Goal: Contribute content: Contribute content

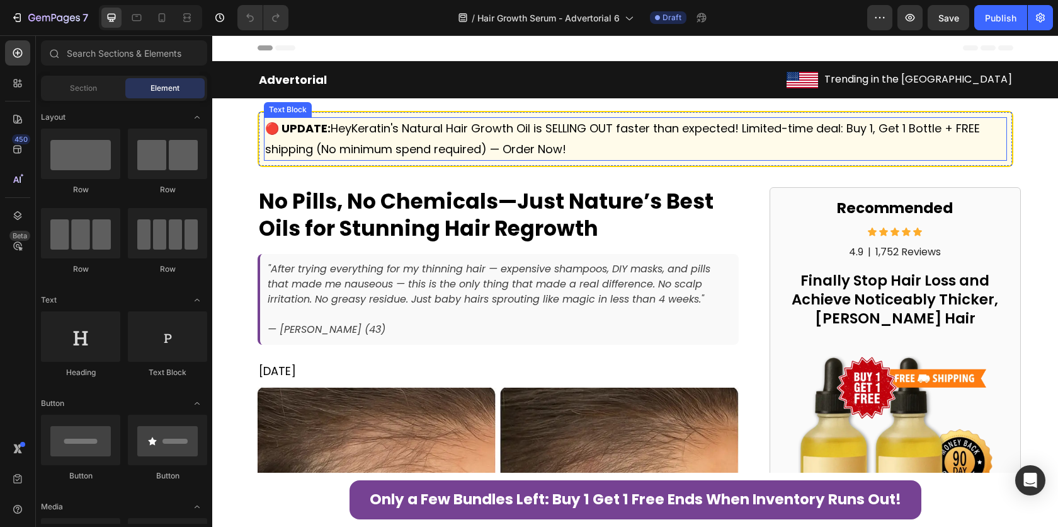
click at [519, 127] on span "🔴 UPDATE: HeyKeratin's Natural Hair Growth Oil is SELLING OUT faster than expec…" at bounding box center [622, 138] width 715 height 36
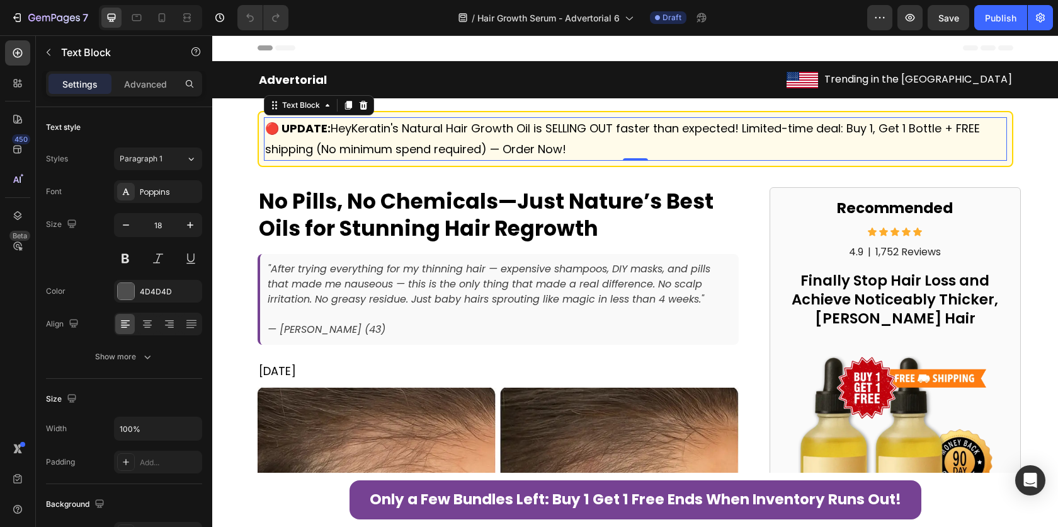
click at [519, 127] on span "🔴 UPDATE: HeyKeratin's Natural Hair Growth Oil is SELLING OUT faster than expec…" at bounding box center [622, 138] width 715 height 36
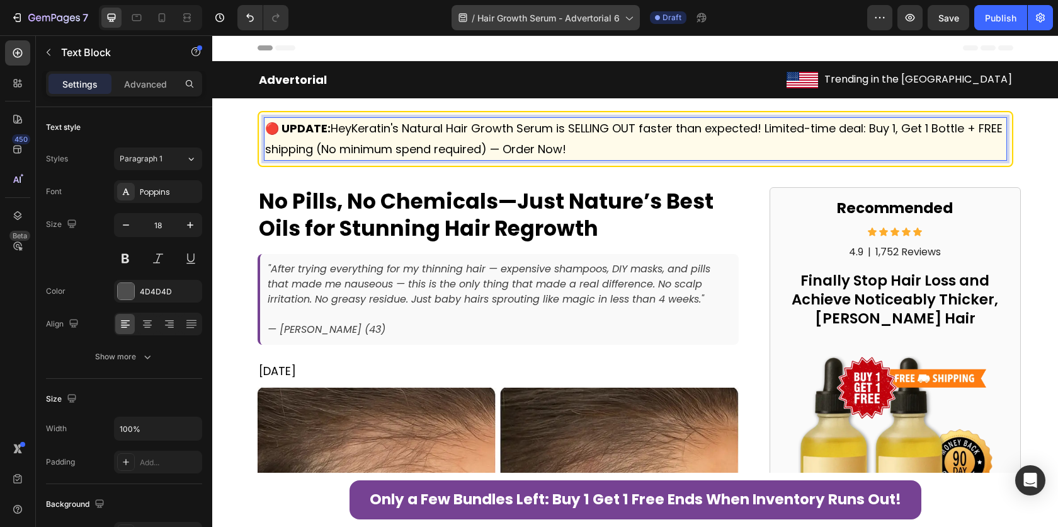
scroll to position [637, 0]
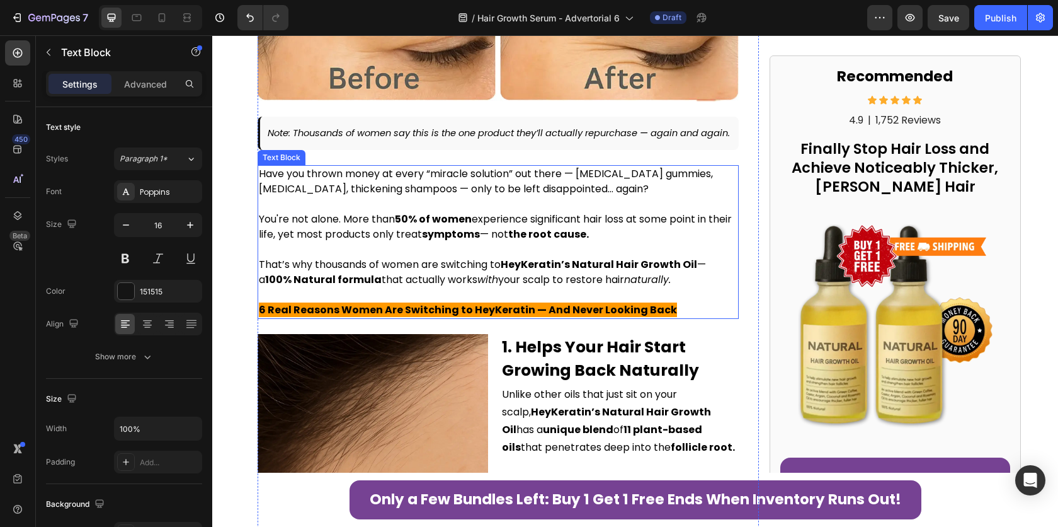
click at [683, 272] on strong "HeyKeratin’s Natural Hair Growth Oil" at bounding box center [599, 264] width 197 height 14
click at [565, 413] on span "Unlike other oils that just sit on your scalp, HeyKeratin’s Natural Hair Growth…" at bounding box center [618, 420] width 233 height 67
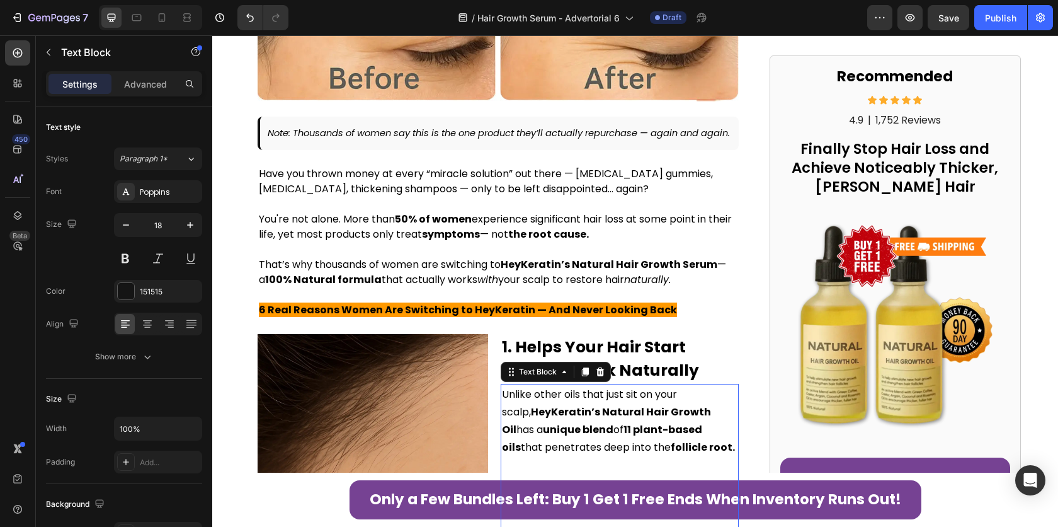
click at [565, 413] on span "Unlike other oils that just sit on your scalp, HeyKeratin’s Natural Hair Growth…" at bounding box center [618, 420] width 233 height 67
click at [711, 421] on strong "HeyKeratin’s Natural Hair Growth Oil" at bounding box center [606, 420] width 209 height 32
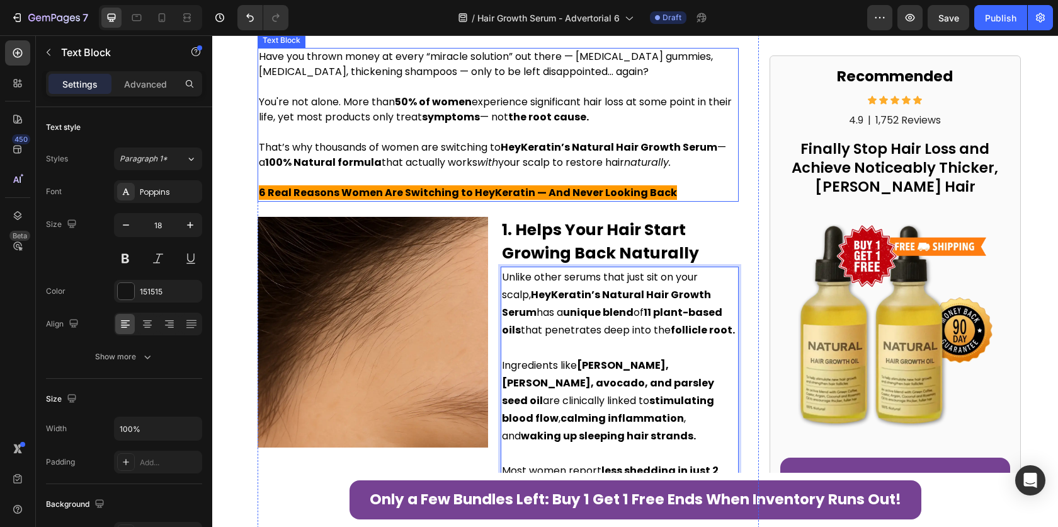
scroll to position [762, 0]
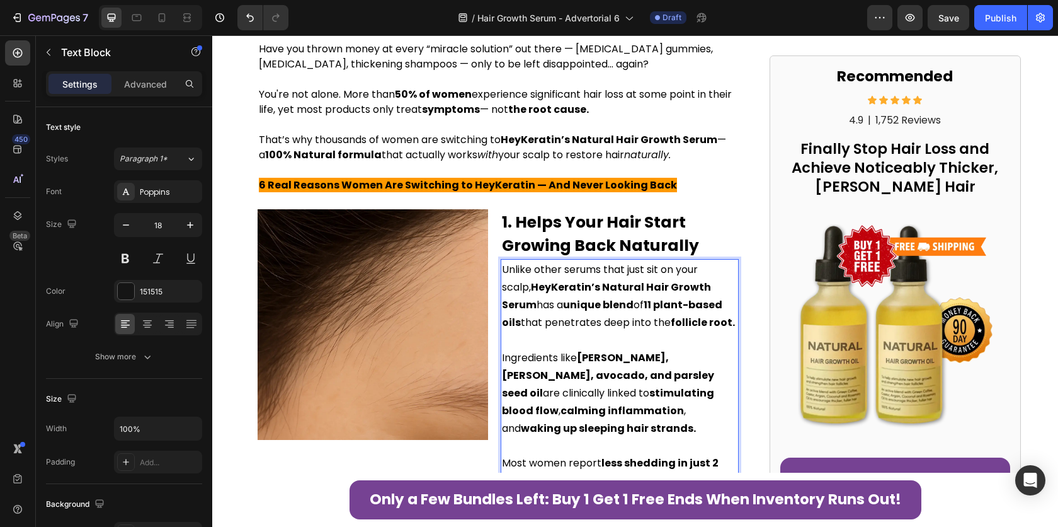
click at [508, 330] on strong "11 plant-based oils" at bounding box center [612, 313] width 221 height 32
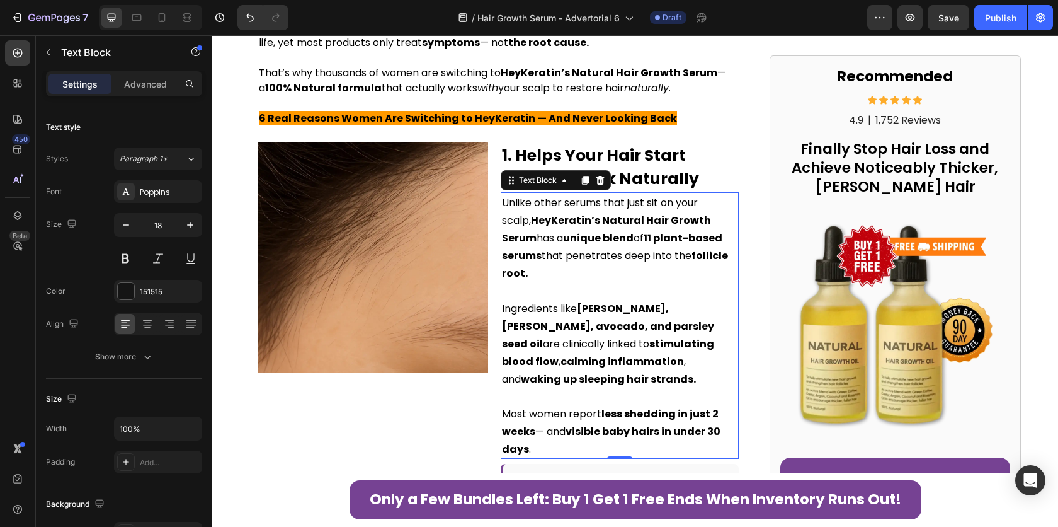
scroll to position [1324, 0]
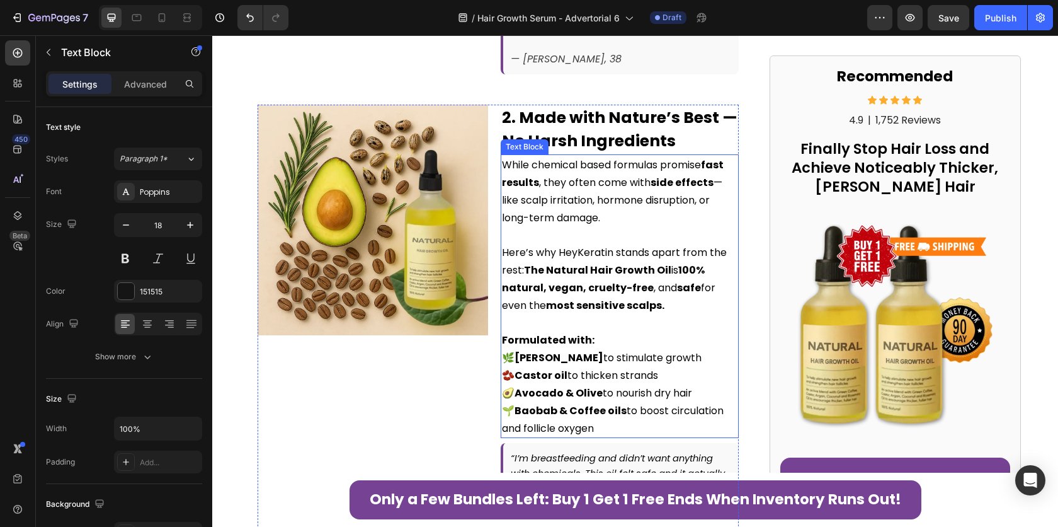
click at [654, 277] on strong "The Natural Hair Growth Oil" at bounding box center [597, 270] width 147 height 14
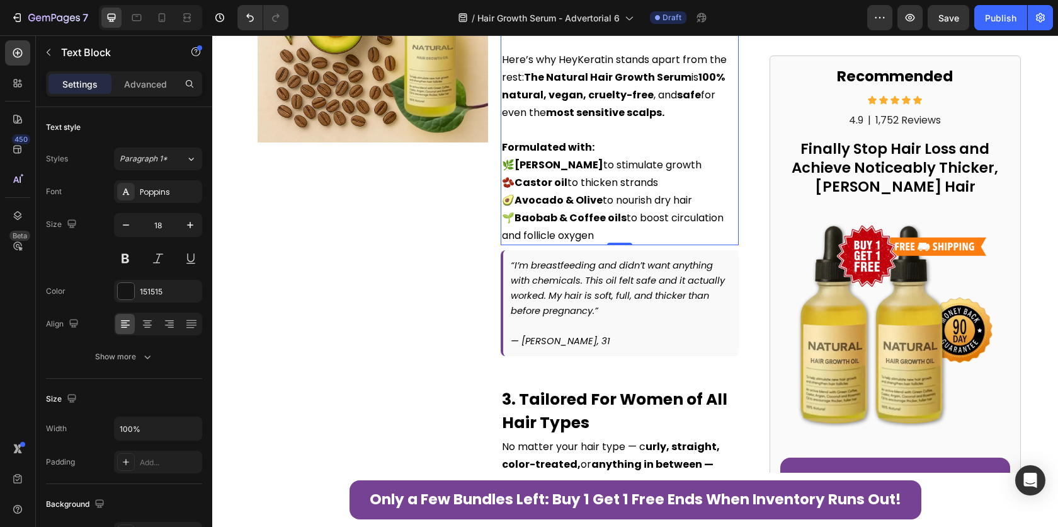
scroll to position [1676, 0]
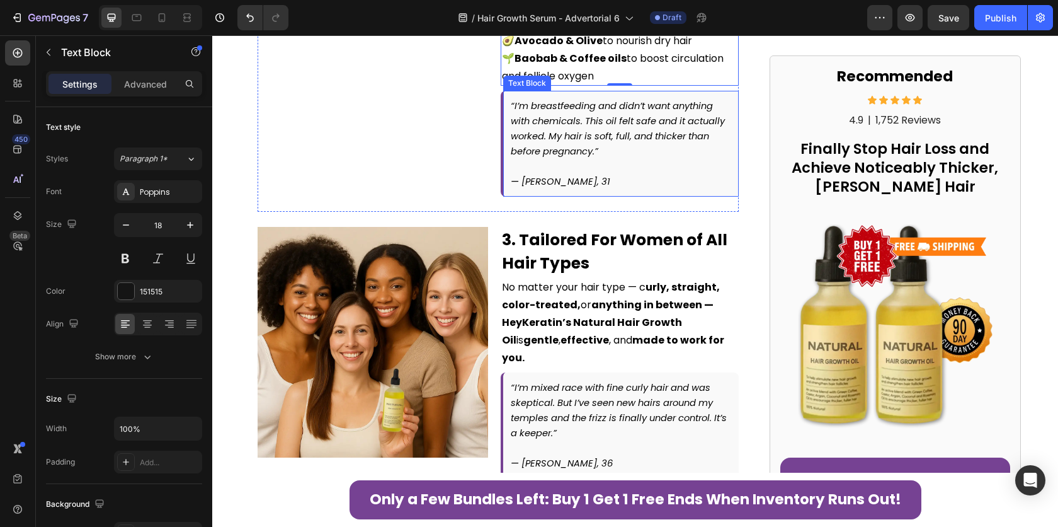
click at [608, 133] on icon "“I’m breastfeeding and didn’t want anything with chemicals. This oil felt safe …" at bounding box center [618, 129] width 214 height 58
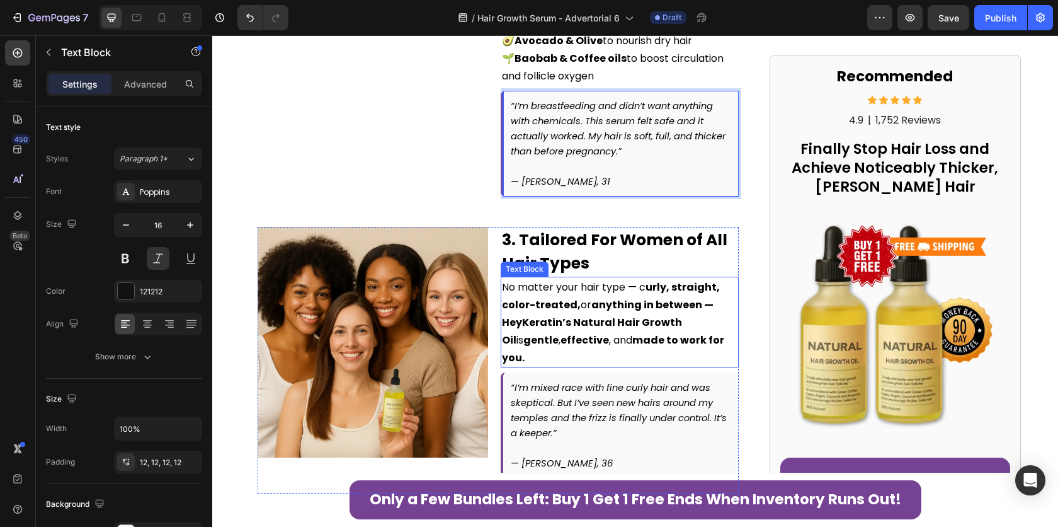
click at [676, 331] on strong "anything in between — HeyKeratin’s Natural Hair Growth Oil" at bounding box center [608, 322] width 212 height 50
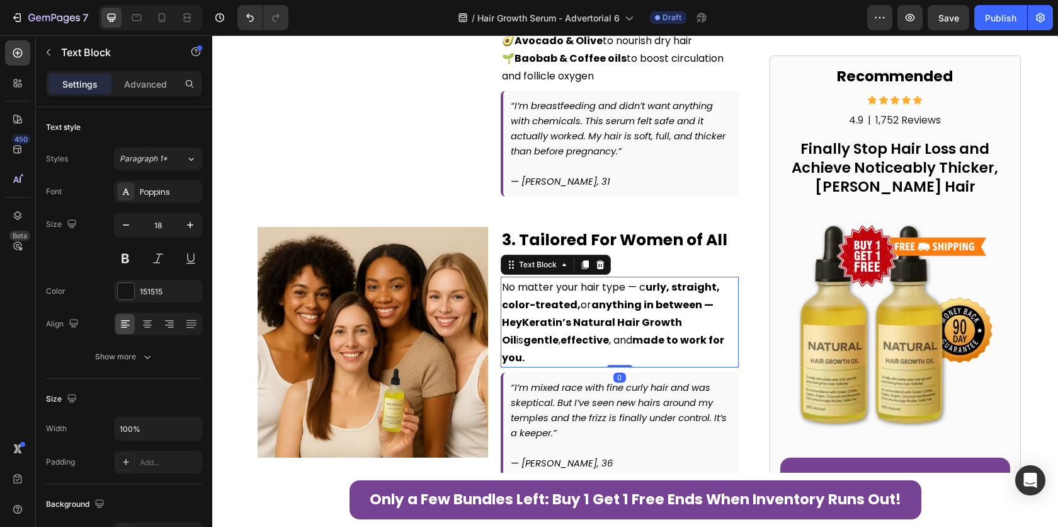
click at [676, 331] on strong "anything in between — HeyKeratin’s Natural Hair Growth Oil" at bounding box center [608, 322] width 212 height 50
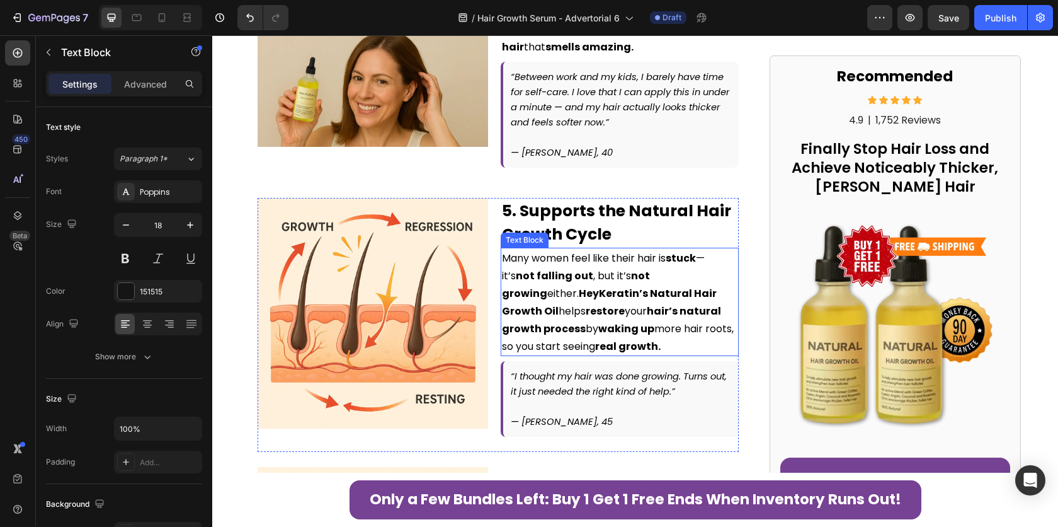
click at [680, 286] on strong "HeyKeratin’s Natural Hair Growth Oil" at bounding box center [609, 302] width 215 height 32
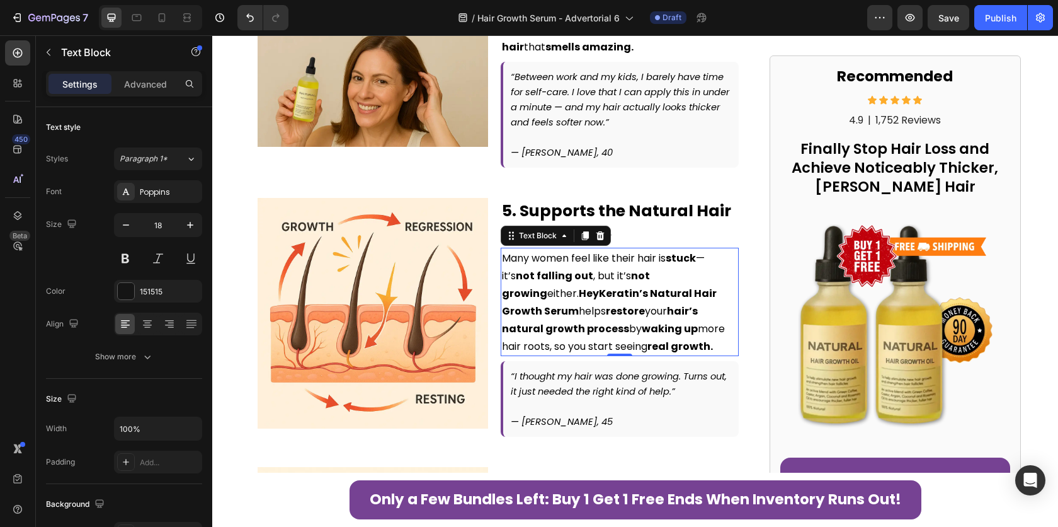
scroll to position [3388, 0]
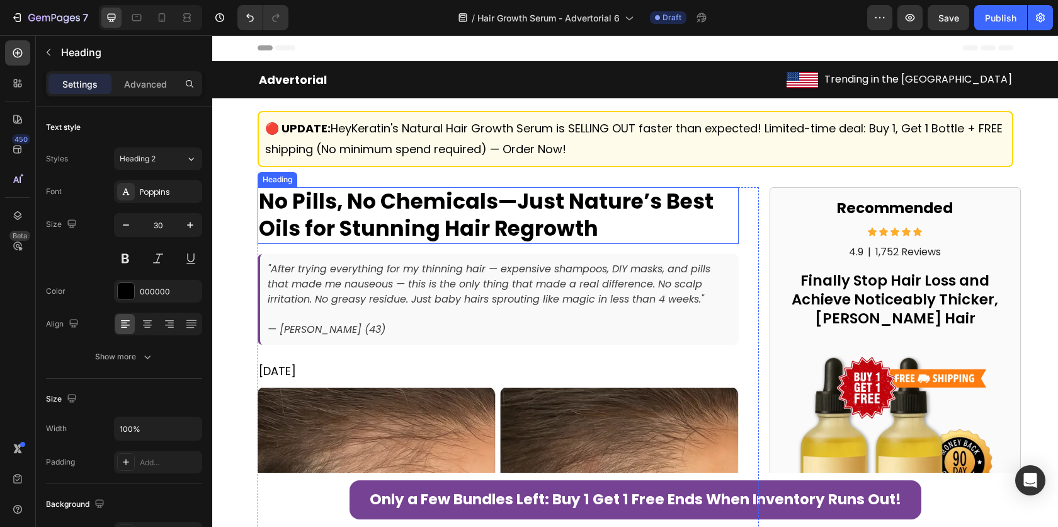
click at [270, 222] on strong "No Pills, No Chemicals—Just Nature’s Best Oils for Stunning Hair Regrowth" at bounding box center [486, 214] width 455 height 57
click at [268, 233] on strong "No Pills, No Chemicals—Just Nature’s Best Oils for Stunning Hair Regrowth" at bounding box center [486, 214] width 455 height 57
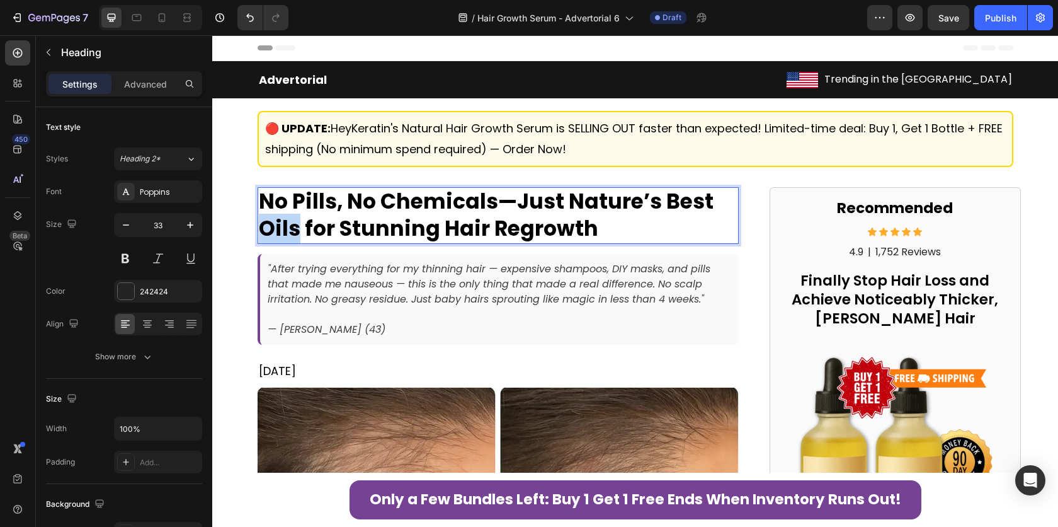
click at [268, 233] on strong "No Pills, No Chemicals—Just Nature’s Best Oils for Stunning Hair Regrowth" at bounding box center [486, 214] width 455 height 57
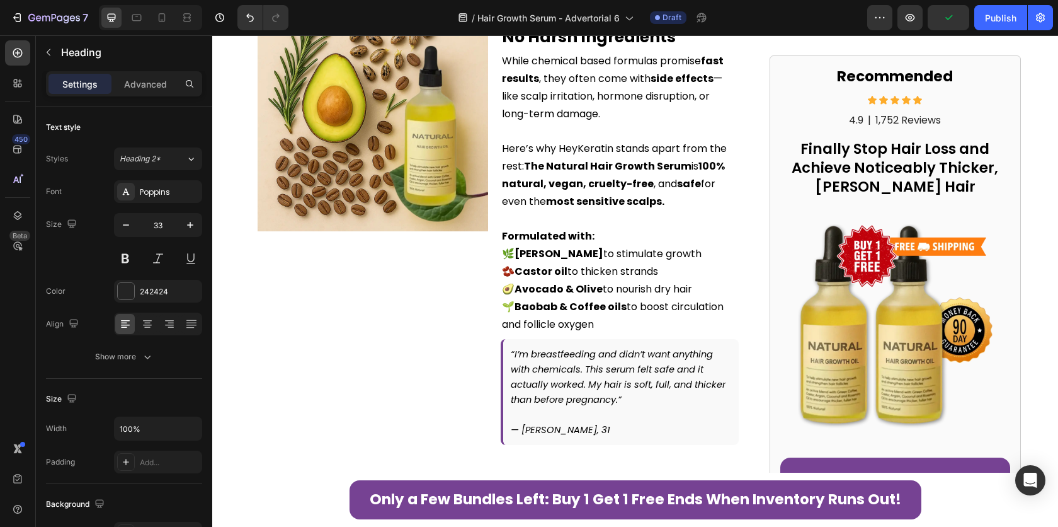
scroll to position [888, 0]
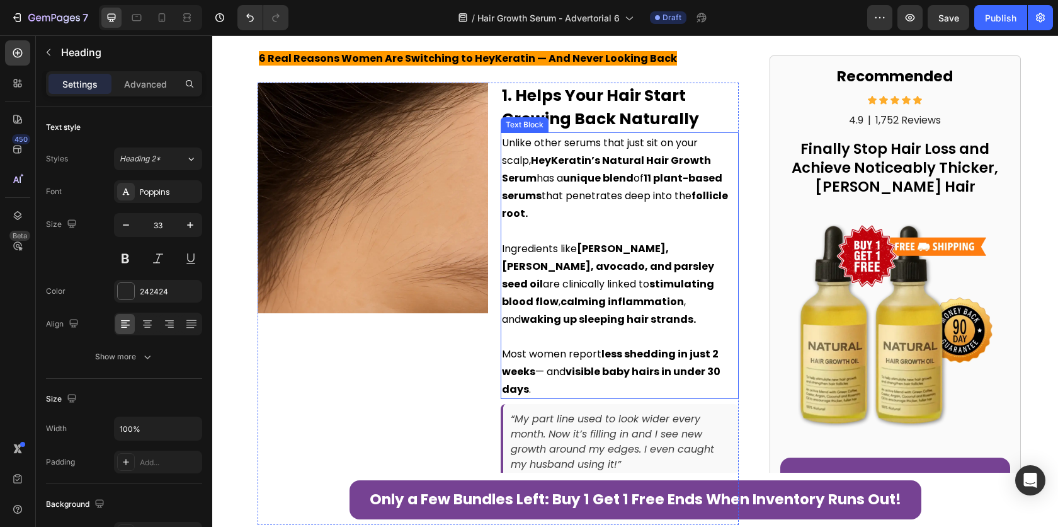
click at [640, 186] on span "Unlike other serums that just sit on your scalp, HeyKeratin’s Natural Hair Grow…" at bounding box center [615, 177] width 226 height 85
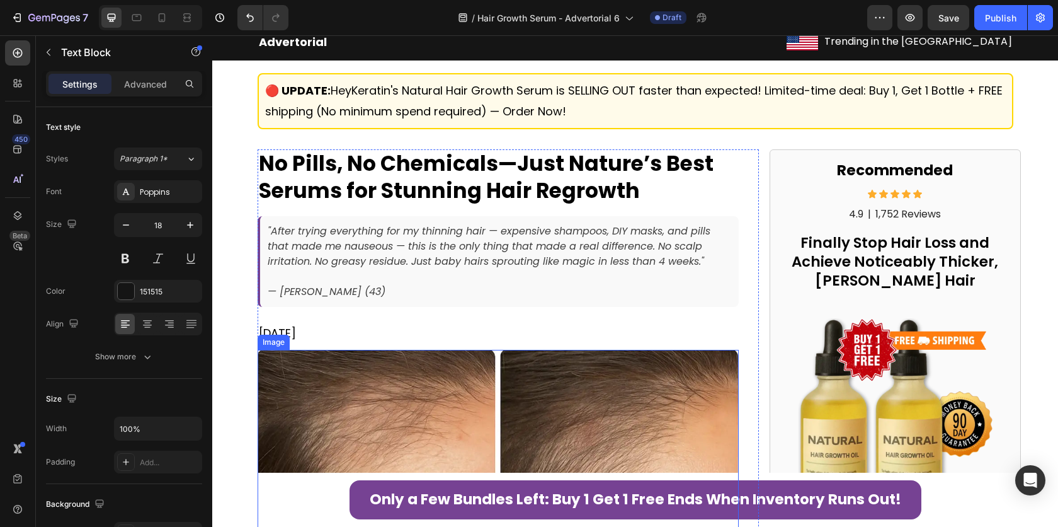
scroll to position [0, 0]
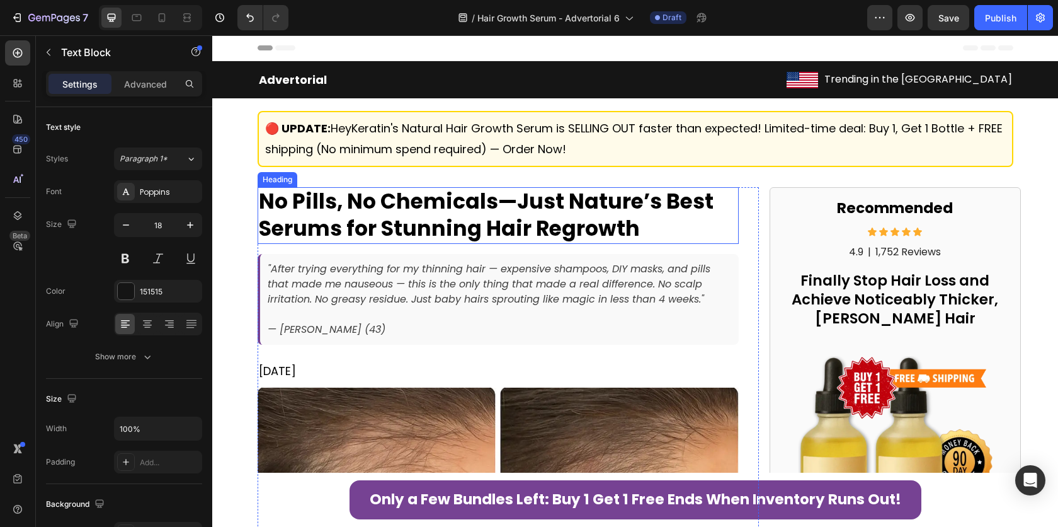
click at [486, 194] on strong "No Pills, No Chemicals—Just Nature’s Best Serums for Stunning Hair Regrowth" at bounding box center [486, 214] width 455 height 57
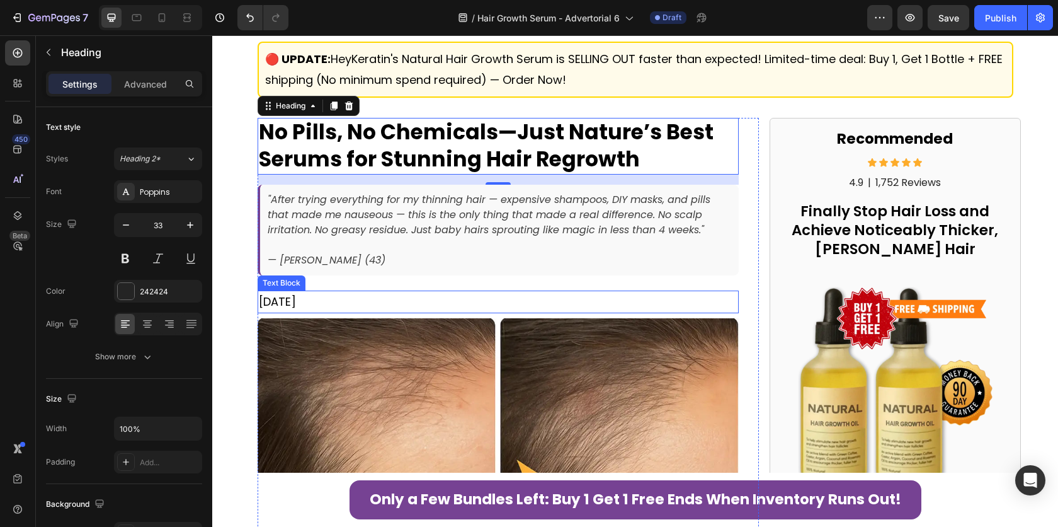
scroll to position [107, 0]
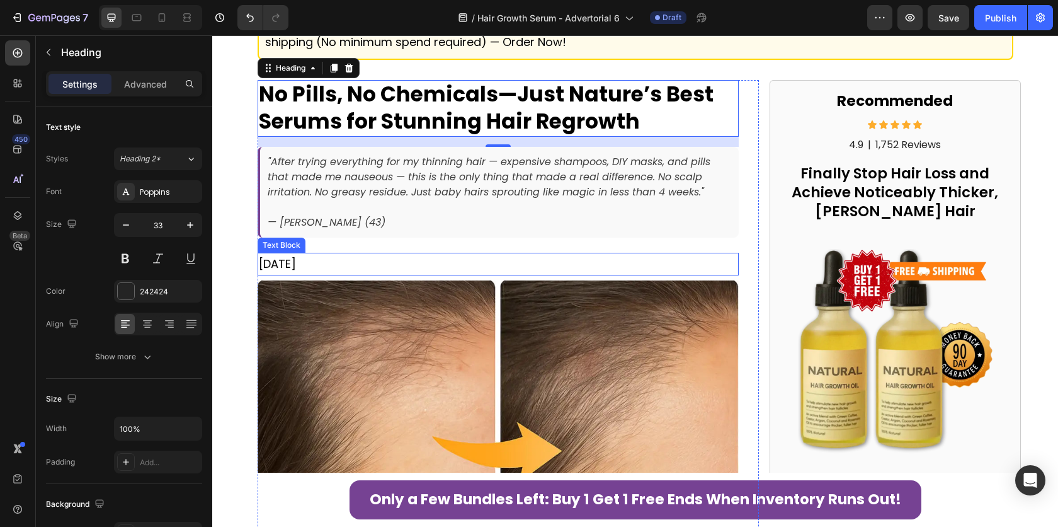
click at [270, 265] on span "[DATE]" at bounding box center [277, 264] width 37 height 16
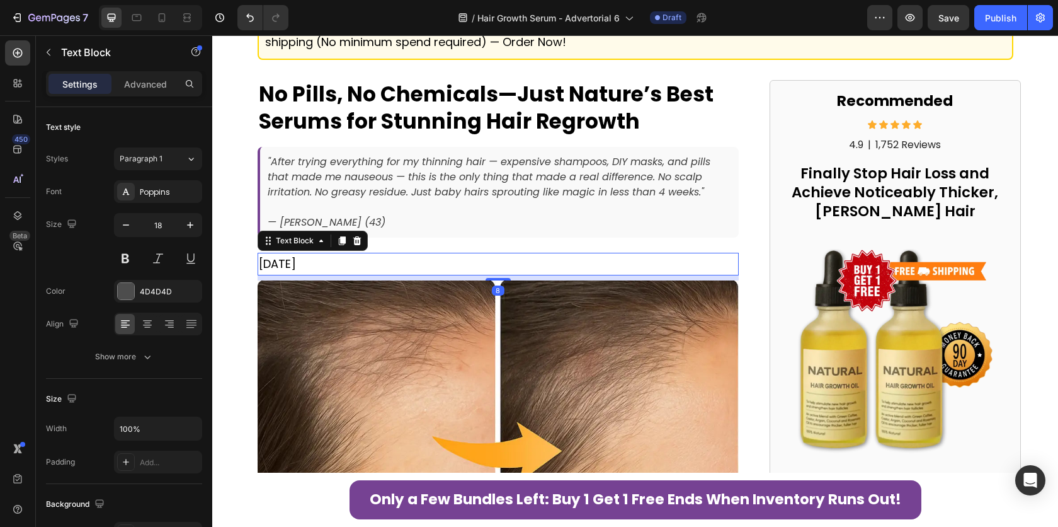
click at [270, 265] on span "[DATE]" at bounding box center [277, 264] width 37 height 16
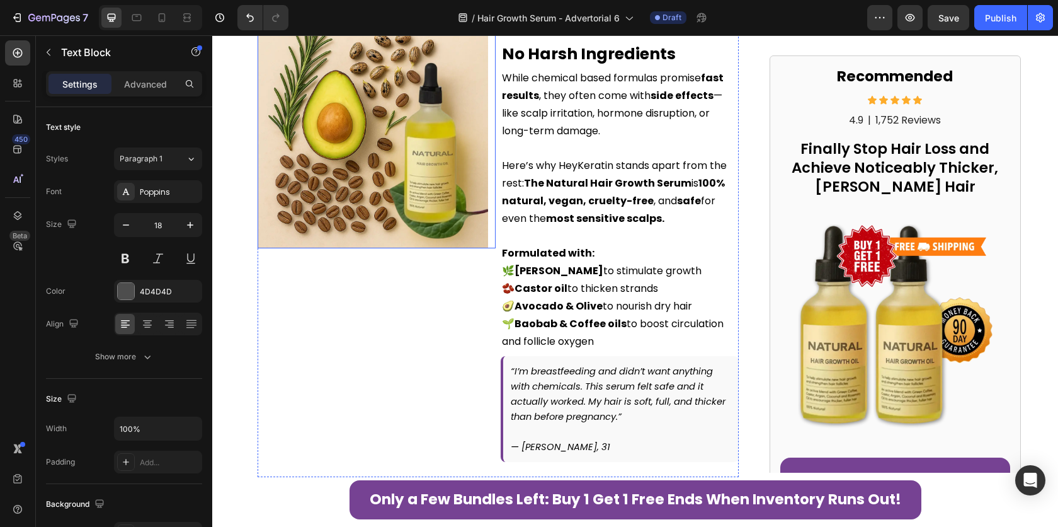
scroll to position [1379, 0]
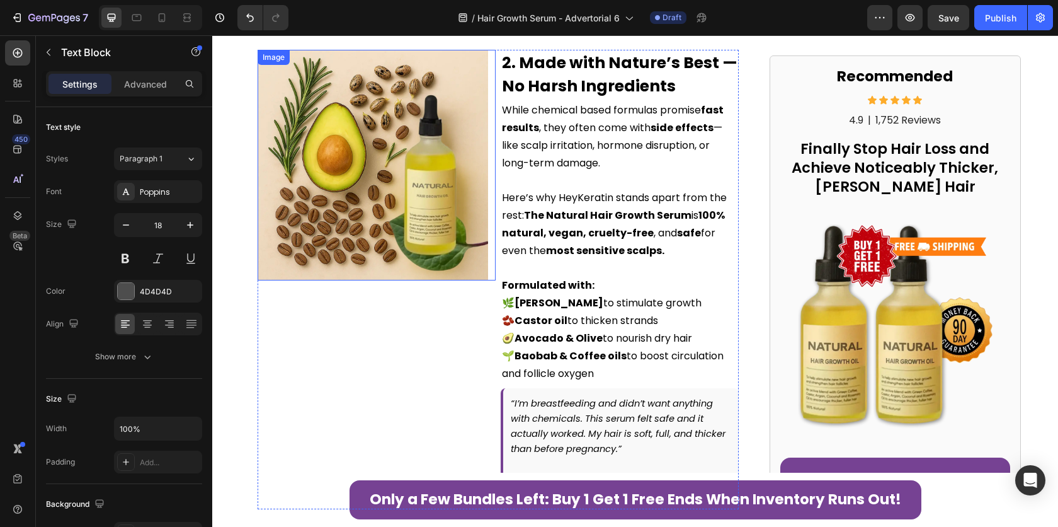
click at [367, 209] on img at bounding box center [373, 165] width 231 height 231
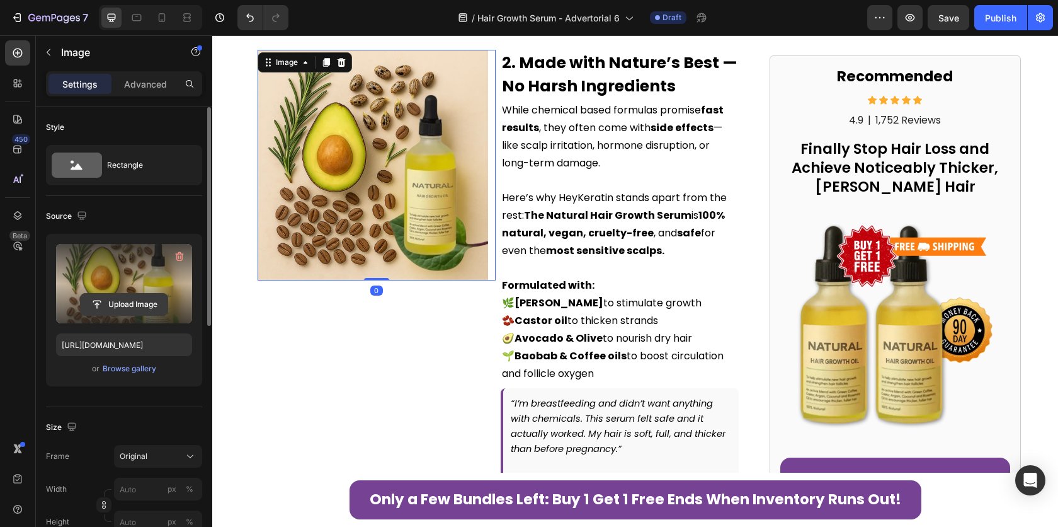
click at [134, 302] on input "file" at bounding box center [124, 304] width 87 height 21
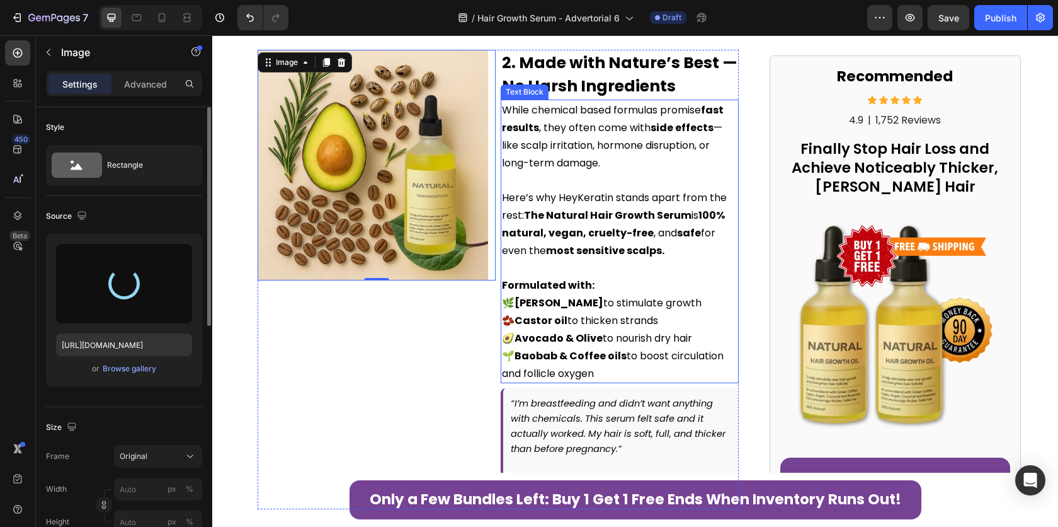
type input "[URL][DOMAIN_NAME]"
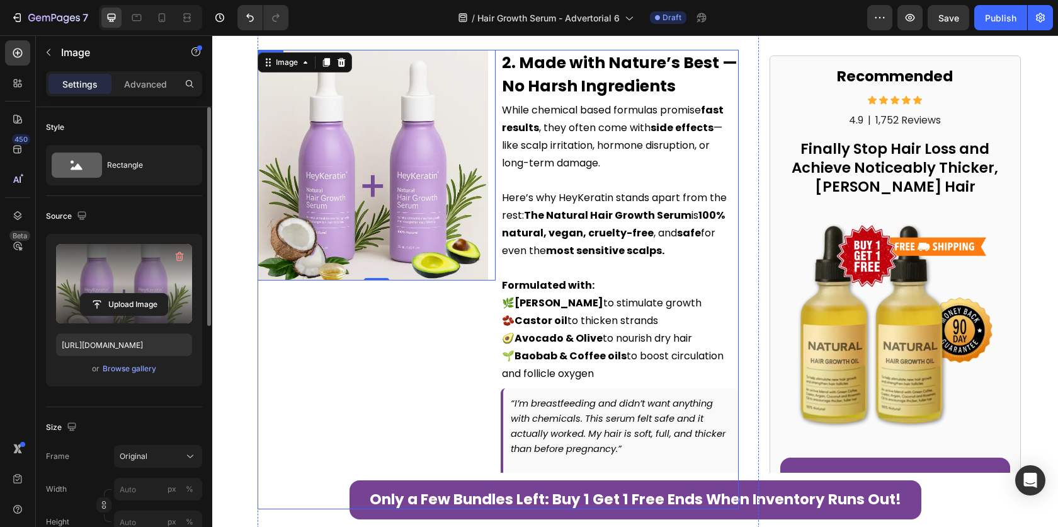
click at [348, 361] on div "Image 0" at bounding box center [377, 279] width 238 height 459
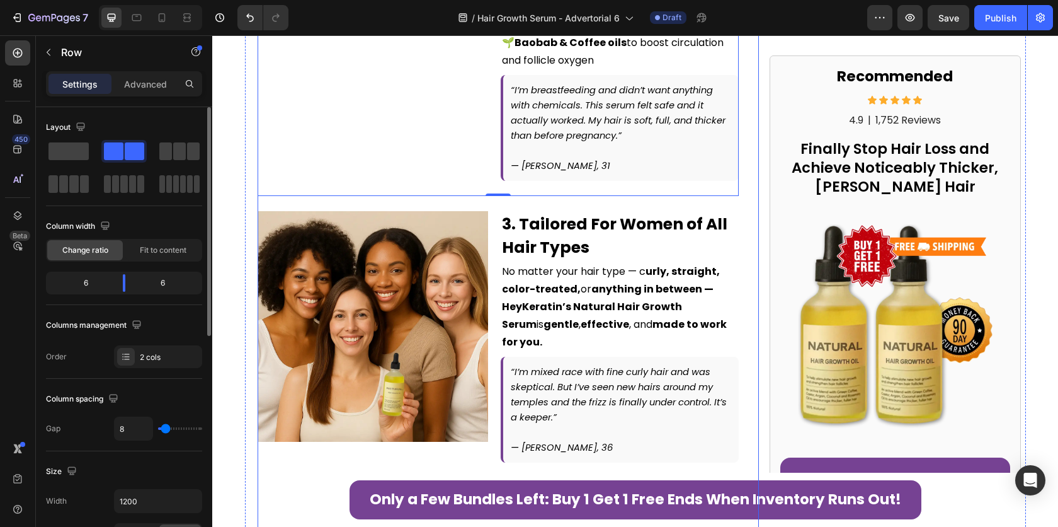
scroll to position [1717, 0]
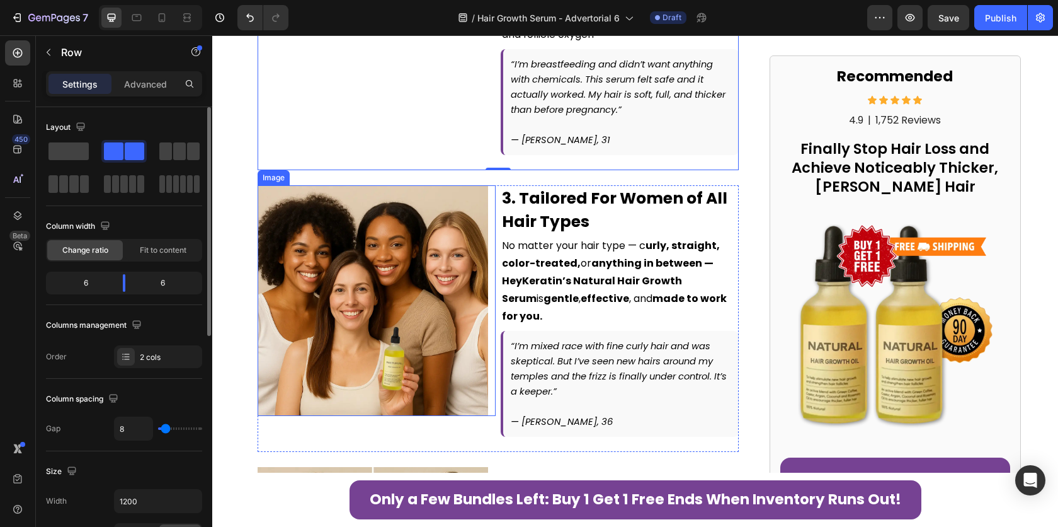
click at [333, 325] on img at bounding box center [373, 300] width 231 height 231
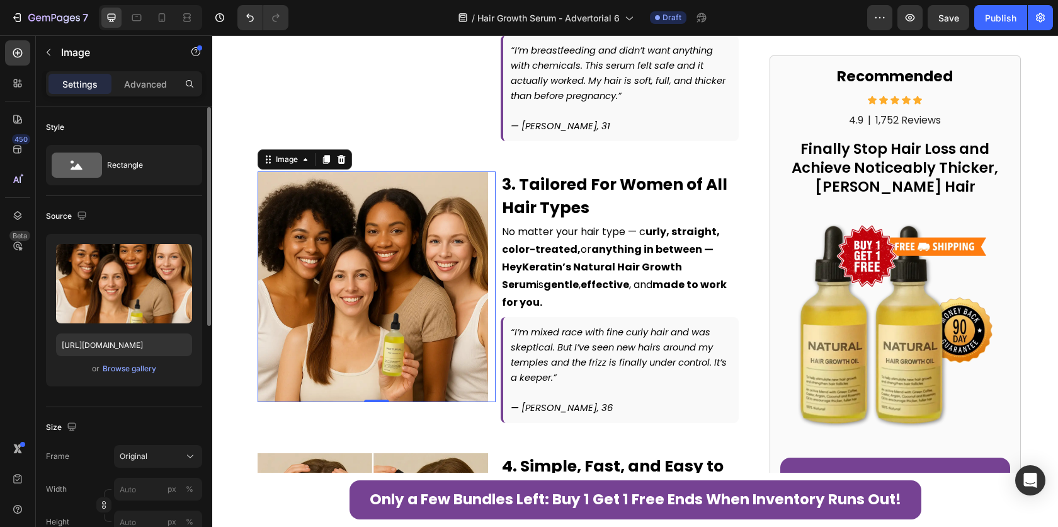
scroll to position [1736, 0]
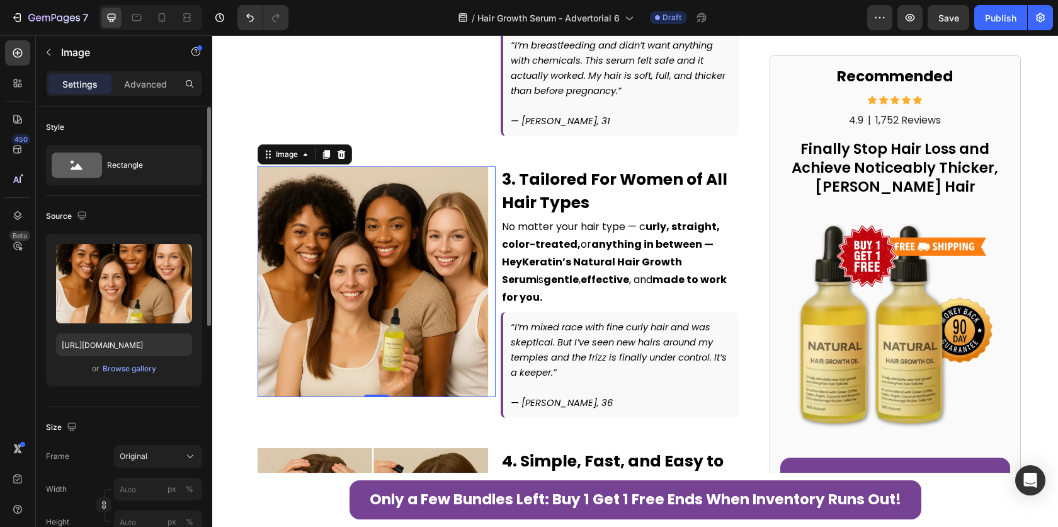
click at [381, 268] on img at bounding box center [373, 281] width 231 height 231
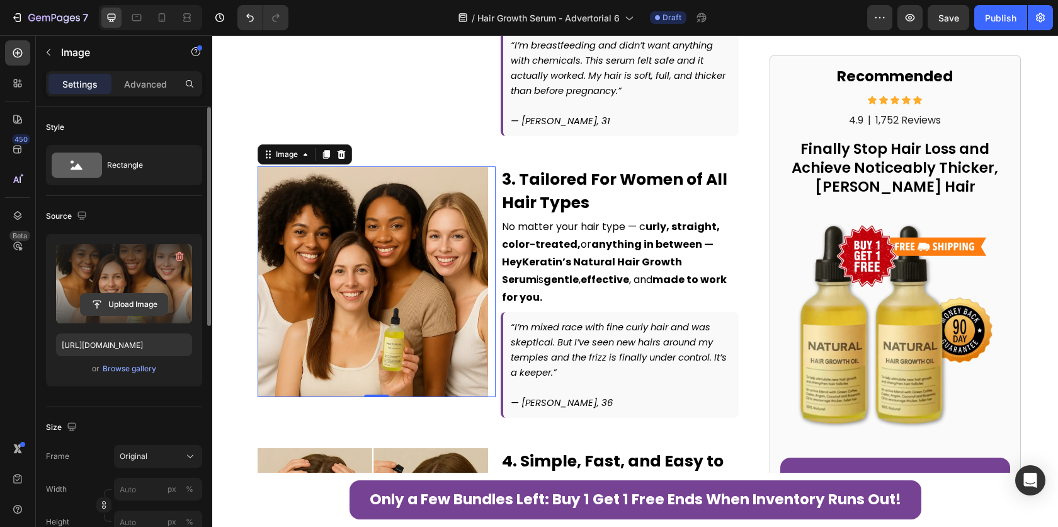
click at [123, 307] on input "file" at bounding box center [124, 304] width 87 height 21
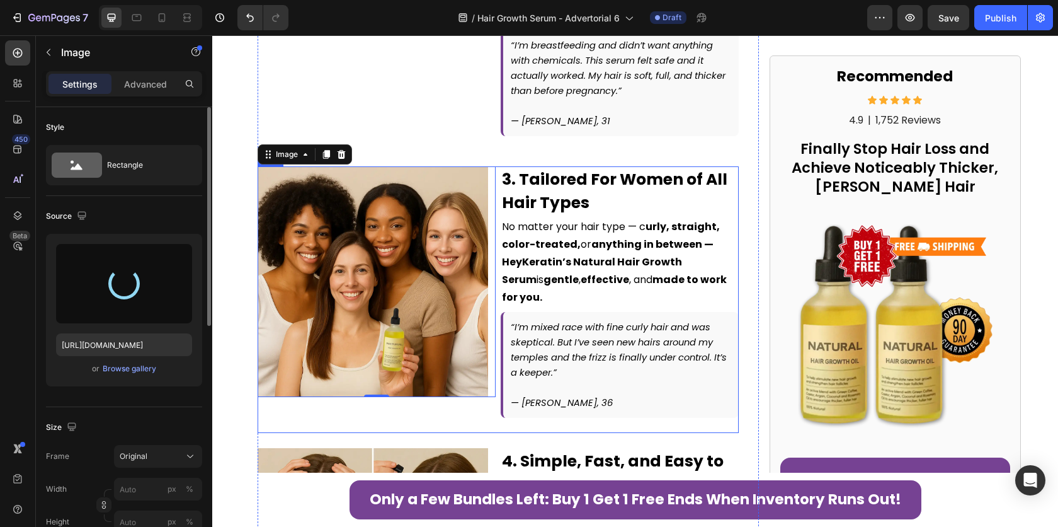
type input "[URL][DOMAIN_NAME]"
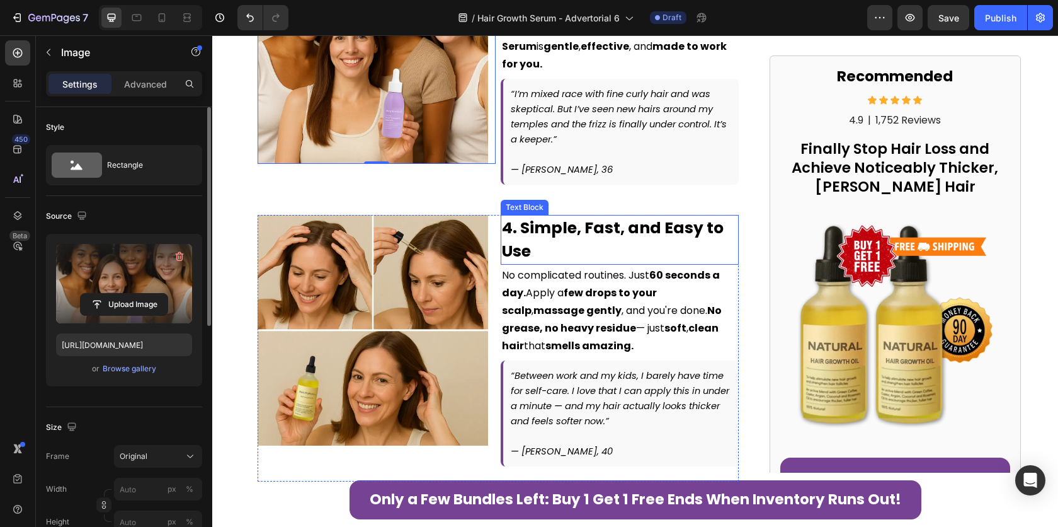
scroll to position [1973, 0]
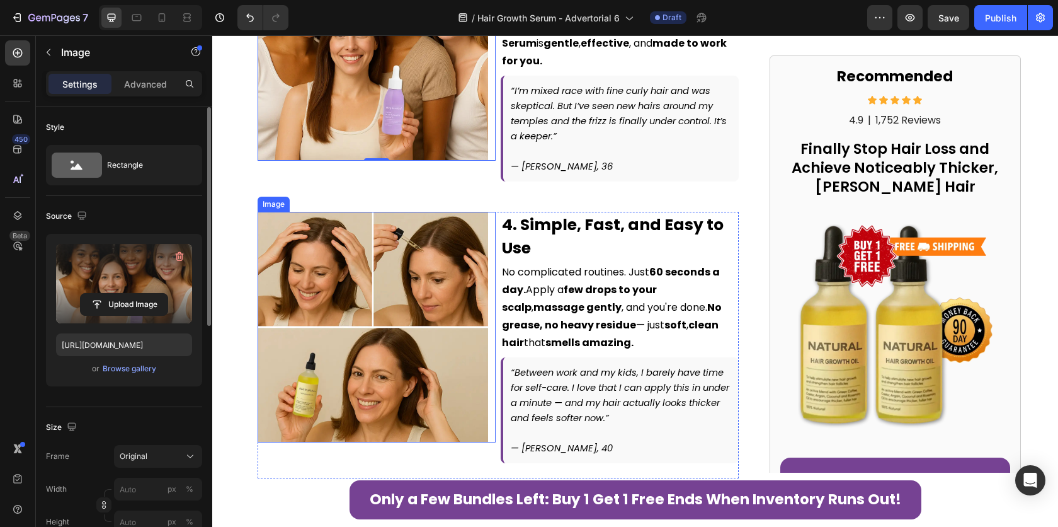
click at [402, 292] on img at bounding box center [373, 327] width 231 height 231
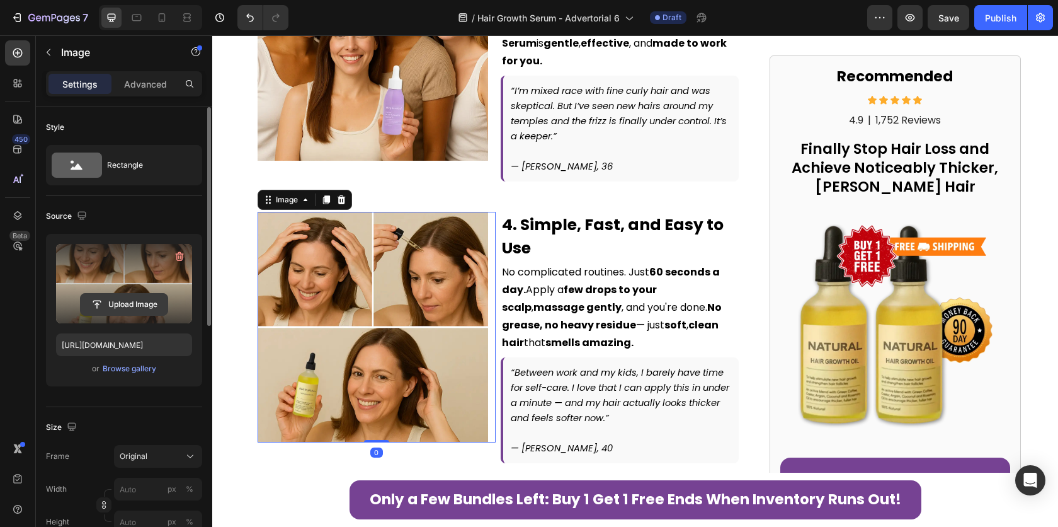
click at [128, 302] on input "file" at bounding box center [124, 304] width 87 height 21
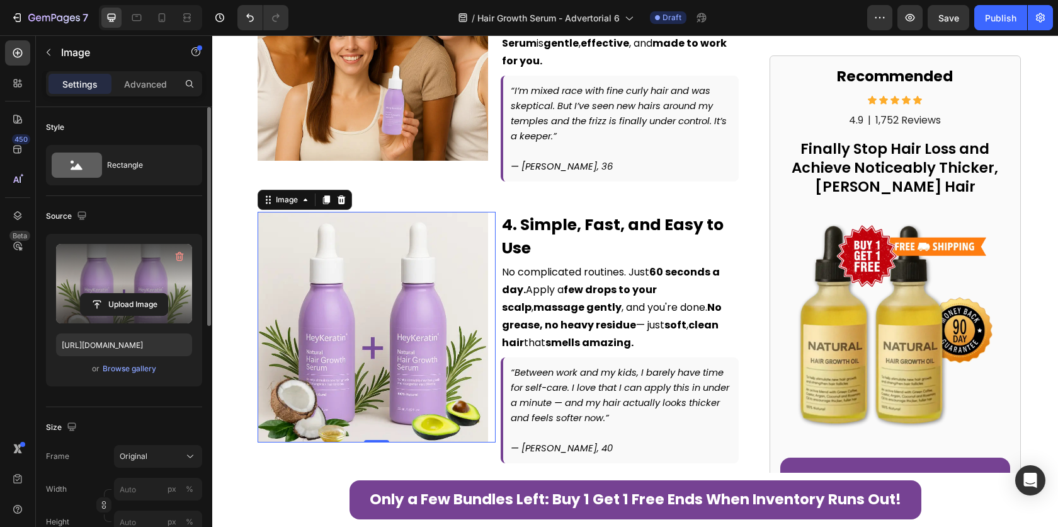
click at [392, 263] on img at bounding box center [373, 327] width 231 height 231
click at [130, 307] on input "file" at bounding box center [124, 304] width 87 height 21
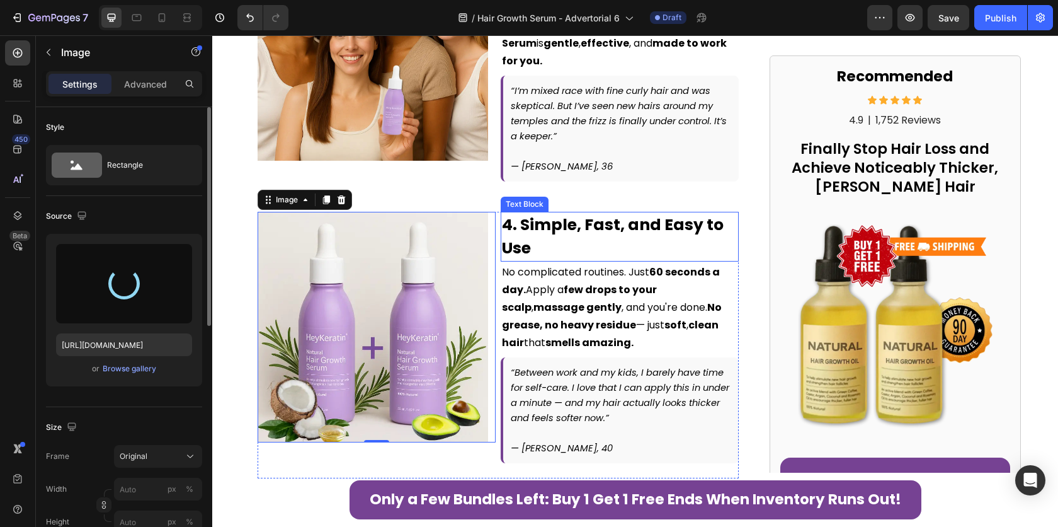
type input "[URL][DOMAIN_NAME]"
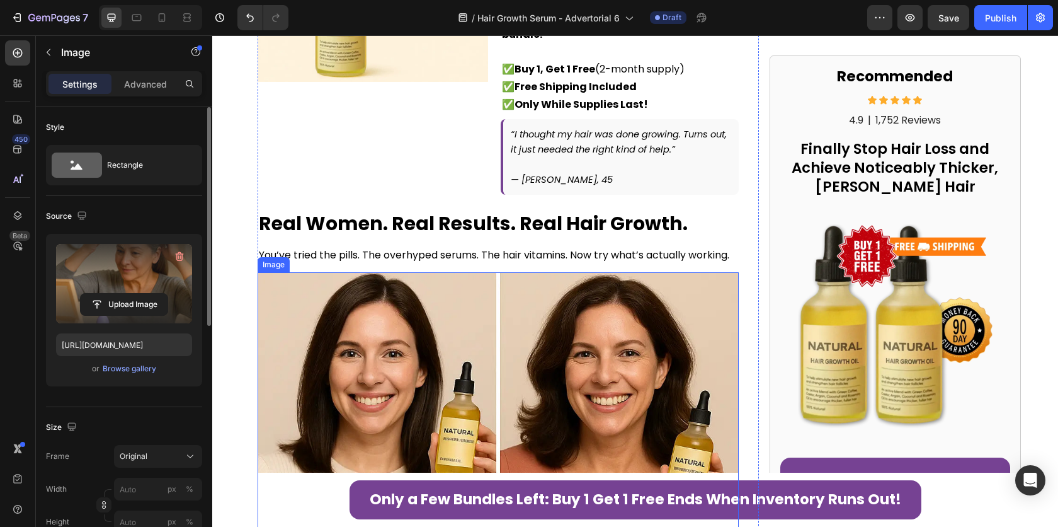
scroll to position [2755, 0]
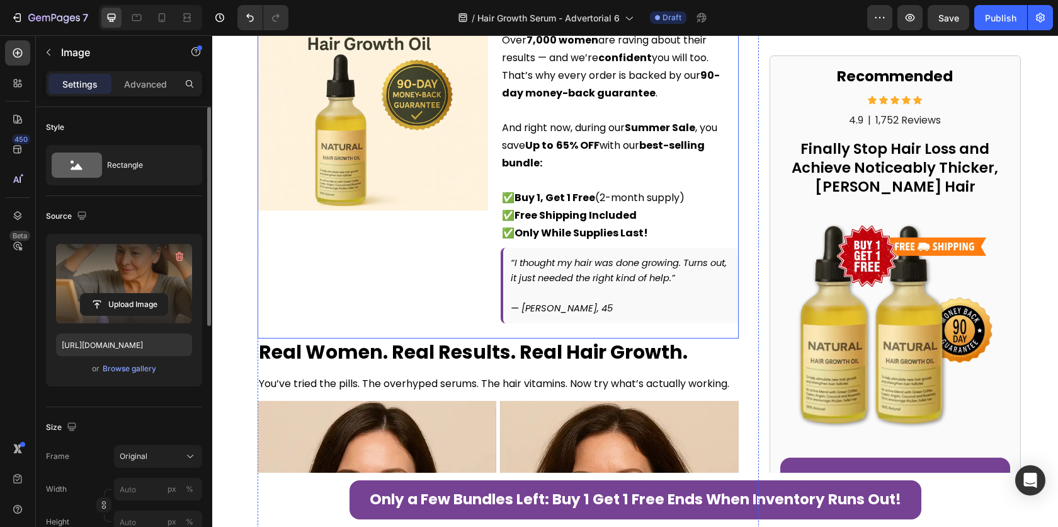
click at [408, 281] on div "Image" at bounding box center [377, 159] width 238 height 358
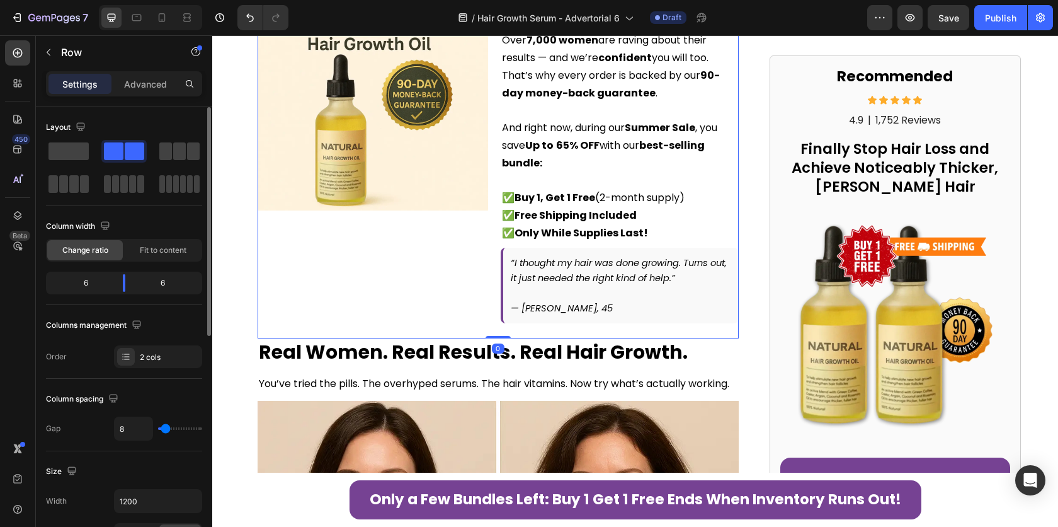
click at [365, 268] on div "Image" at bounding box center [377, 159] width 238 height 358
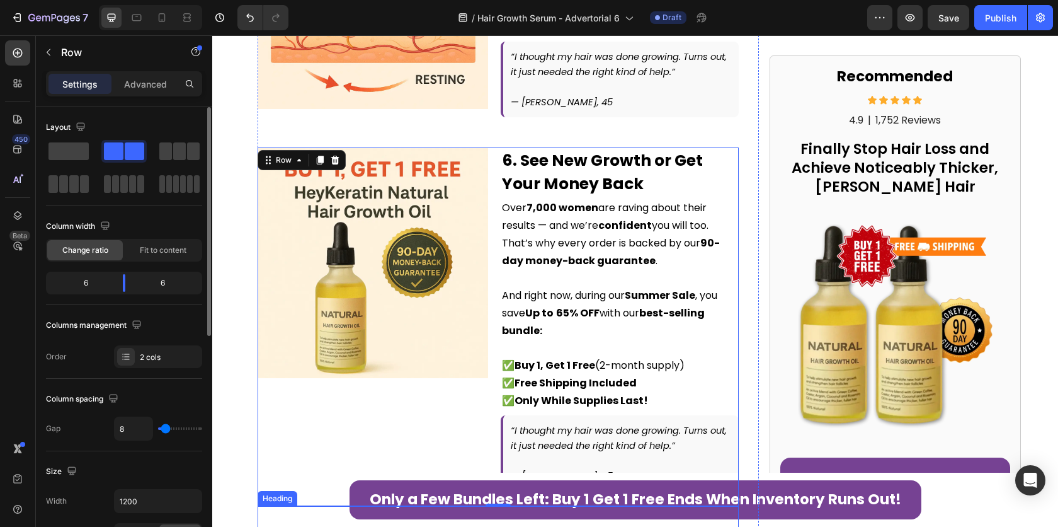
scroll to position [2587, 0]
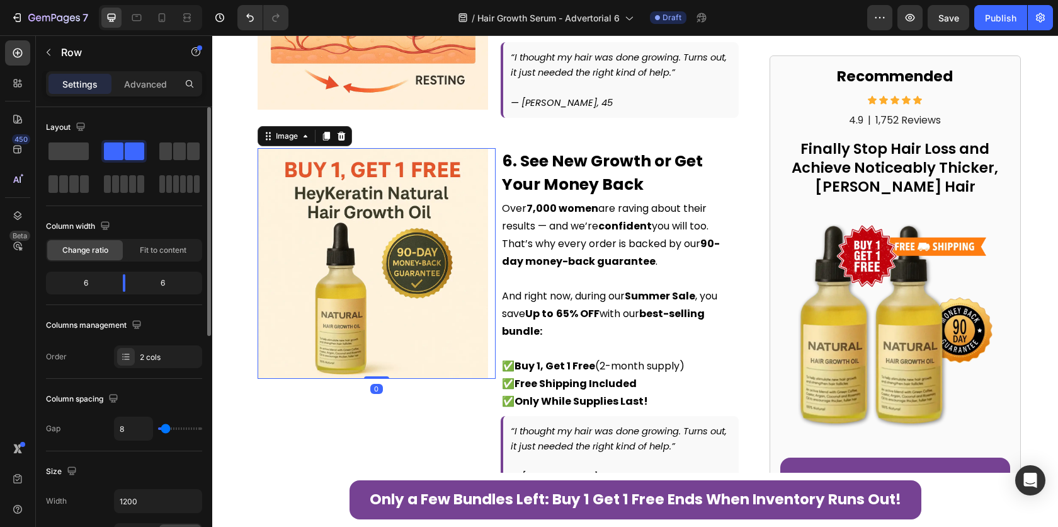
click at [434, 286] on img at bounding box center [373, 263] width 231 height 231
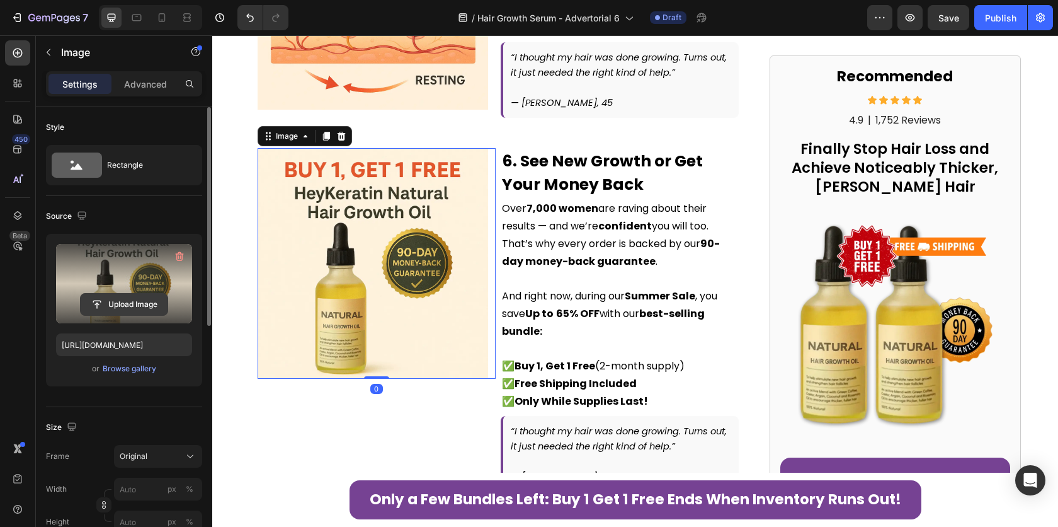
click at [120, 295] on input "file" at bounding box center [124, 304] width 87 height 21
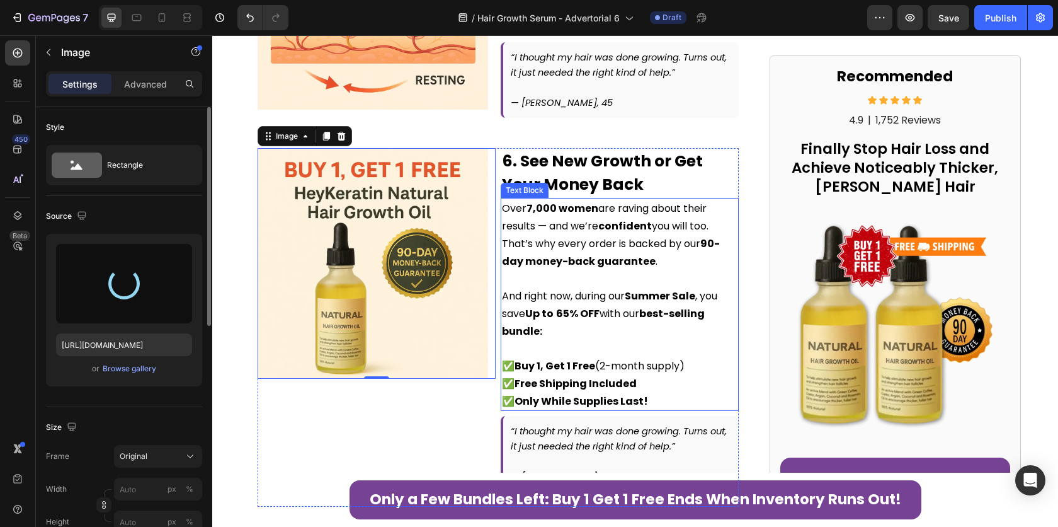
type input "[URL][DOMAIN_NAME]"
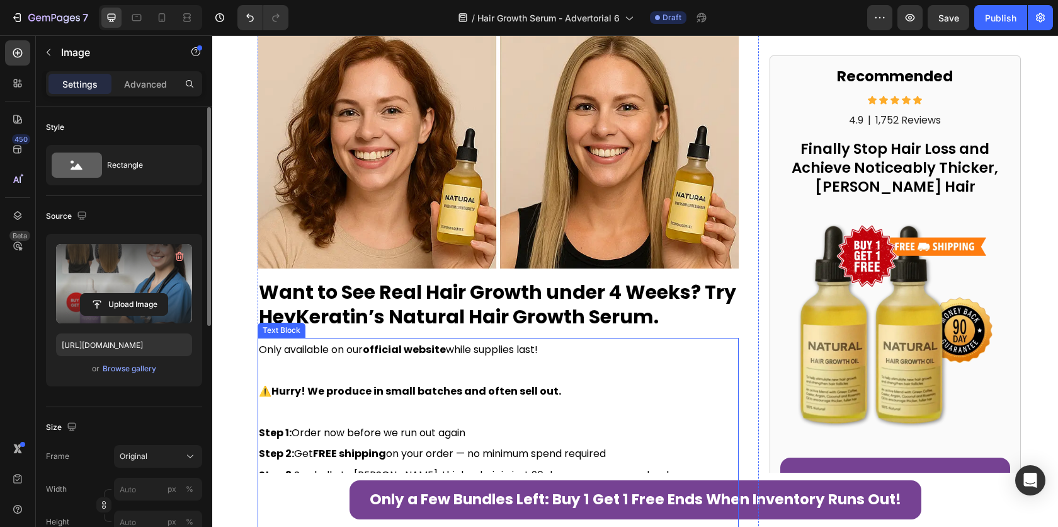
scroll to position [3071, 0]
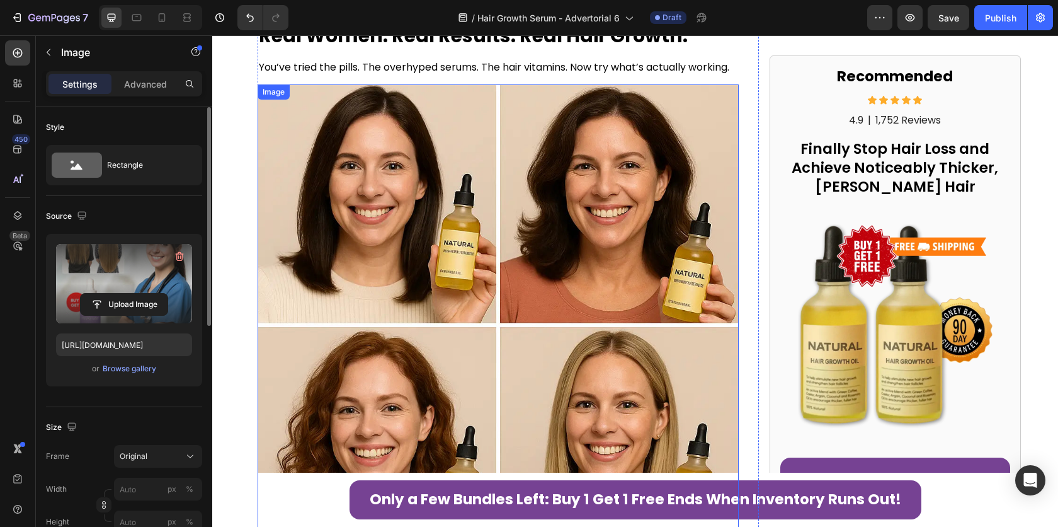
click at [535, 312] on img at bounding box center [499, 325] width 482 height 482
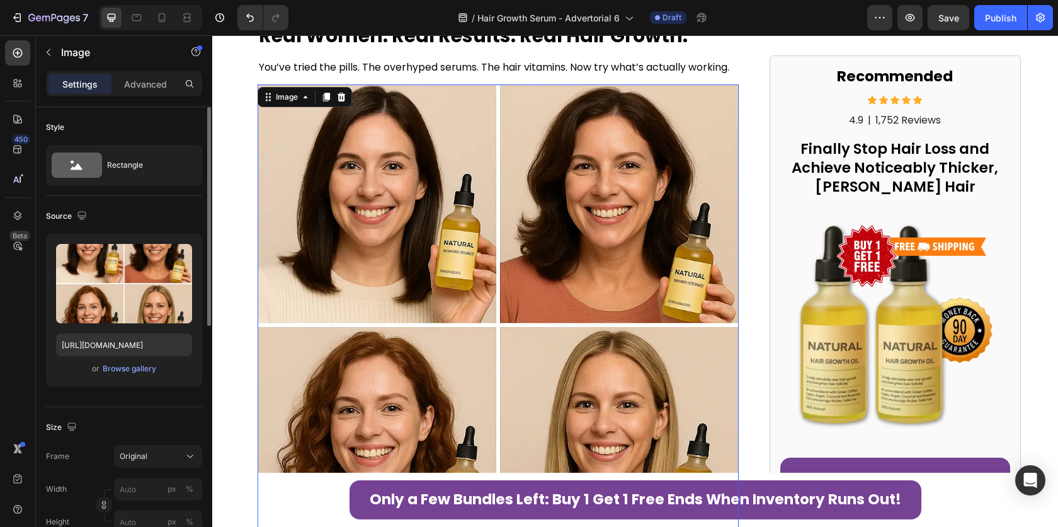
click at [420, 272] on img at bounding box center [499, 325] width 482 height 482
click at [309, 231] on img at bounding box center [499, 325] width 482 height 482
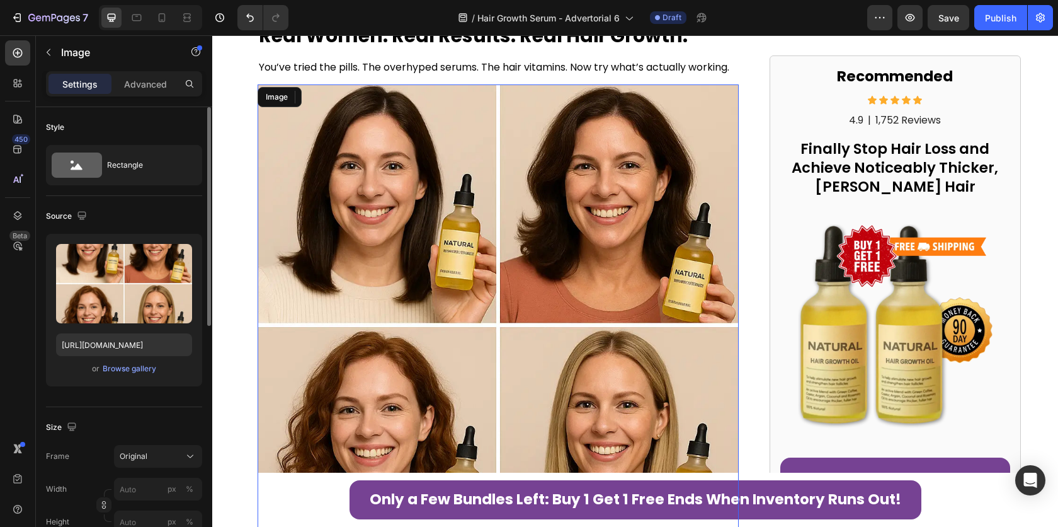
click at [306, 209] on img at bounding box center [499, 325] width 482 height 482
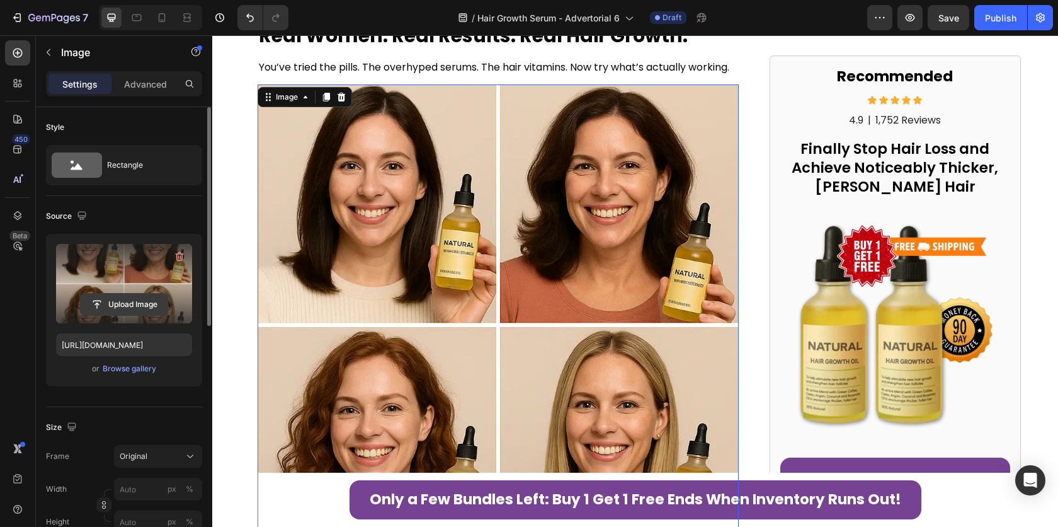
click at [118, 297] on input "file" at bounding box center [124, 304] width 87 height 21
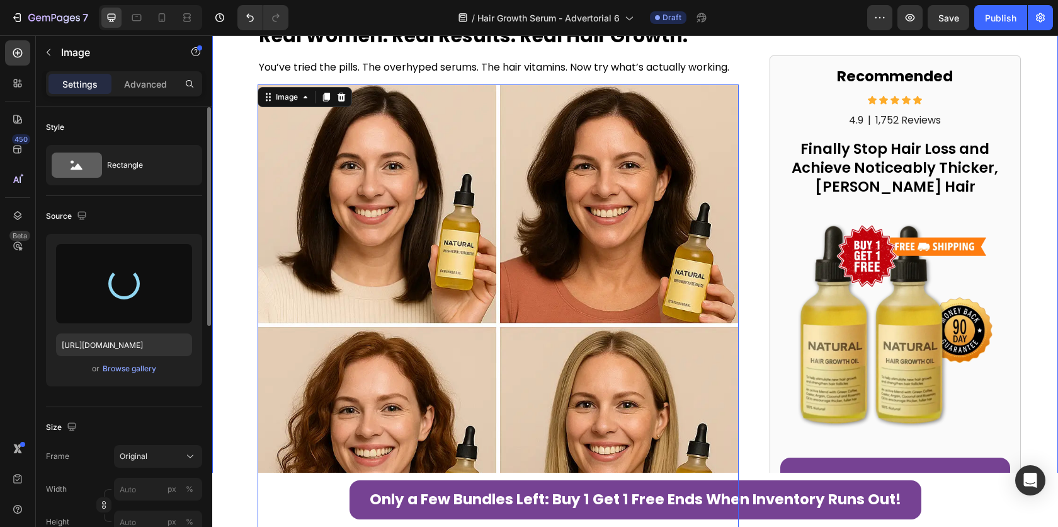
type input "[URL][DOMAIN_NAME]"
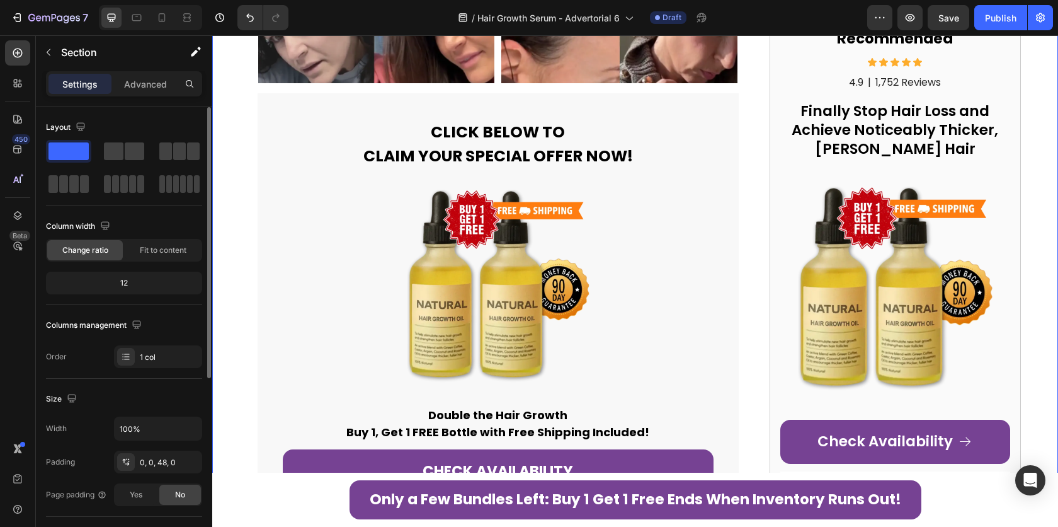
scroll to position [4460, 0]
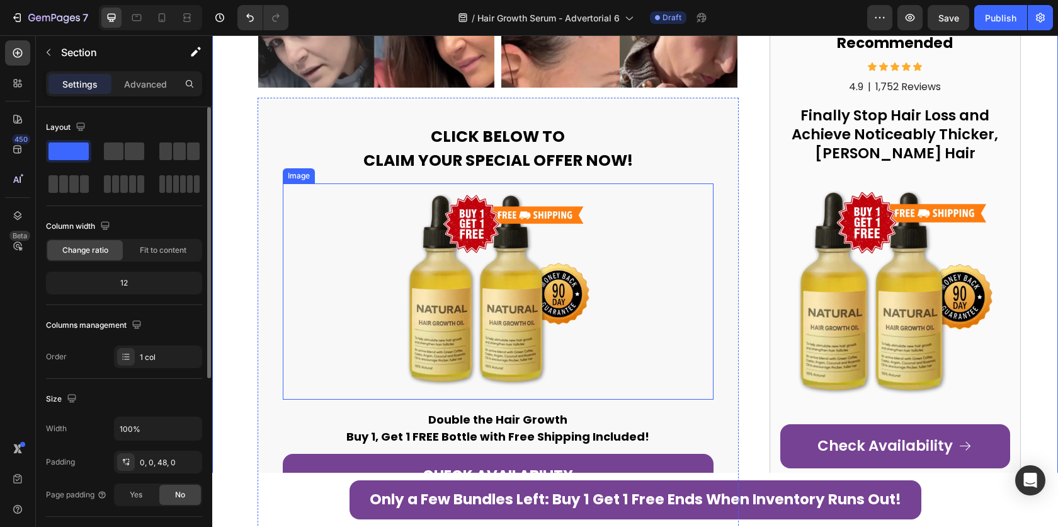
click at [500, 279] on img at bounding box center [498, 290] width 215 height 215
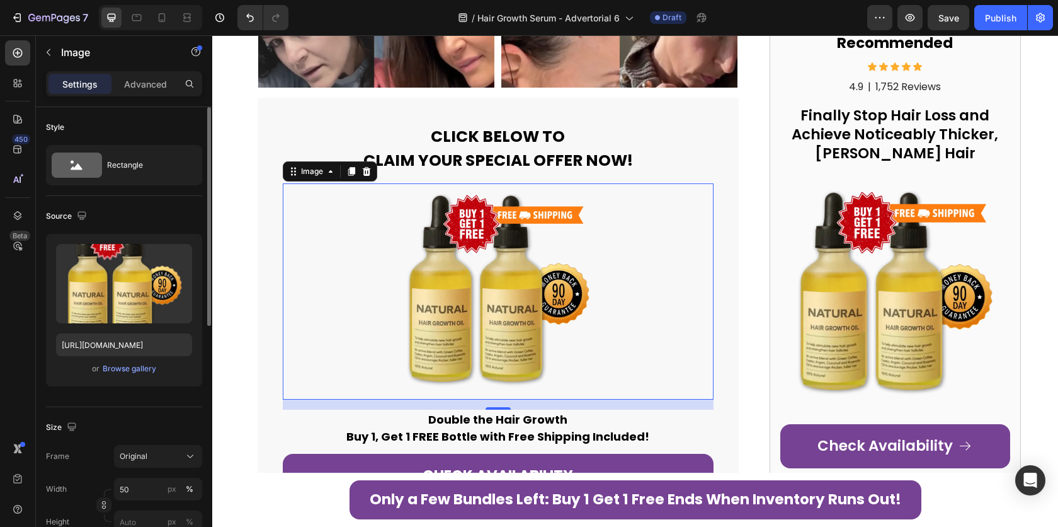
click at [479, 241] on img at bounding box center [498, 290] width 215 height 215
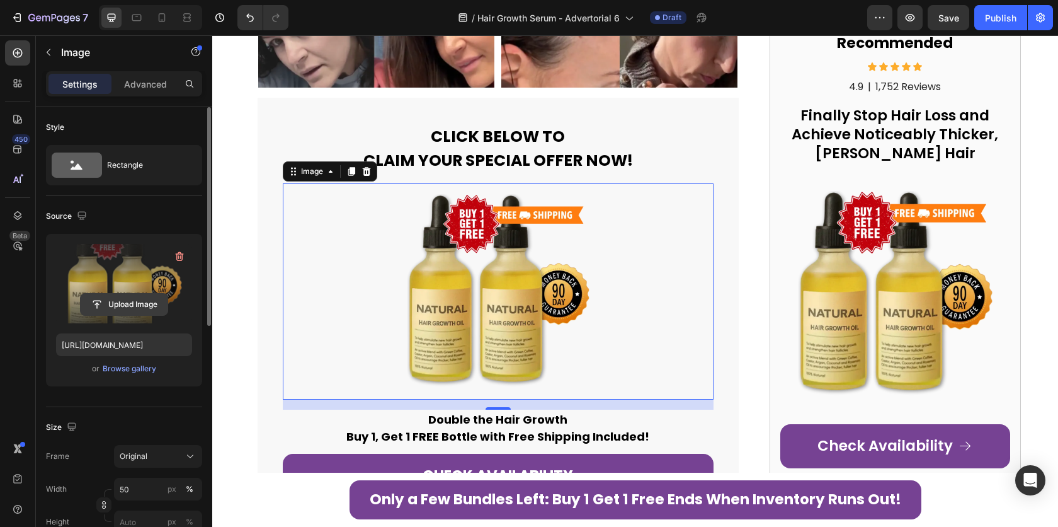
click at [113, 304] on input "file" at bounding box center [124, 304] width 87 height 21
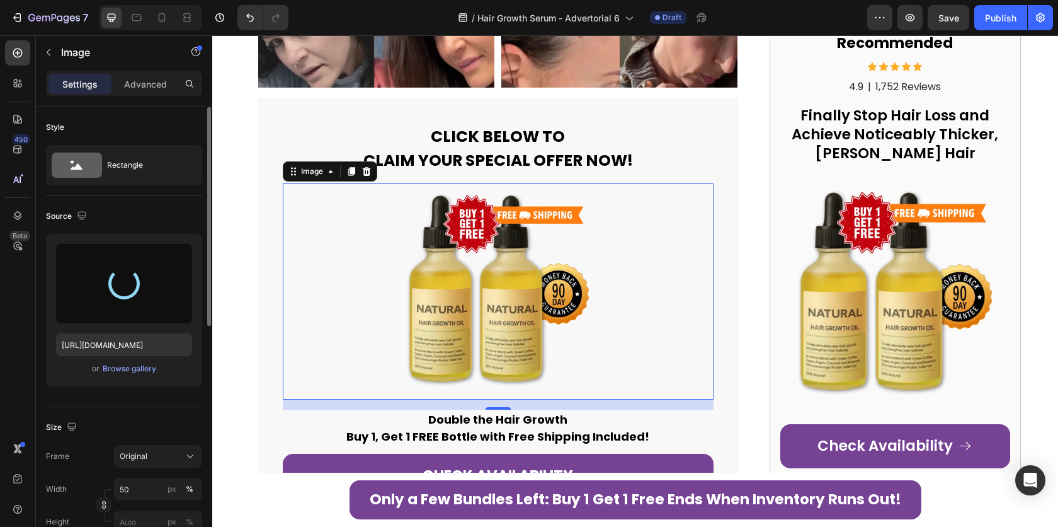
type input "[URL][DOMAIN_NAME]"
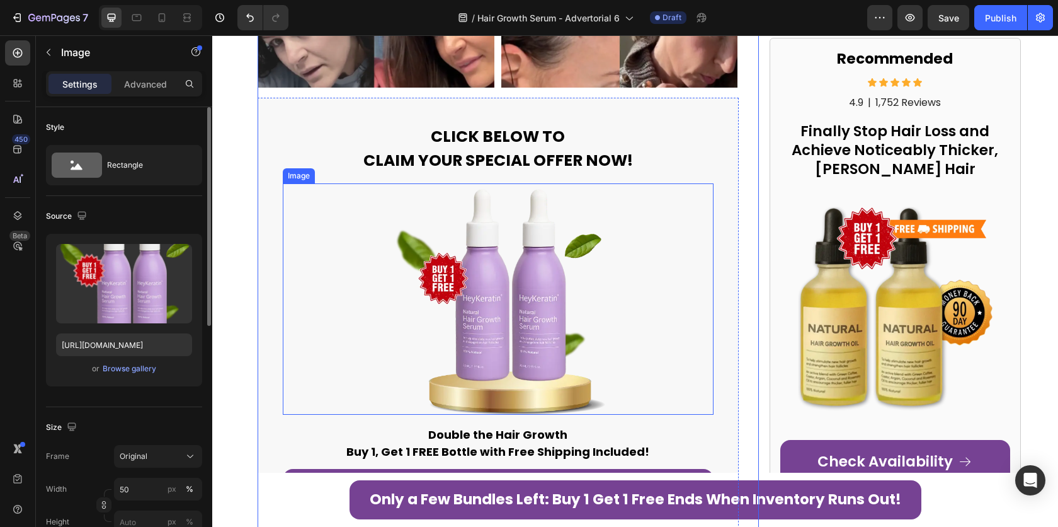
click at [500, 301] on img at bounding box center [498, 298] width 215 height 231
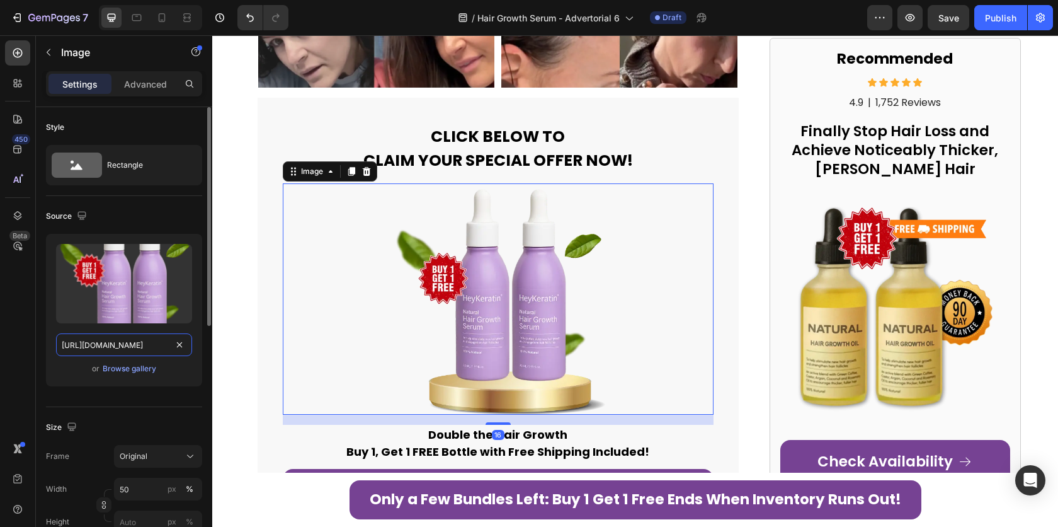
click at [112, 343] on input "[URL][DOMAIN_NAME]" at bounding box center [124, 344] width 136 height 23
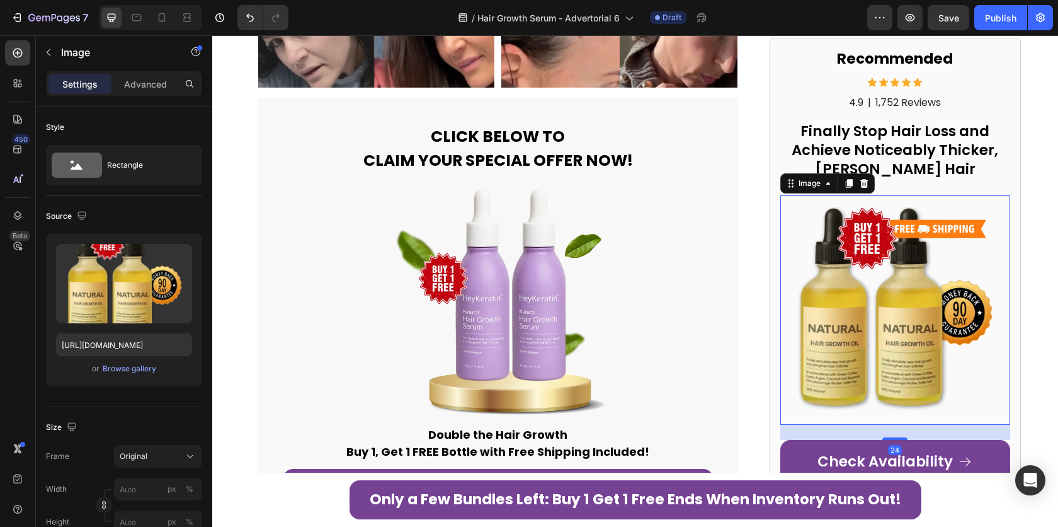
click at [864, 289] on img at bounding box center [895, 309] width 229 height 229
click at [126, 341] on input "[URL][DOMAIN_NAME]" at bounding box center [124, 344] width 136 height 23
paste input "d9c9e51-8954-485b-bc7a-85bf2fcdd460"
type input "[URL][DOMAIN_NAME]"
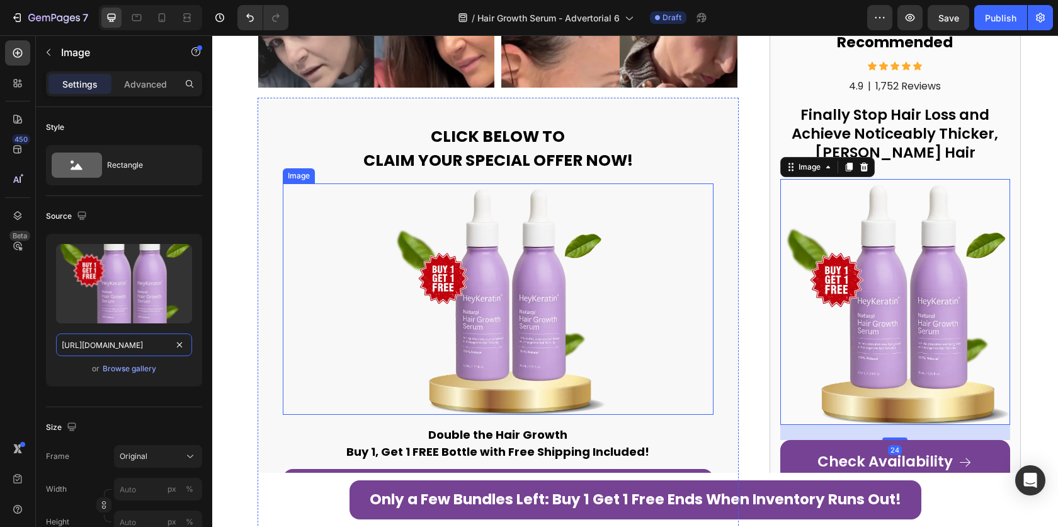
scroll to position [0, 397]
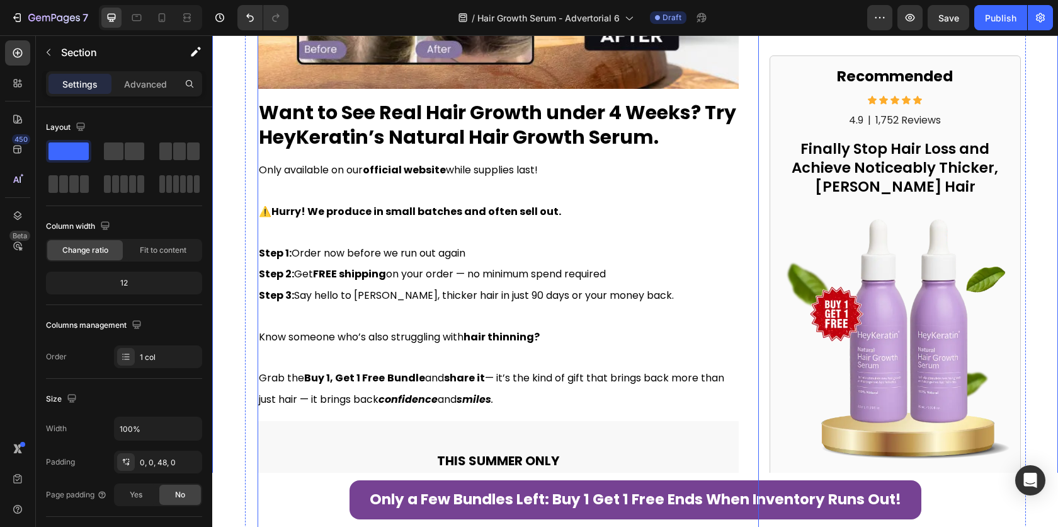
scroll to position [3523, 0]
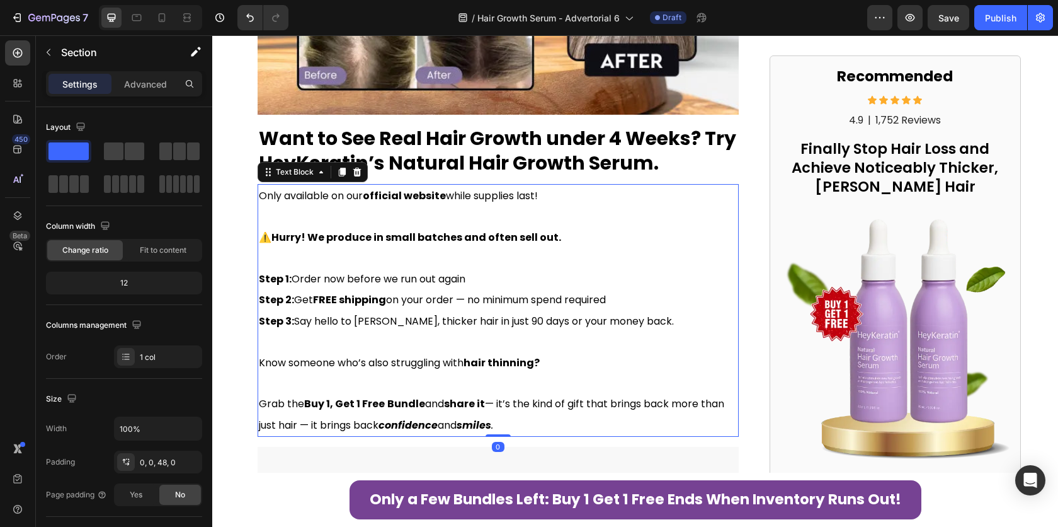
click at [561, 331] on p at bounding box center [498, 341] width 479 height 20
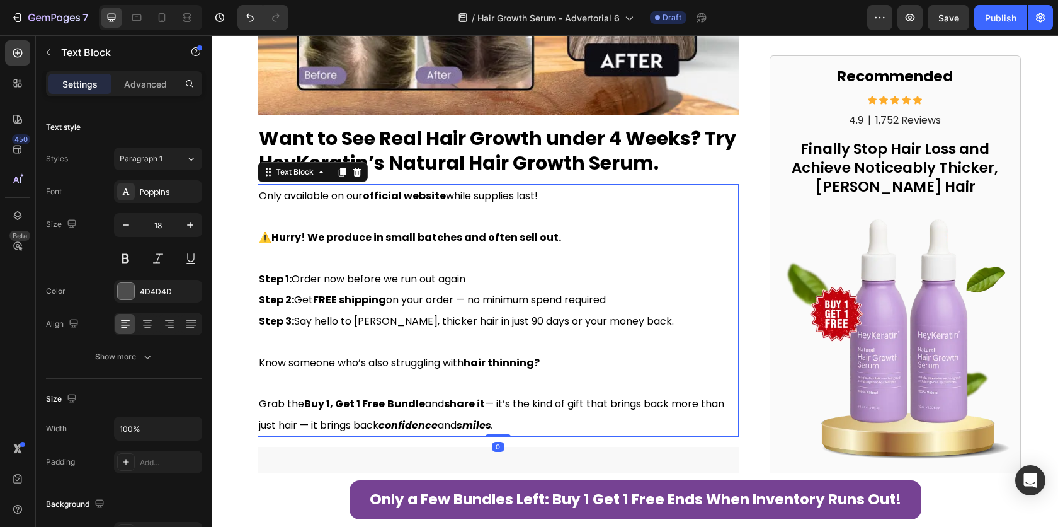
click at [551, 331] on p at bounding box center [498, 341] width 479 height 20
click at [551, 331] on p "Rich Text Editor. Editing area: main" at bounding box center [498, 341] width 479 height 20
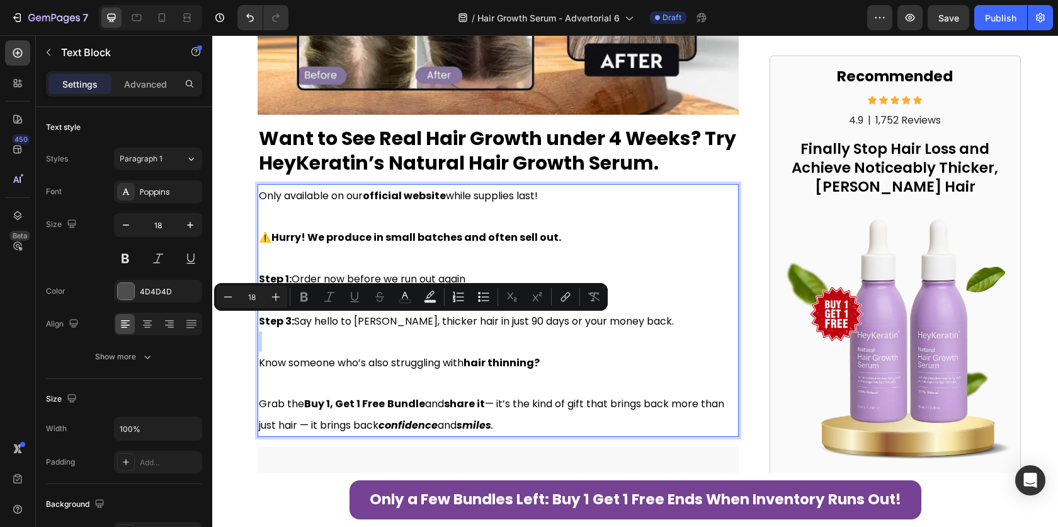
click at [551, 331] on p "Rich Text Editor. Editing area: main" at bounding box center [498, 341] width 479 height 20
type input "16"
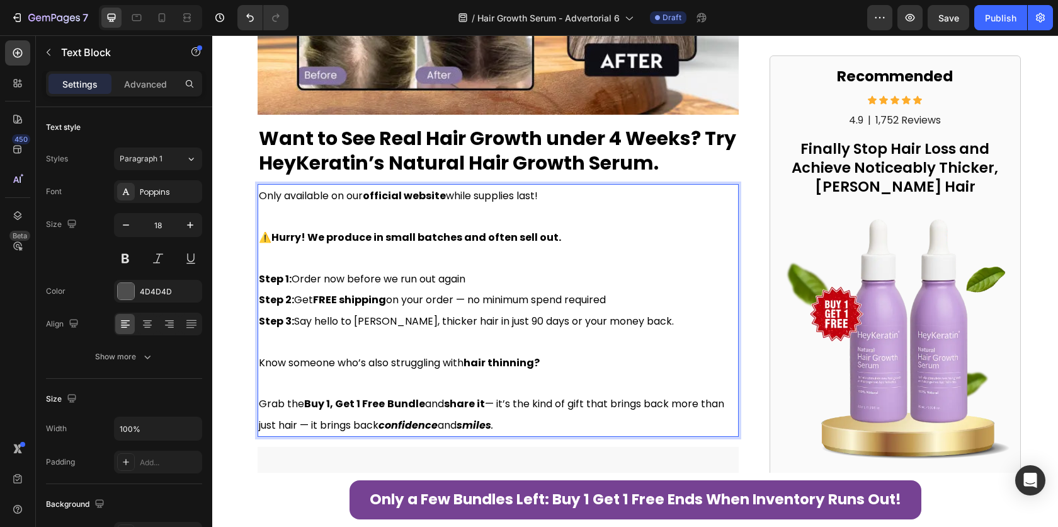
click at [547, 352] on p "Know someone who’s also struggling with hair thinning?" at bounding box center [498, 362] width 479 height 21
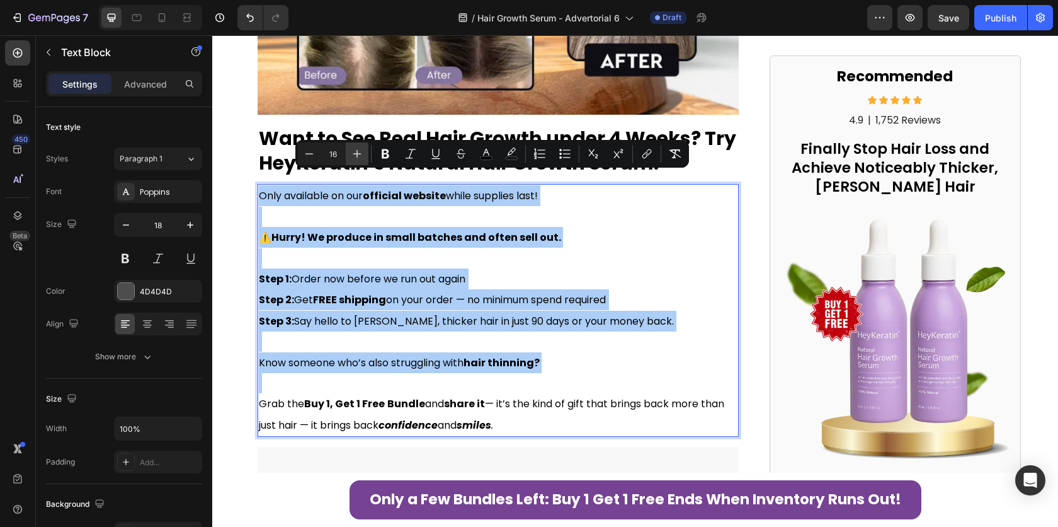
click at [364, 154] on button "Plus" at bounding box center [357, 153] width 23 height 23
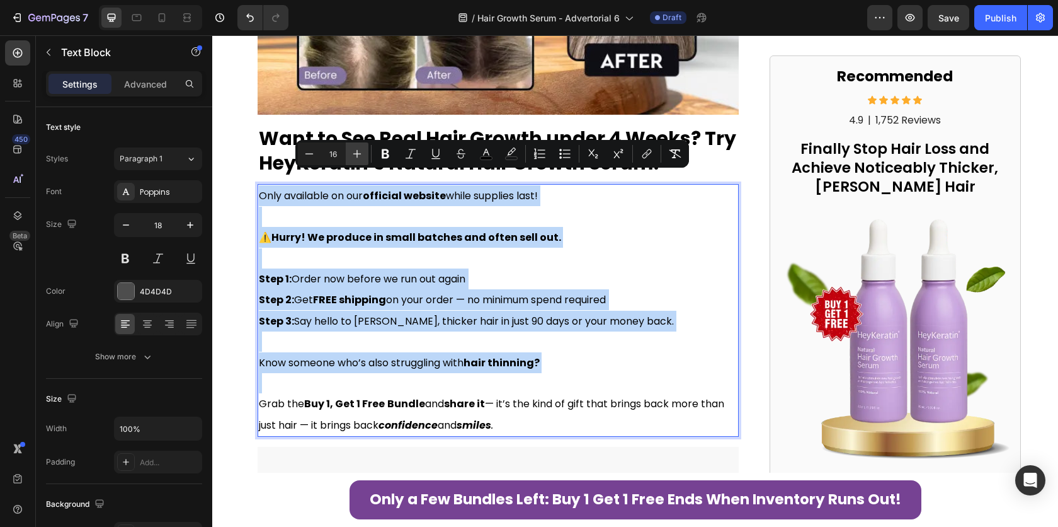
type input "17"
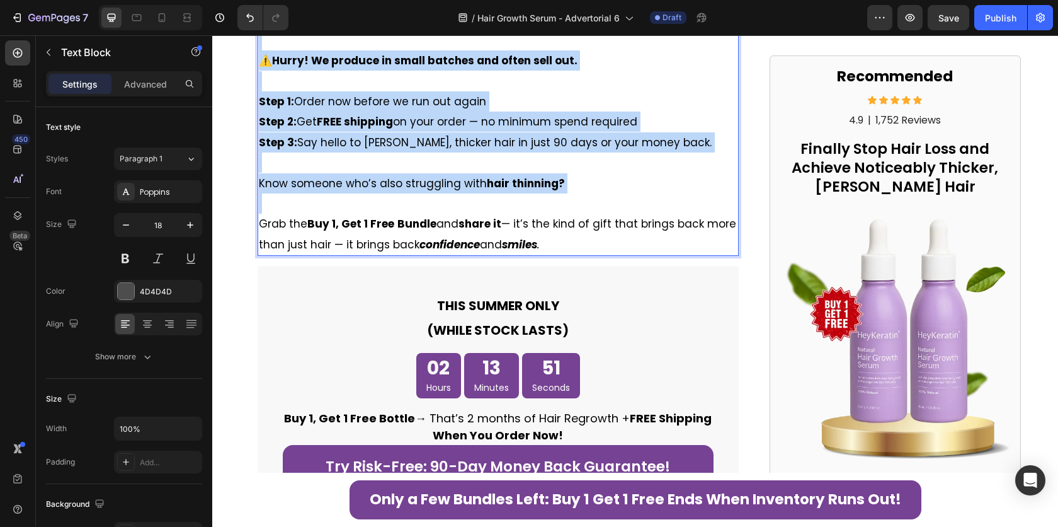
scroll to position [3930, 0]
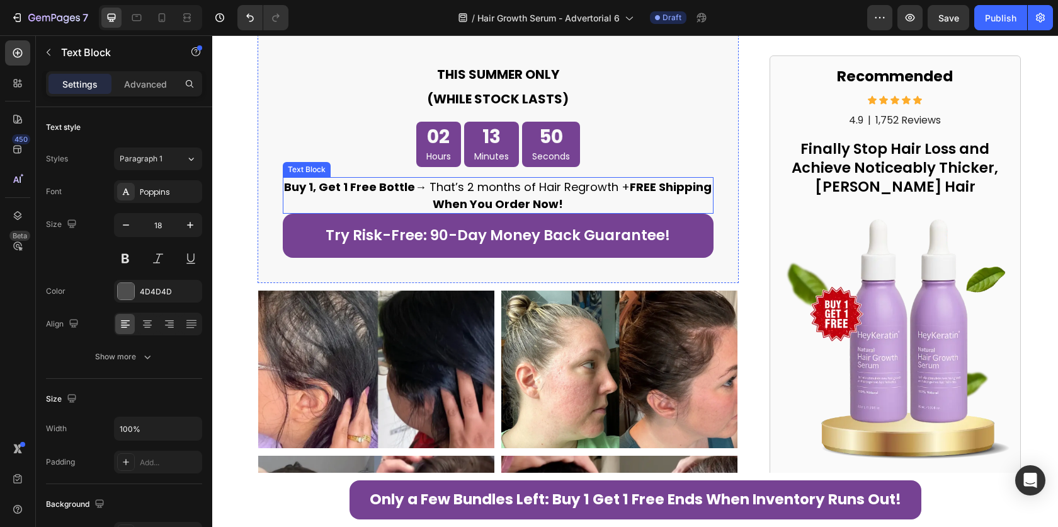
click at [418, 183] on p "Buy 1, Get 1 Free Bottle → That’s 2 months of Hair Regrowth + FREE Shipping Whe…" at bounding box center [498, 195] width 429 height 34
click at [433, 180] on span "Buy 1, Get 1 Free Bottle → That’s 2 months of Hair Regrowth + FREE Shipping Whe…" at bounding box center [498, 195] width 428 height 33
click at [432, 180] on span "Buy 1, Get 1 Free Bottle → That’s 2 months of Hair Regrowth + FREE Shipping Whe…" at bounding box center [498, 195] width 428 height 33
click at [449, 183] on p "Buy 1, Get 1 Free Bottle → That’s 2 months of Hair Regrowth + FREE Shipping Whe…" at bounding box center [498, 195] width 429 height 34
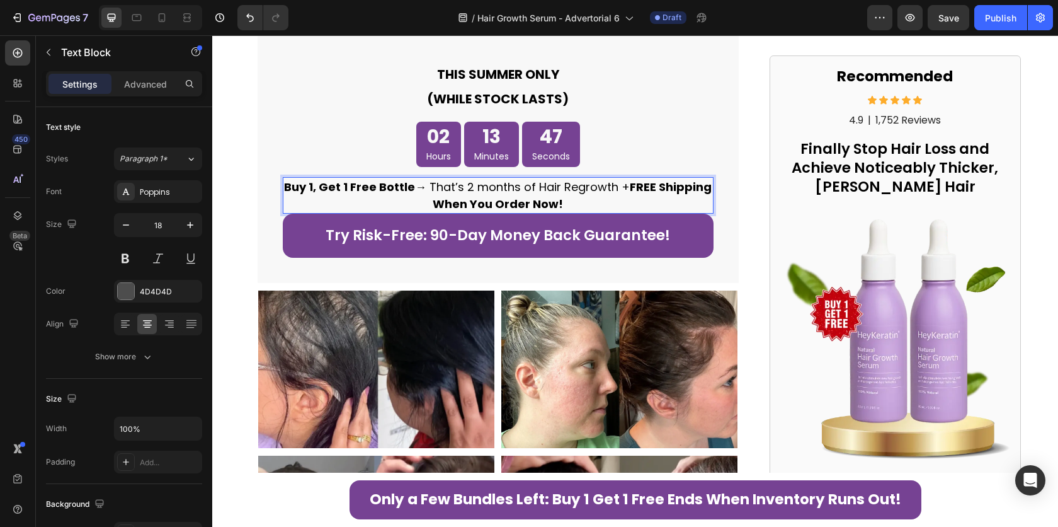
click at [459, 188] on strong "FREE Shipping When You Order Now!" at bounding box center [572, 195] width 279 height 33
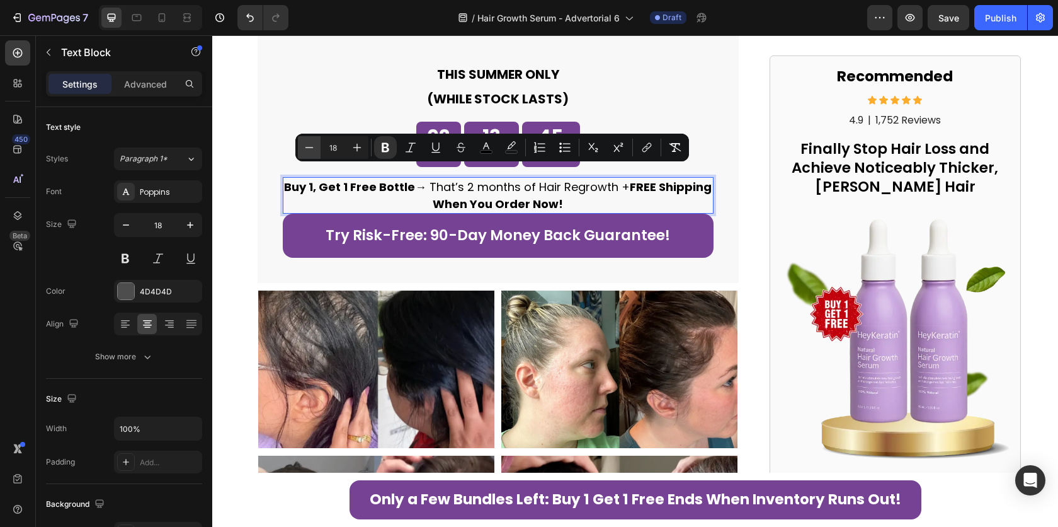
click at [308, 151] on icon "Editor contextual toolbar" at bounding box center [309, 147] width 13 height 13
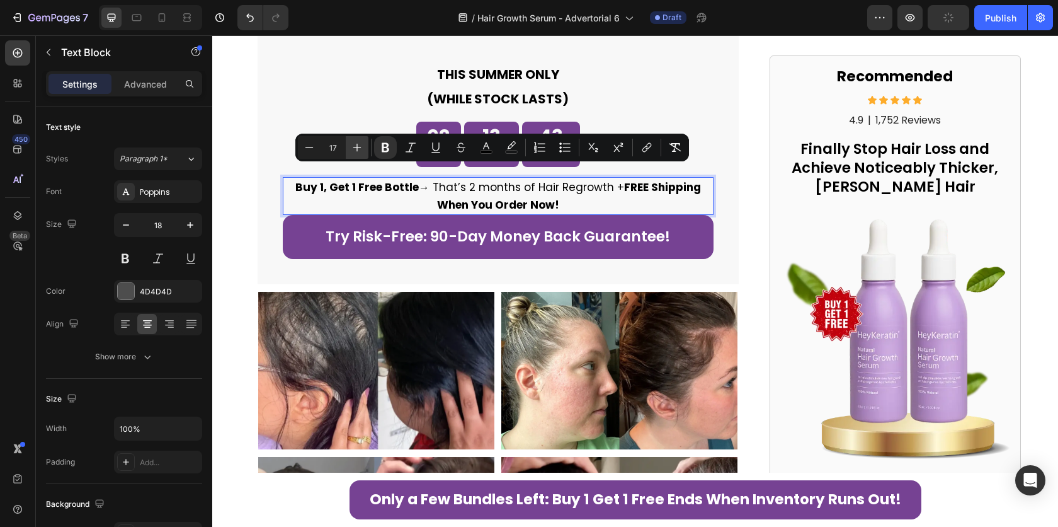
click at [362, 149] on icon "Editor contextual toolbar" at bounding box center [357, 147] width 13 height 13
type input "18"
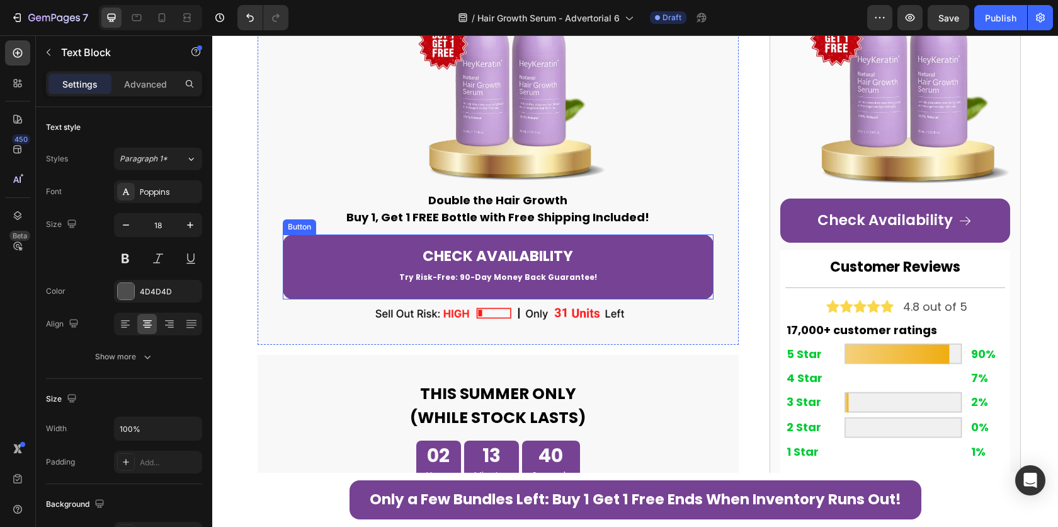
scroll to position [4691, 0]
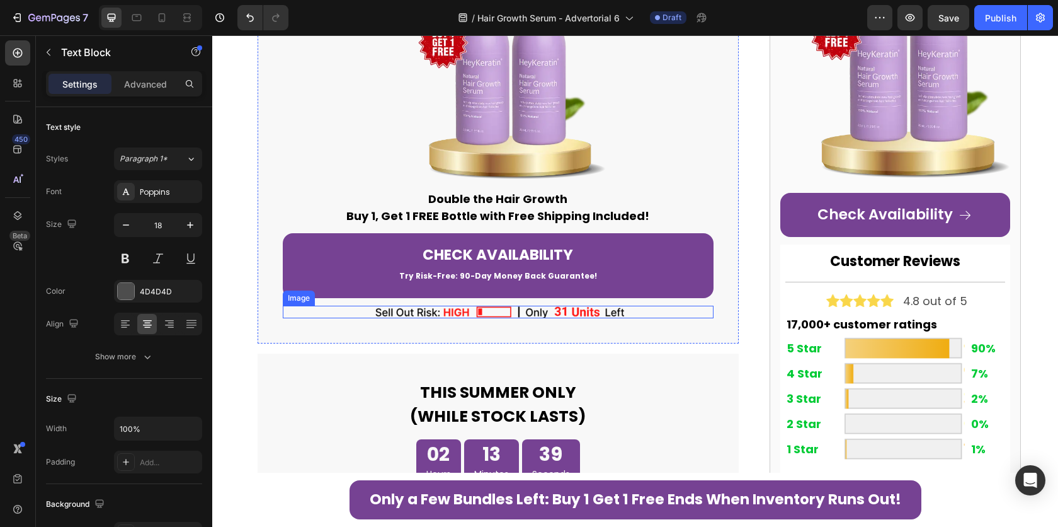
click at [474, 306] on img at bounding box center [498, 312] width 252 height 12
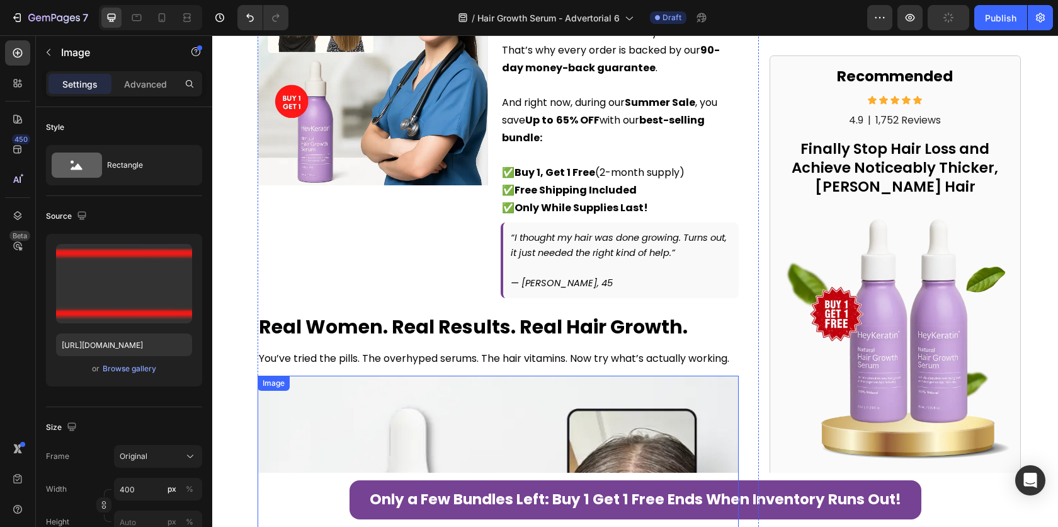
scroll to position [2761, 0]
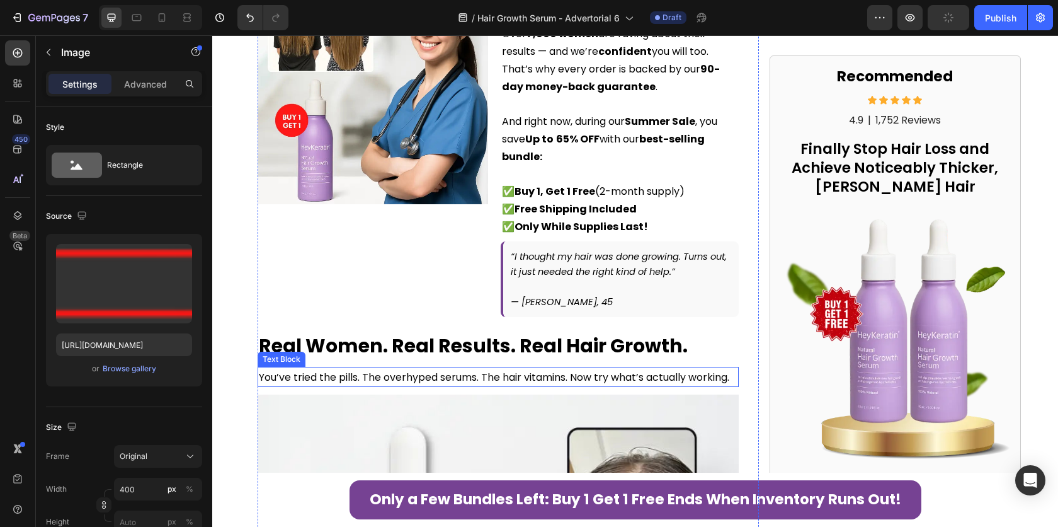
click at [463, 370] on span "You’ve tried the pills. The overhyped serums. The hair vitamins. Now try what’s…" at bounding box center [494, 377] width 471 height 14
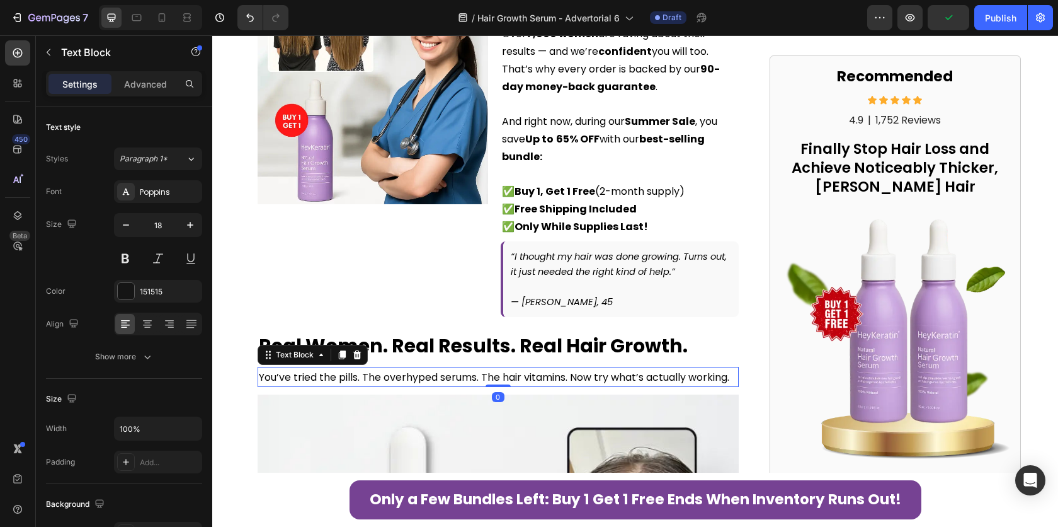
click at [463, 370] on span "You’ve tried the pills. The overhyped serums. The hair vitamins. Now try what’s…" at bounding box center [494, 377] width 471 height 14
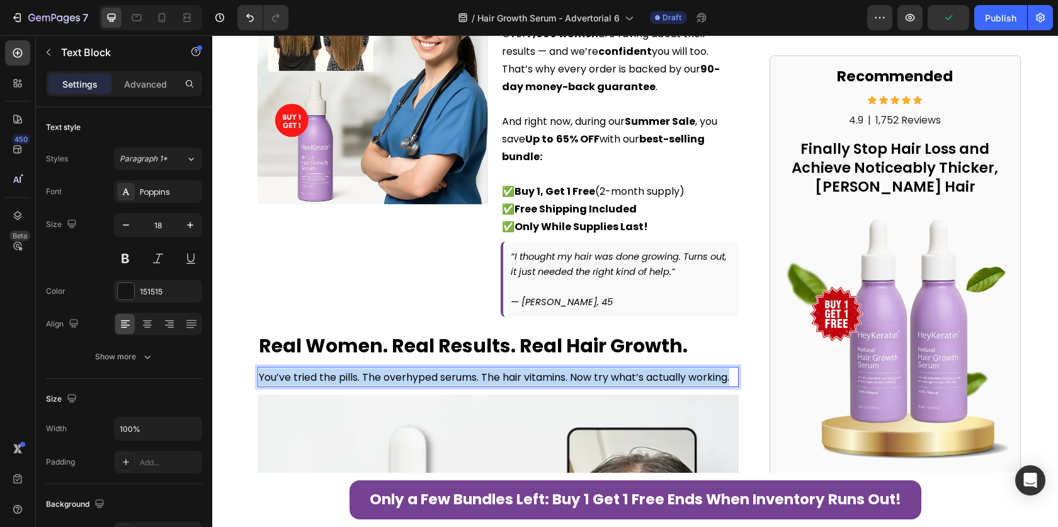
click at [463, 370] on span "You’ve tried the pills. The overhyped serums. The hair vitamins. Now try what’s…" at bounding box center [494, 377] width 471 height 14
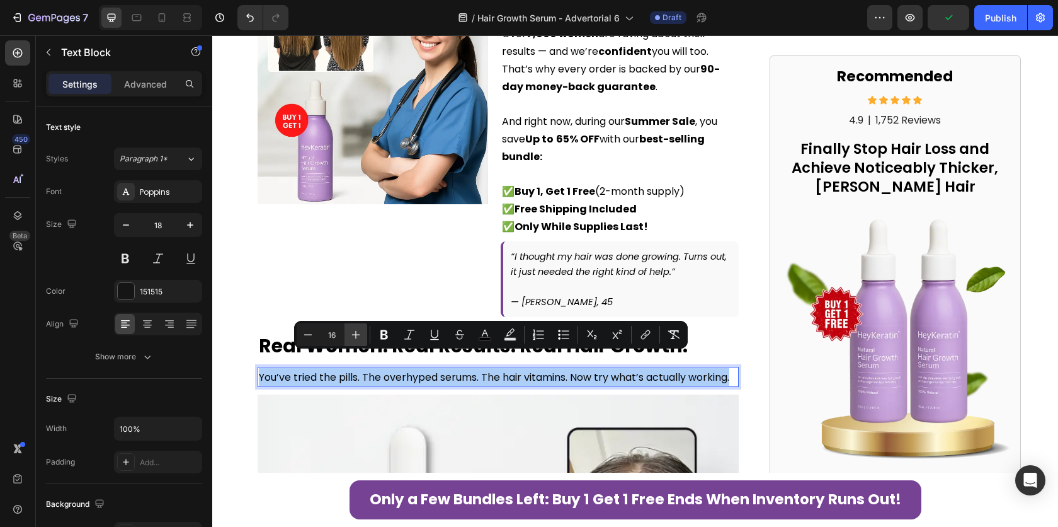
click at [356, 332] on icon "Editor contextual toolbar" at bounding box center [356, 335] width 8 height 8
type input "17"
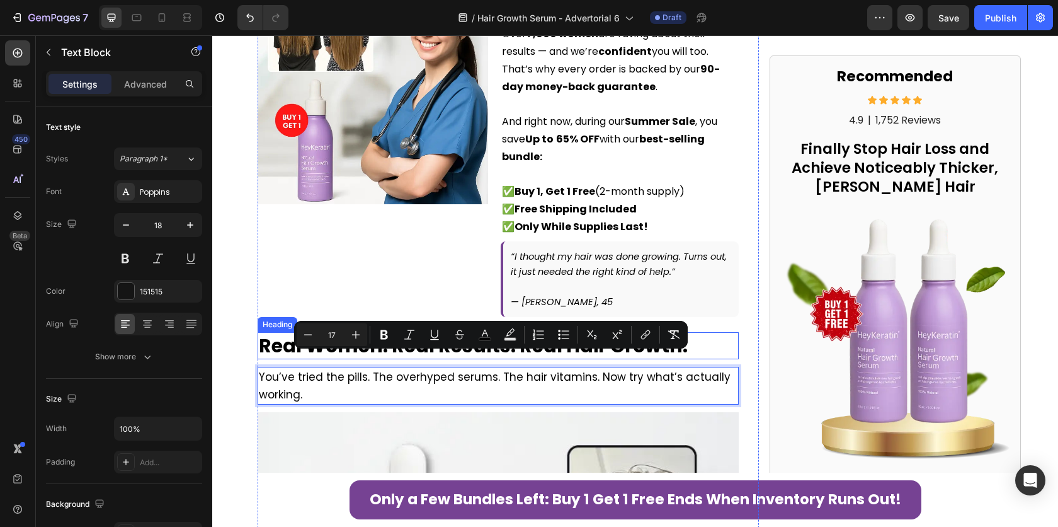
click at [728, 332] on h2 "Real Women. Real Results. Real Hair Growth." at bounding box center [499, 345] width 482 height 27
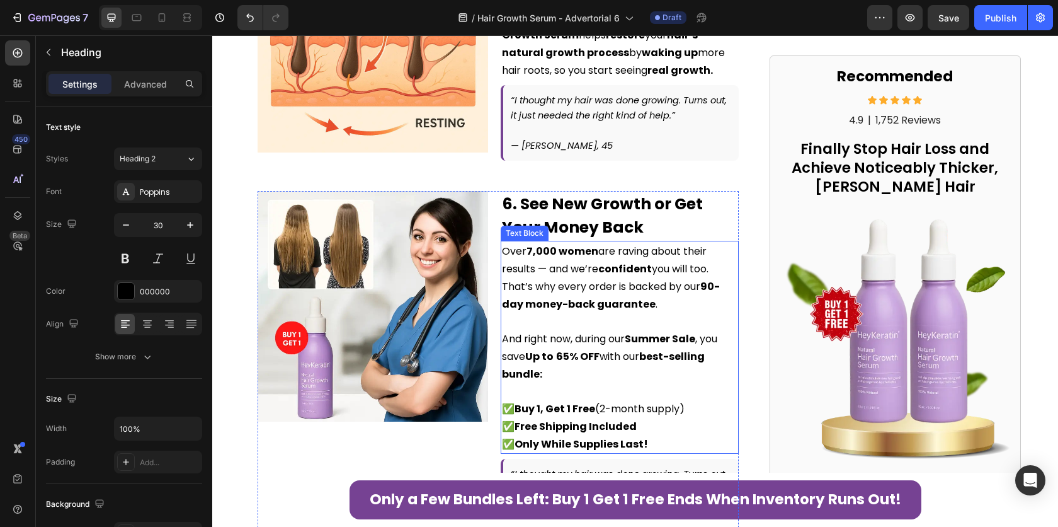
scroll to position [2543, 0]
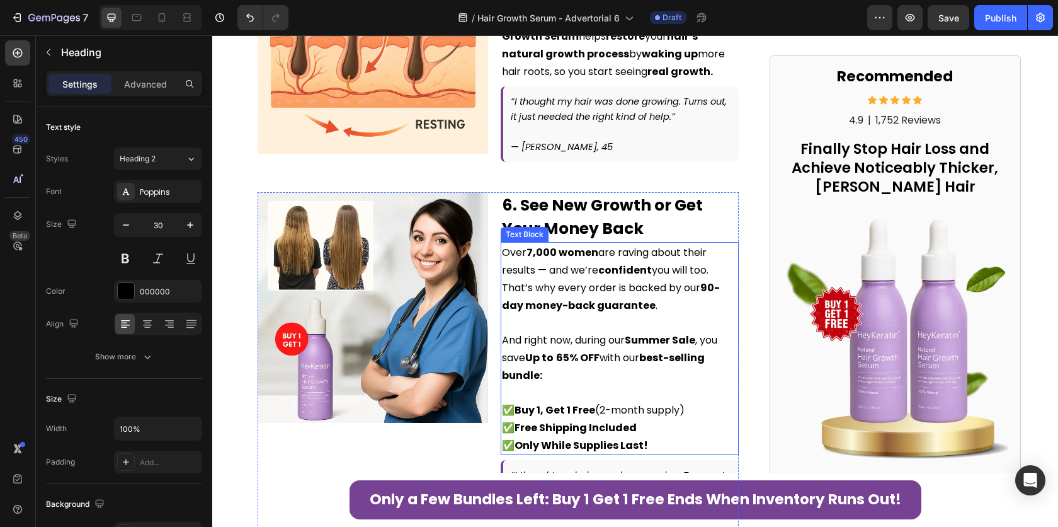
click at [628, 333] on strong "Summer Sale" at bounding box center [660, 340] width 71 height 14
click at [604, 299] on p "Over 7,000 women are raving about their results — and we’re confident you will …" at bounding box center [620, 278] width 236 height 71
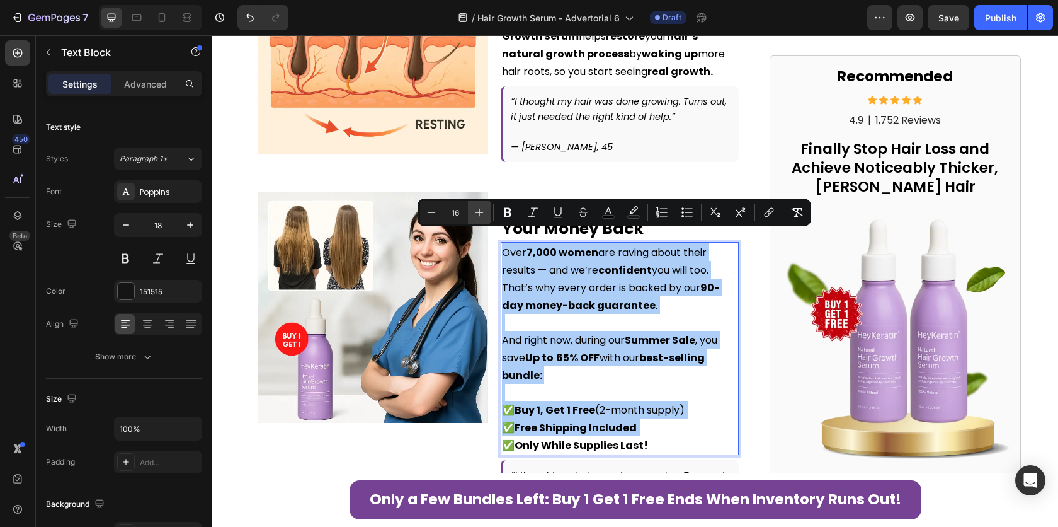
click at [479, 216] on icon "Editor contextual toolbar" at bounding box center [479, 212] width 13 height 13
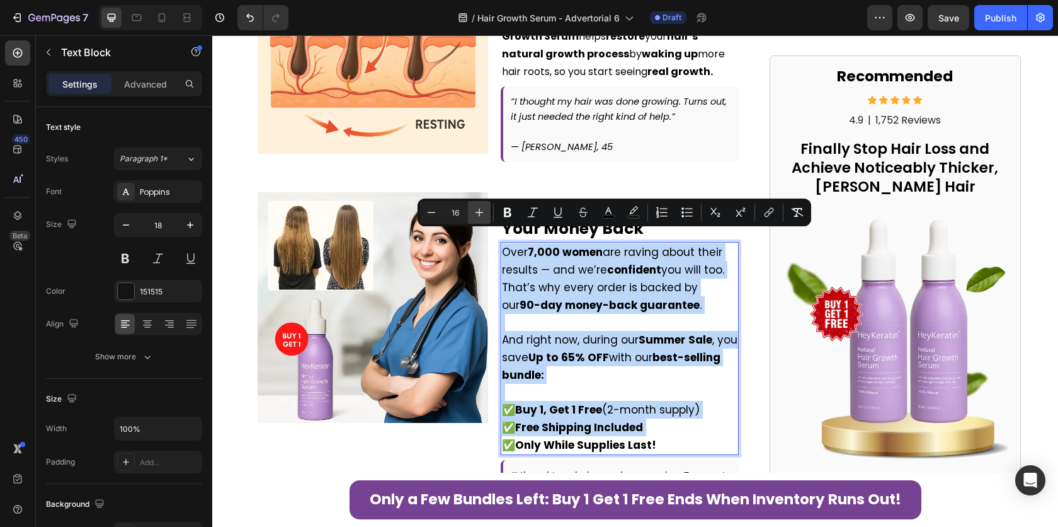
type input "17"
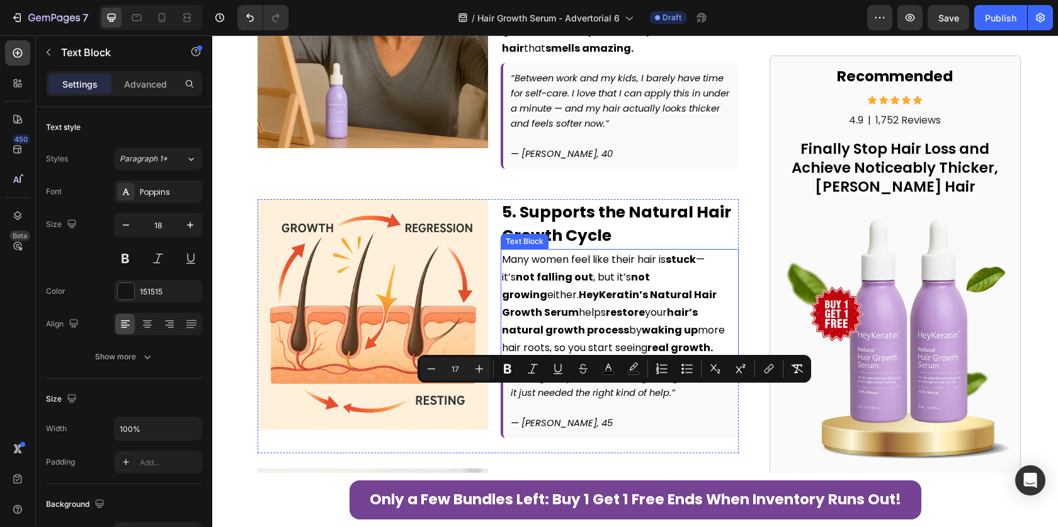
scroll to position [2254, 0]
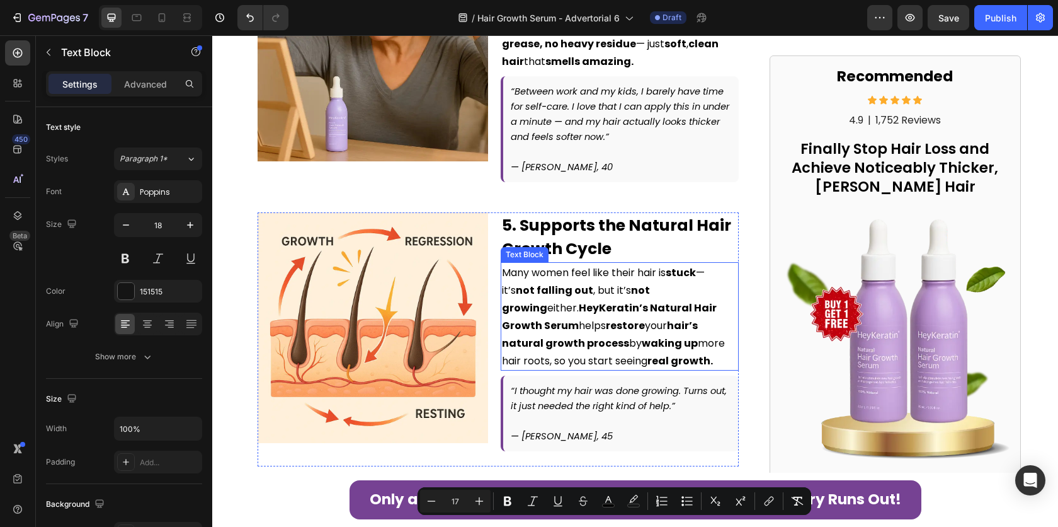
click at [570, 319] on span "Many women feel like their hair is stuck — it’s not falling out , but it’s not …" at bounding box center [613, 316] width 223 height 103
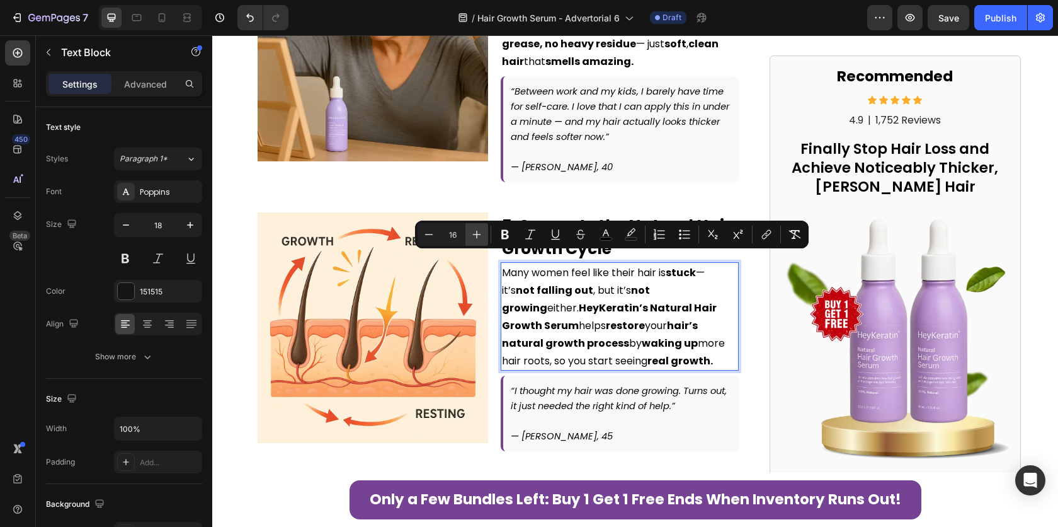
click at [486, 234] on button "Plus" at bounding box center [477, 234] width 23 height 23
type input "17"
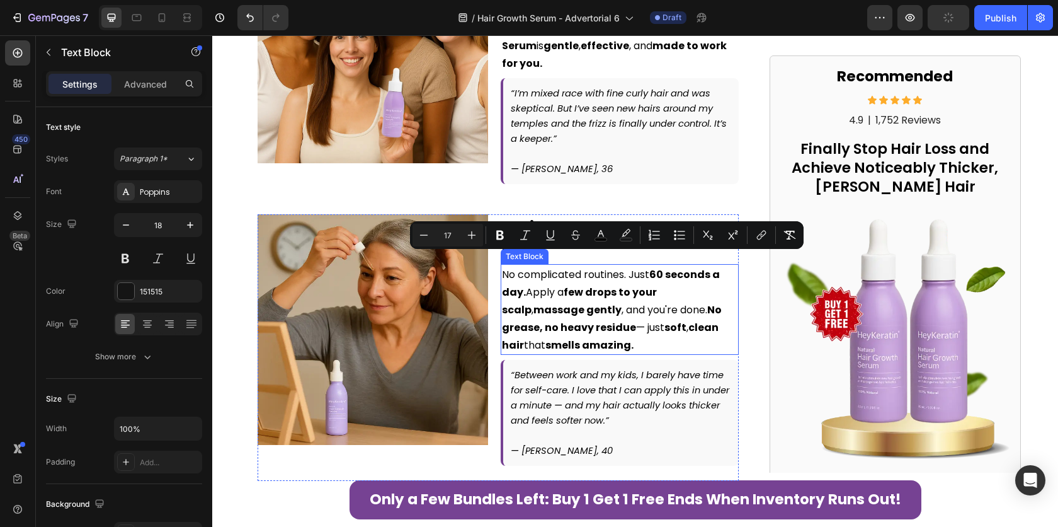
scroll to position [1937, 0]
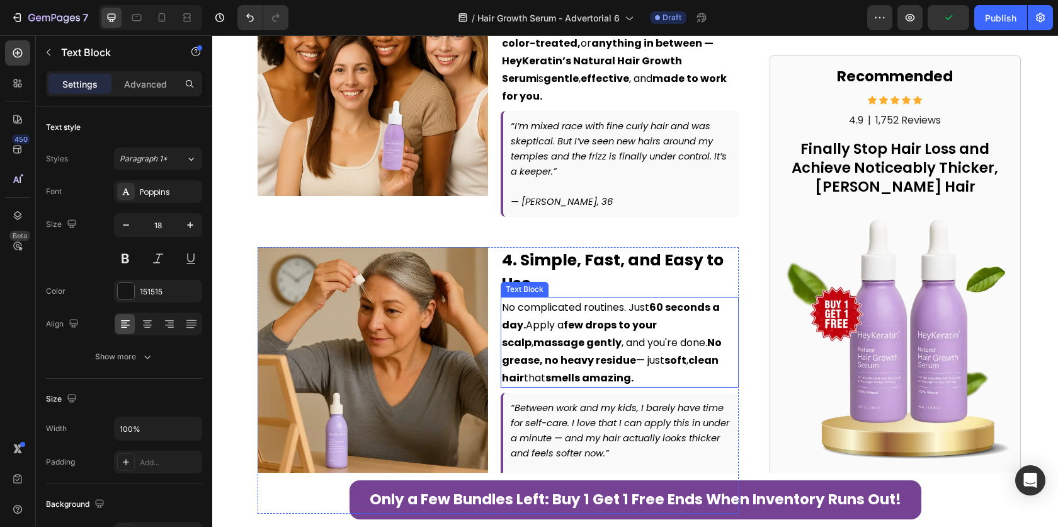
click at [544, 337] on strong "massage gently" at bounding box center [578, 342] width 88 height 14
click at [551, 335] on strong "massage gently" at bounding box center [578, 342] width 88 height 14
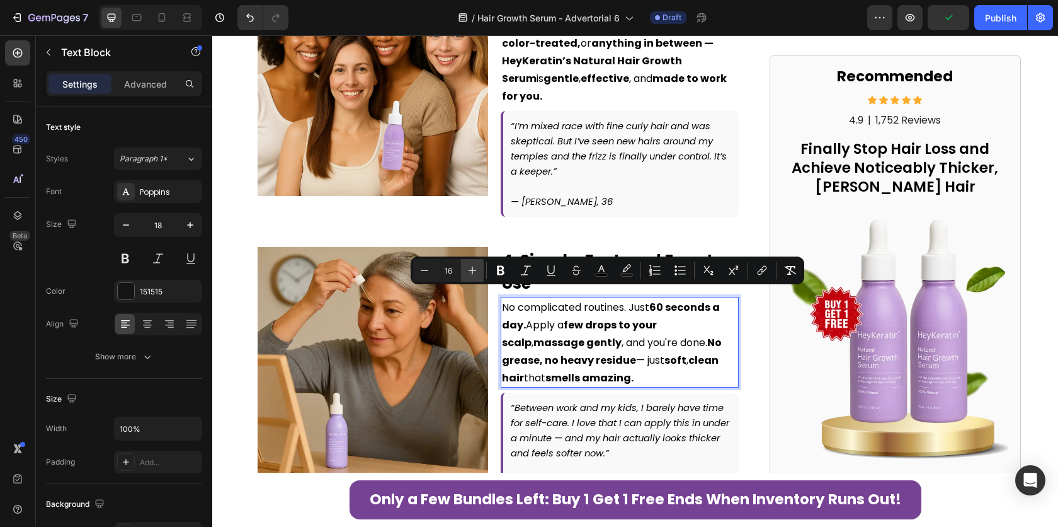
click at [477, 265] on icon "Editor contextual toolbar" at bounding box center [472, 270] width 13 height 13
type input "17"
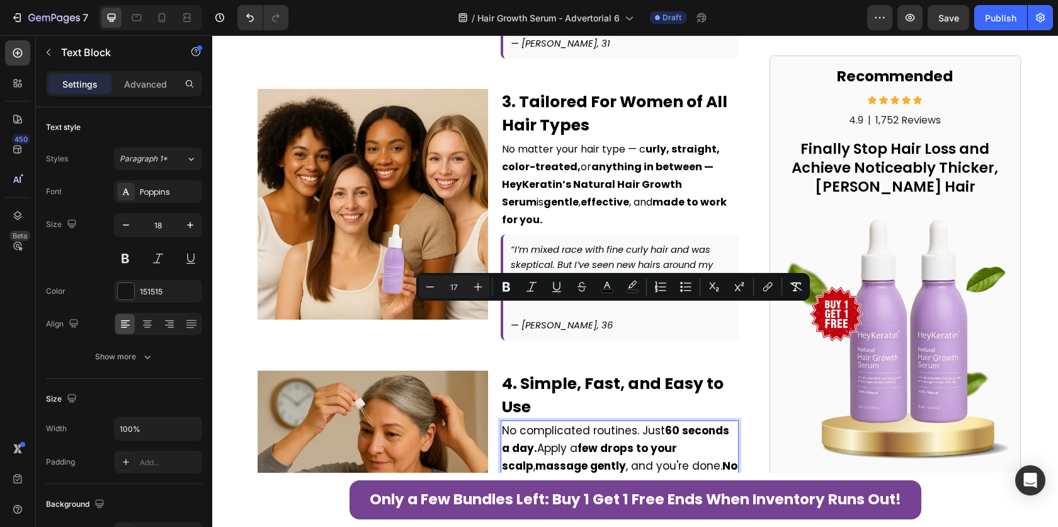
scroll to position [1803, 0]
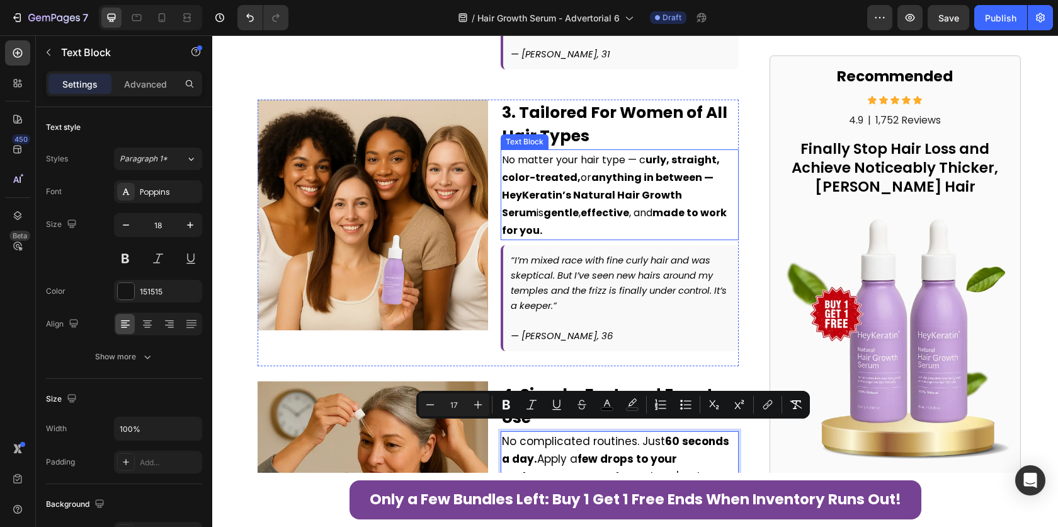
click at [529, 207] on strong "anything in between — HeyKeratin’s Natural Hair Growth Serum" at bounding box center [608, 195] width 212 height 50
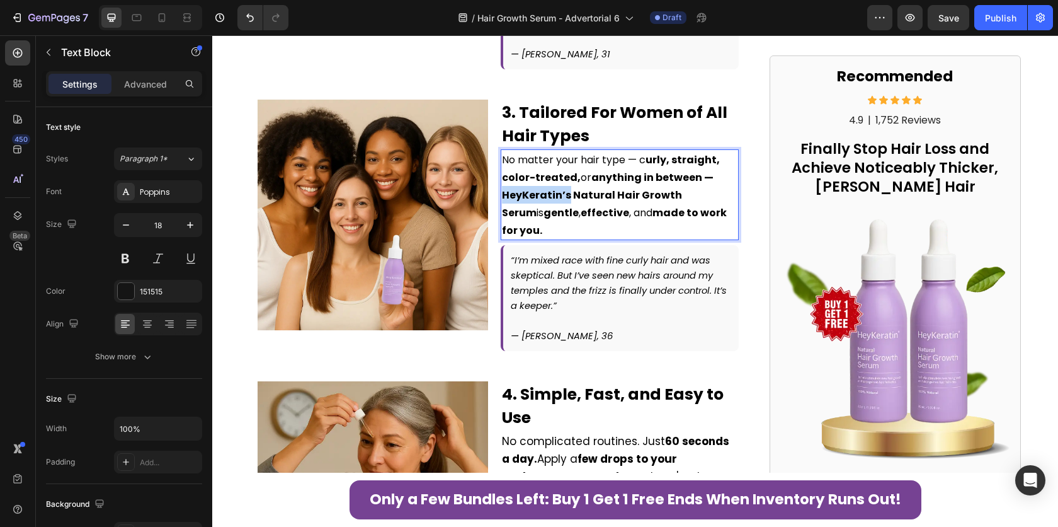
click at [549, 202] on strong "anything in between — HeyKeratin’s Natural Hair Growth Serum" at bounding box center [608, 195] width 212 height 50
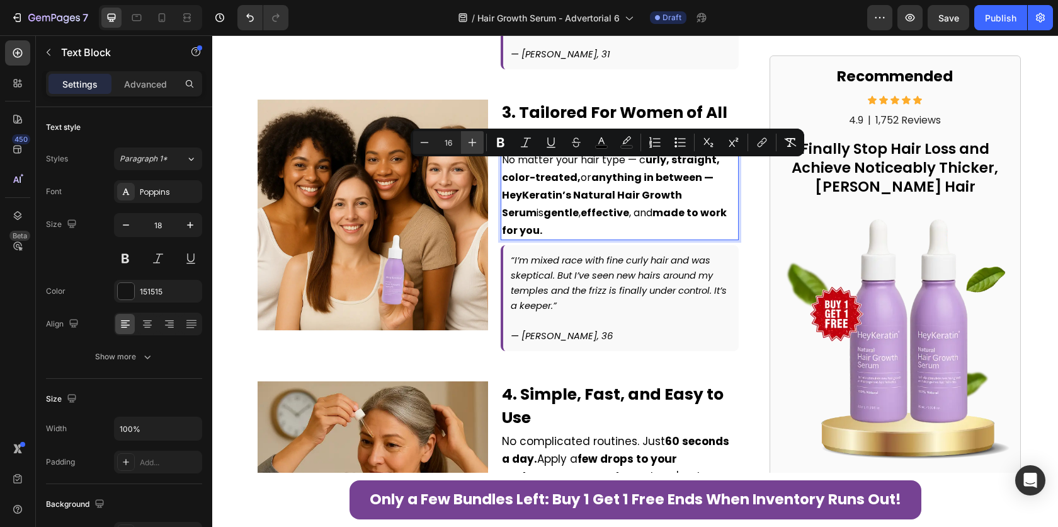
click at [474, 142] on icon "Editor contextual toolbar" at bounding box center [473, 143] width 8 height 8
type input "17"
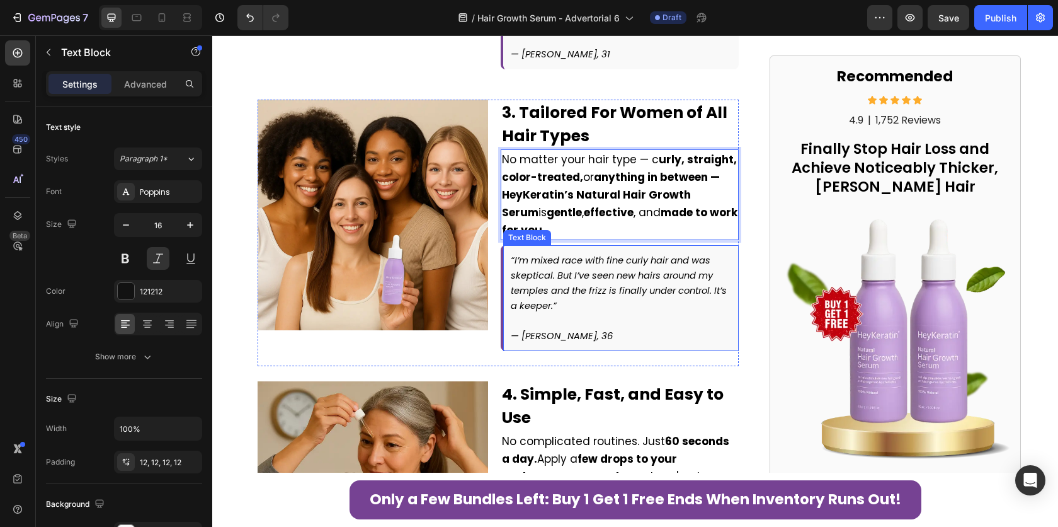
click at [562, 267] on icon "“I’m mixed race with fine curly hair and was skeptical. But I’ve seen new hairs…" at bounding box center [619, 283] width 216 height 58
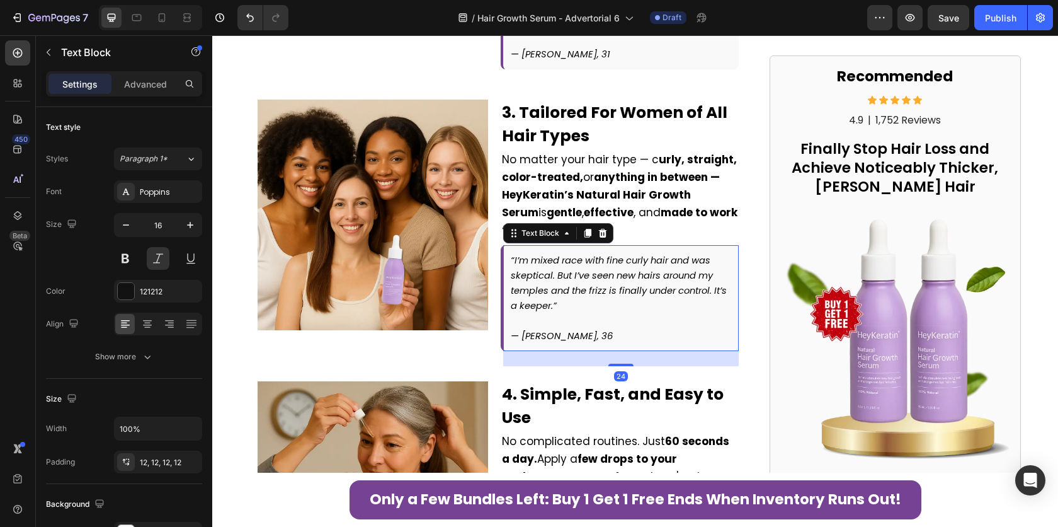
click at [562, 268] on icon "“I’m mixed race with fine curly hair and was skeptical. But I’ve seen new hairs…" at bounding box center [619, 283] width 216 height 58
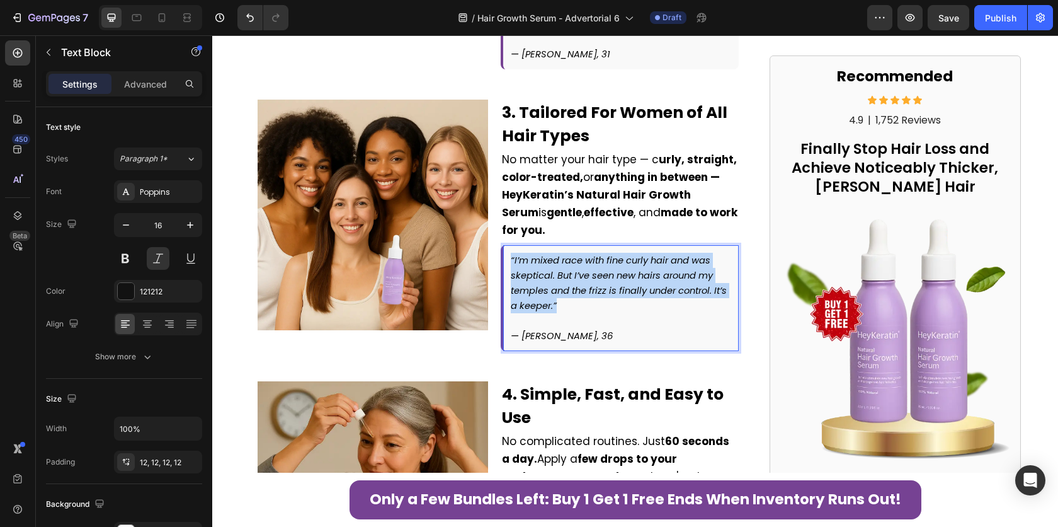
click at [562, 268] on icon "“I’m mixed race with fine curly hair and was skeptical. But I’ve seen new hairs…" at bounding box center [619, 283] width 216 height 58
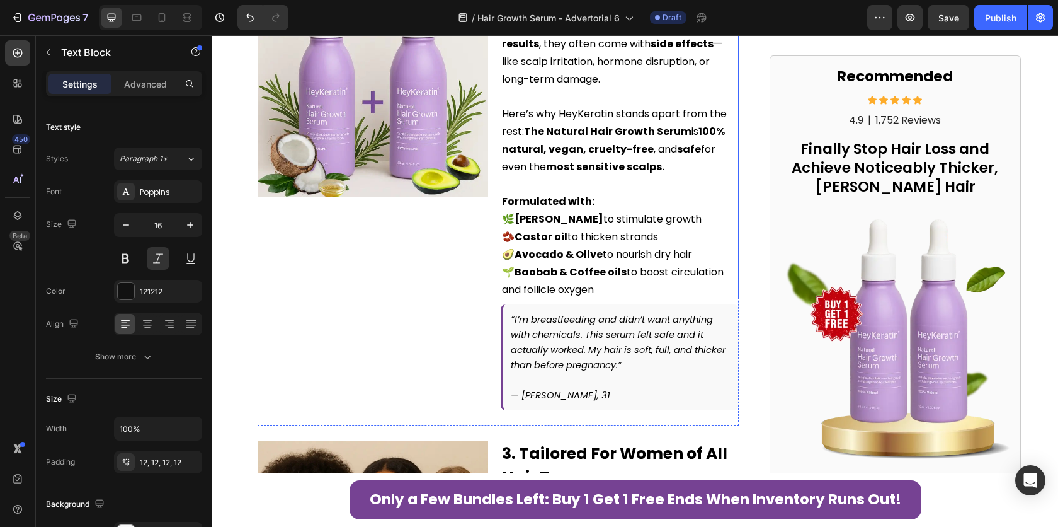
click at [556, 255] on p "🌿 [PERSON_NAME] to stimulate growth 🫘 Castor oil to thicken strands 🥑 Avocado &…" at bounding box center [620, 254] width 236 height 88
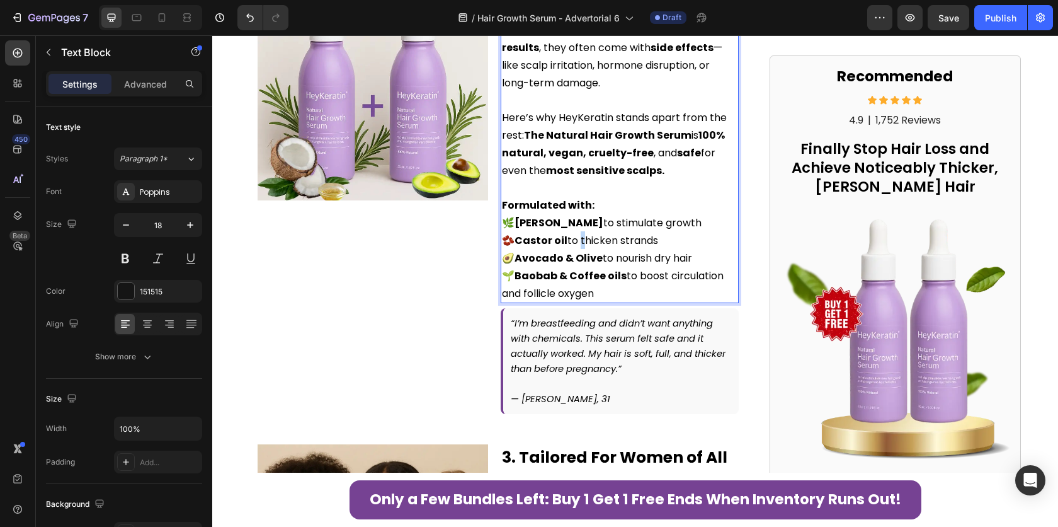
click at [570, 244] on span "🫘 Castor oil to thicken strands" at bounding box center [580, 240] width 156 height 14
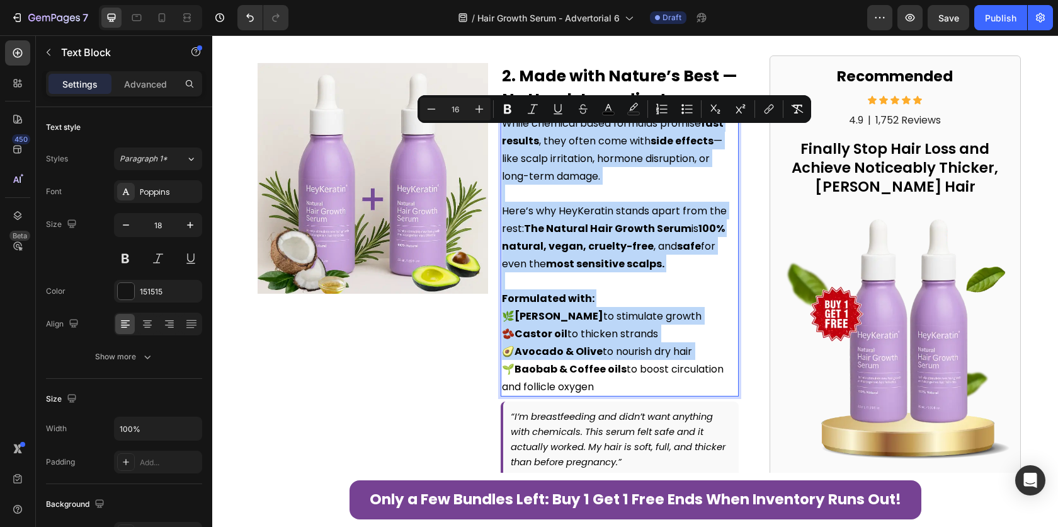
scroll to position [1364, 0]
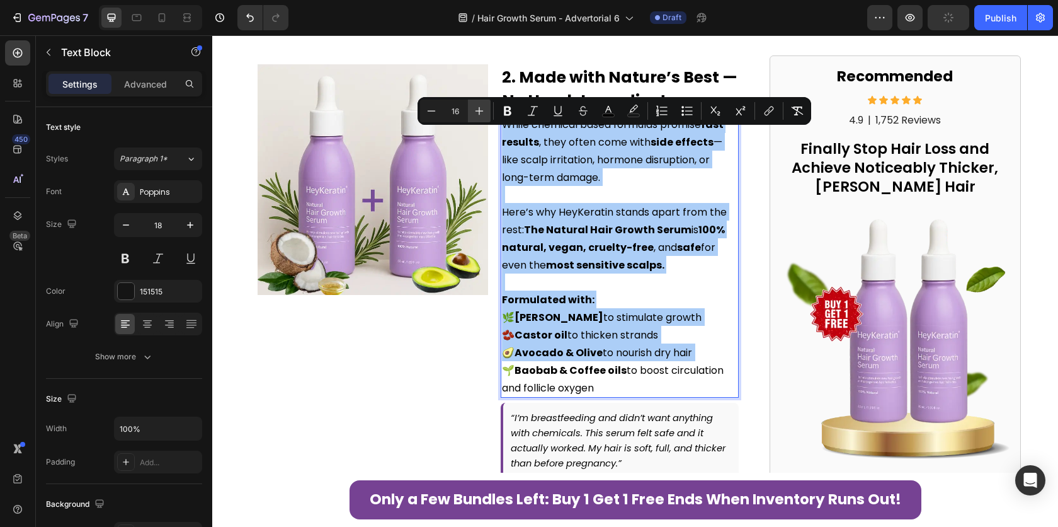
click at [478, 106] on icon "Editor contextual toolbar" at bounding box center [479, 111] width 13 height 13
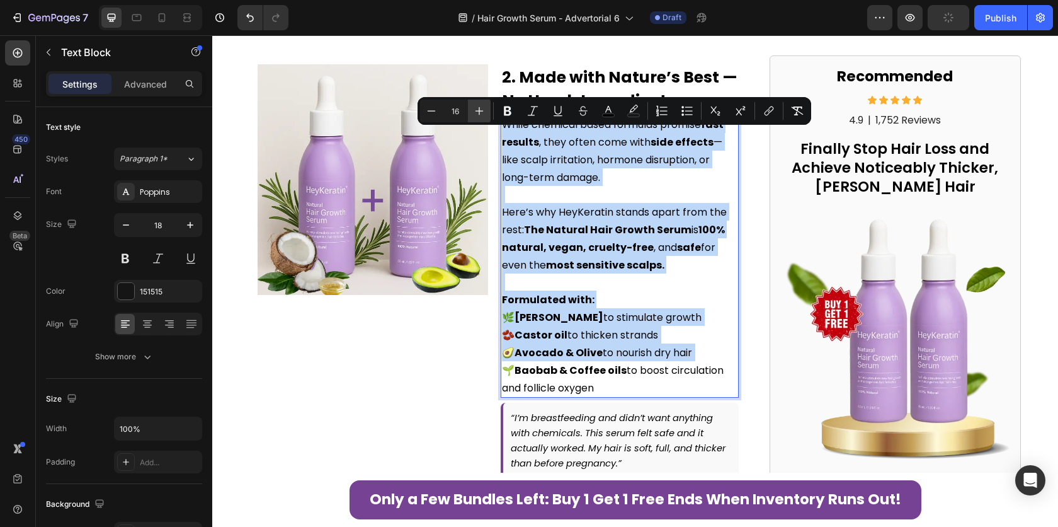
type input "17"
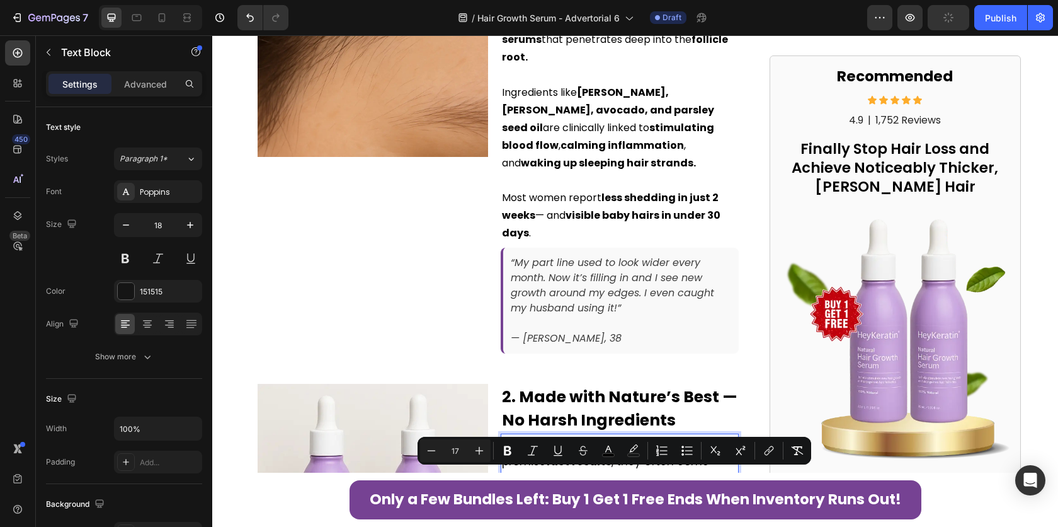
scroll to position [1023, 0]
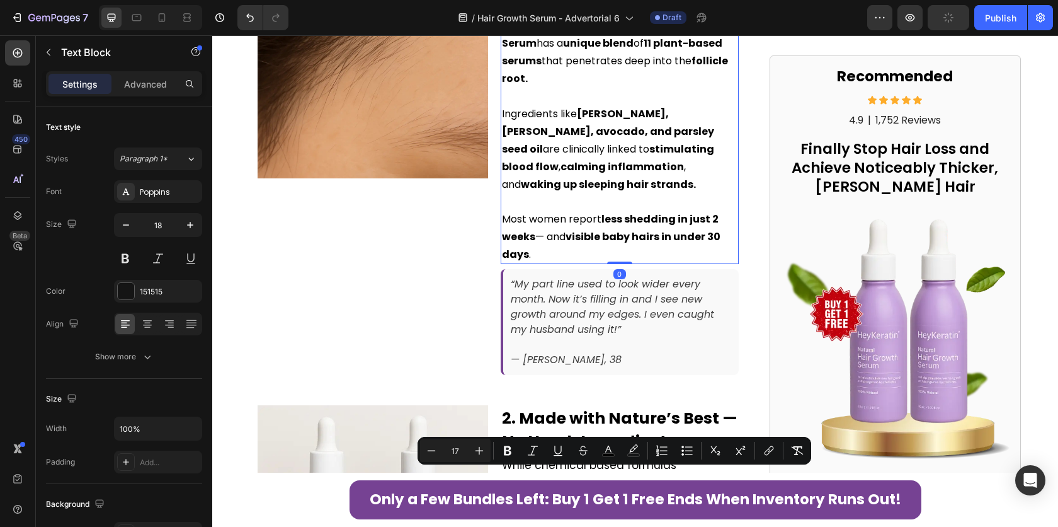
click at [553, 187] on p "Ingredients like [PERSON_NAME], [PERSON_NAME], avocado, and parsley seed oil ar…" at bounding box center [620, 149] width 236 height 88
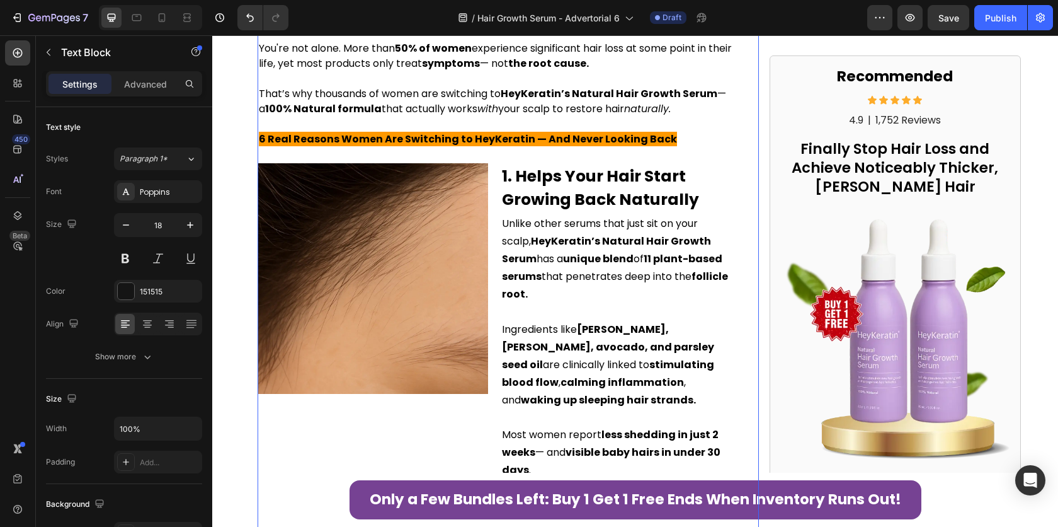
scroll to position [766, 0]
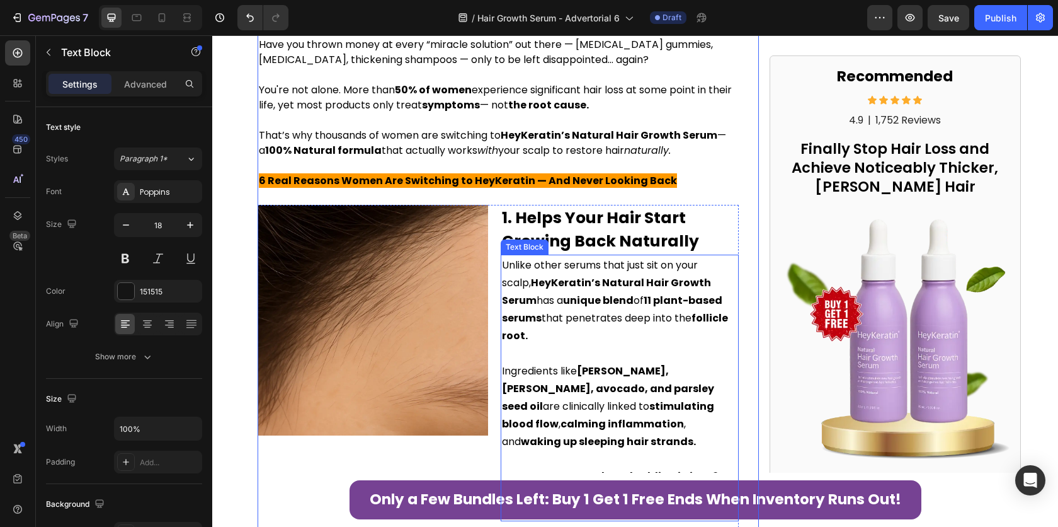
click at [561, 286] on span "Unlike other serums that just sit on your scalp, HeyKeratin’s Natural Hair Grow…" at bounding box center [615, 300] width 226 height 85
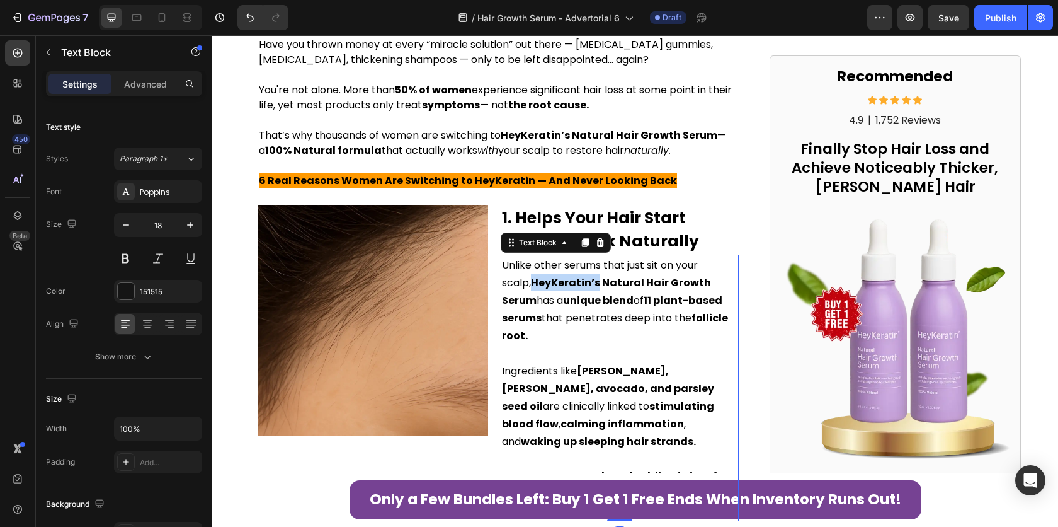
click at [560, 305] on strong "HeyKeratin’s Natural Hair Growth Serum" at bounding box center [606, 291] width 209 height 32
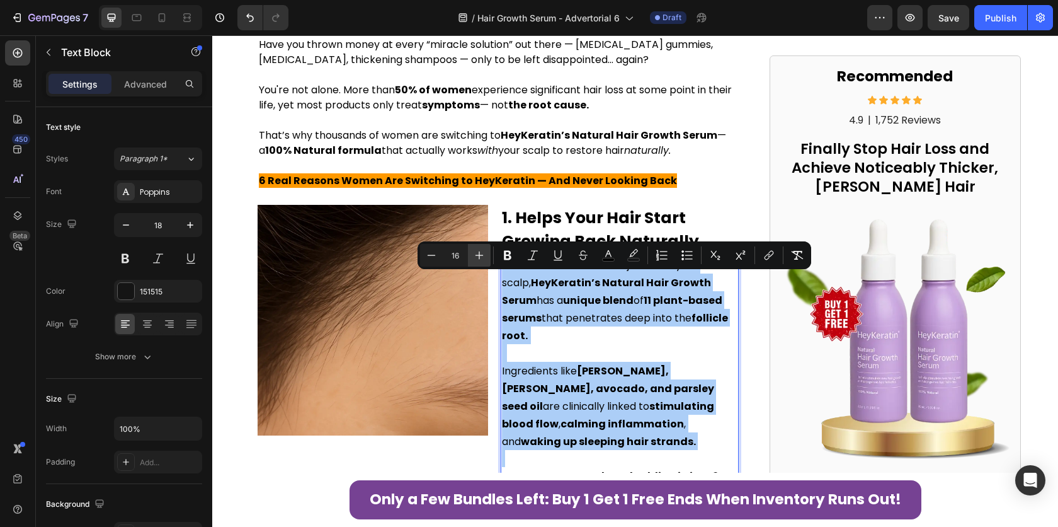
click at [483, 254] on icon "Editor contextual toolbar" at bounding box center [479, 255] width 13 height 13
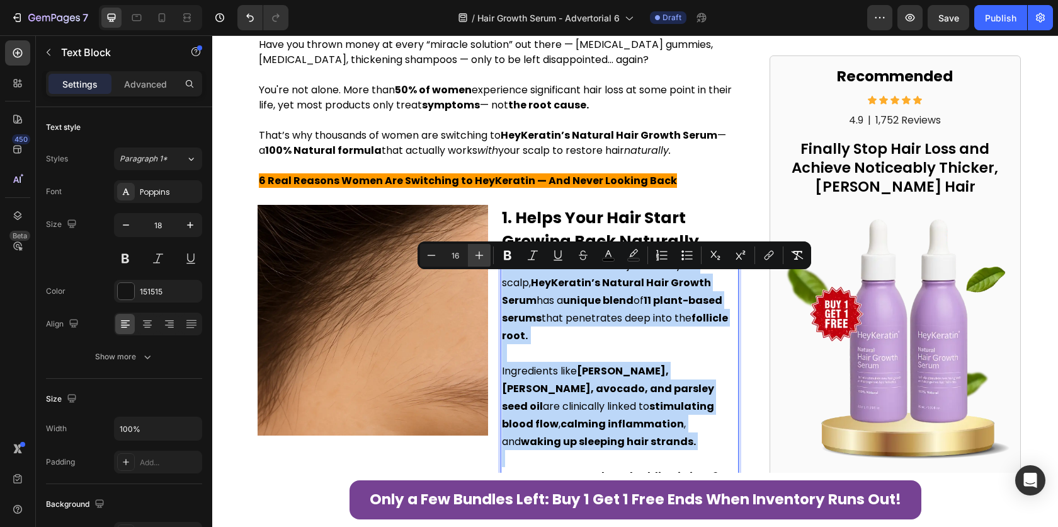
type input "17"
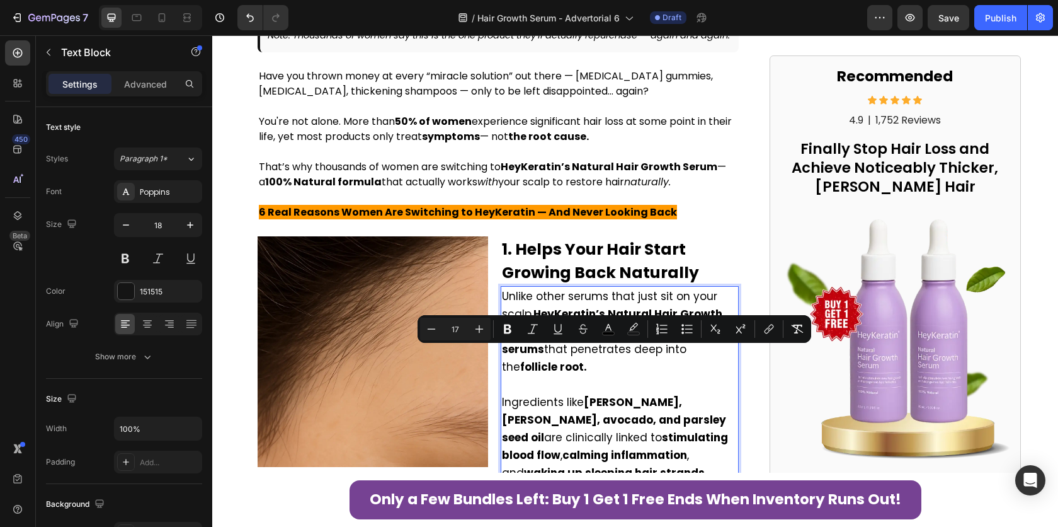
scroll to position [626, 0]
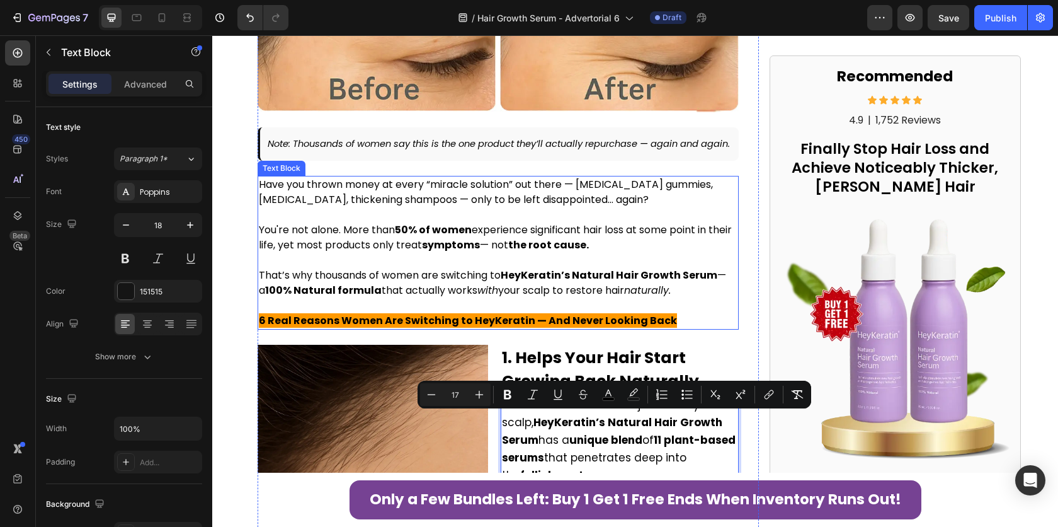
click at [415, 237] on strong "50% of women" at bounding box center [433, 229] width 77 height 14
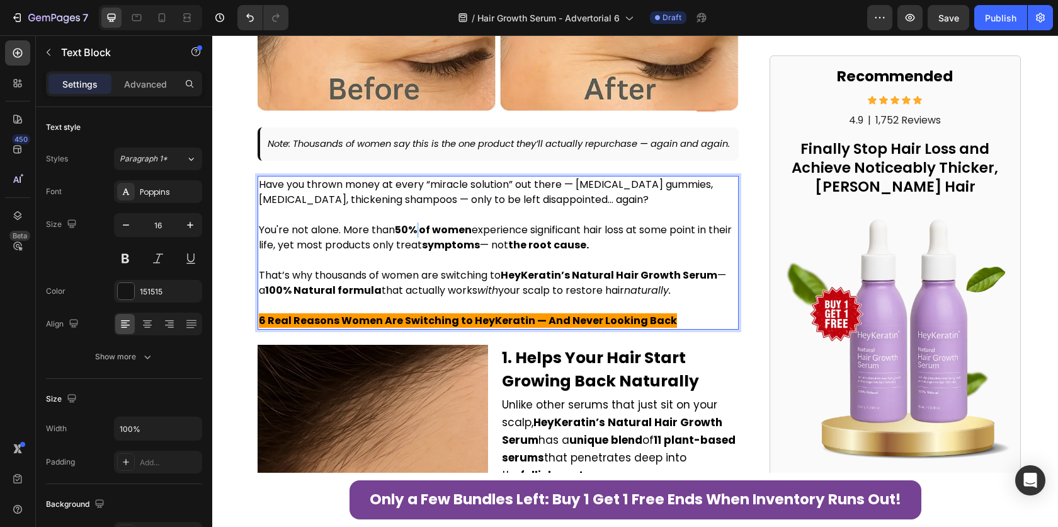
click at [415, 237] on strong "50% of women" at bounding box center [433, 229] width 77 height 14
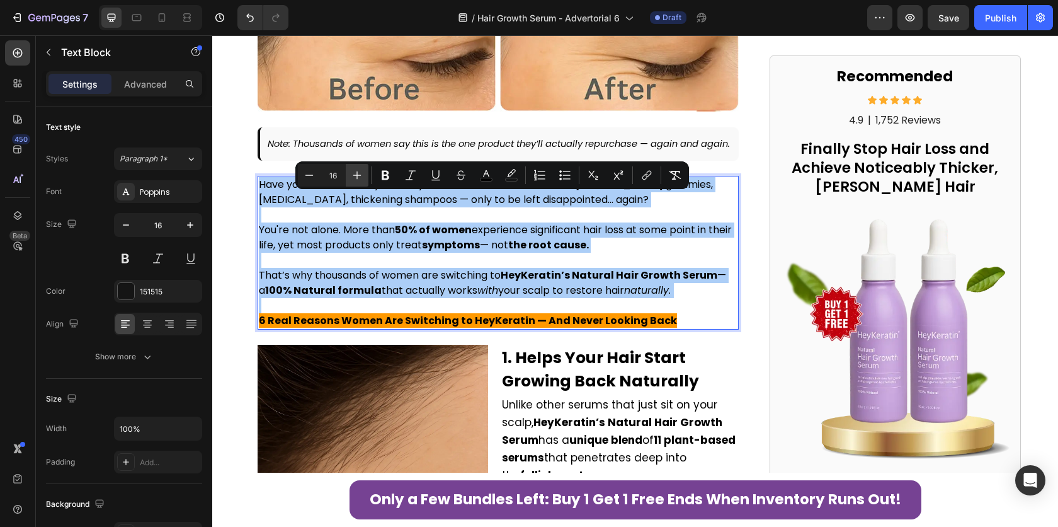
click at [358, 173] on icon "Editor contextual toolbar" at bounding box center [357, 175] width 13 height 13
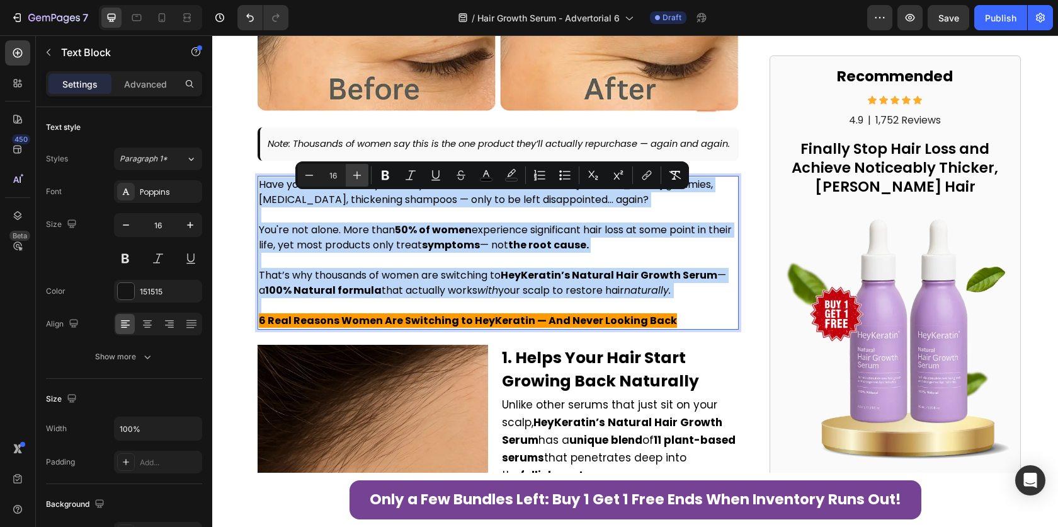
type input "17"
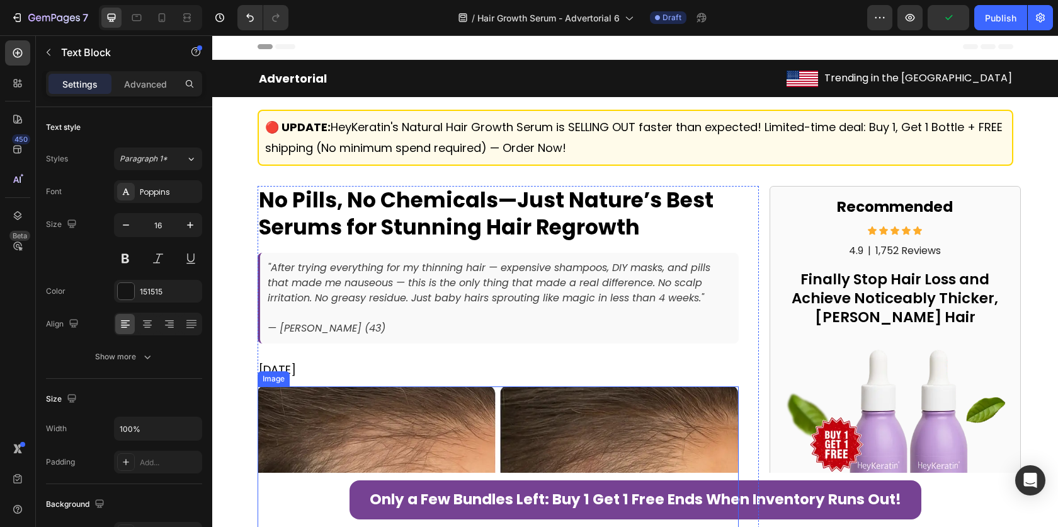
scroll to position [0, 0]
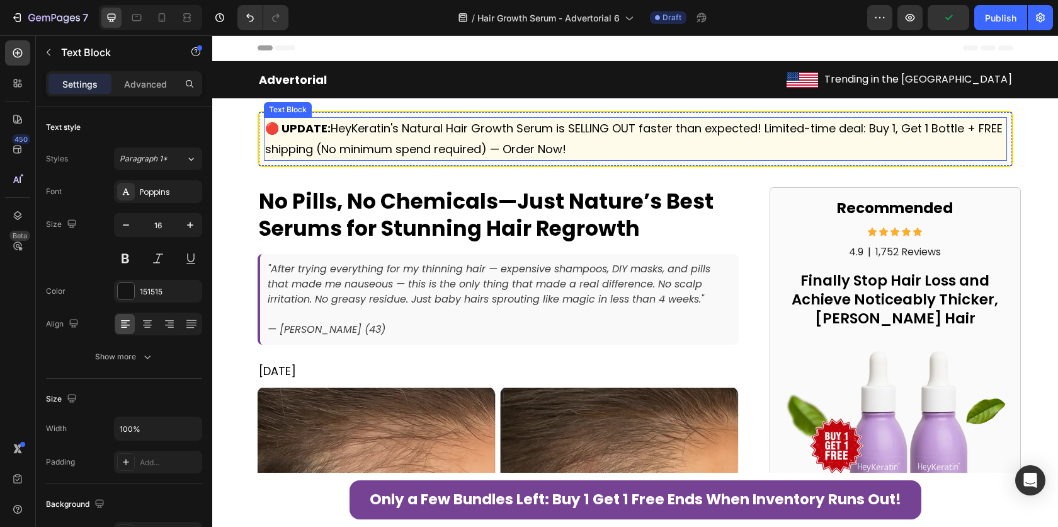
click at [473, 123] on span "🔴 UPDATE: HeyKeratin's Natural Hair Growth Serum is SELLING OUT faster than exp…" at bounding box center [634, 138] width 738 height 36
click at [474, 127] on span "🔴 UPDATE: HeyKeratin's Natural Hair Growth Serum is SELLING OUT faster than exp…" at bounding box center [634, 138] width 738 height 36
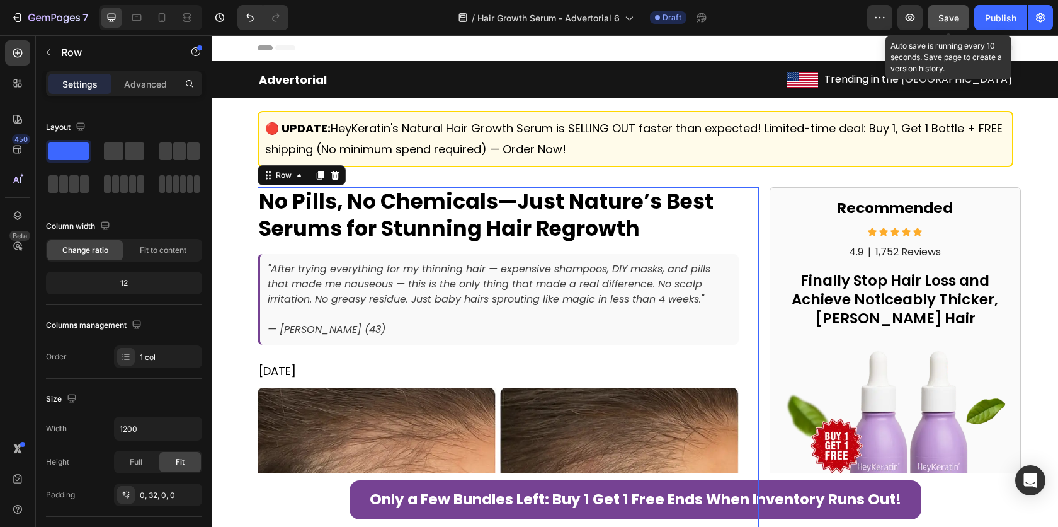
click at [943, 21] on span "Save" at bounding box center [949, 18] width 21 height 11
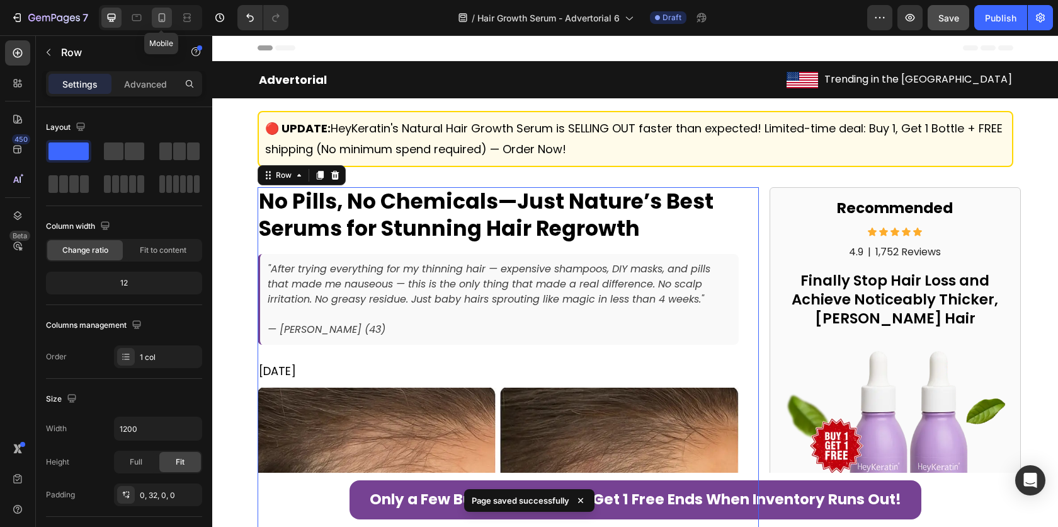
click at [164, 13] on icon at bounding box center [162, 17] width 13 height 13
type input "100%"
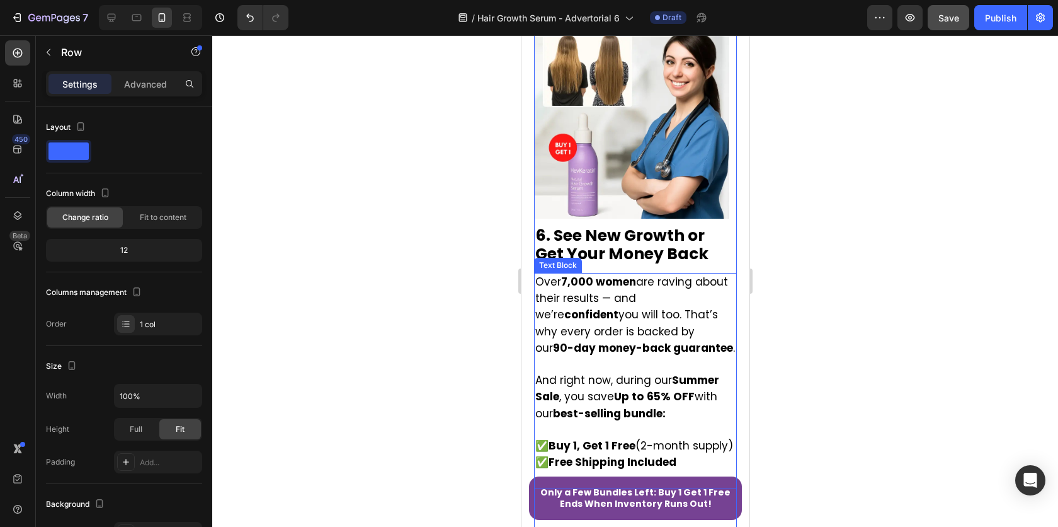
scroll to position [4026, 0]
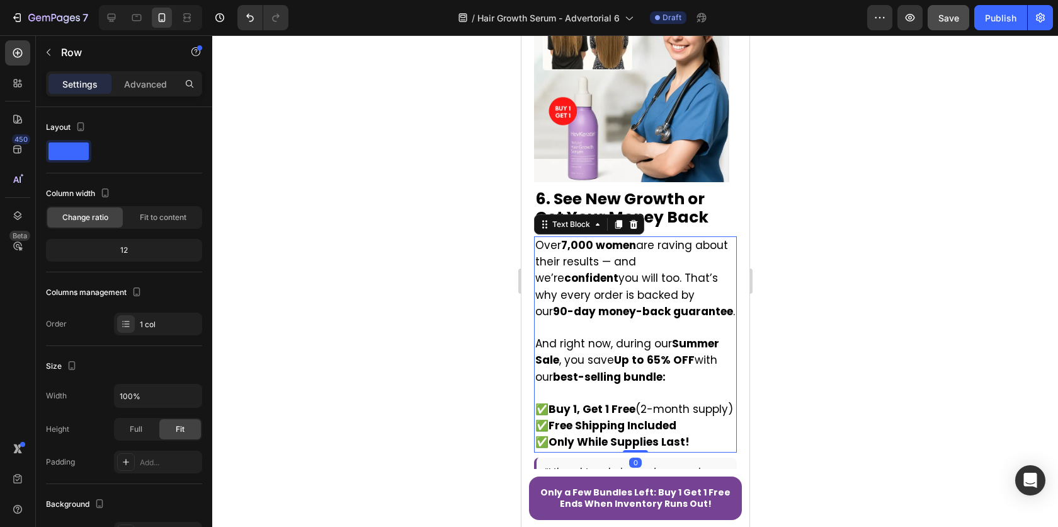
click at [602, 304] on strong "90-day money-back guarantee" at bounding box center [643, 311] width 180 height 15
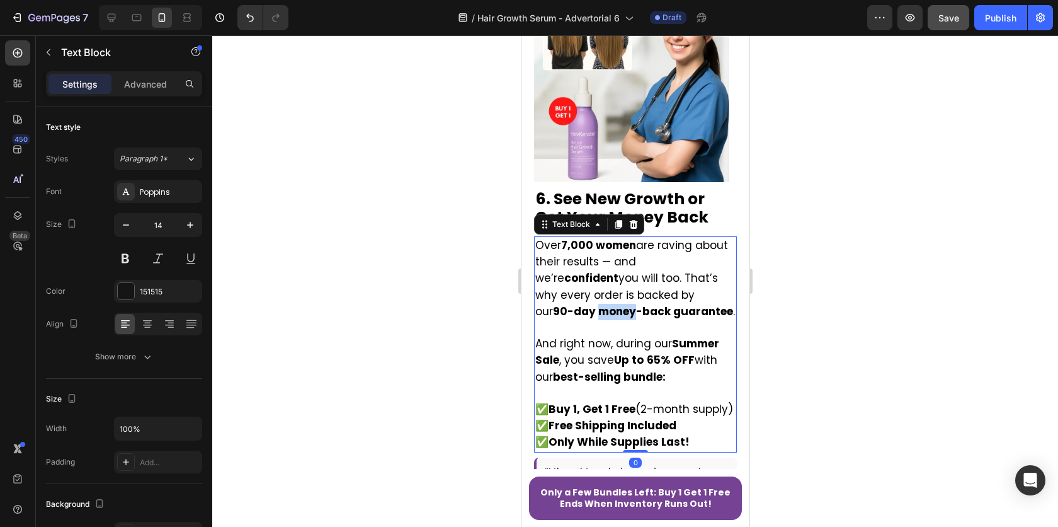
click at [607, 304] on strong "90-day money-back guarantee" at bounding box center [643, 311] width 180 height 15
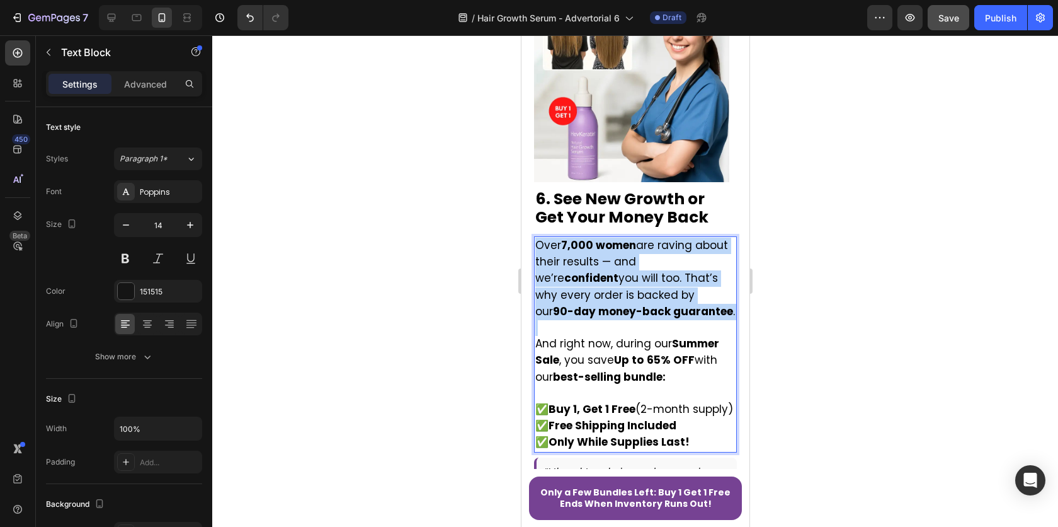
click at [607, 304] on strong "90-day money-back guarantee" at bounding box center [643, 311] width 180 height 15
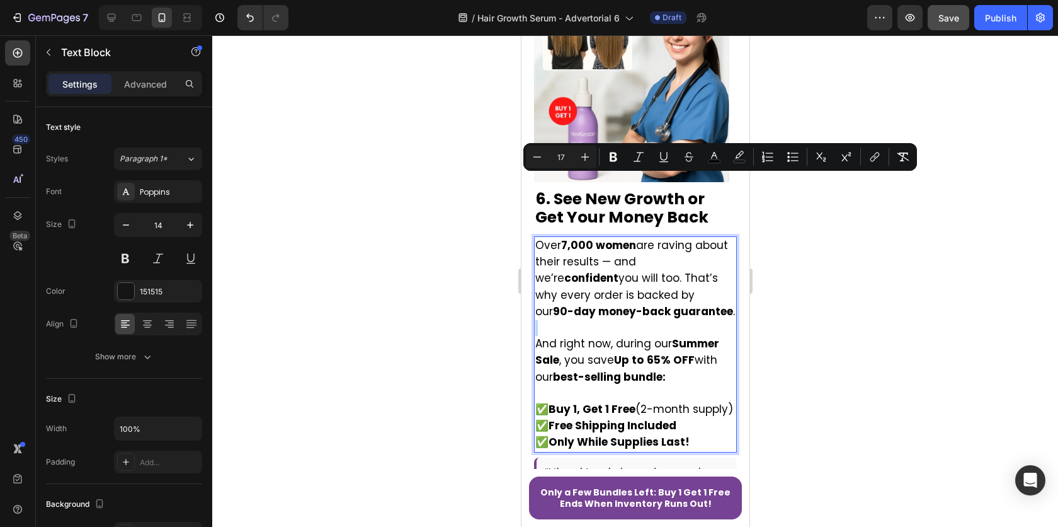
click at [638, 268] on p "Over 7,000 women are raving about their results — and we’re confident you will …" at bounding box center [635, 279] width 200 height 83
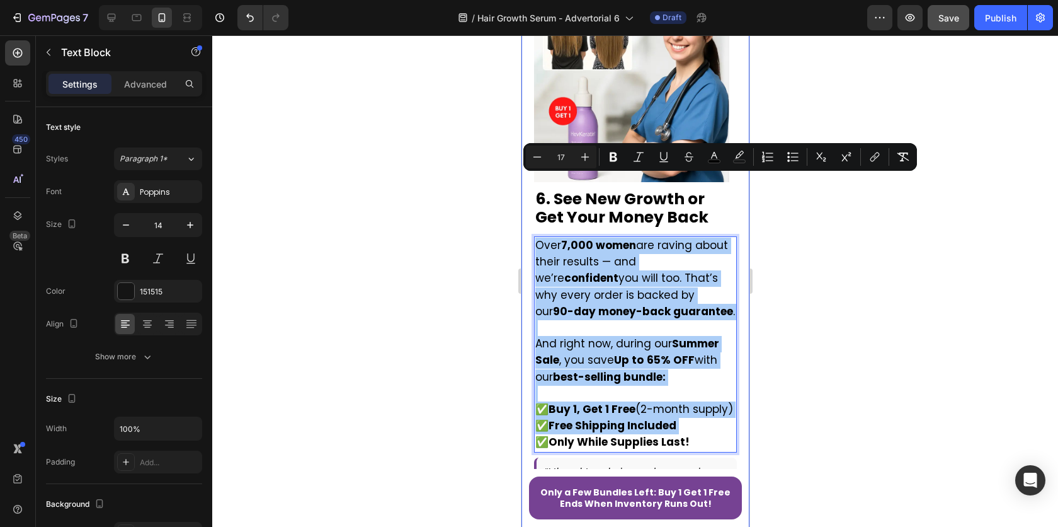
click at [825, 286] on div at bounding box center [635, 280] width 846 height 491
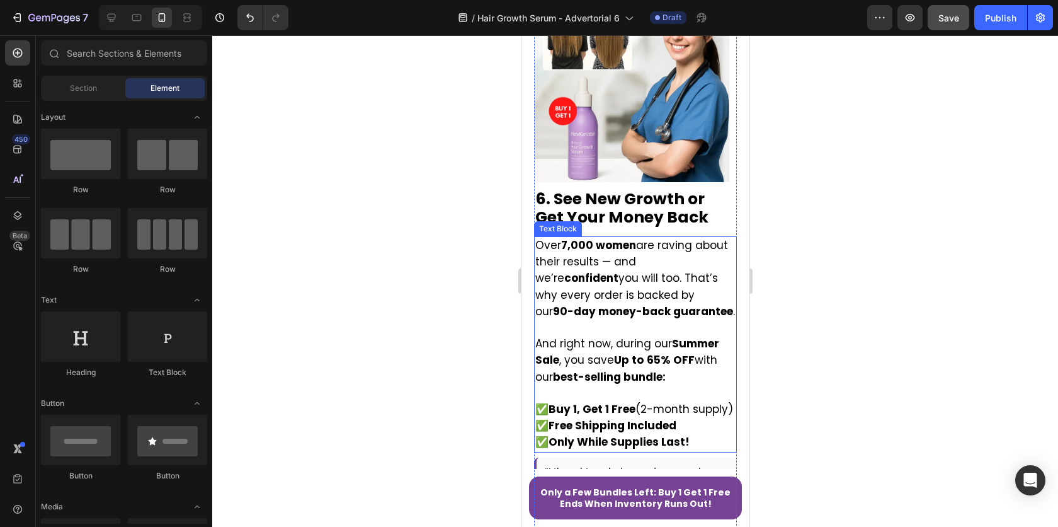
click at [659, 352] on strong "65% OFF" at bounding box center [670, 359] width 48 height 15
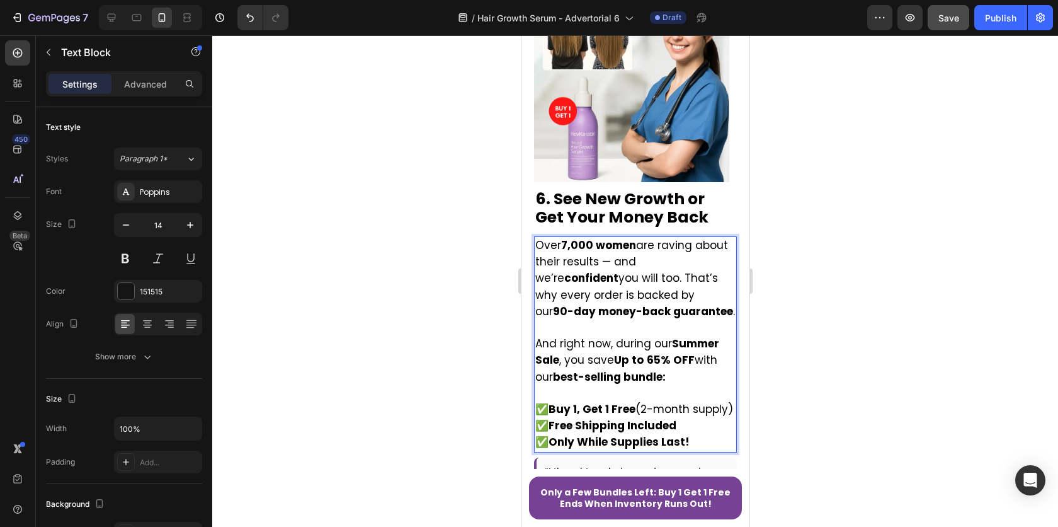
click at [630, 336] on span "And right now, during our Summer Sale , you save Up to 65% OFF with our best-se…" at bounding box center [627, 360] width 184 height 48
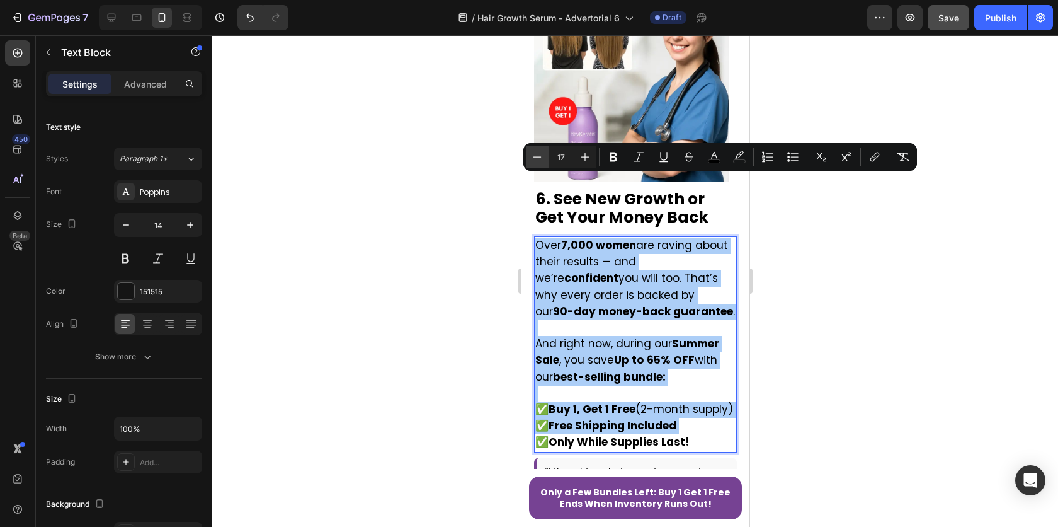
click at [541, 155] on icon "Editor contextual toolbar" at bounding box center [537, 157] width 13 height 13
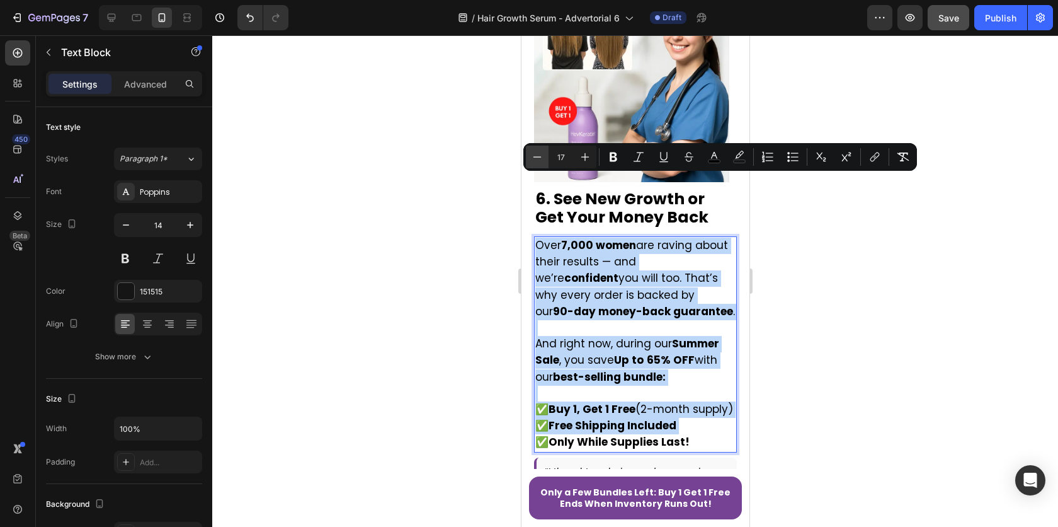
type input "16"
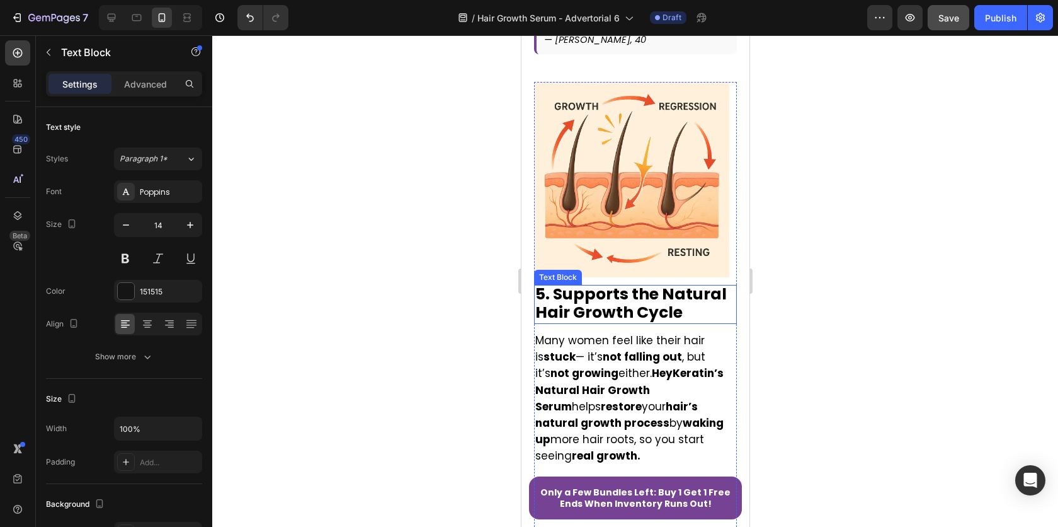
scroll to position [3439, 0]
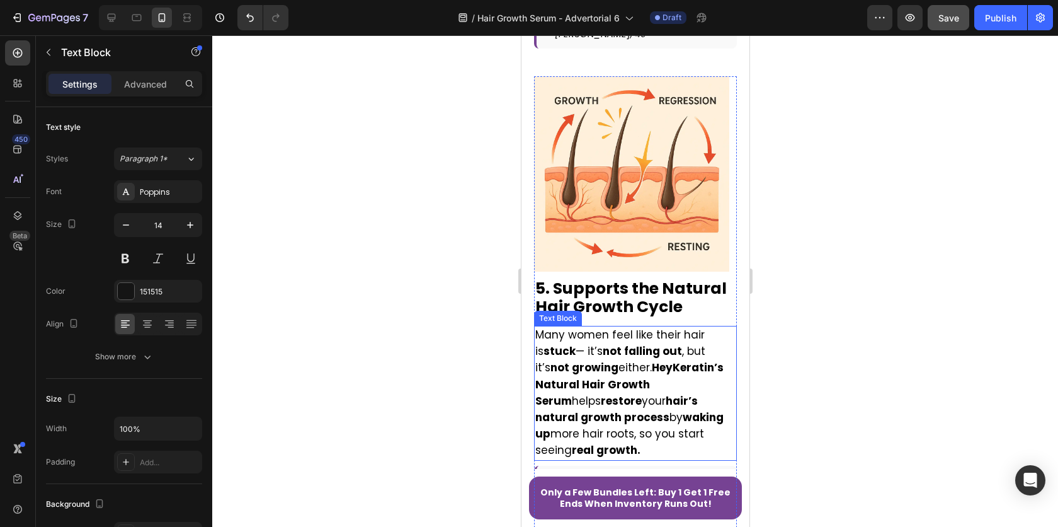
click at [605, 357] on p "Many women feel like their hair is stuck — it’s not falling out , but it’s not …" at bounding box center [635, 393] width 200 height 132
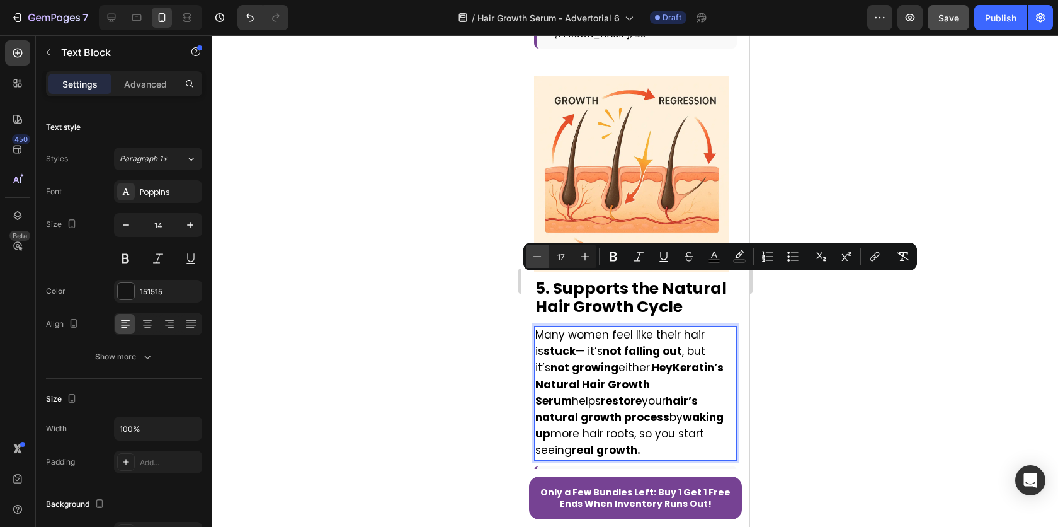
click at [544, 255] on button "Minus" at bounding box center [537, 256] width 23 height 23
type input "16"
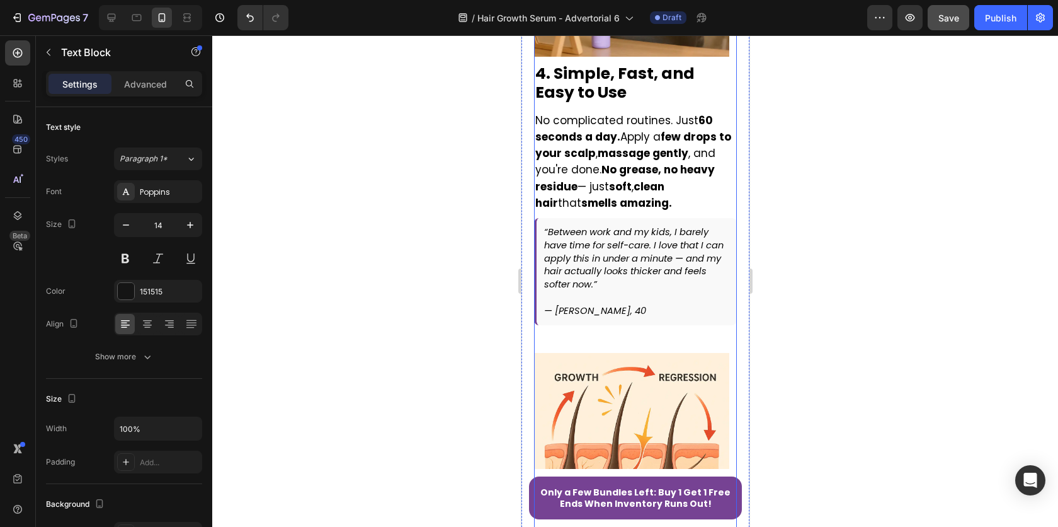
scroll to position [2869, 0]
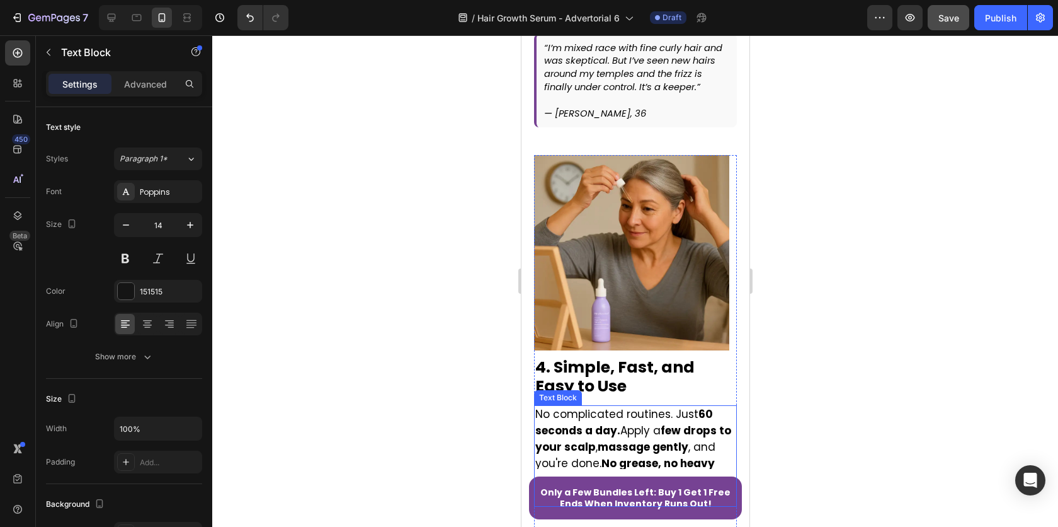
click at [611, 406] on strong "60 seconds a day." at bounding box center [624, 422] width 178 height 32
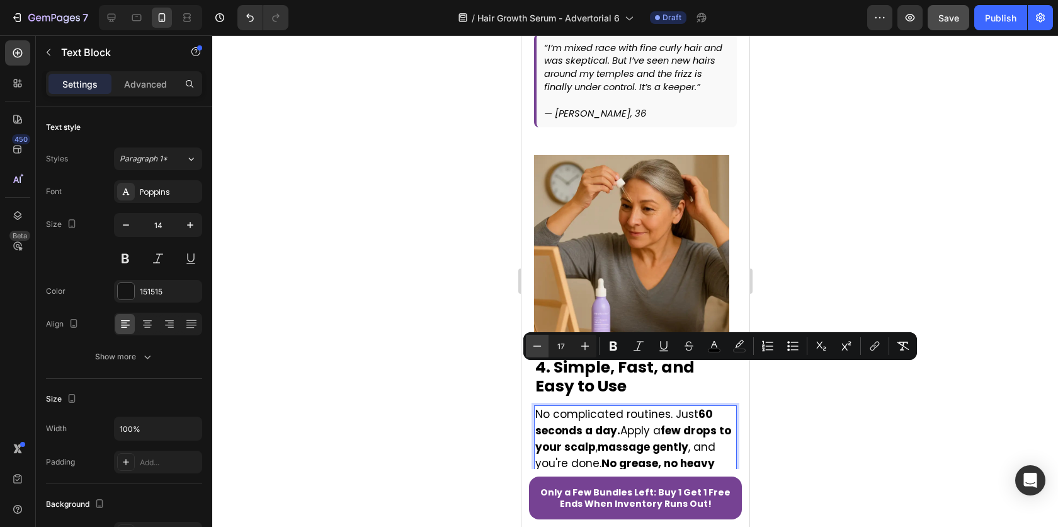
click at [542, 348] on icon "Editor contextual toolbar" at bounding box center [537, 346] width 13 height 13
type input "16"
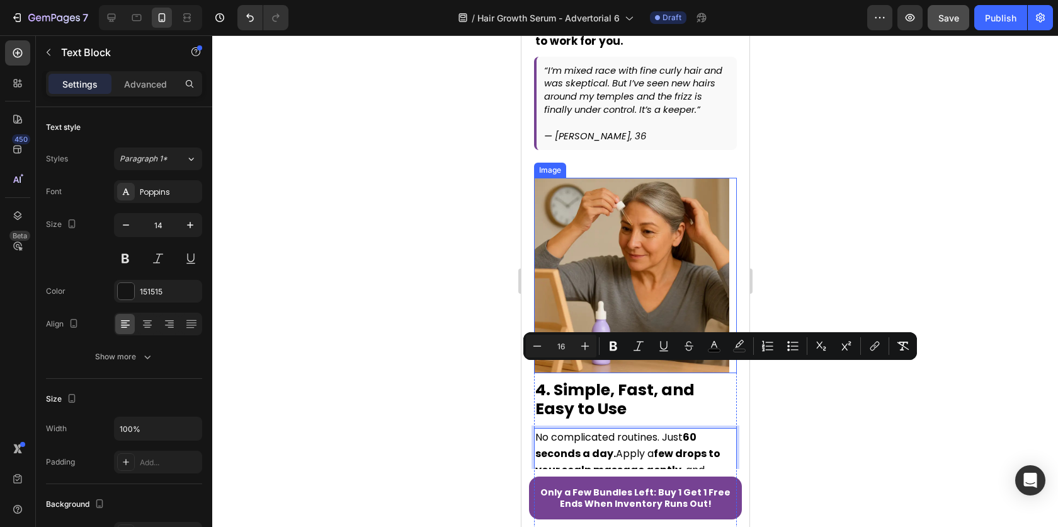
scroll to position [2561, 0]
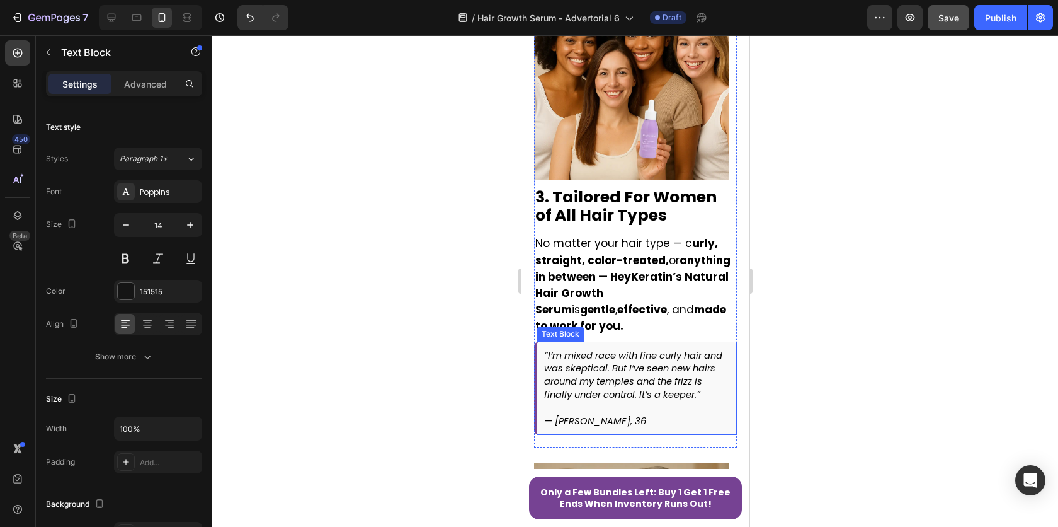
click at [597, 302] on strong "gentle" at bounding box center [597, 309] width 35 height 15
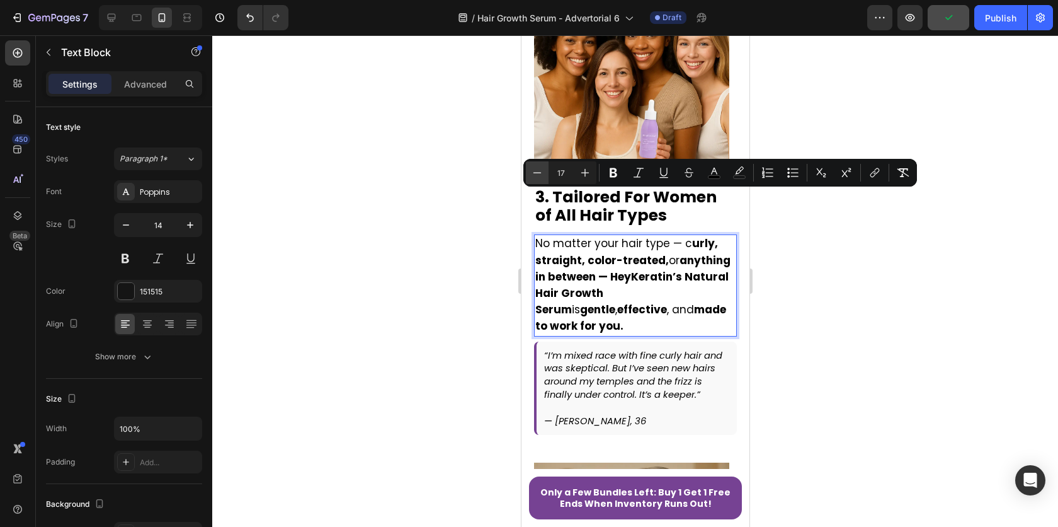
click at [541, 169] on icon "Editor contextual toolbar" at bounding box center [537, 172] width 13 height 13
type input "16"
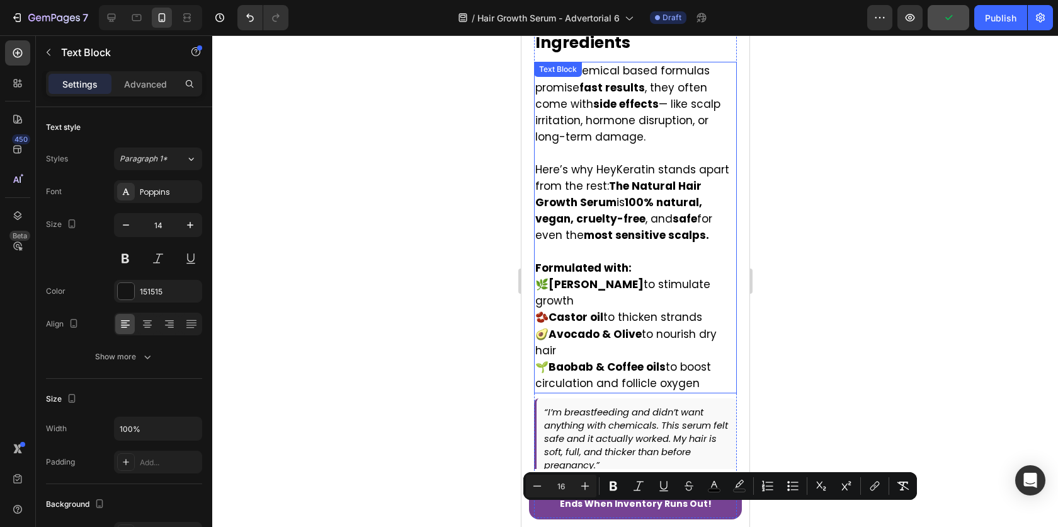
scroll to position [1924, 0]
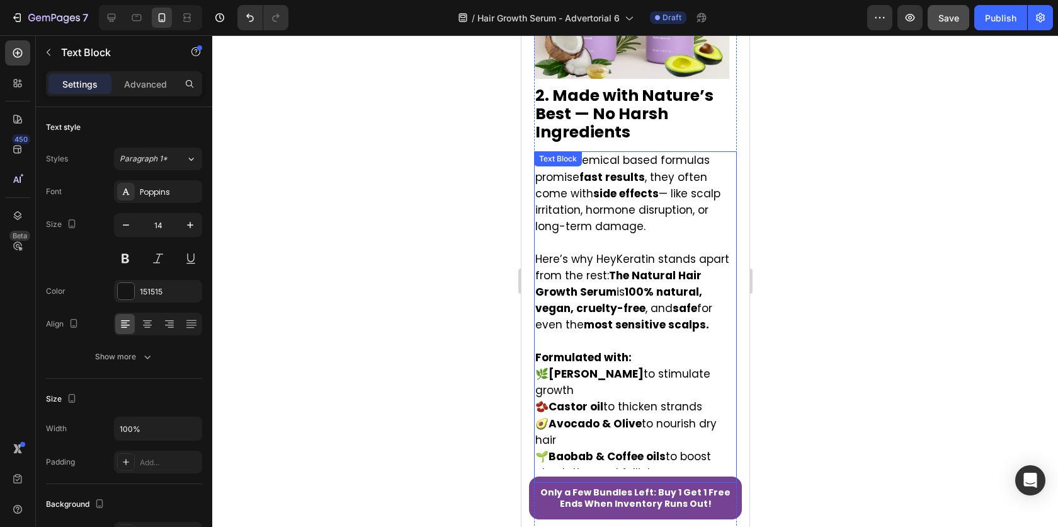
click at [614, 317] on strong "most sensitive scalps." at bounding box center [645, 324] width 125 height 15
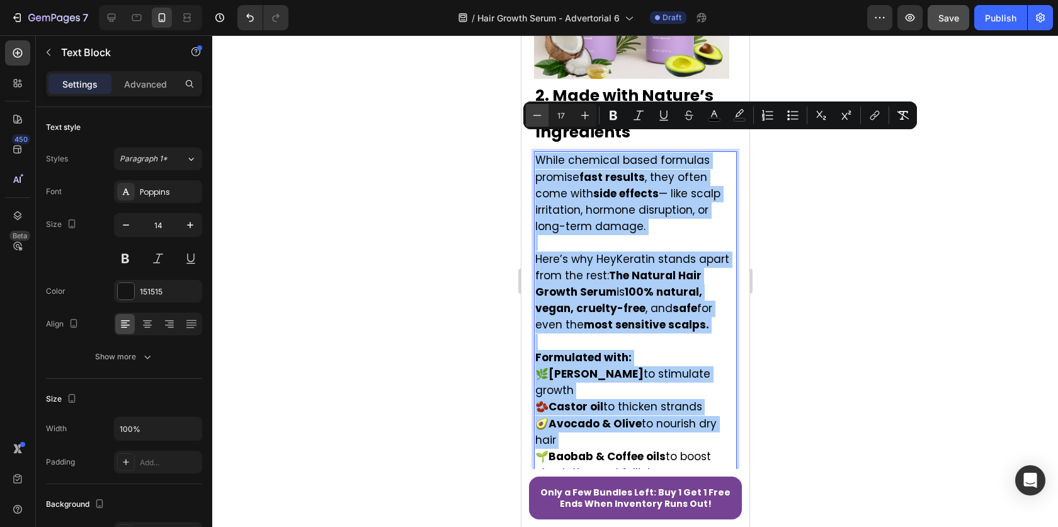
click at [543, 113] on button "Minus" at bounding box center [537, 115] width 23 height 23
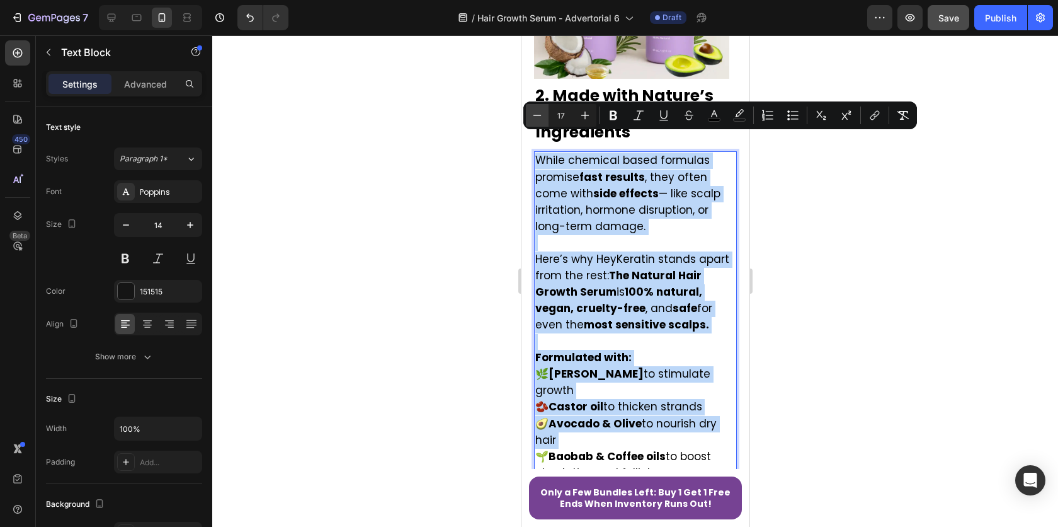
type input "16"
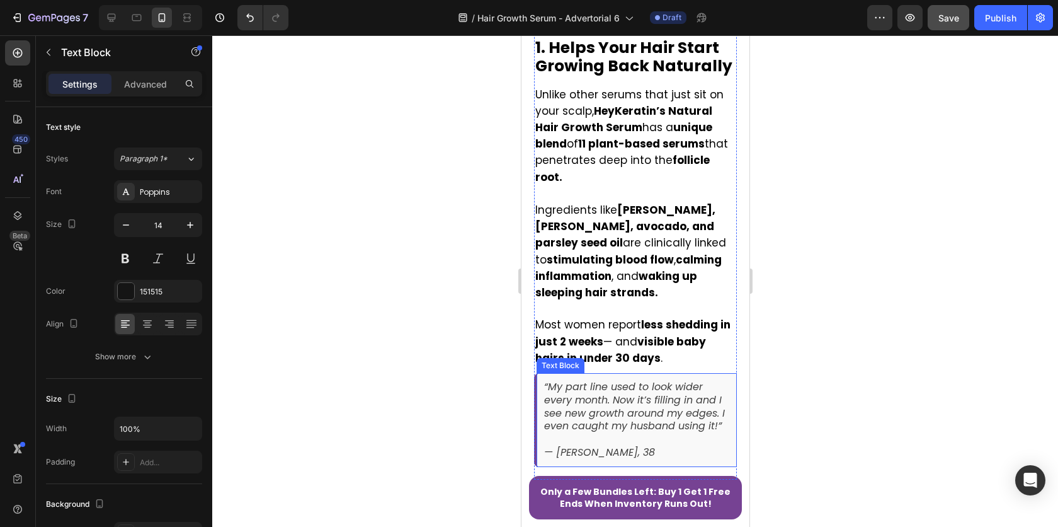
scroll to position [1248, 0]
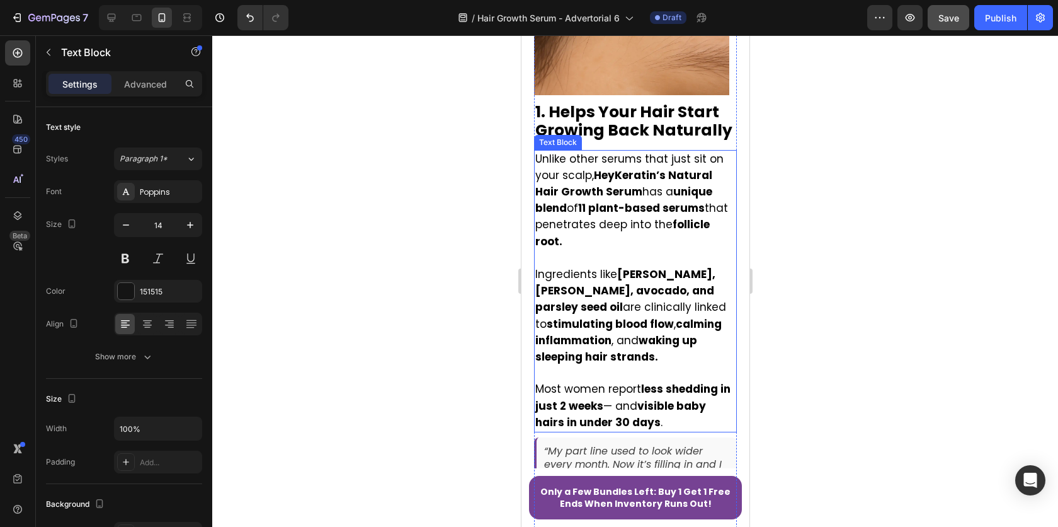
click at [626, 316] on strong "calming inflammation" at bounding box center [628, 332] width 186 height 32
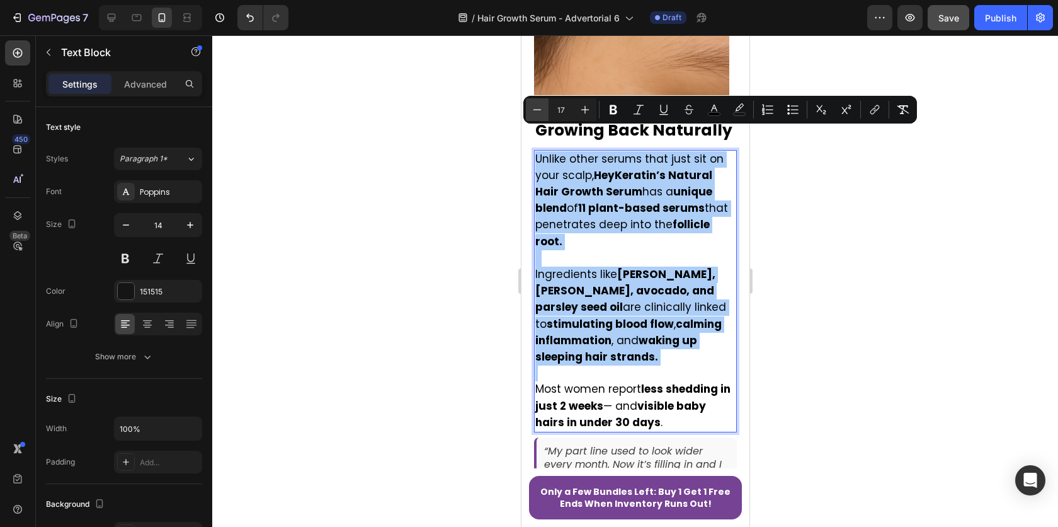
click at [539, 109] on icon "Editor contextual toolbar" at bounding box center [538, 109] width 8 height 1
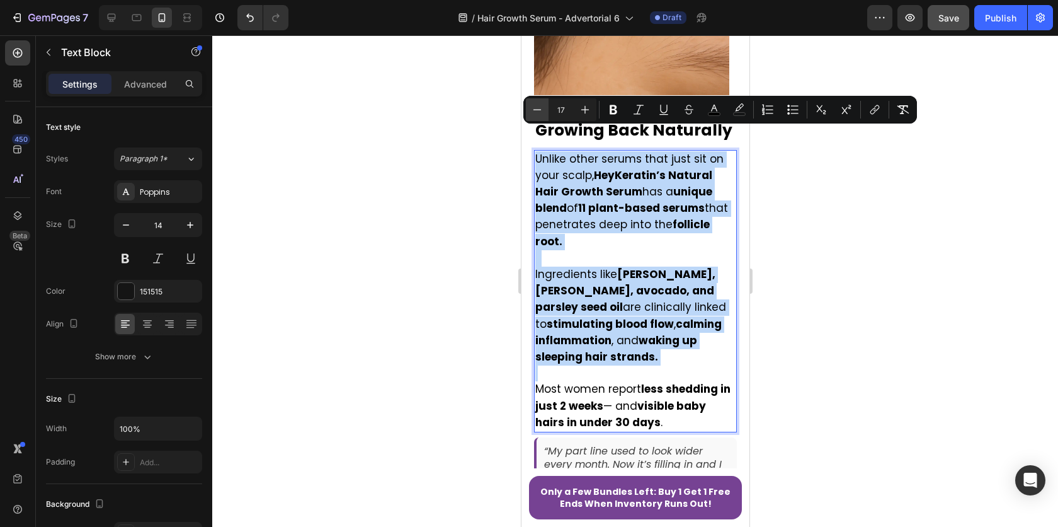
type input "16"
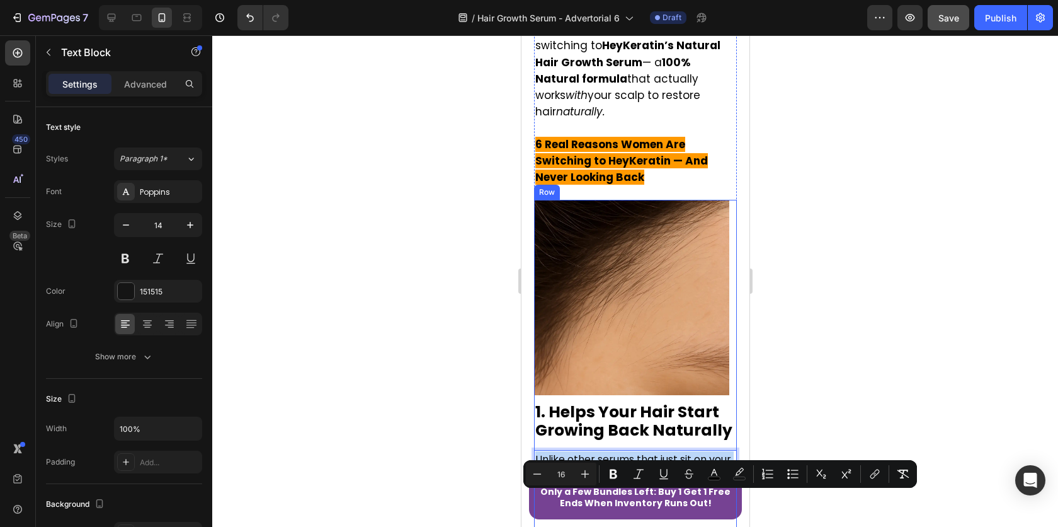
scroll to position [664, 0]
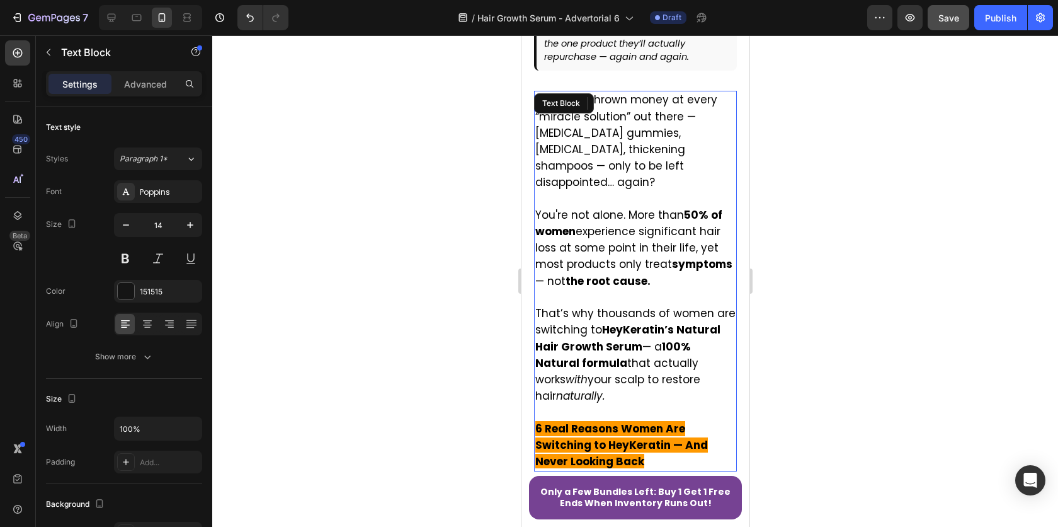
click at [624, 290] on p "Rich Text Editor. Editing area: main" at bounding box center [635, 298] width 200 height 16
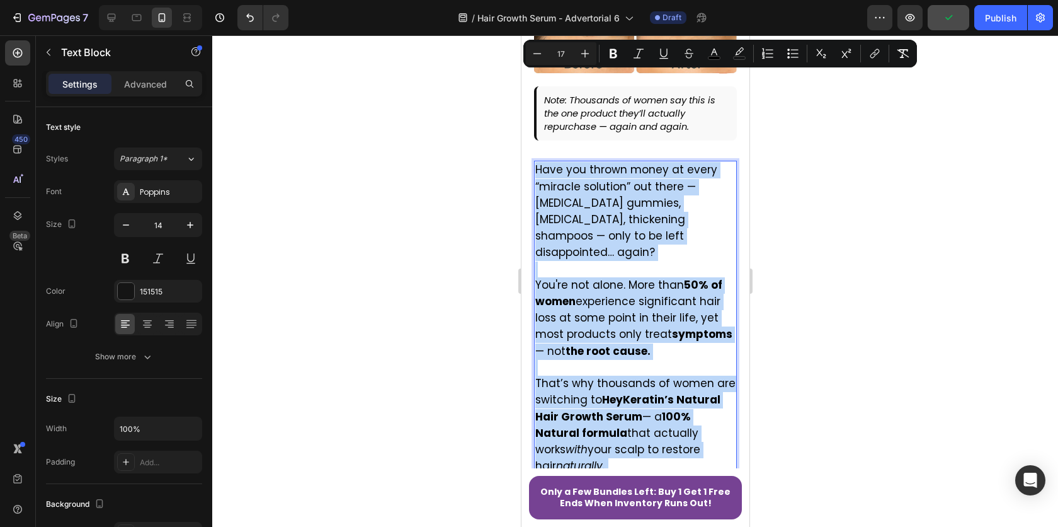
scroll to position [554, 0]
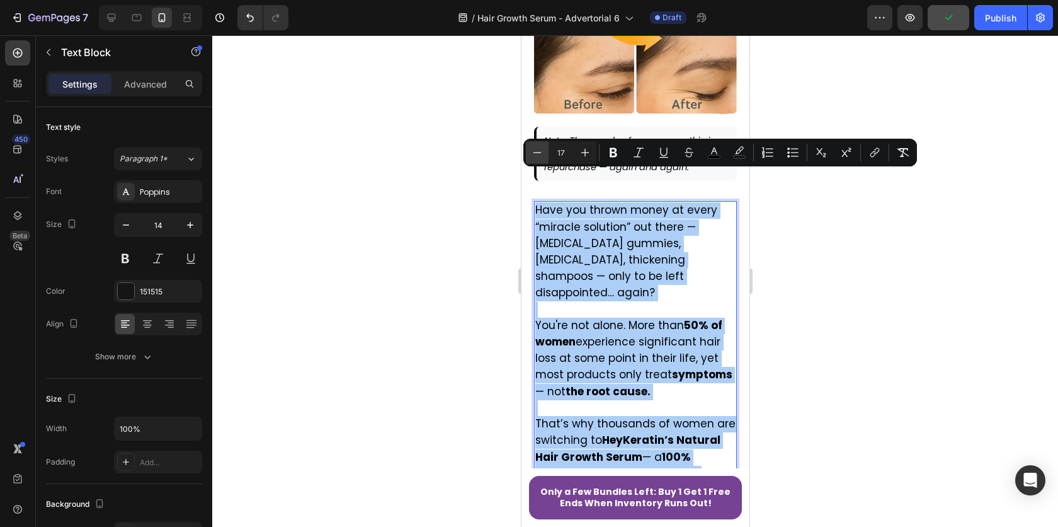
click at [539, 153] on icon "Editor contextual toolbar" at bounding box center [537, 152] width 13 height 13
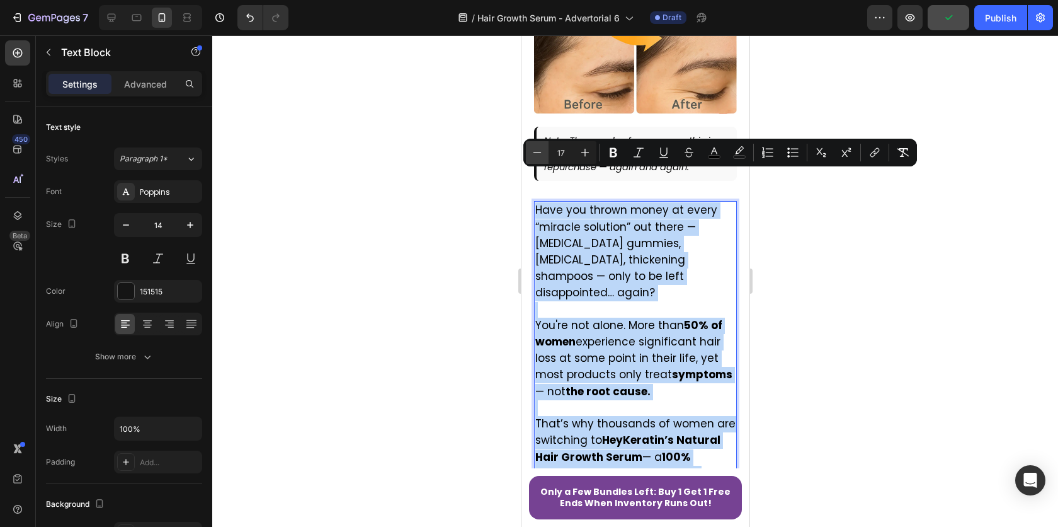
type input "16"
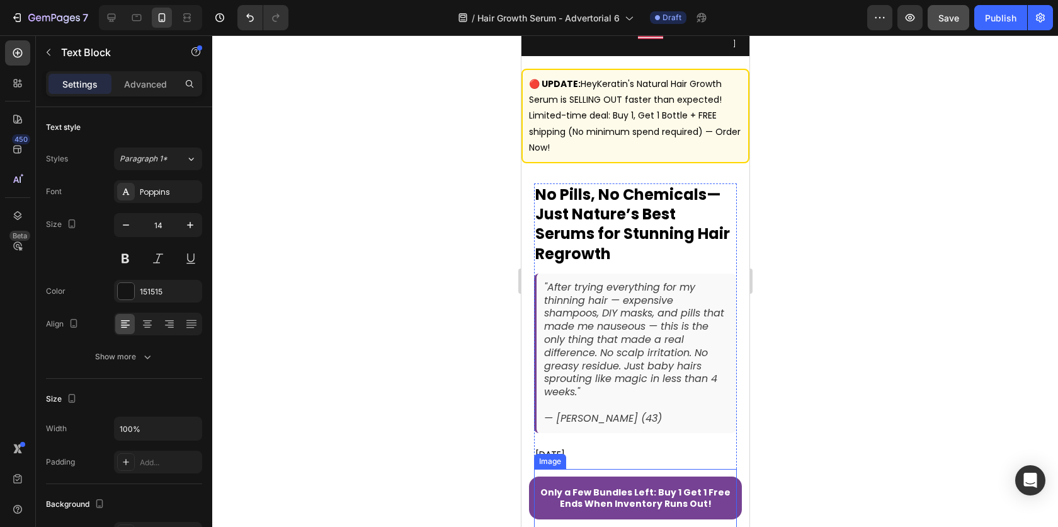
scroll to position [0, 0]
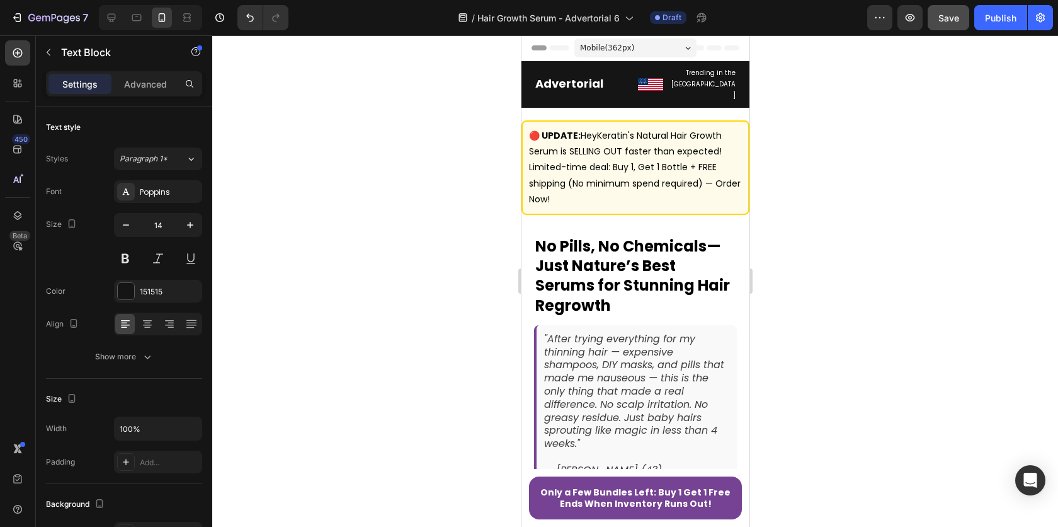
click at [820, 147] on div at bounding box center [635, 280] width 846 height 491
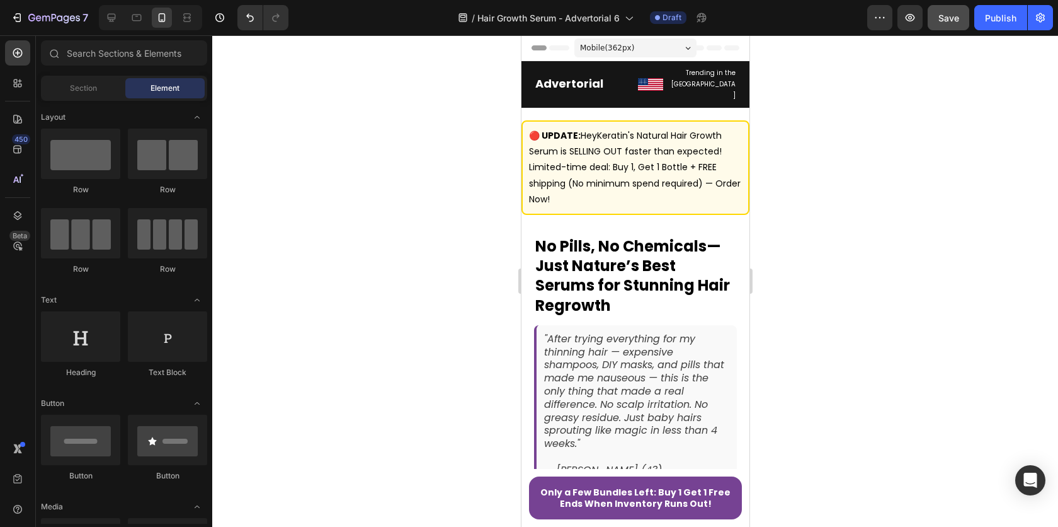
drag, startPoint x: 402, startPoint y: 88, endPoint x: 345, endPoint y: 69, distance: 59.8
click at [401, 88] on div at bounding box center [635, 280] width 846 height 491
click at [112, 11] on div at bounding box center [111, 18] width 20 height 20
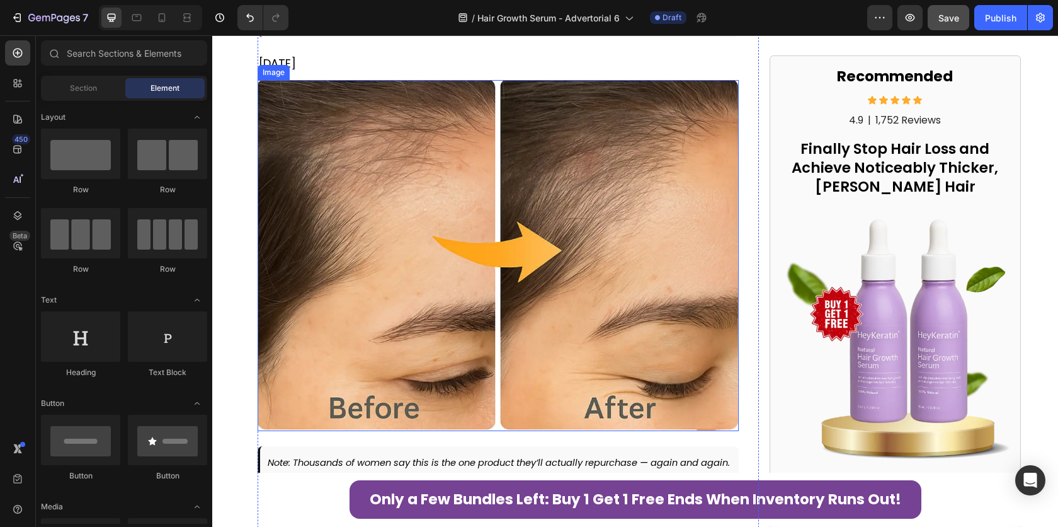
scroll to position [589, 0]
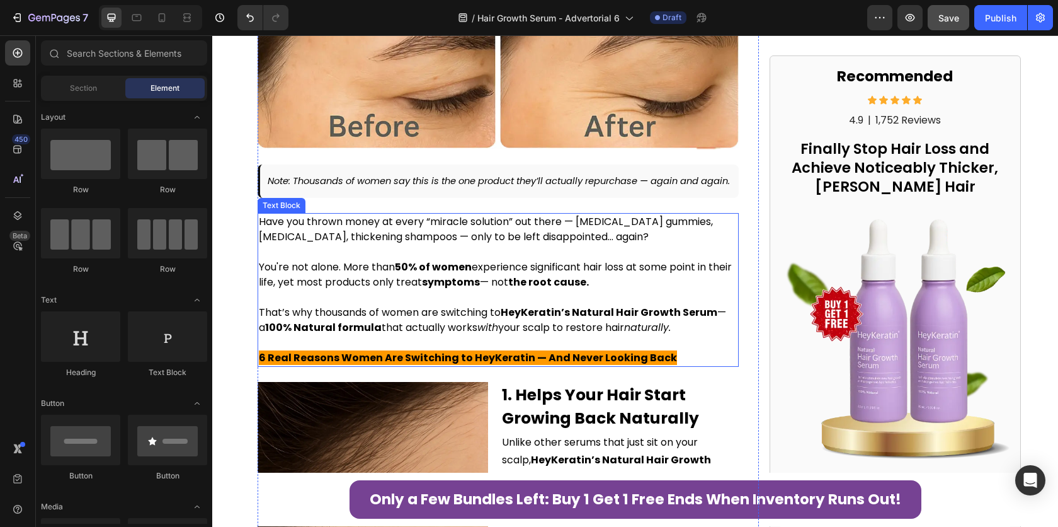
click at [467, 244] on span "Have you thrown money at every “miracle solution” out there — [MEDICAL_DATA] gu…" at bounding box center [486, 229] width 454 height 30
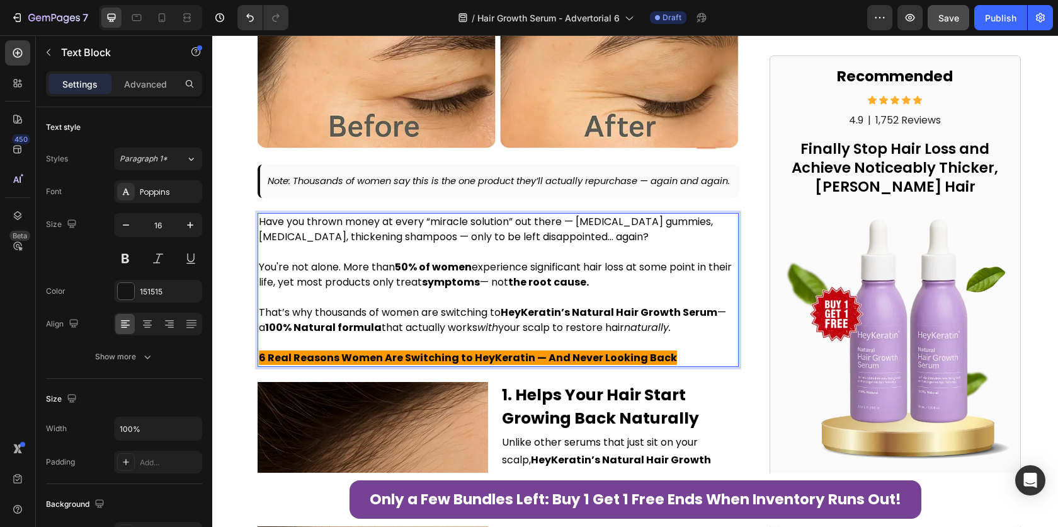
click at [459, 244] on span "Have you thrown money at every “miracle solution” out there — [MEDICAL_DATA] gu…" at bounding box center [486, 229] width 454 height 30
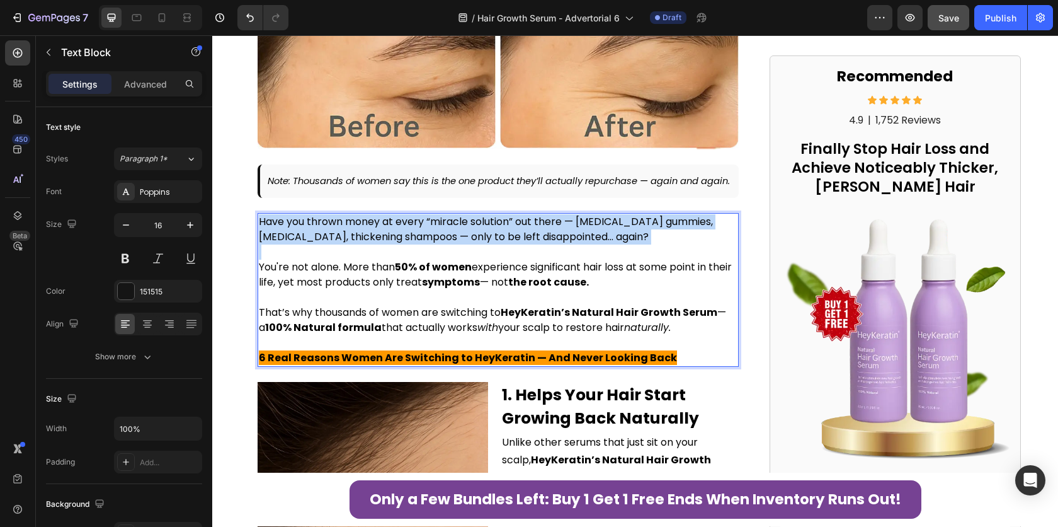
click at [459, 244] on span "Have you thrown money at every “miracle solution” out there — [MEDICAL_DATA] gu…" at bounding box center [486, 229] width 454 height 30
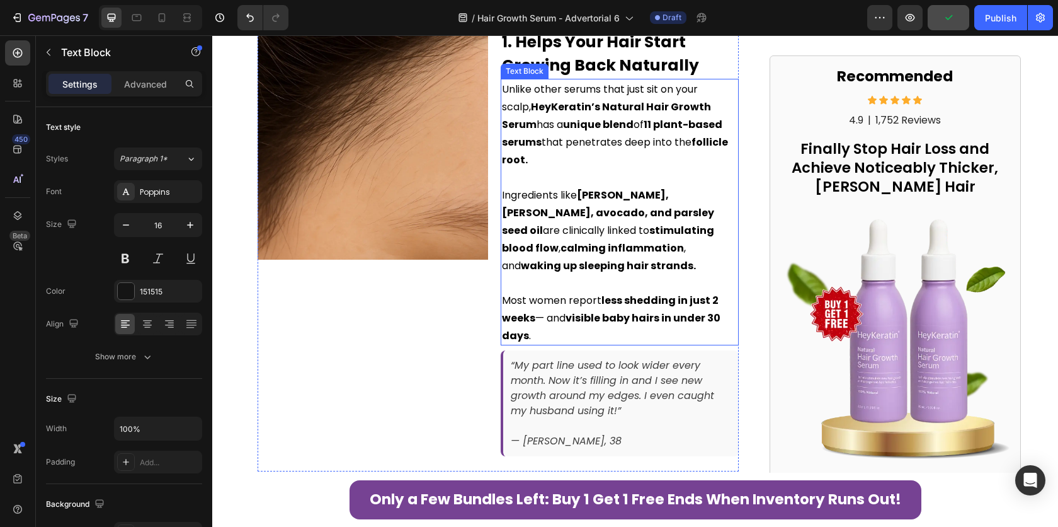
scroll to position [943, 0]
click at [561, 255] on strong "calming inflammation" at bounding box center [622, 247] width 123 height 14
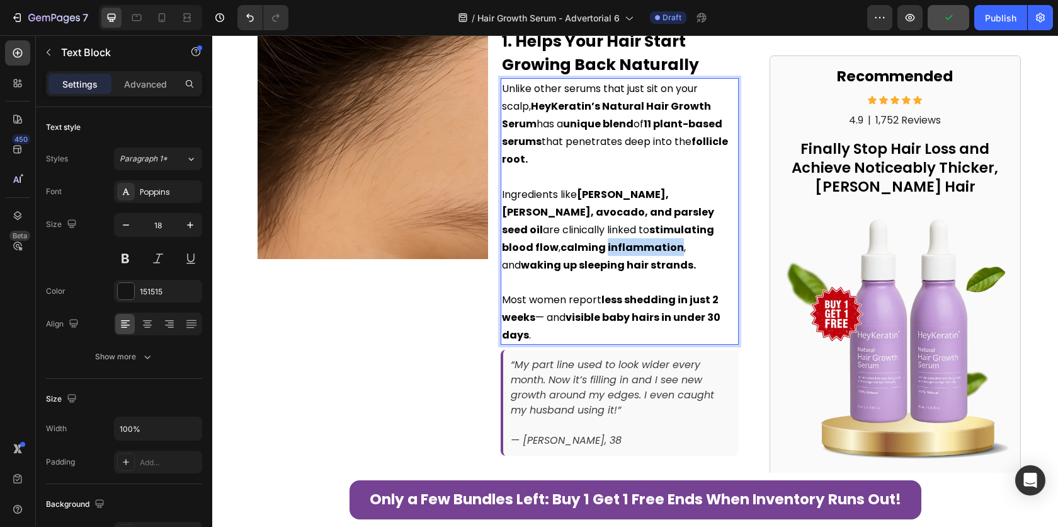
click at [561, 255] on strong "calming inflammation" at bounding box center [622, 247] width 123 height 14
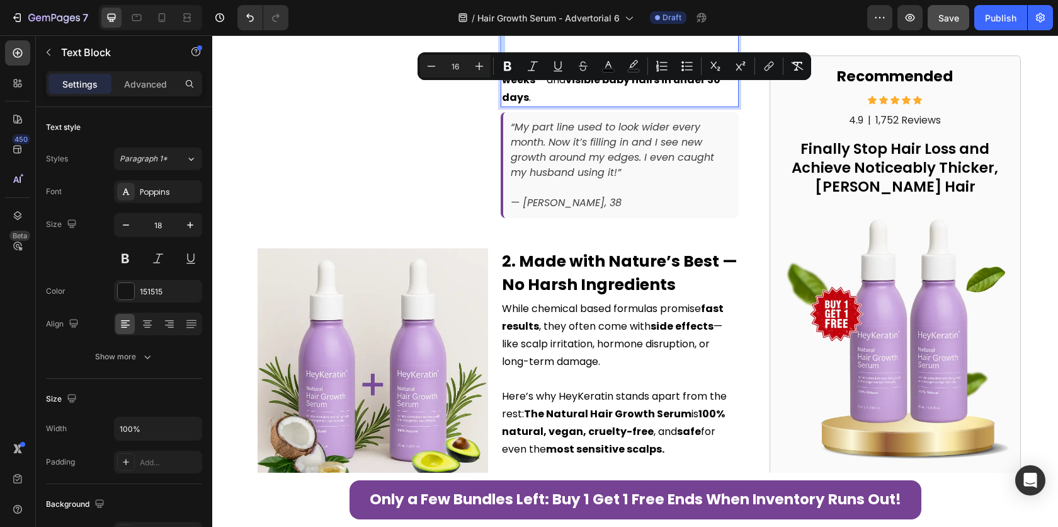
scroll to position [1323, 0]
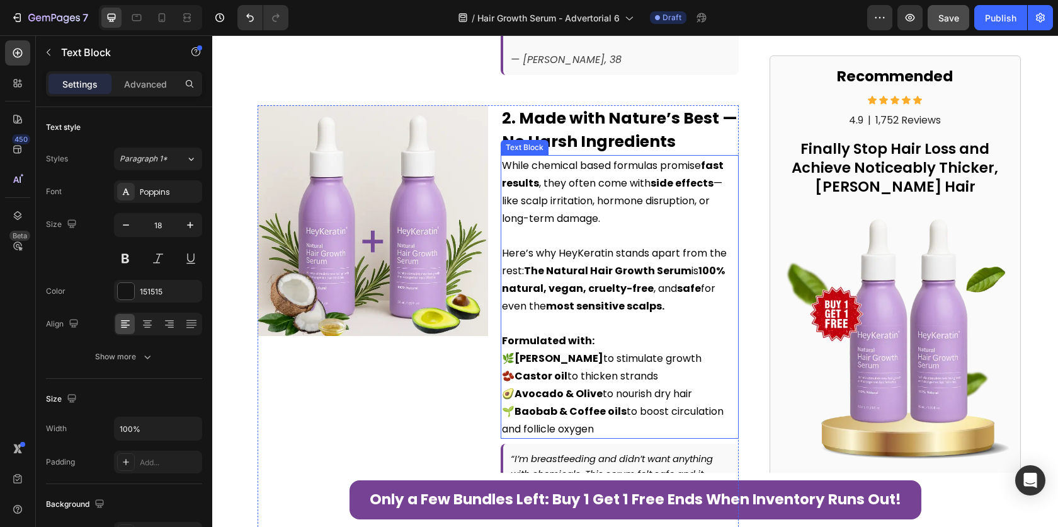
click at [551, 278] on strong "The Natural Hair Growth Serum" at bounding box center [608, 270] width 168 height 14
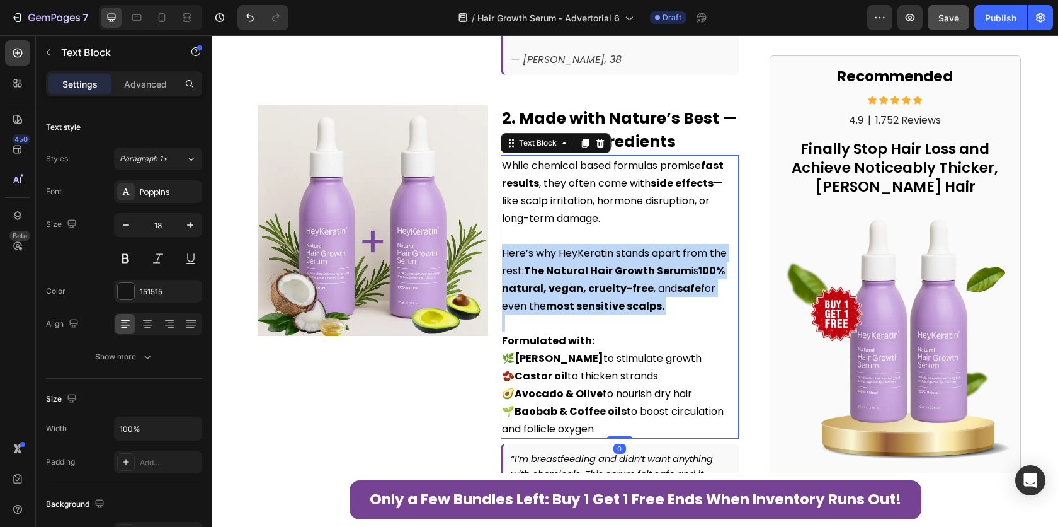
click at [551, 278] on strong "The Natural Hair Growth Serum" at bounding box center [608, 270] width 168 height 14
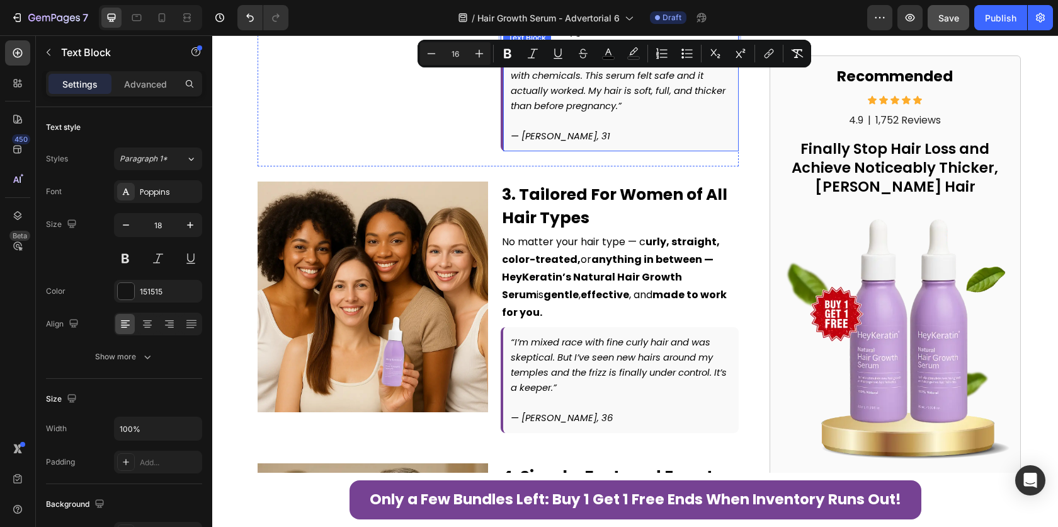
scroll to position [1724, 0]
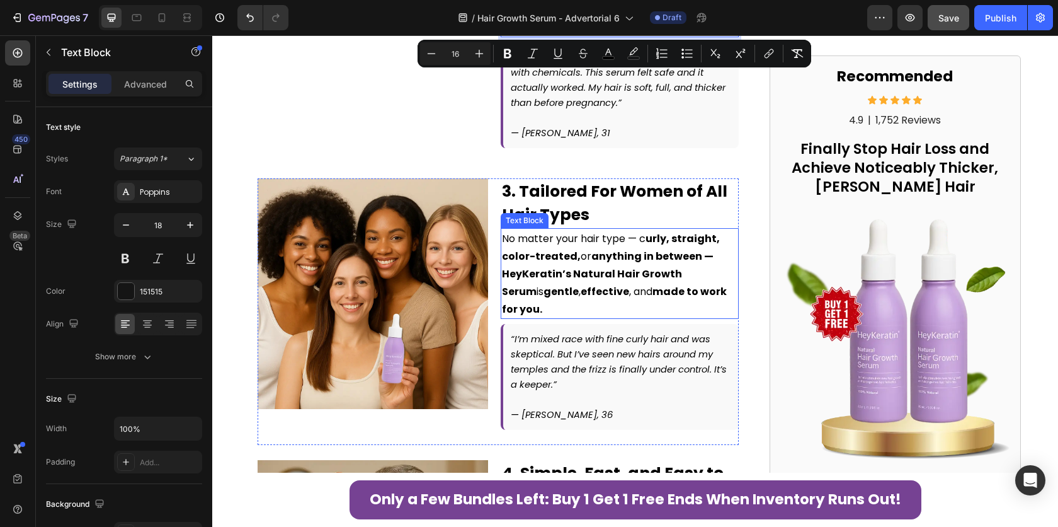
click at [564, 253] on span "No matter your hair type — c urly, straight, color-treated, or anything in betw…" at bounding box center [614, 273] width 225 height 85
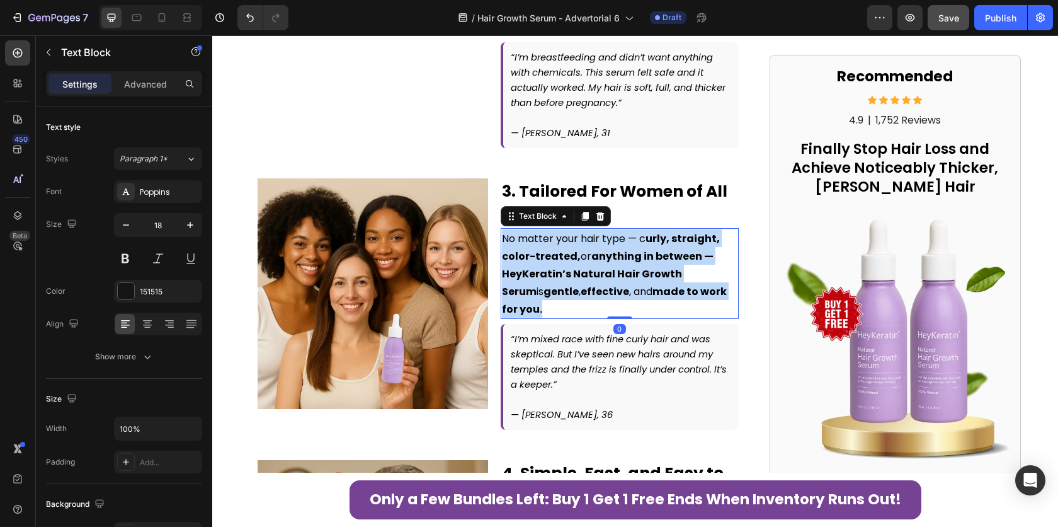
click at [565, 253] on span "No matter your hair type — c urly, straight, color-treated, or anything in betw…" at bounding box center [614, 273] width 225 height 85
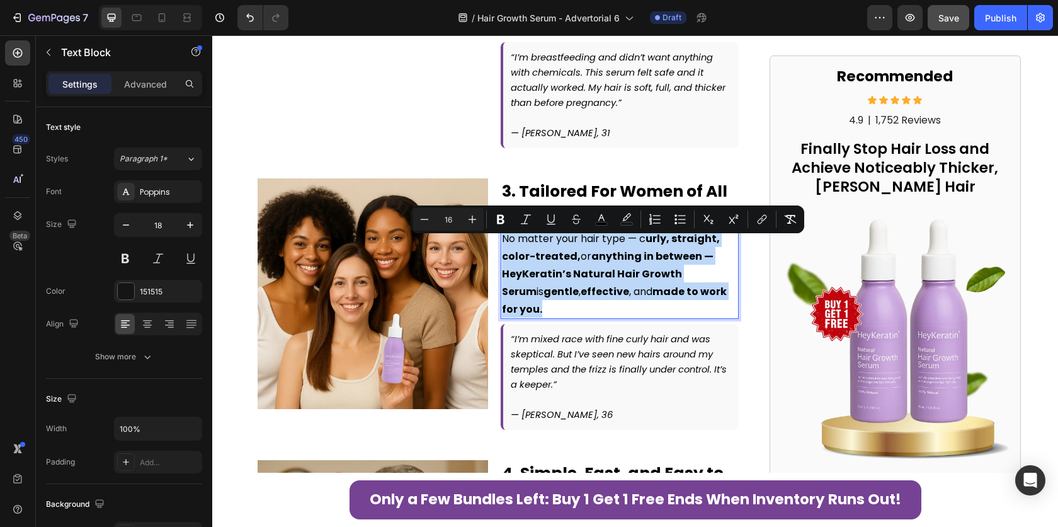
scroll to position [2124, 0]
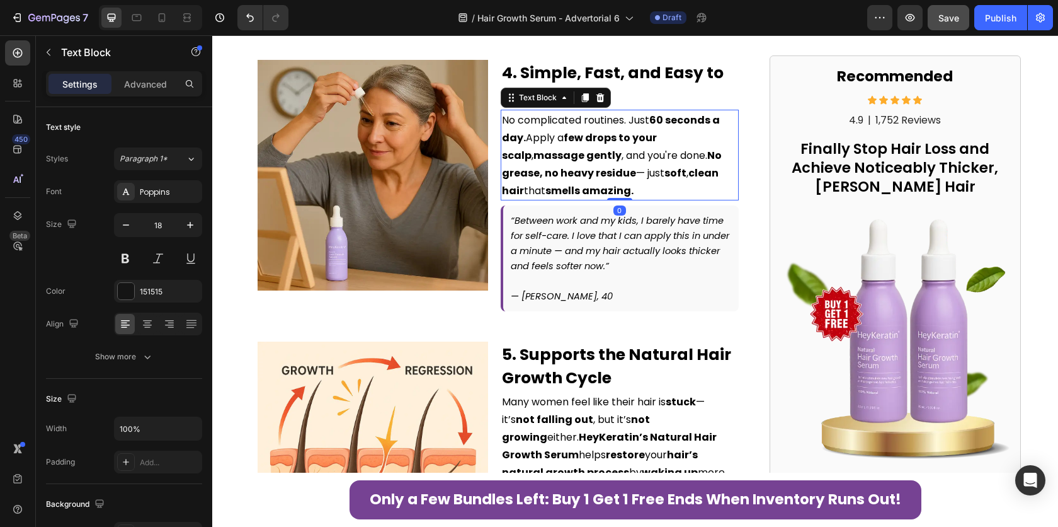
click at [564, 148] on strong "massage gently" at bounding box center [578, 155] width 88 height 14
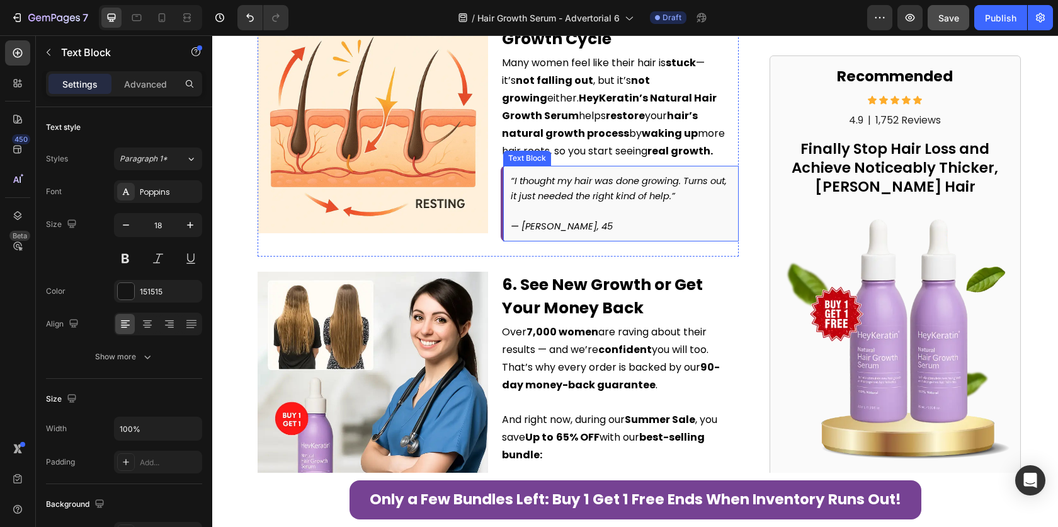
scroll to position [2480, 0]
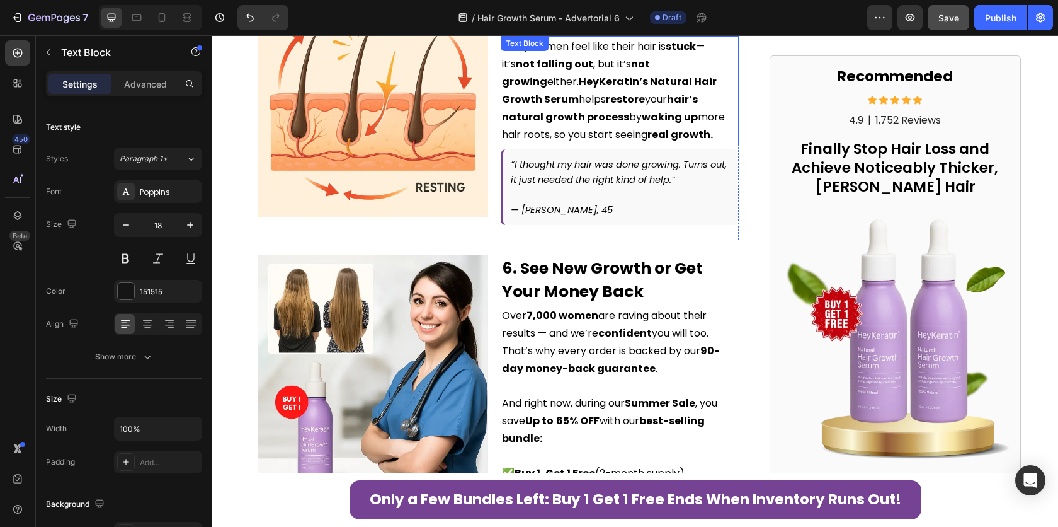
click at [576, 113] on p "Many women feel like their hair is stuck — it’s not falling out , but it’s not …" at bounding box center [620, 90] width 236 height 106
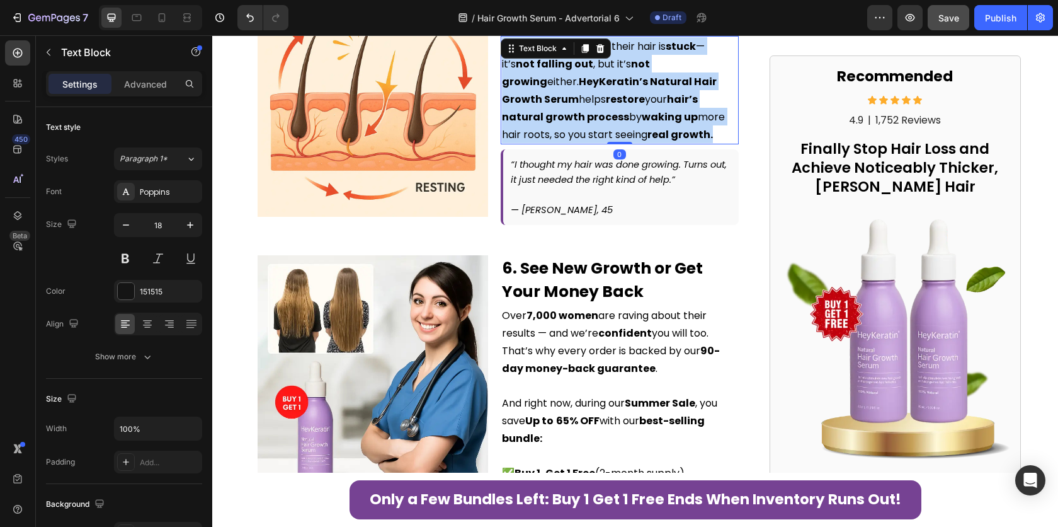
click at [576, 113] on p "Many women feel like their hair is stuck — it’s not falling out , but it’s not …" at bounding box center [620, 90] width 236 height 106
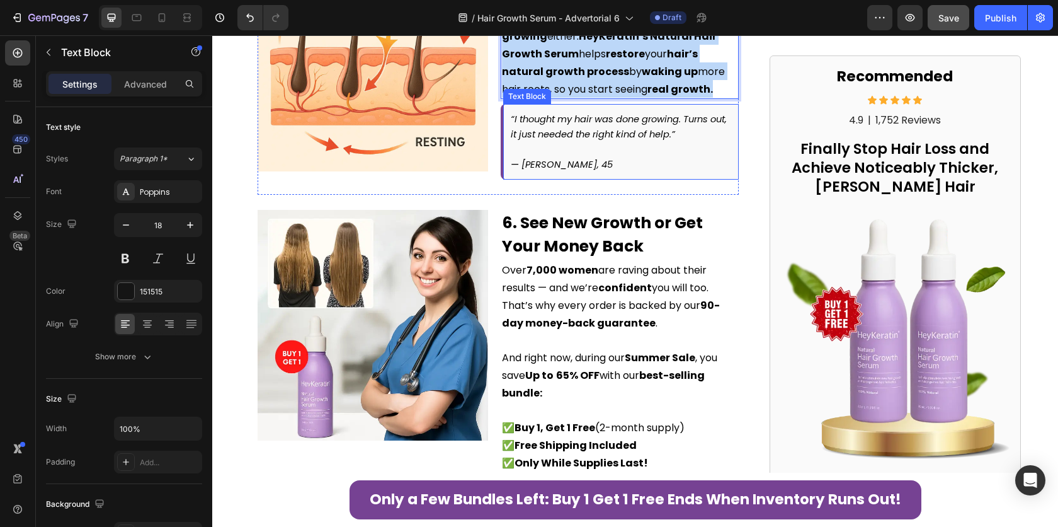
scroll to position [2641, 0]
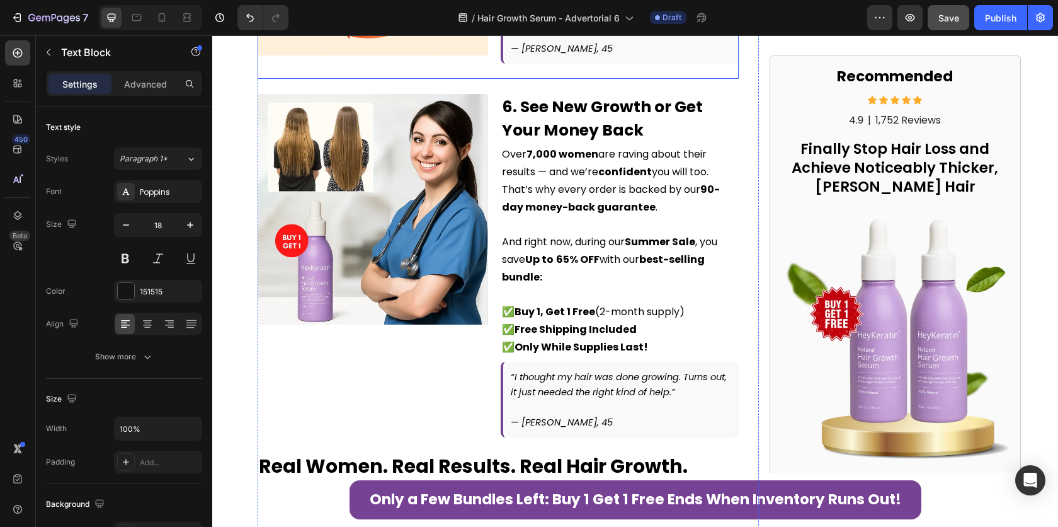
click at [573, 198] on strong "90-day money-back guarantee" at bounding box center [611, 198] width 218 height 32
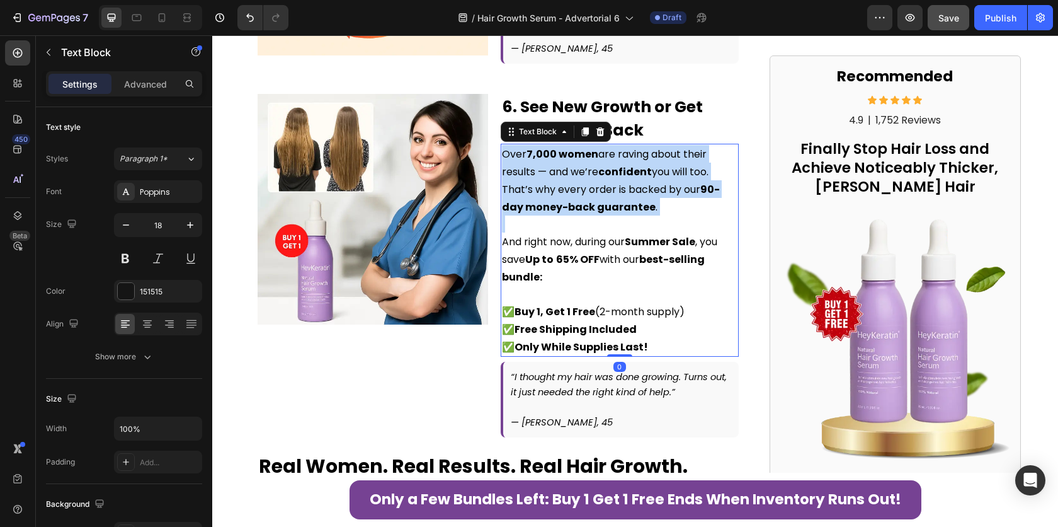
click at [573, 198] on strong "90-day money-back guarantee" at bounding box center [611, 198] width 218 height 32
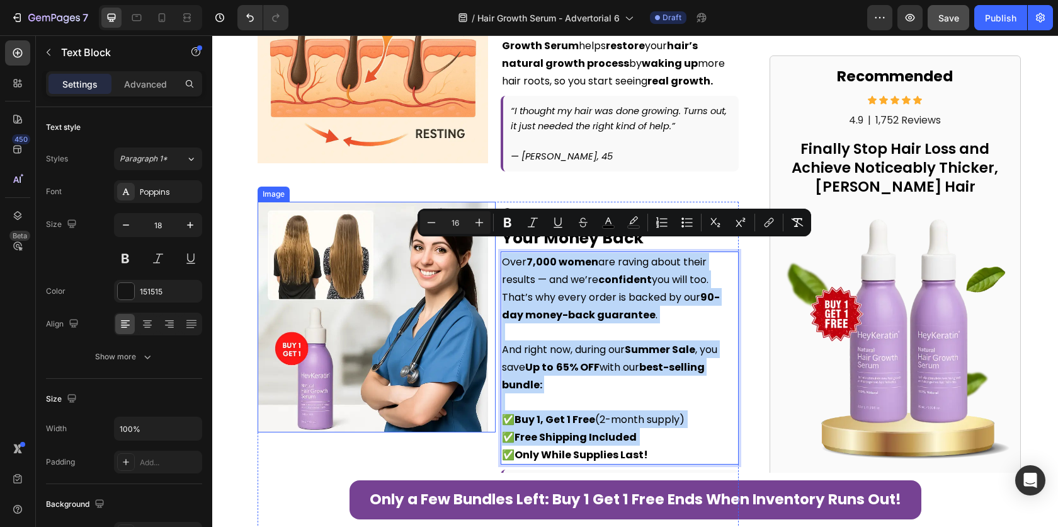
scroll to position [2937, 0]
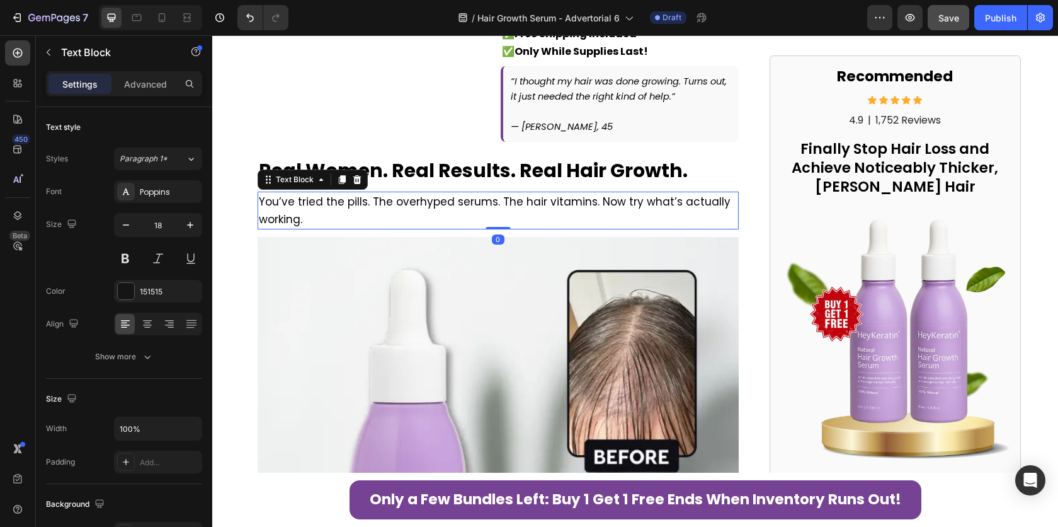
click at [377, 202] on p "You’ve tried the pills. The overhyped serums. The hair vitamins. Now try what’s…" at bounding box center [498, 210] width 479 height 35
click at [384, 197] on p "You’ve tried the pills. The overhyped serums. The hair vitamins. Now try what’s…" at bounding box center [498, 210] width 479 height 35
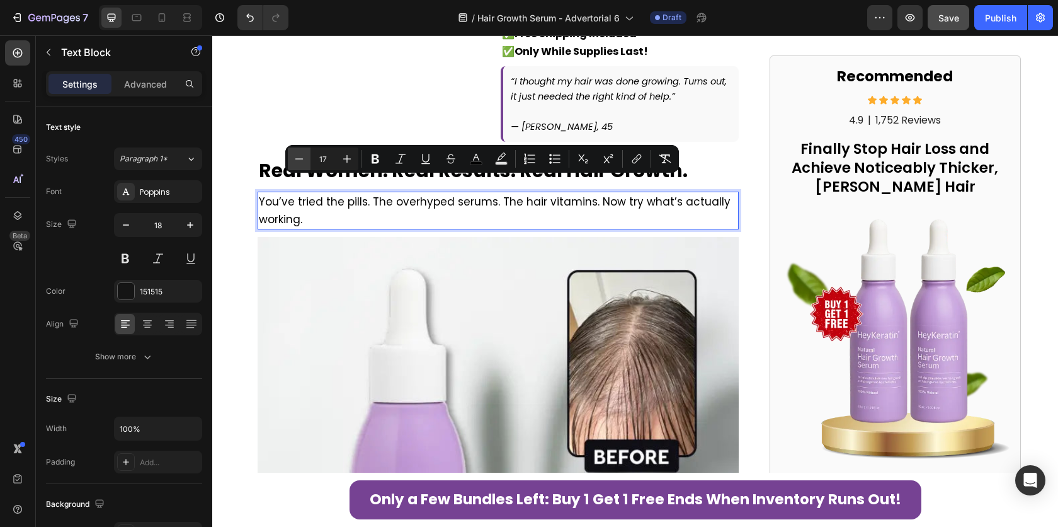
click at [304, 160] on icon "Editor contextual toolbar" at bounding box center [299, 158] width 13 height 13
type input "16"
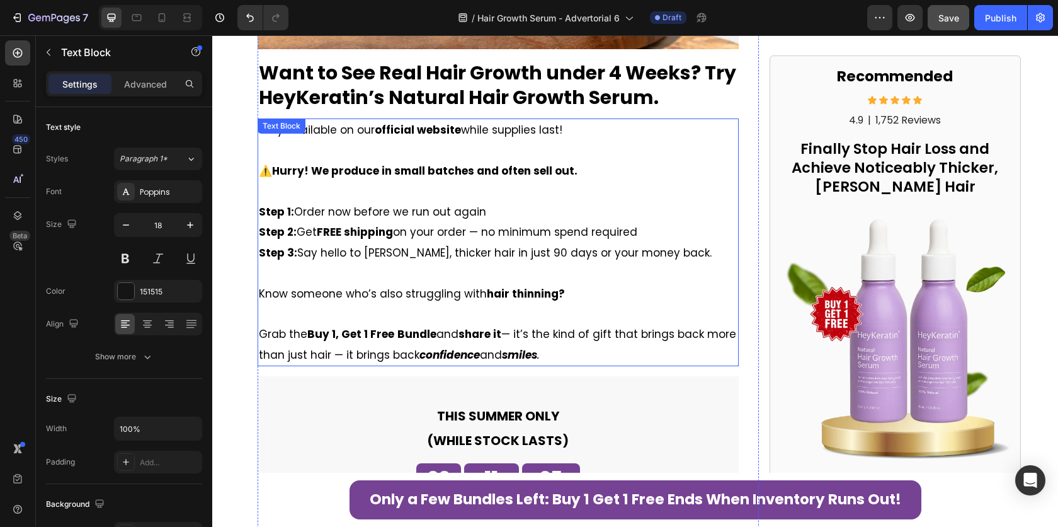
scroll to position [3585, 0]
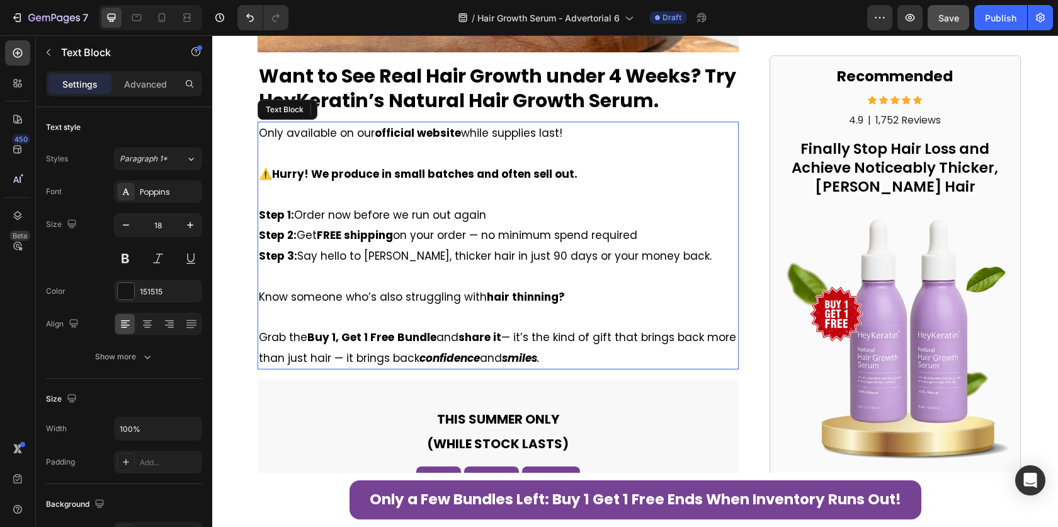
click at [385, 230] on p "Step 1: Order now before we run out again Step 2: Get FREE shipping on your ord…" at bounding box center [498, 235] width 479 height 61
click at [406, 227] on span "Step 2: Get FREE shipping on your order — no minimum spend required" at bounding box center [448, 234] width 379 height 15
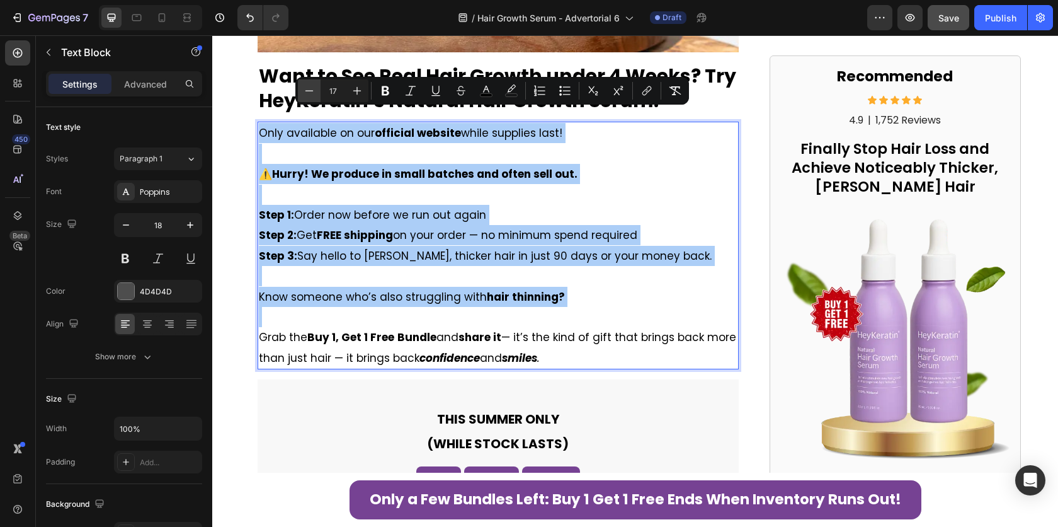
click at [311, 93] on icon "Editor contextual toolbar" at bounding box center [309, 90] width 13 height 13
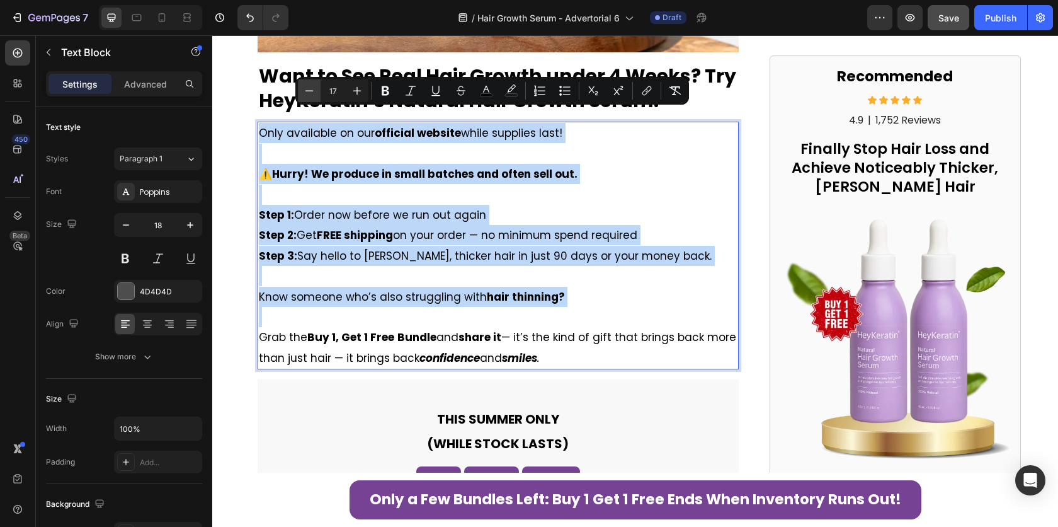
type input "16"
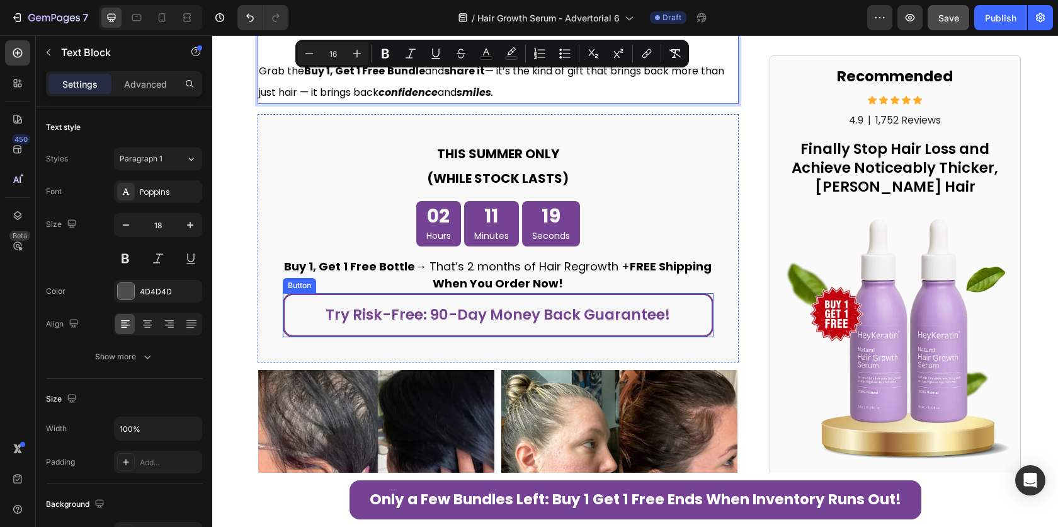
scroll to position [3861, 0]
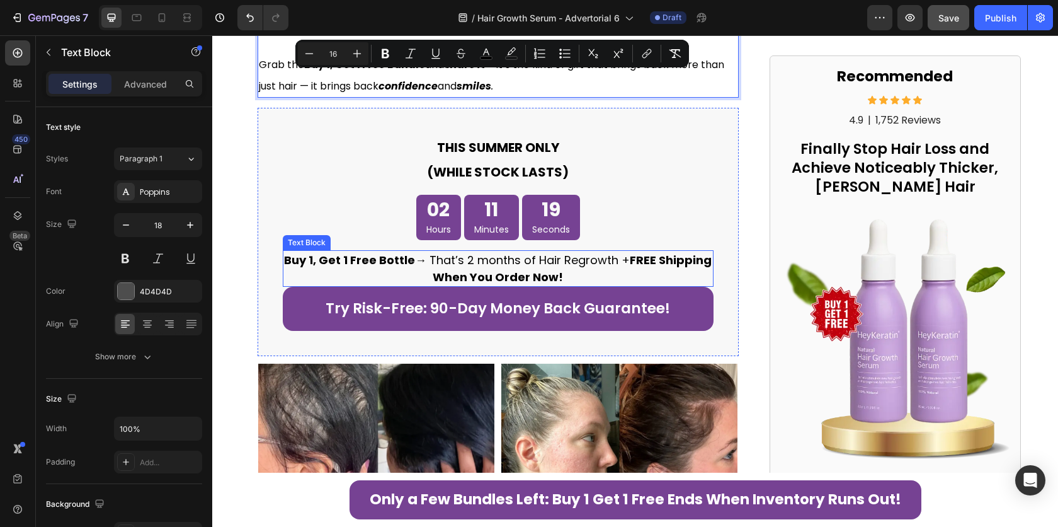
click at [457, 252] on span "Buy 1, Get 1 Free Bottle → That’s 2 months of Hair Regrowth + FREE Shipping Whe…" at bounding box center [498, 268] width 428 height 33
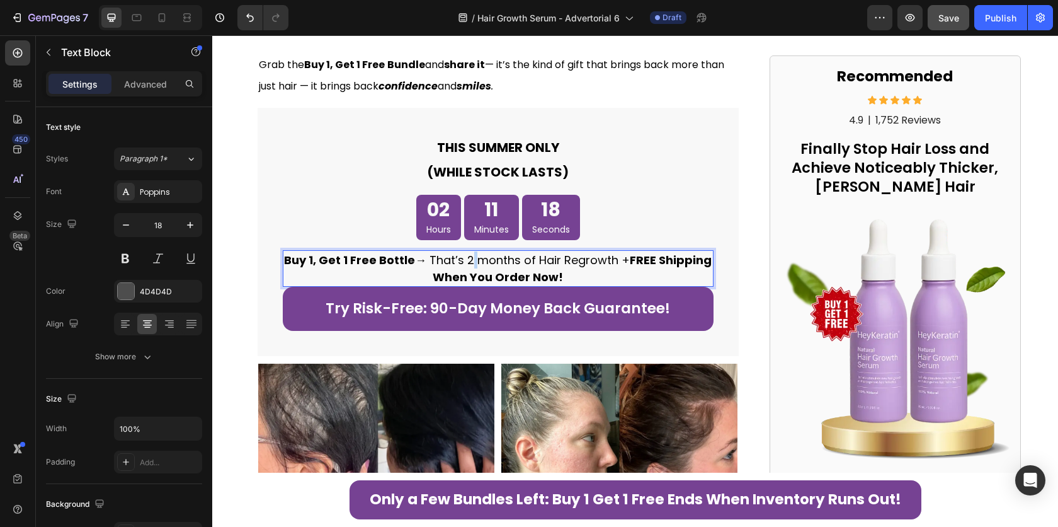
click at [465, 252] on span "Buy 1, Get 1 Free Bottle → That’s 2 months of Hair Regrowth + FREE Shipping Whe…" at bounding box center [498, 268] width 428 height 33
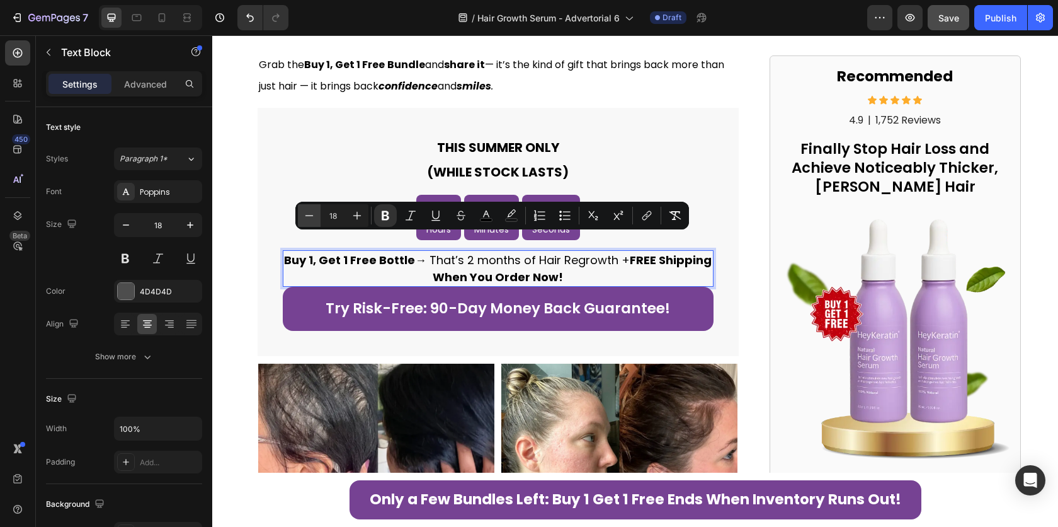
click at [312, 214] on icon "Editor contextual toolbar" at bounding box center [309, 215] width 13 height 13
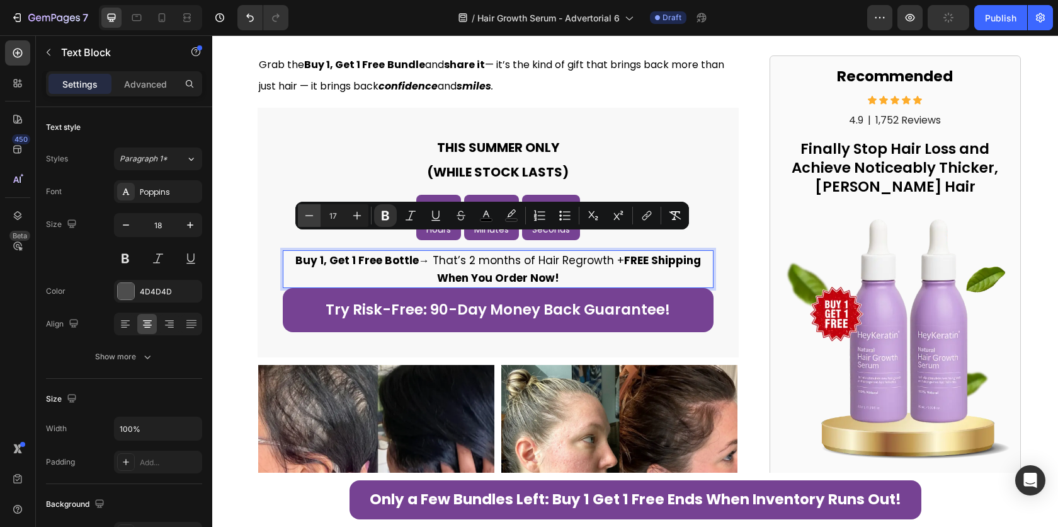
click at [312, 214] on icon "Editor contextual toolbar" at bounding box center [309, 215] width 13 height 13
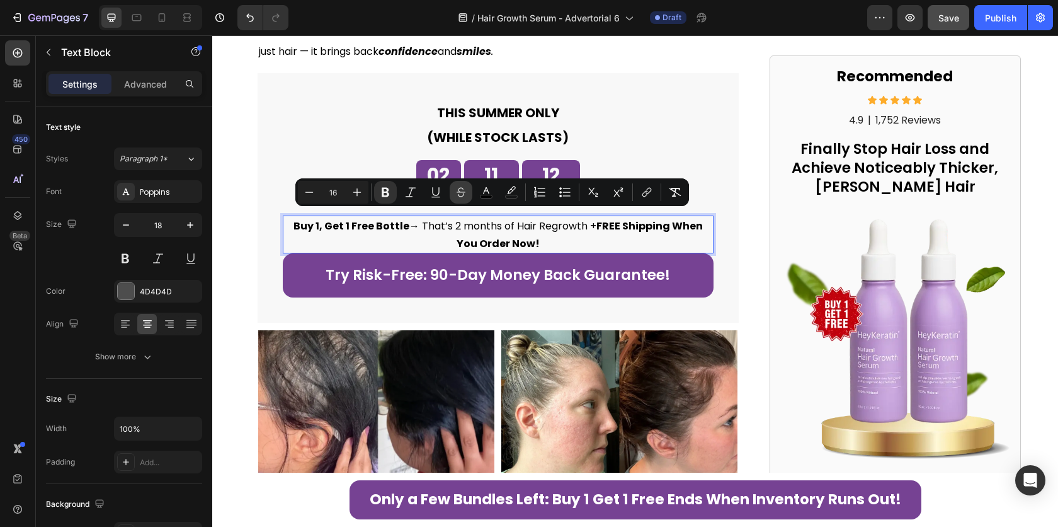
scroll to position [3916, 0]
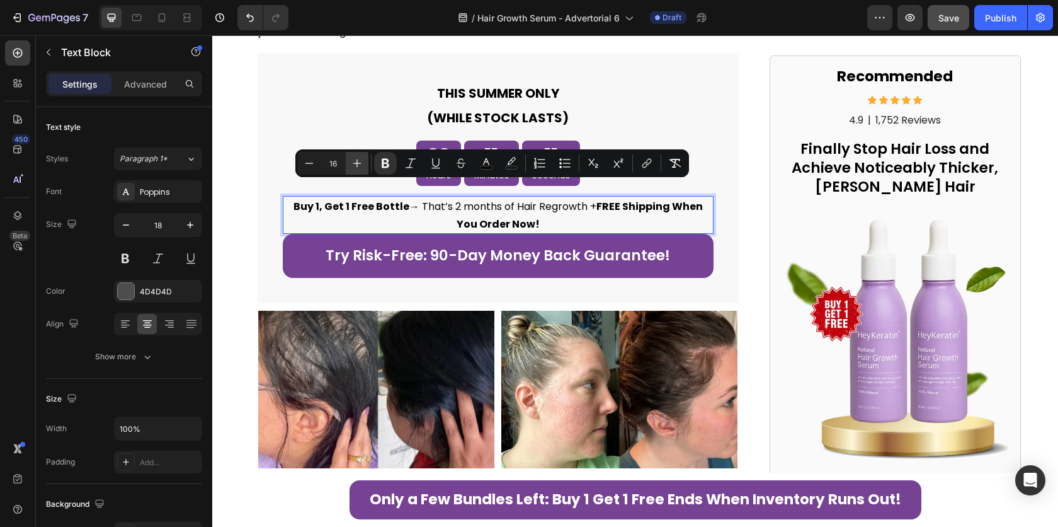
click at [348, 156] on button "Plus" at bounding box center [357, 163] width 23 height 23
type input "17"
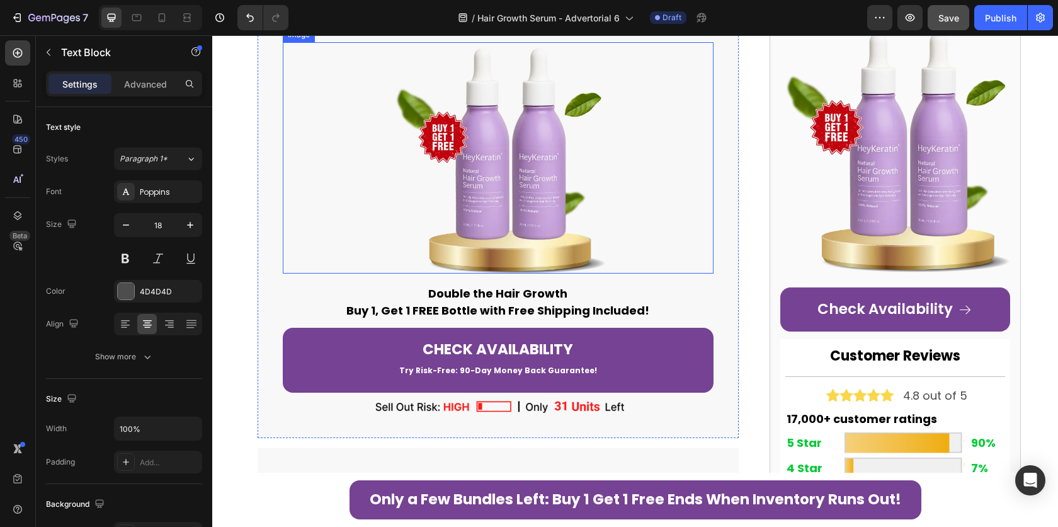
scroll to position [4634, 0]
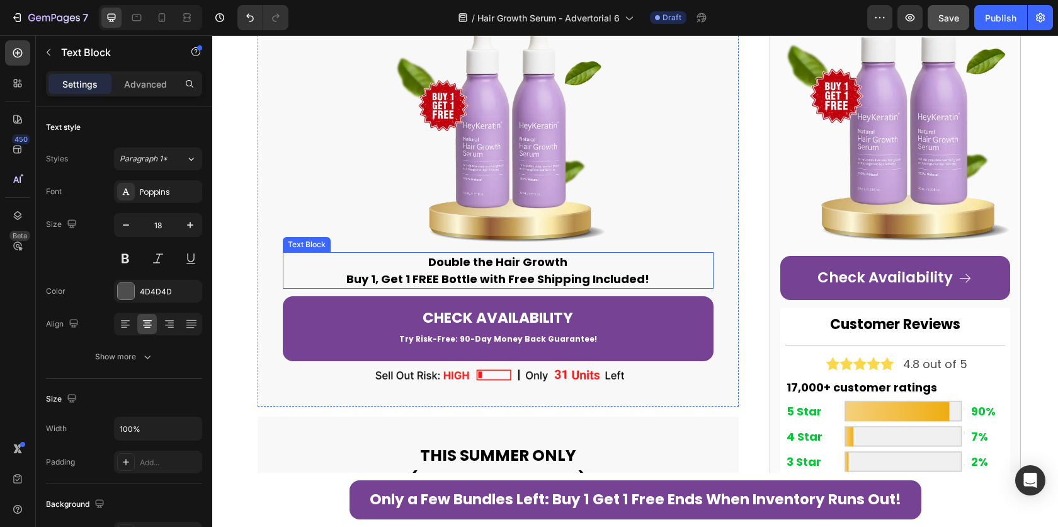
click at [423, 271] on strong "Buy 1, Get 1 FREE Bottle with Free Shipping Included!" at bounding box center [498, 279] width 303 height 16
click at [454, 271] on strong "Buy 1, Get 1 FREE Bottle with Free Shipping Included!" at bounding box center [498, 279] width 303 height 16
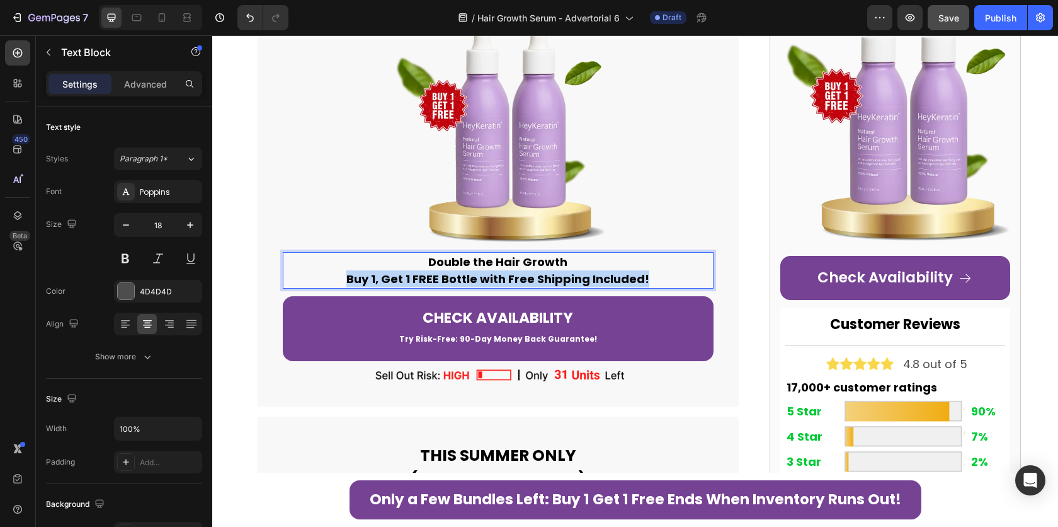
click at [454, 271] on strong "Buy 1, Get 1 FREE Bottle with Free Shipping Included!" at bounding box center [498, 279] width 303 height 16
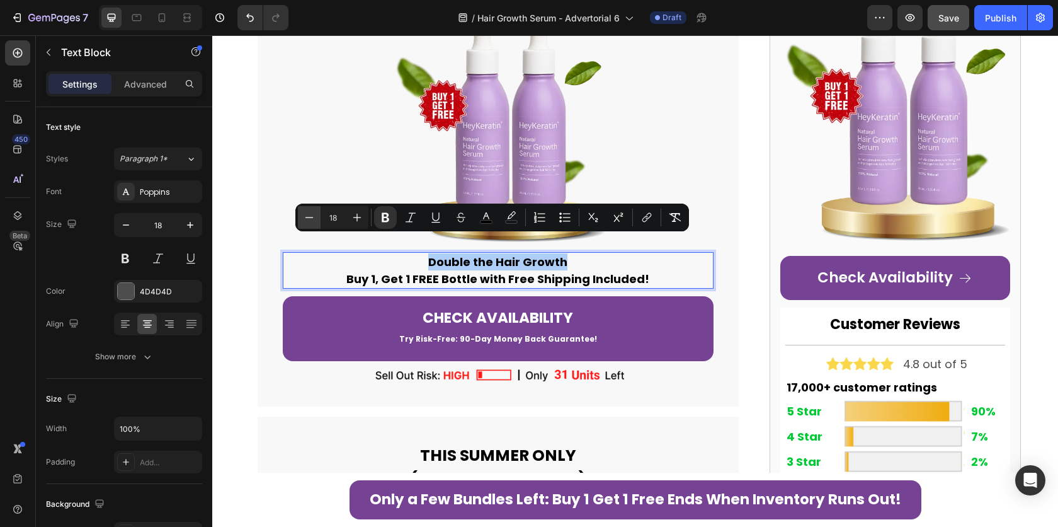
click at [306, 220] on icon "Editor contextual toolbar" at bounding box center [309, 217] width 13 height 13
type input "17"
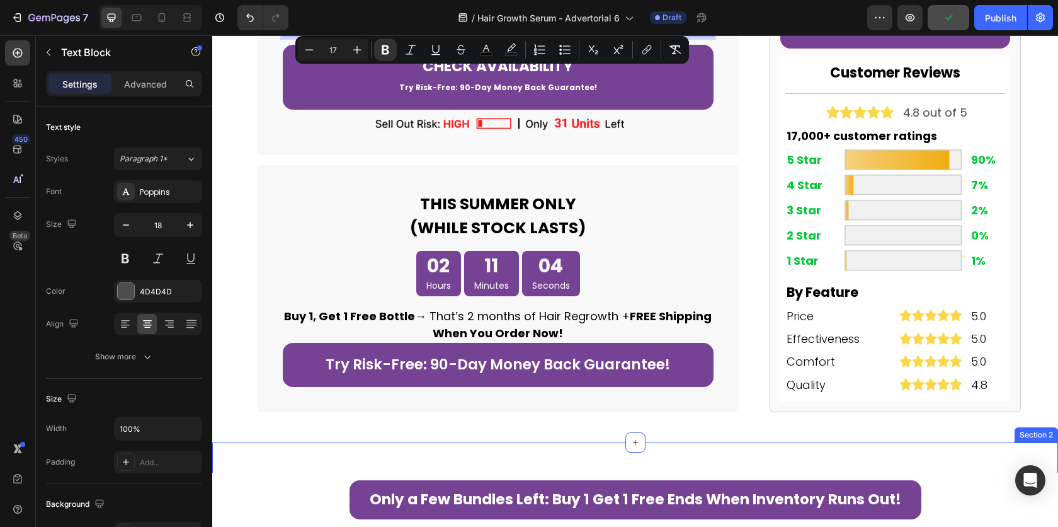
scroll to position [5087, 0]
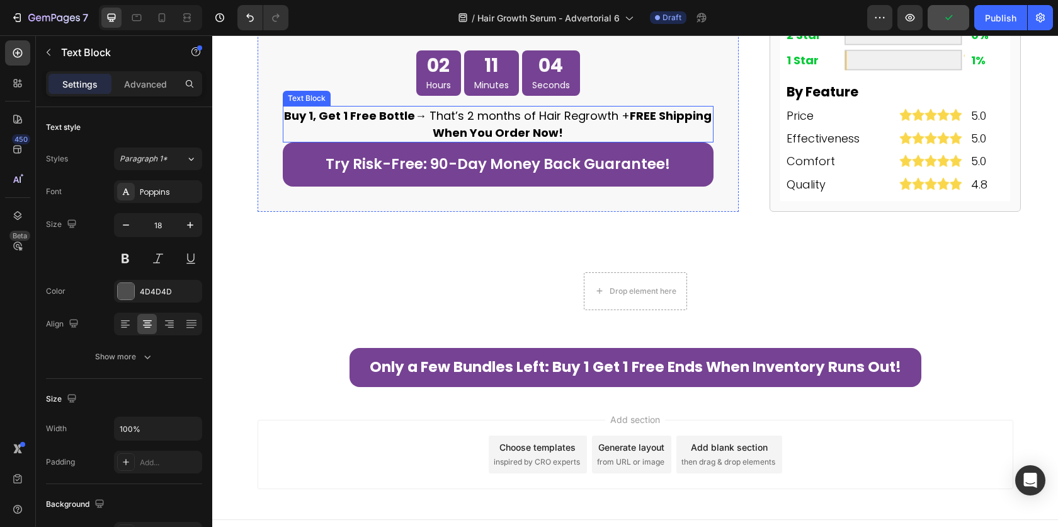
click at [457, 108] on span "Buy 1, Get 1 Free Bottle → That’s 2 months of Hair Regrowth + FREE Shipping Whe…" at bounding box center [498, 124] width 428 height 33
click at [458, 108] on span "Buy 1, Get 1 Free Bottle → That’s 2 months of Hair Regrowth + FREE Shipping Whe…" at bounding box center [498, 124] width 428 height 33
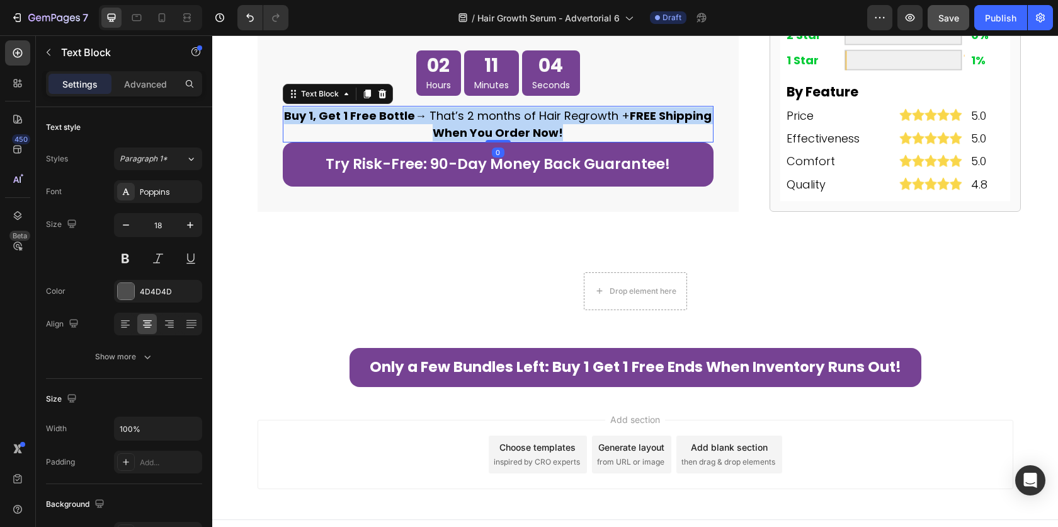
click at [458, 108] on span "Buy 1, Get 1 Free Bottle → That’s 2 months of Hair Regrowth + FREE Shipping Whe…" at bounding box center [498, 124] width 428 height 33
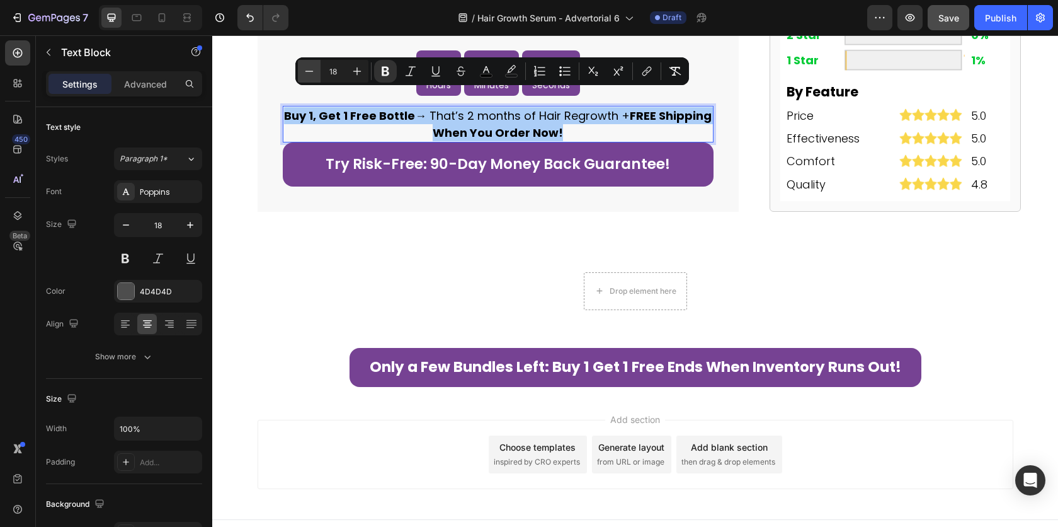
drag, startPoint x: 318, startPoint y: 72, endPoint x: 113, endPoint y: 52, distance: 205.1
click at [318, 72] on button "Minus" at bounding box center [309, 71] width 23 height 23
type input "17"
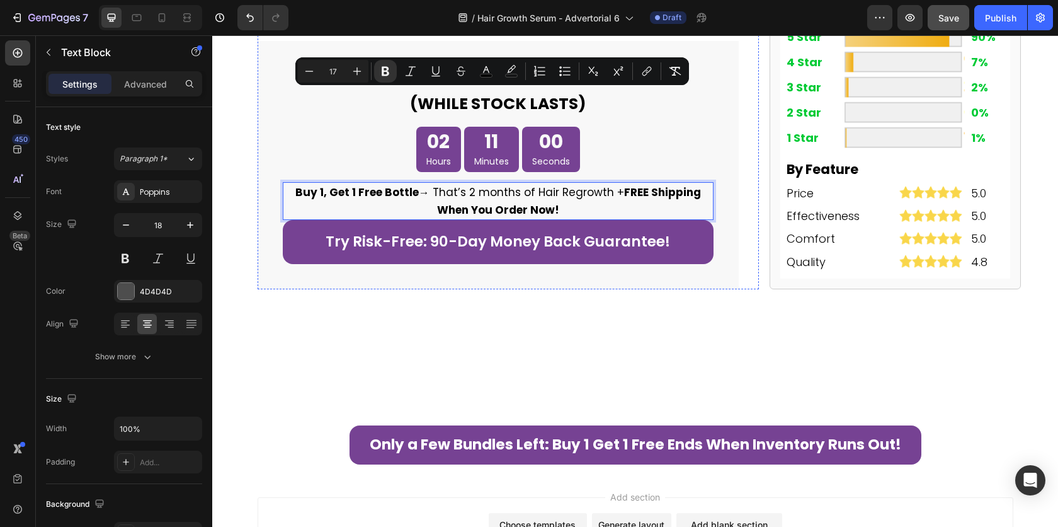
scroll to position [4735, 0]
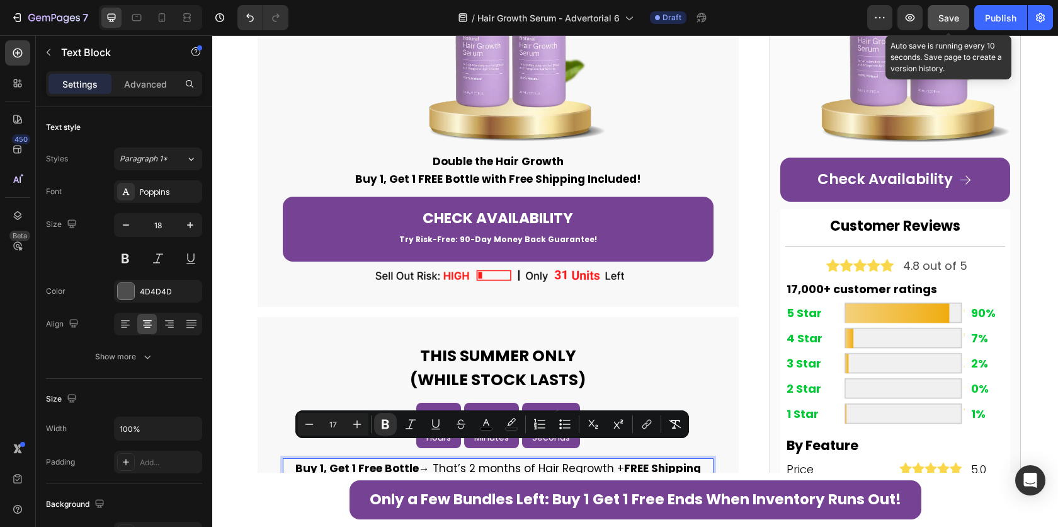
click at [950, 18] on span "Save" at bounding box center [949, 18] width 21 height 11
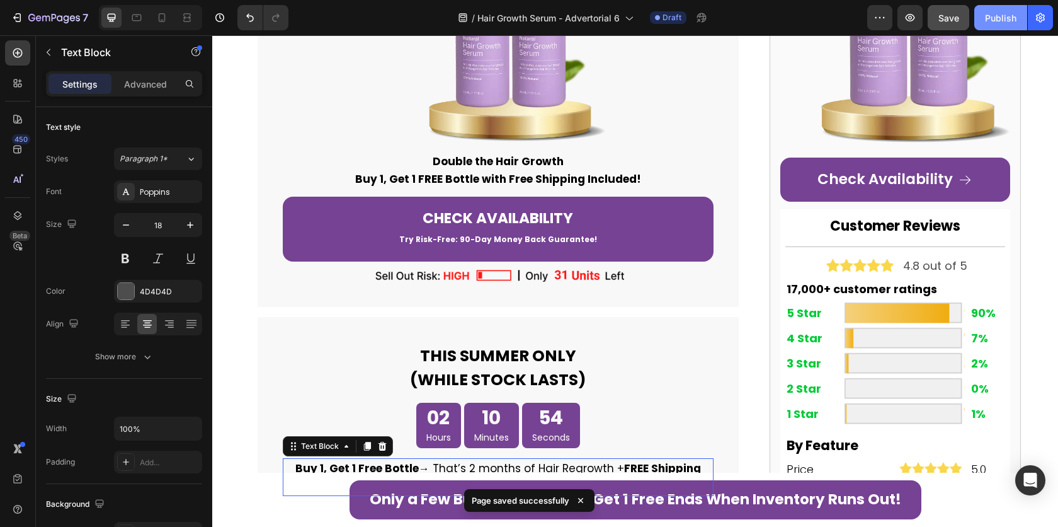
click at [999, 18] on div "Publish" at bounding box center [1001, 17] width 32 height 13
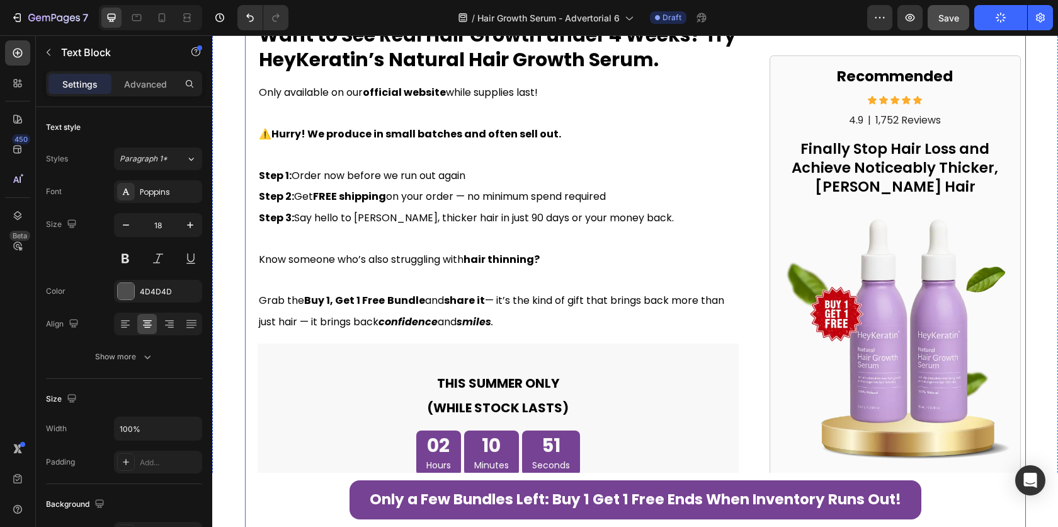
scroll to position [3623, 0]
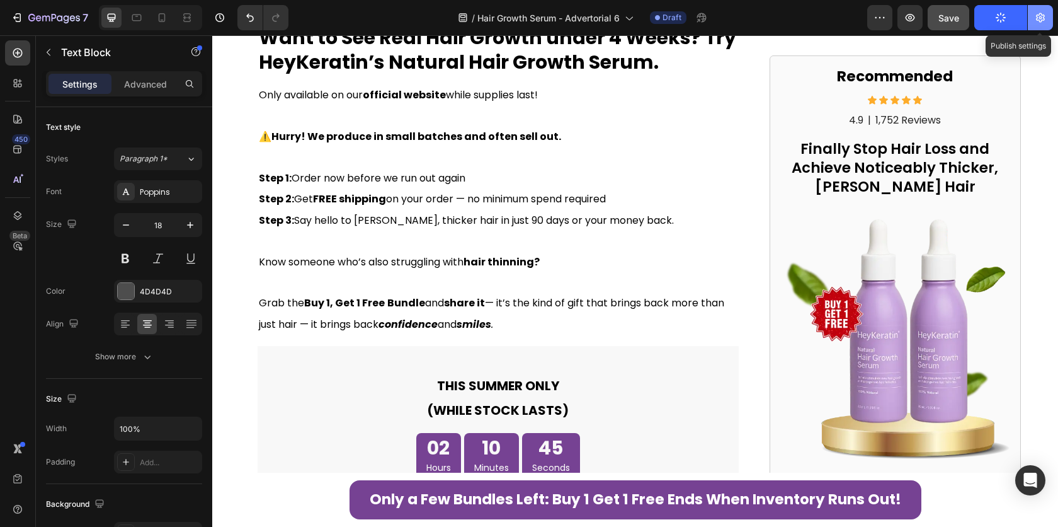
click at [1046, 23] on icon "button" at bounding box center [1041, 17] width 13 height 13
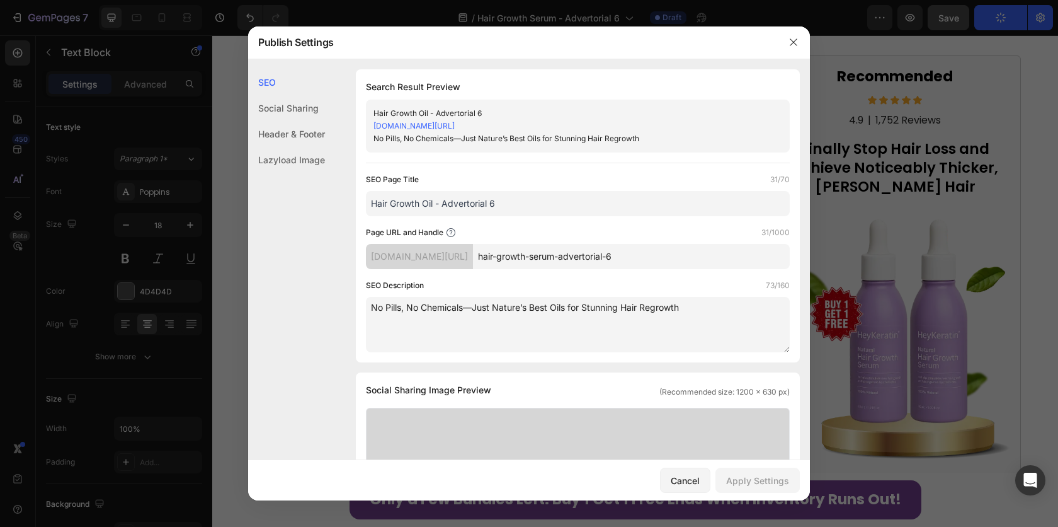
click at [529, 205] on input "Hair Growth Oil - Advertorial 6" at bounding box center [578, 203] width 424 height 25
click at [530, 205] on input "Hair Growth Oil - Advertorial 6" at bounding box center [578, 203] width 424 height 25
click at [469, 203] on input "Hair Growth Oil - Advertorial 6" at bounding box center [578, 203] width 424 height 25
click at [427, 204] on input "Hair Growth Oil - Advertorial 6" at bounding box center [578, 203] width 424 height 25
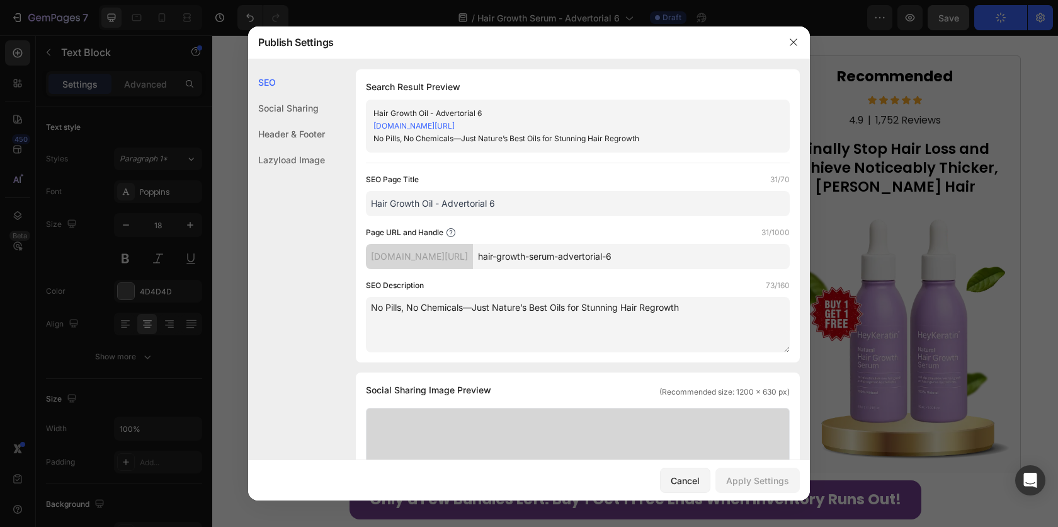
click at [427, 204] on input "Hair Growth Oil - Advertorial 6" at bounding box center [578, 203] width 424 height 25
click at [590, 191] on input "Hair Growth Serum - Advertorial 6" at bounding box center [578, 203] width 424 height 25
click at [590, 205] on input "Hair Growth Serum - Advertorial 6" at bounding box center [578, 203] width 424 height 25
type input "Hair Growth Serum - Advertorial"
click at [682, 262] on input "hair-growth-serum-advertorial-6" at bounding box center [631, 256] width 317 height 25
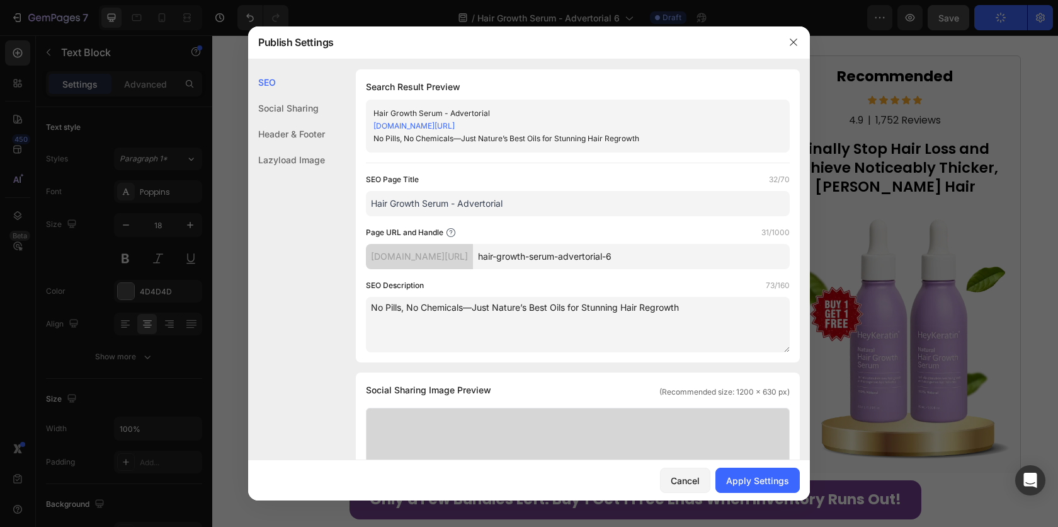
drag, startPoint x: 602, startPoint y: 256, endPoint x: 827, endPoint y: 263, distance: 225.6
click at [806, 262] on div "SEO Social Sharing Header & Footer Lazyload Image SEO Search Result Preview Hai…" at bounding box center [529, 259] width 562 height 401
click at [593, 260] on input "hair-growth-serum-advertorial-6" at bounding box center [631, 256] width 317 height 25
click at [595, 258] on input "hair-growth-serum-advertorial-6" at bounding box center [631, 256] width 317 height 25
paste input "HGS-adv"
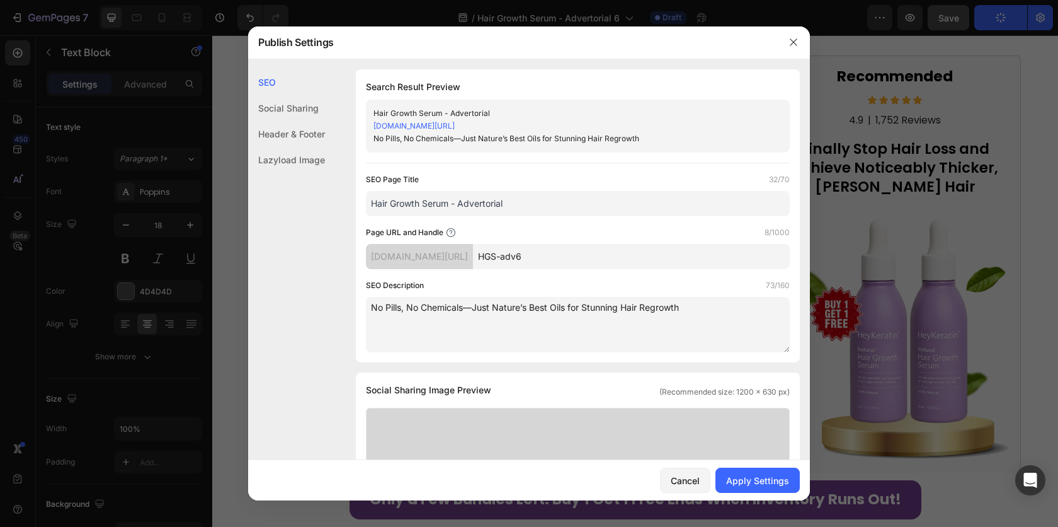
type input "HGS-adv6"
click at [630, 341] on textarea "No Pills, No Chemicals—Just Nature’s Best Oils for Stunning Hair Regrowth" at bounding box center [578, 324] width 424 height 55
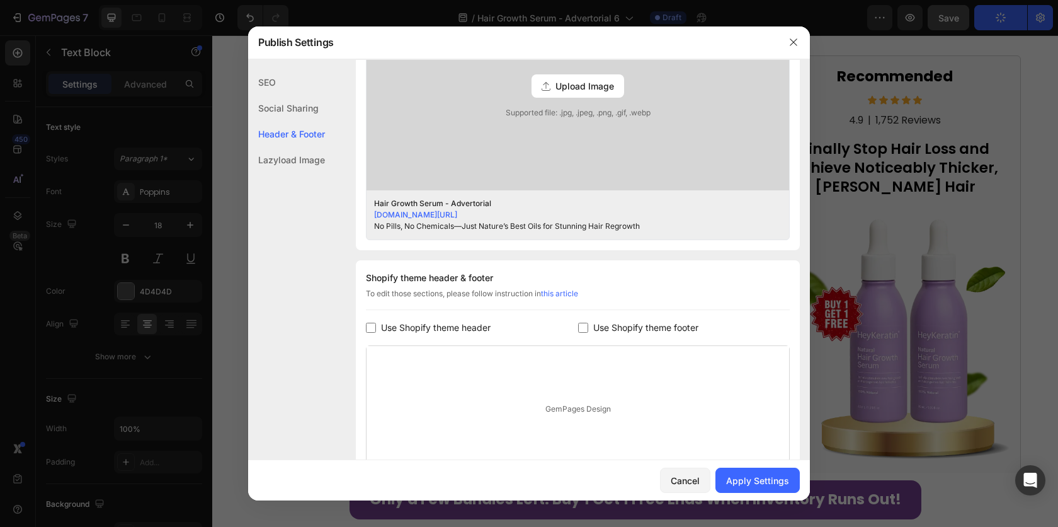
scroll to position [540, 0]
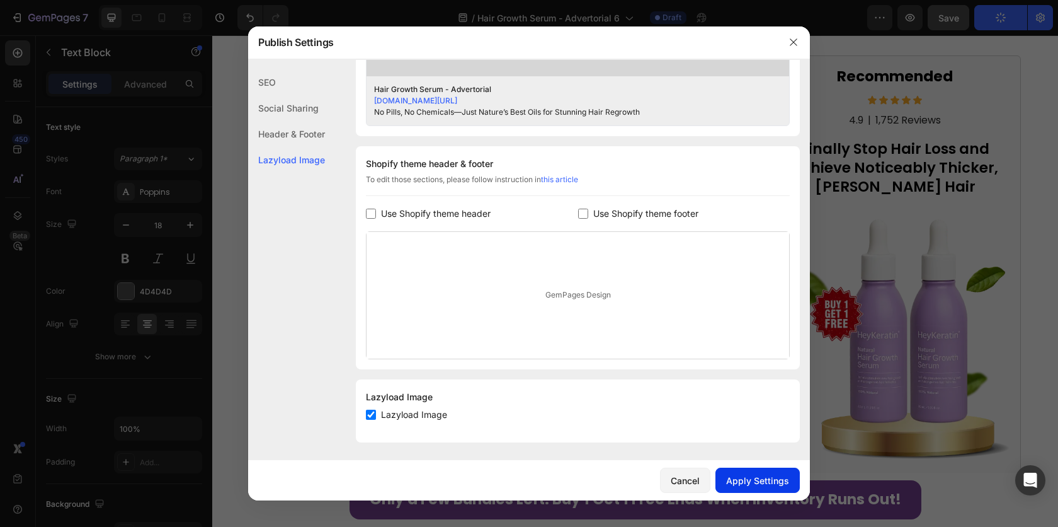
click at [761, 480] on div "Apply Settings" at bounding box center [757, 480] width 63 height 13
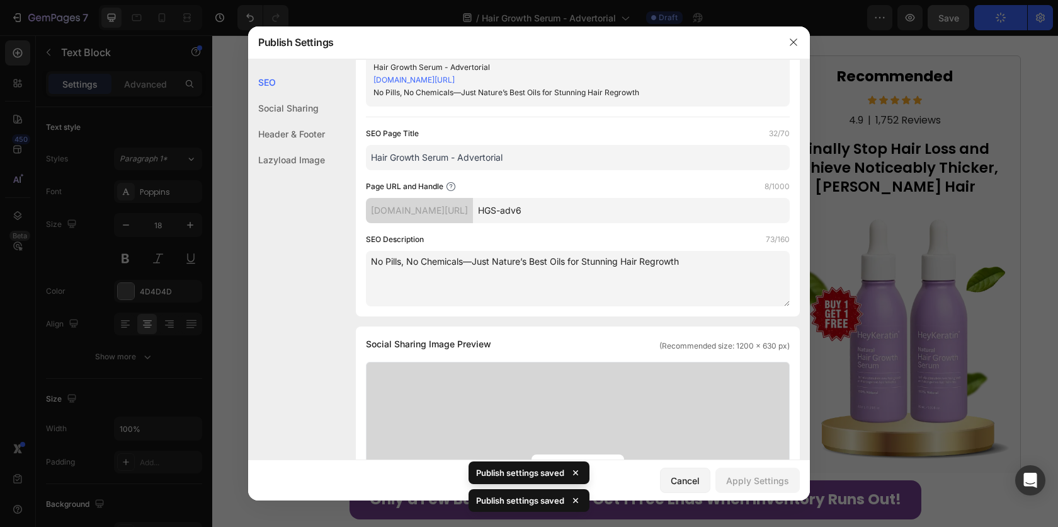
scroll to position [0, 0]
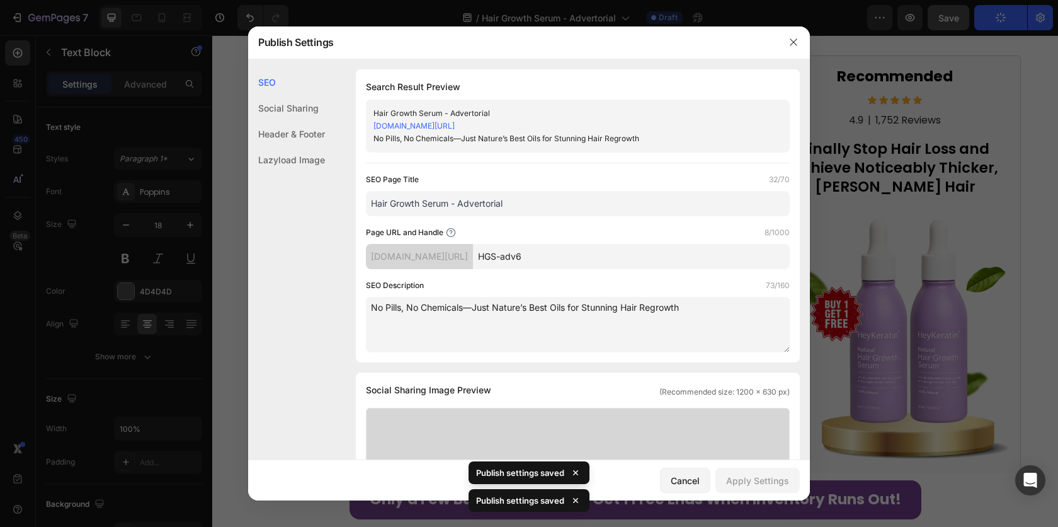
click at [294, 121] on div "Social Sharing" at bounding box center [286, 134] width 77 height 26
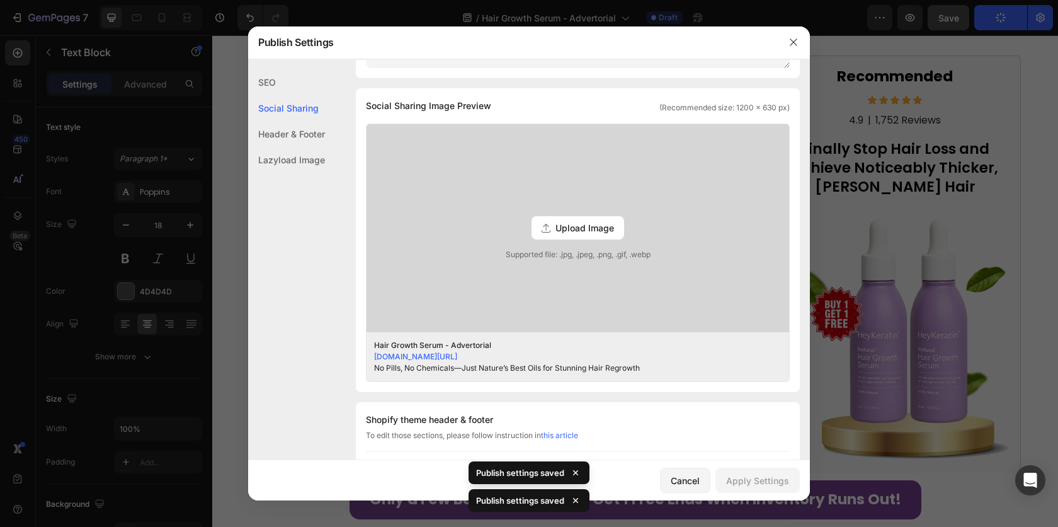
scroll to position [301, 0]
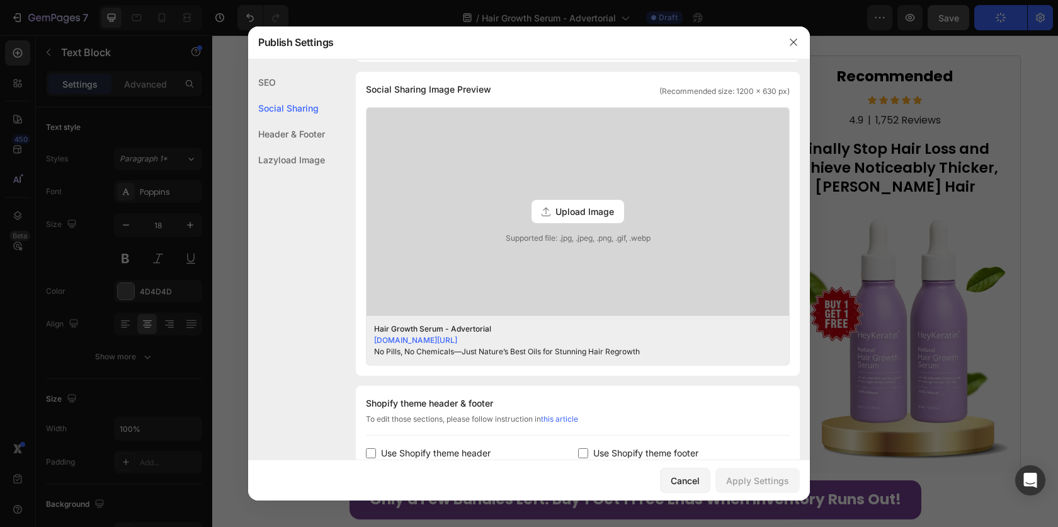
click at [303, 147] on div "Header & Footer" at bounding box center [286, 160] width 77 height 26
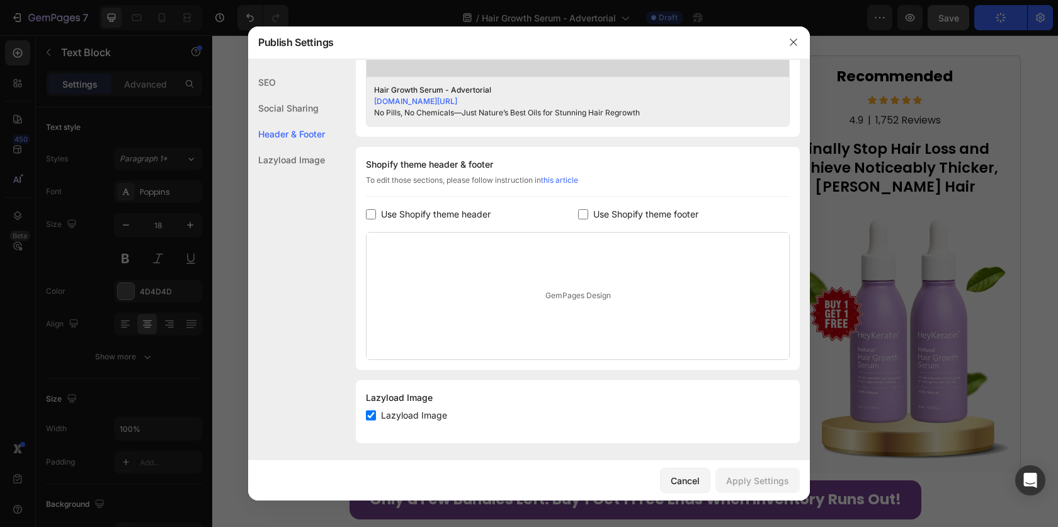
scroll to position [540, 0]
click at [287, 158] on div "Lazyload Image" at bounding box center [286, 160] width 77 height 26
drag, startPoint x: 683, startPoint y: 481, endPoint x: 472, endPoint y: 447, distance: 213.9
click at [683, 481] on div "Cancel" at bounding box center [685, 480] width 29 height 13
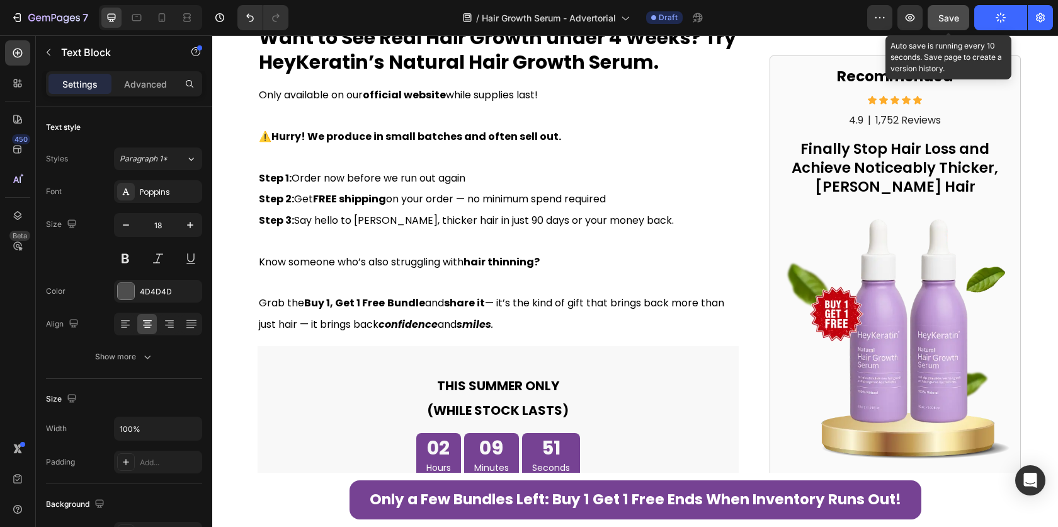
click at [950, 23] on div "Save" at bounding box center [949, 17] width 21 height 13
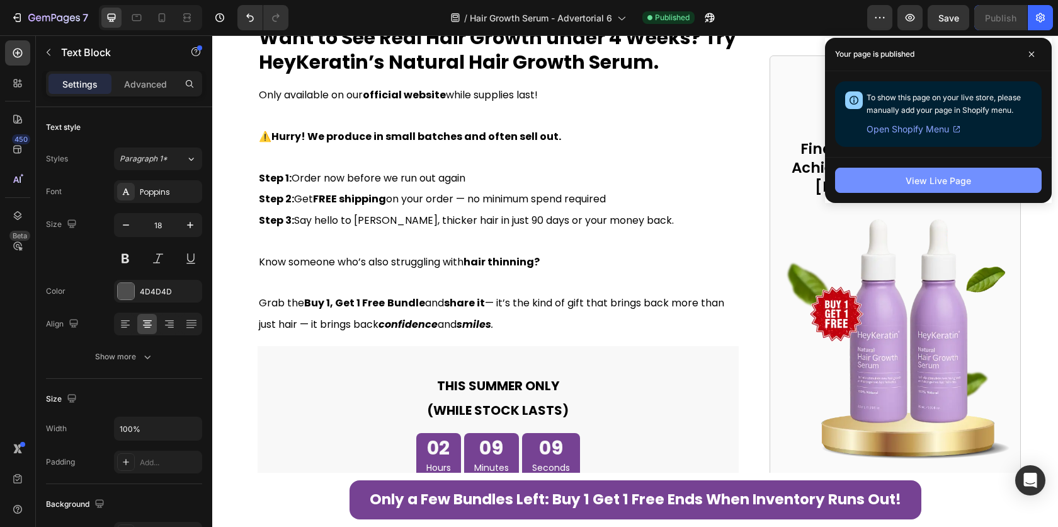
click at [924, 183] on div "View Live Page" at bounding box center [939, 180] width 66 height 13
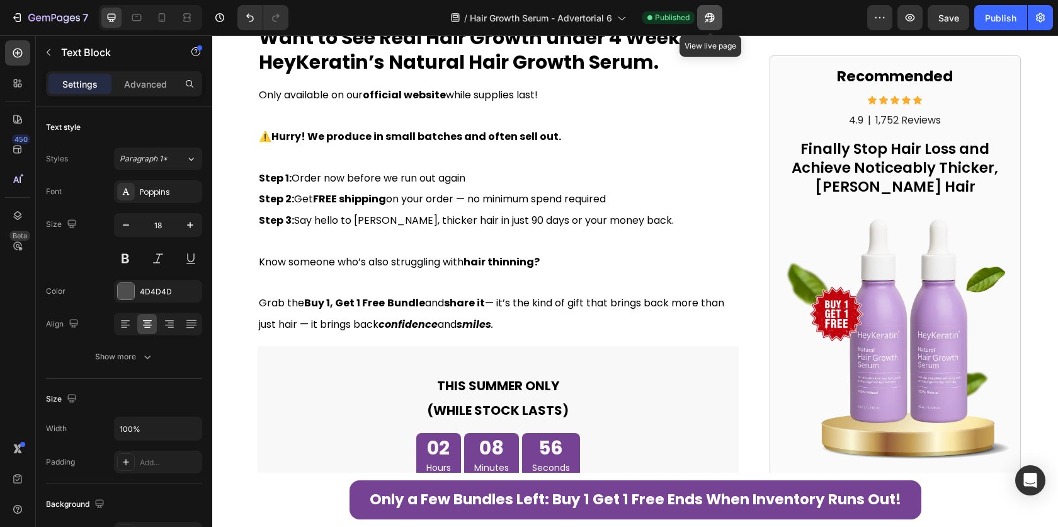
click at [708, 19] on icon "button" at bounding box center [706, 20] width 3 height 3
click at [1010, 25] on button "Publish" at bounding box center [1001, 17] width 53 height 25
click at [1043, 24] on icon "button" at bounding box center [1041, 17] width 13 height 13
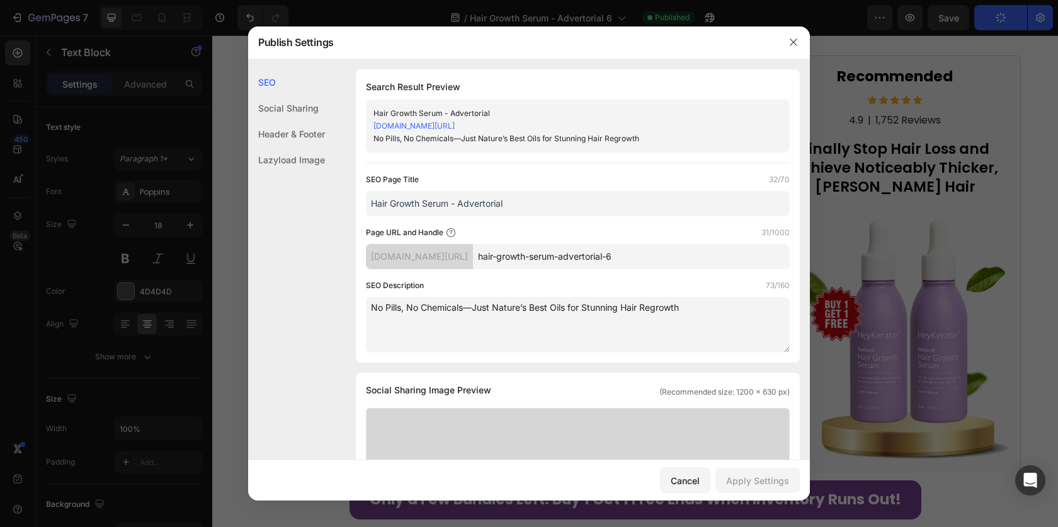
click at [616, 254] on input "hair-growth-serum-advertorial-6" at bounding box center [631, 256] width 317 height 25
click at [615, 255] on input "hair-growth-serum-advertorial-6" at bounding box center [631, 256] width 317 height 25
click at [614, 255] on input "hair-growth-serum-advertorial-6" at bounding box center [631, 256] width 317 height 25
paste input "HGS-adv"
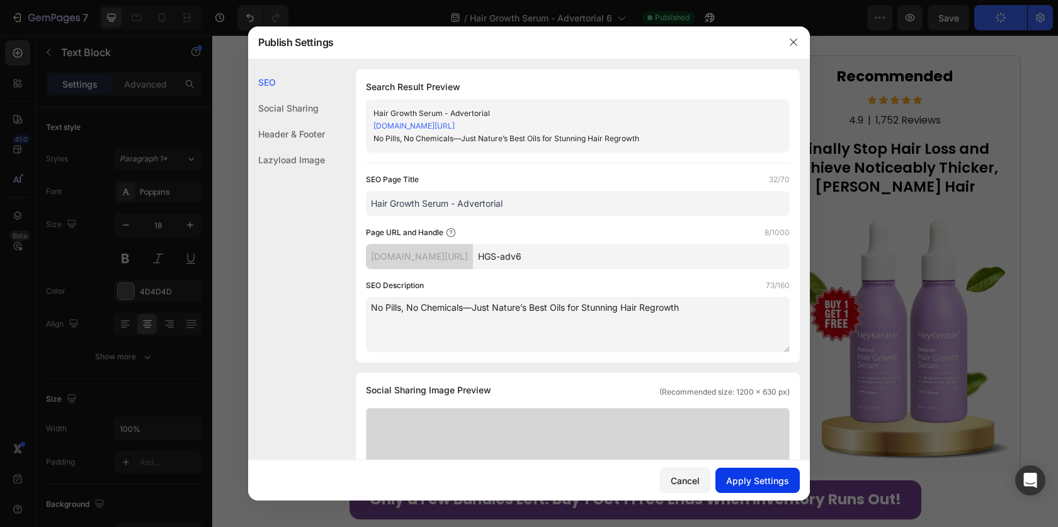
type input "HGS-adv6"
click at [757, 491] on button "Apply Settings" at bounding box center [758, 479] width 84 height 25
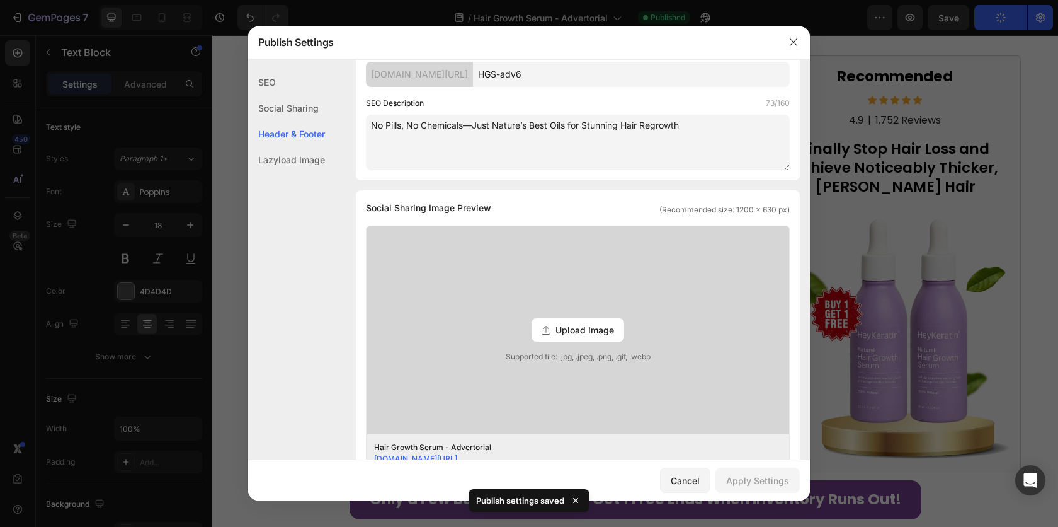
scroll to position [381, 0]
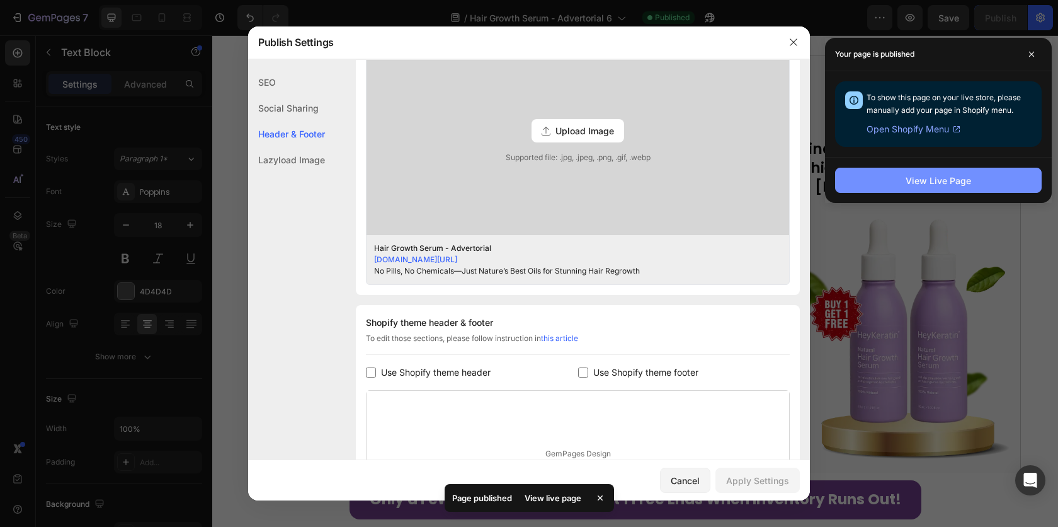
click at [901, 181] on button "View Live Page" at bounding box center [938, 180] width 207 height 25
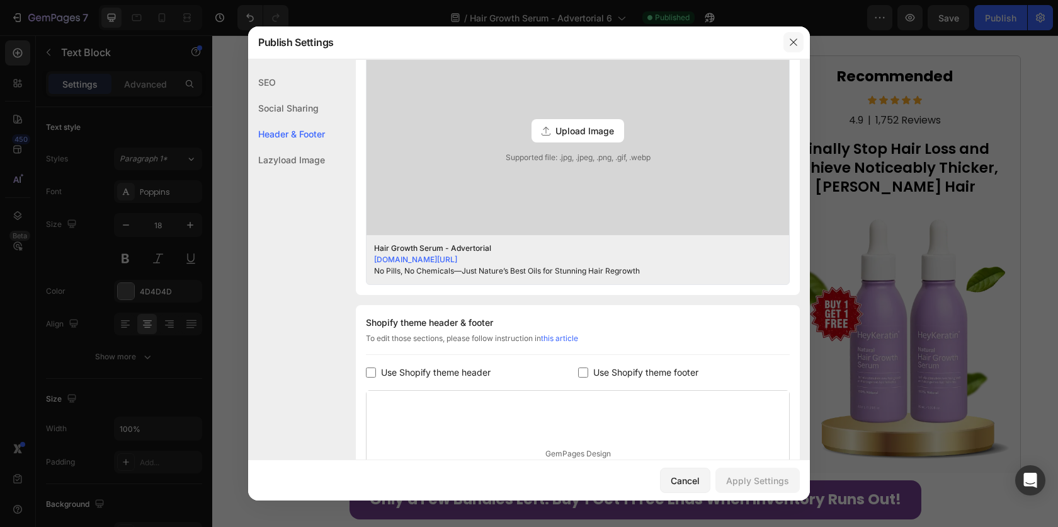
drag, startPoint x: 793, startPoint y: 44, endPoint x: 583, endPoint y: 8, distance: 213.6
click at [793, 44] on icon "button" at bounding box center [794, 42] width 10 height 10
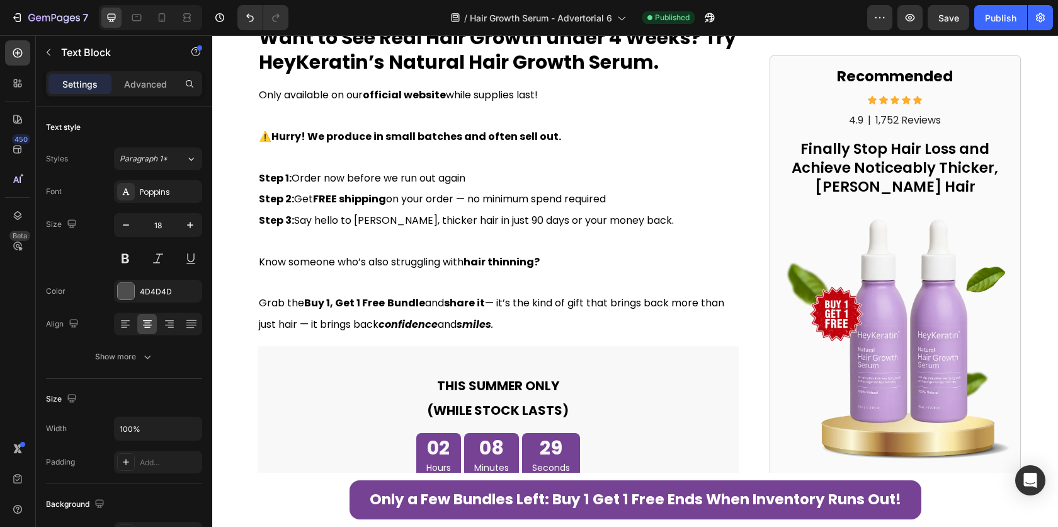
click at [817, 27] on div "/ Hair Growth Serum - Advertorial 6 Published" at bounding box center [583, 17] width 569 height 25
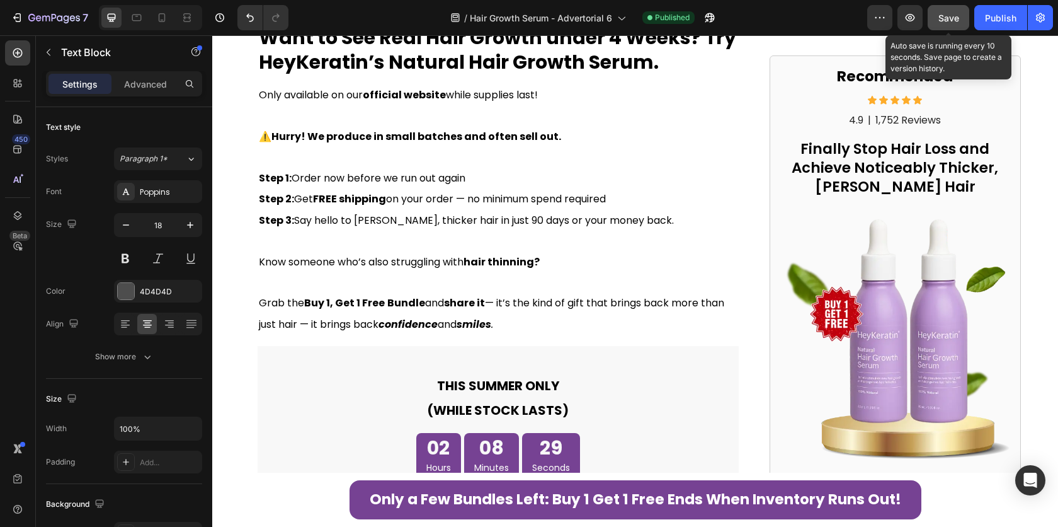
click at [959, 18] on span "Save" at bounding box center [949, 18] width 21 height 11
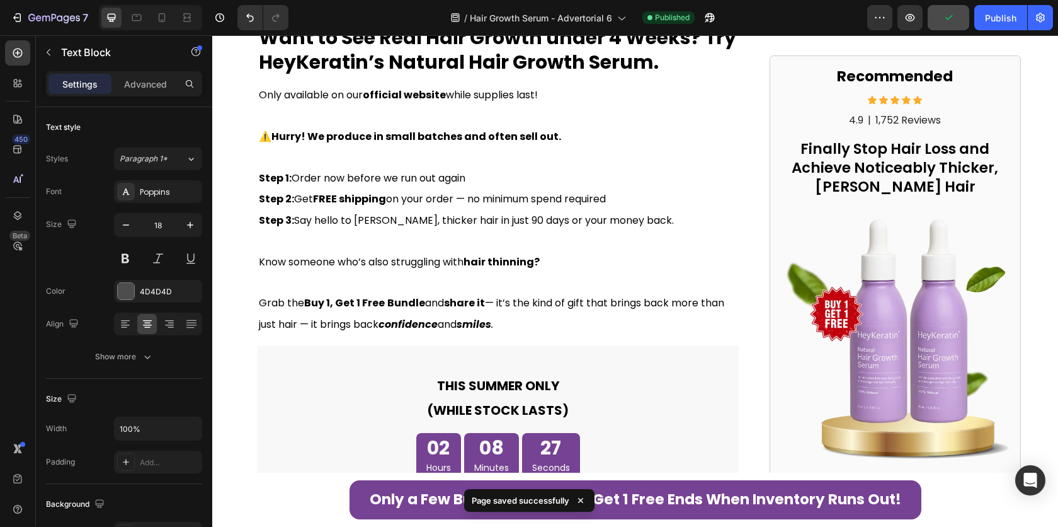
click at [771, 32] on div "7 Version history / Hair Growth Serum - Advertorial 6 Published Preview Publish" at bounding box center [529, 18] width 1058 height 36
click at [1040, 20] on icon "button" at bounding box center [1040, 17] width 9 height 9
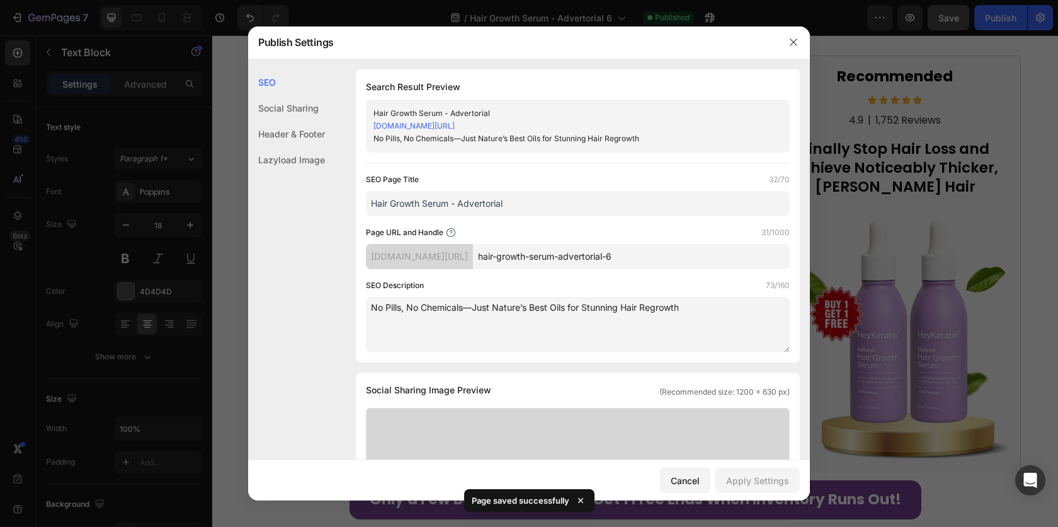
click at [611, 263] on input "hair-growth-serum-advertorial-6" at bounding box center [631, 256] width 317 height 25
paste input "HGS-adv"
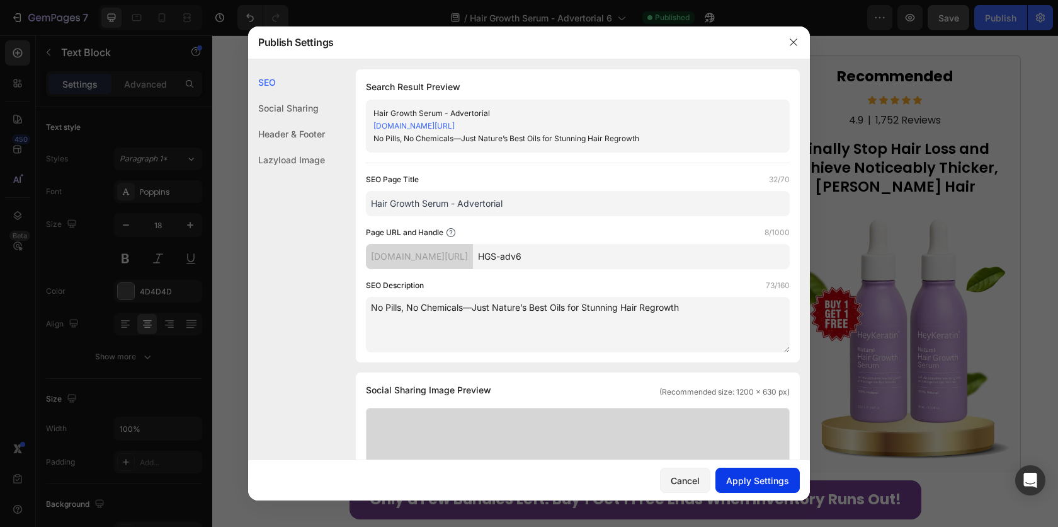
type input "HGS-adv6"
click at [759, 478] on div "Apply Settings" at bounding box center [757, 480] width 63 height 13
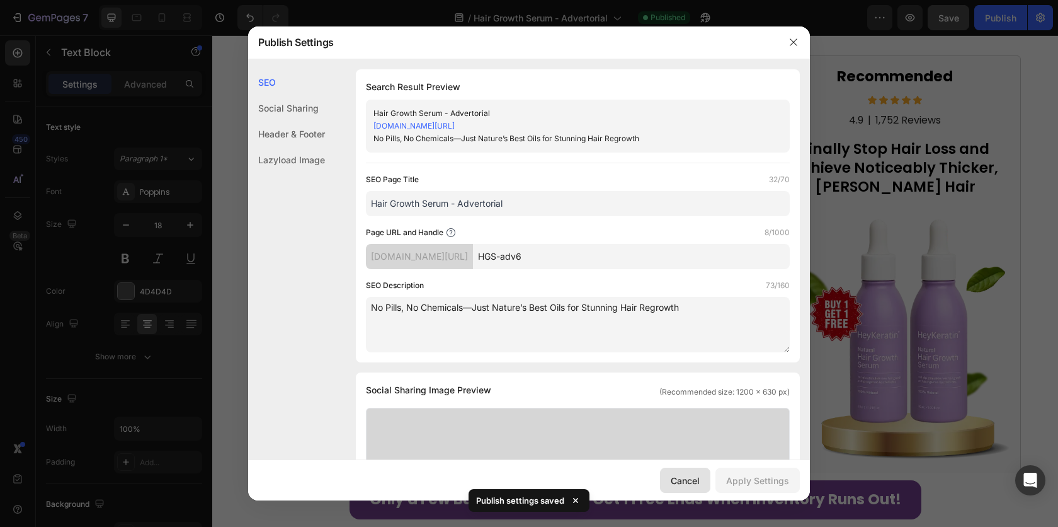
click at [691, 488] on button "Cancel" at bounding box center [685, 479] width 50 height 25
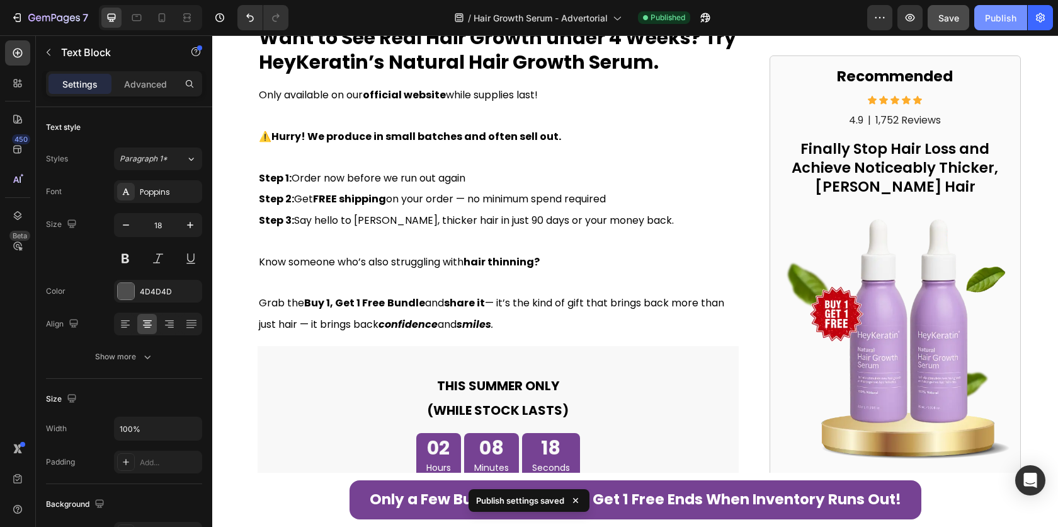
click at [1002, 18] on div "Publish" at bounding box center [1001, 17] width 32 height 13
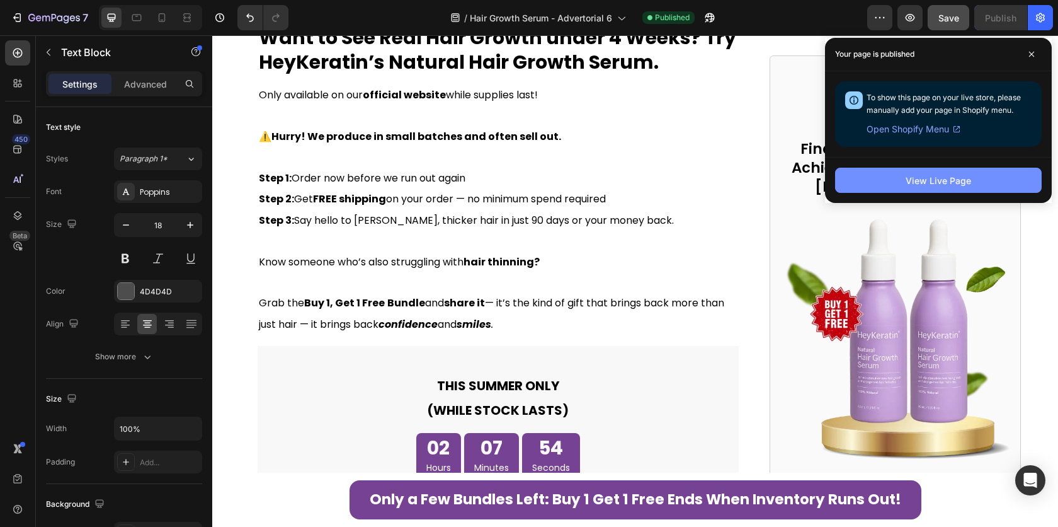
click at [954, 190] on button "View Live Page" at bounding box center [938, 180] width 207 height 25
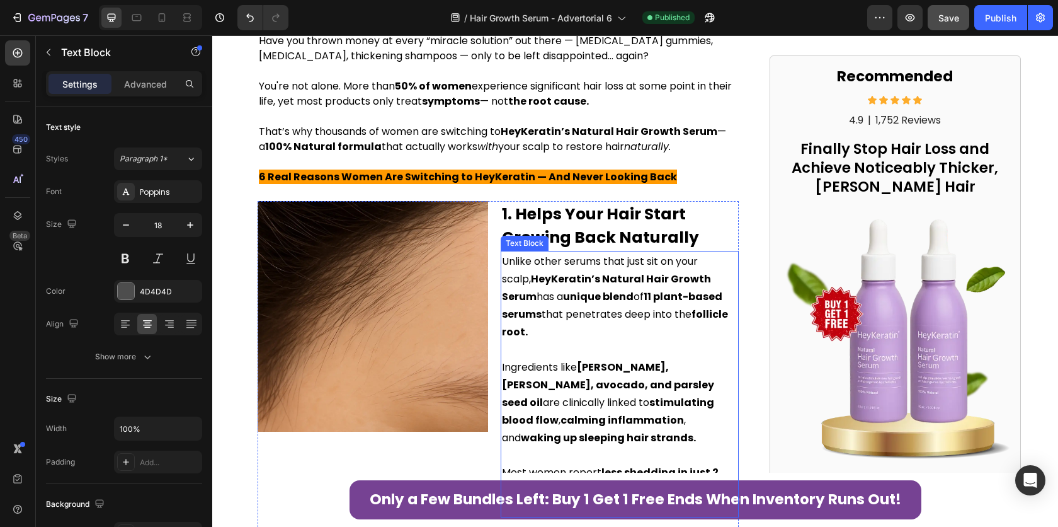
scroll to position [769, 0]
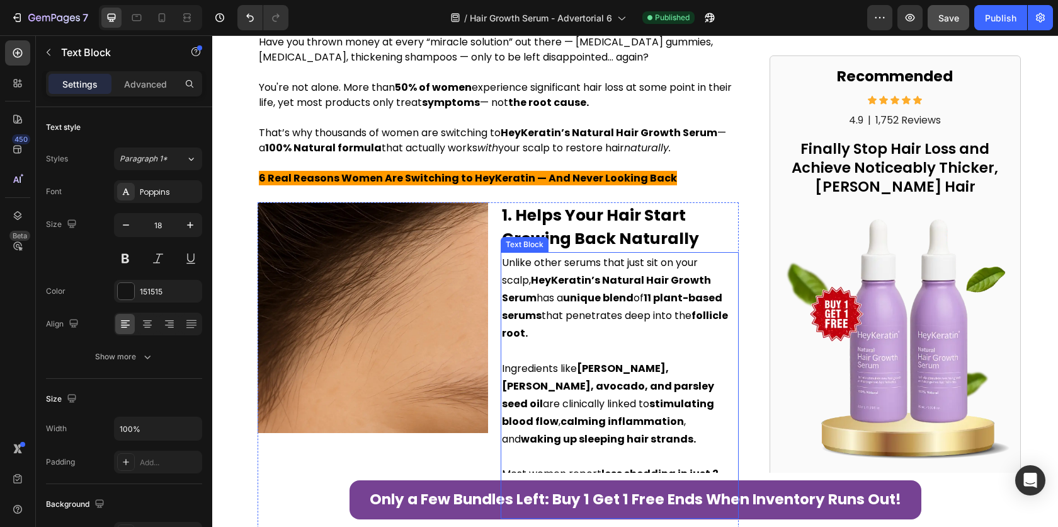
click at [585, 335] on span "Unlike other serums that just sit on your scalp, HeyKeratin’s Natural Hair Grow…" at bounding box center [615, 297] width 226 height 85
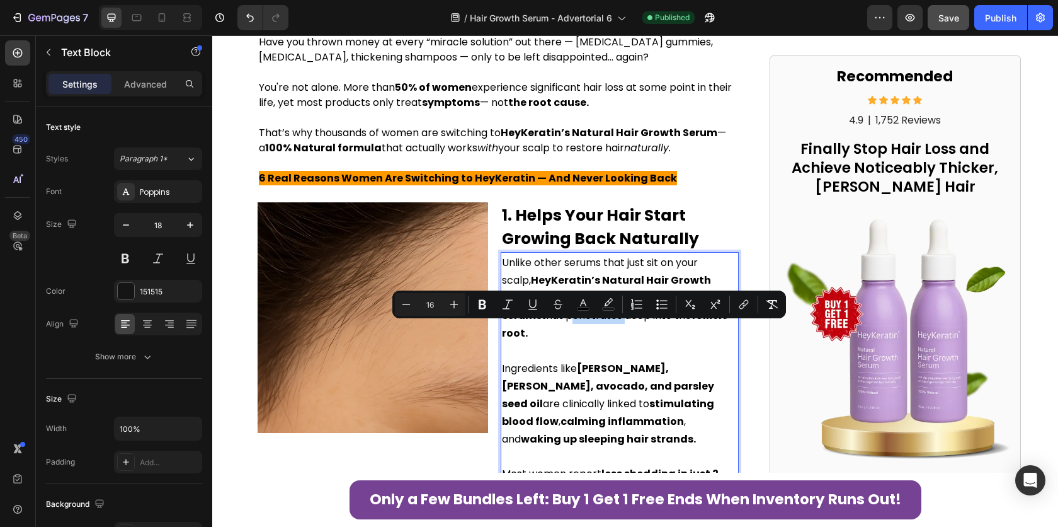
click at [586, 335] on span "Unlike other serums that just sit on your scalp, HeyKeratin’s Natural Hair Grow…" at bounding box center [615, 297] width 226 height 85
click at [567, 352] on p "Unlike other serums that just sit on your scalp, HeyKeratin’s Natural Hair Grow…" at bounding box center [620, 306] width 236 height 106
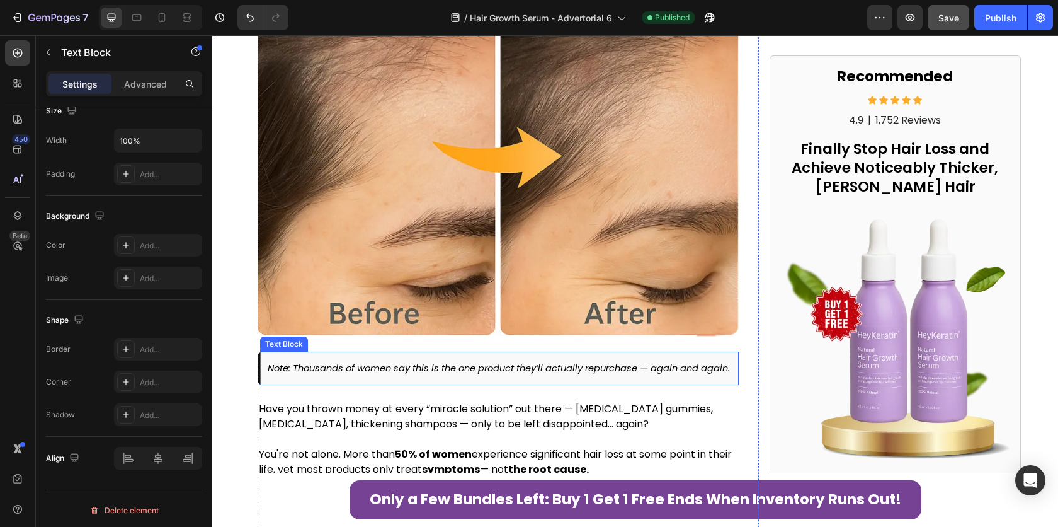
scroll to position [462, 0]
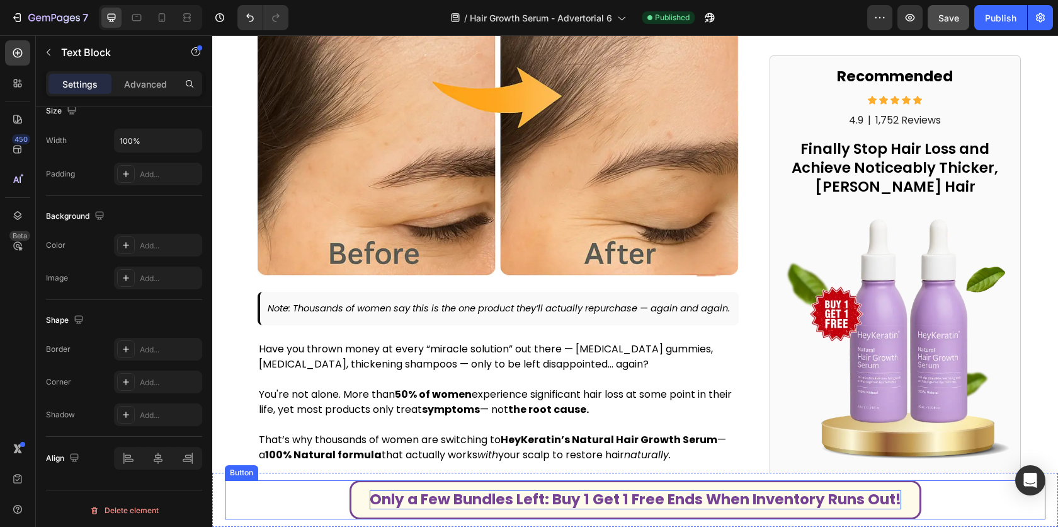
click at [593, 493] on p "Only a Few Bundles Left: Buy 1 Get 1 Free Ends When Inventory Runs Out!" at bounding box center [636, 499] width 532 height 19
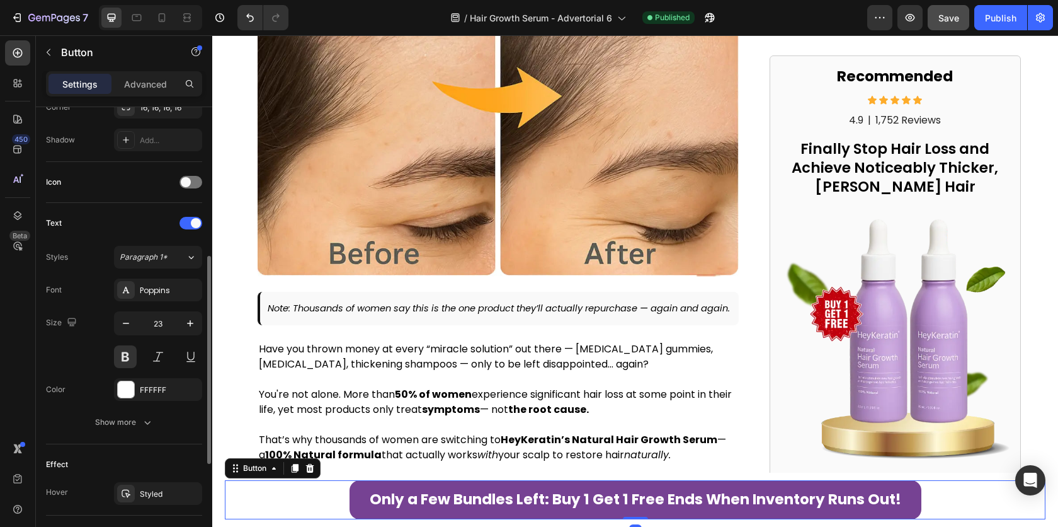
scroll to position [471, 0]
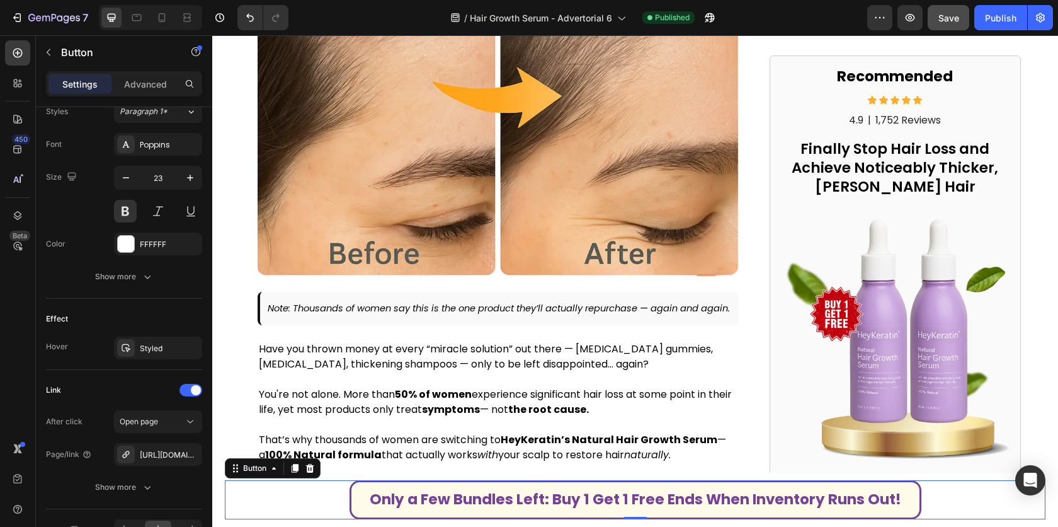
click at [362, 501] on link "Only a Few Bundles Left: Buy 1 Get 1 Free Ends When Inventory Runs Out!" at bounding box center [636, 499] width 572 height 39
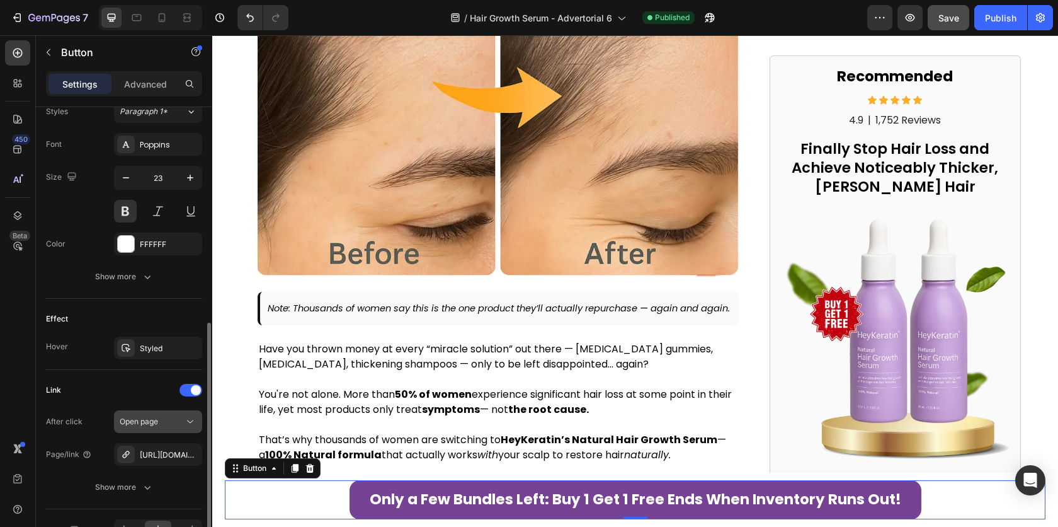
scroll to position [542, 0]
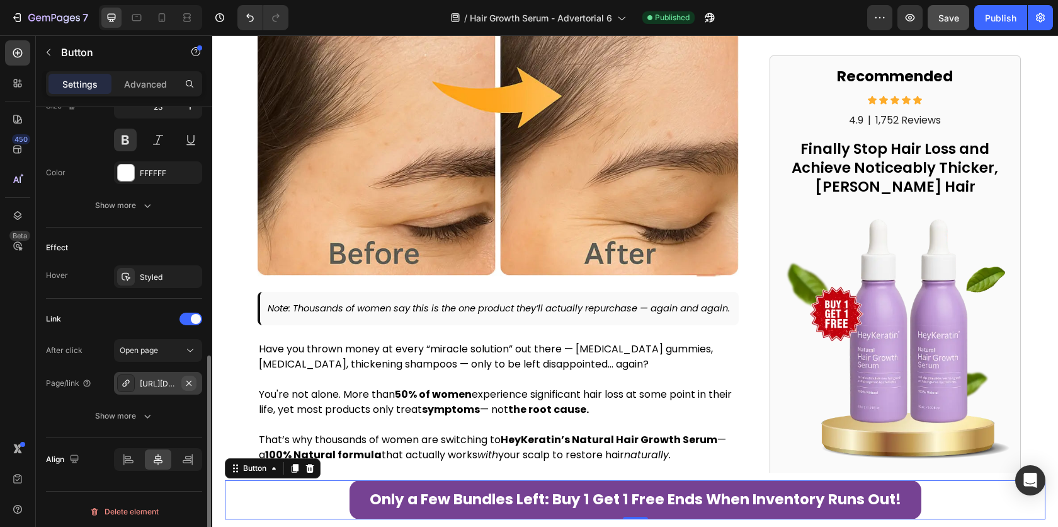
click at [193, 378] on icon "button" at bounding box center [189, 383] width 10 height 10
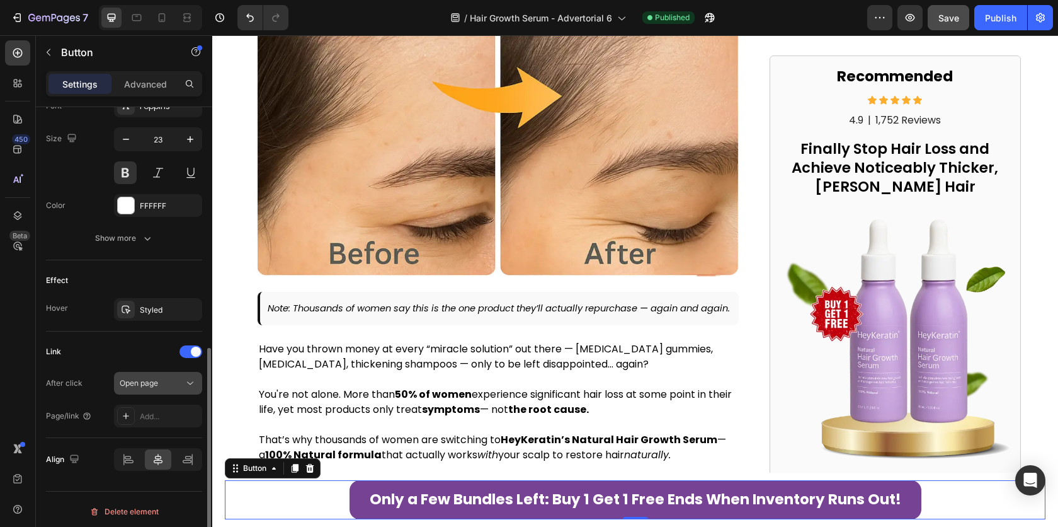
click at [151, 378] on span "Open page" at bounding box center [139, 382] width 38 height 9
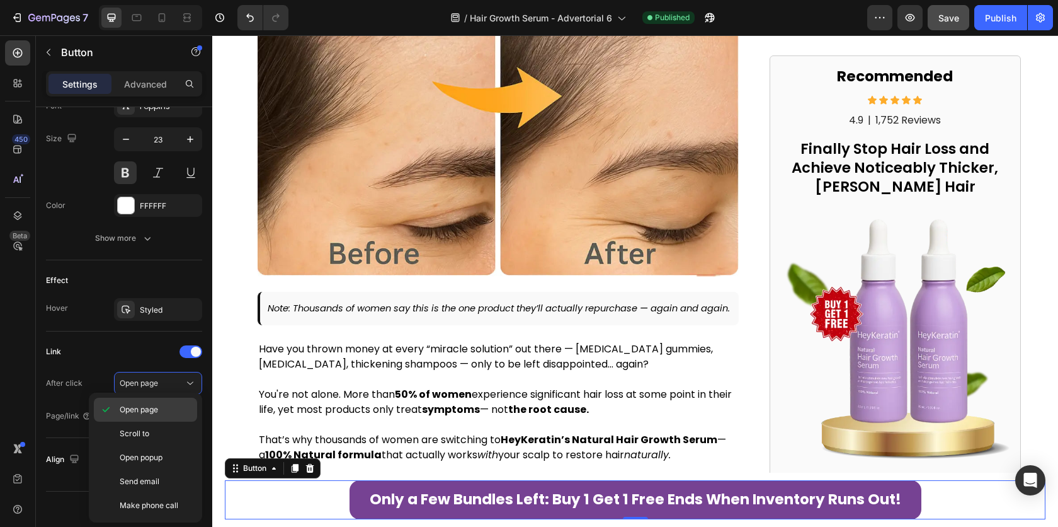
click at [146, 410] on span "Open page" at bounding box center [139, 409] width 38 height 11
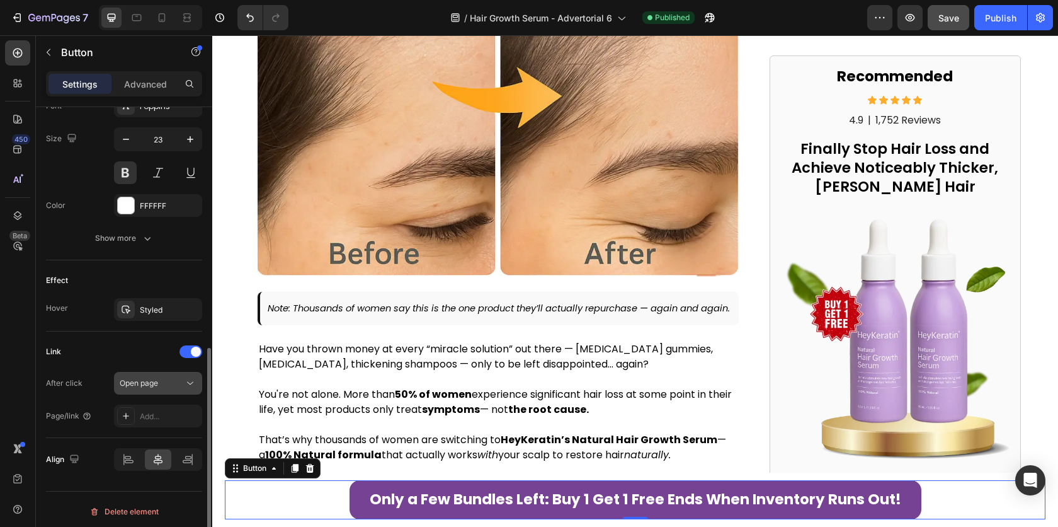
click at [164, 381] on div "Open page" at bounding box center [152, 382] width 64 height 11
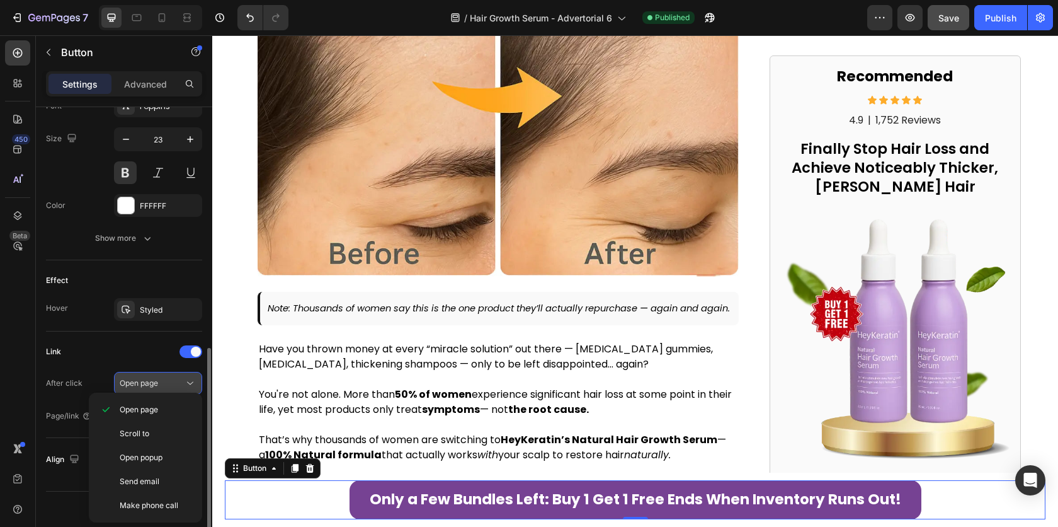
click at [164, 383] on div "Open page" at bounding box center [152, 382] width 64 height 11
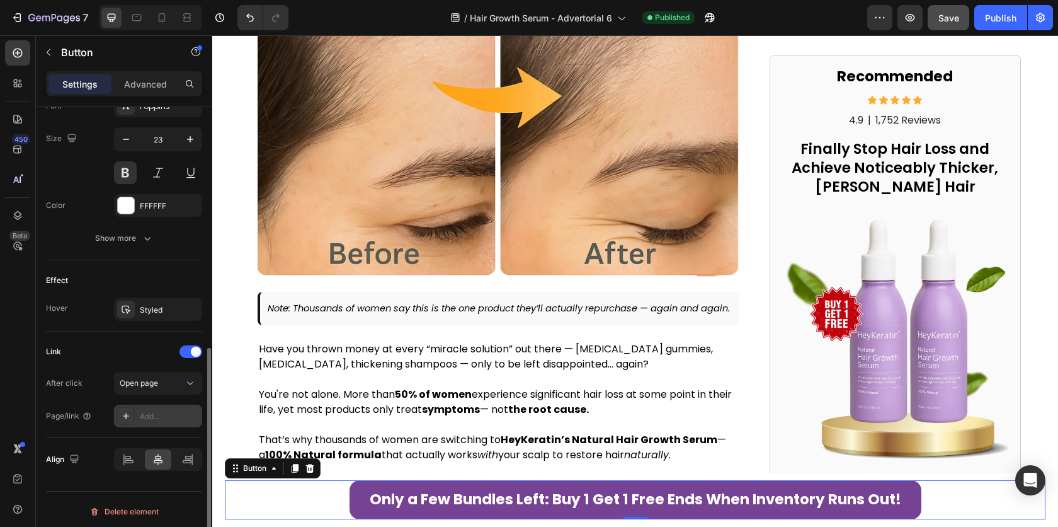
click at [142, 418] on div "Add..." at bounding box center [158, 415] width 88 height 23
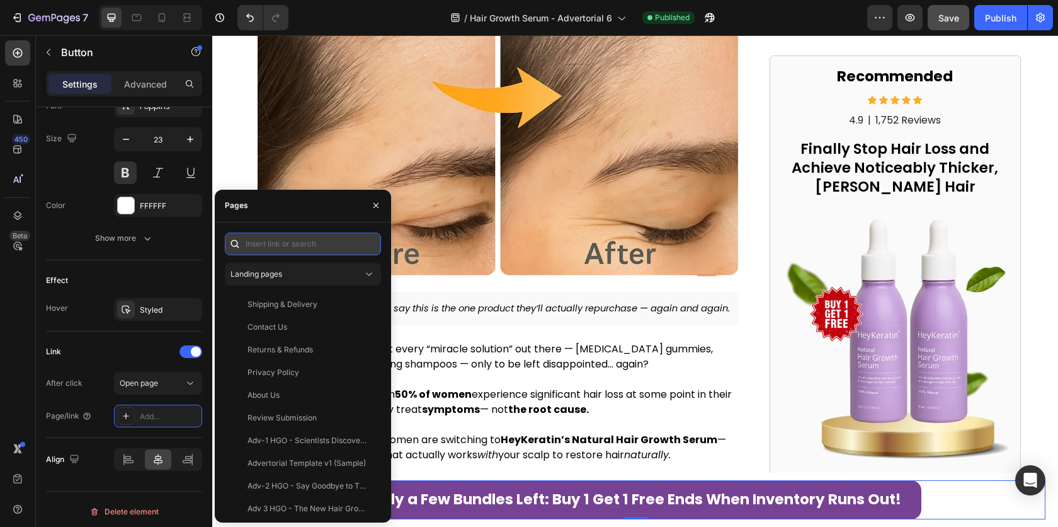
click at [290, 249] on input "text" at bounding box center [303, 243] width 156 height 23
paste input "[URL][DOMAIN_NAME]"
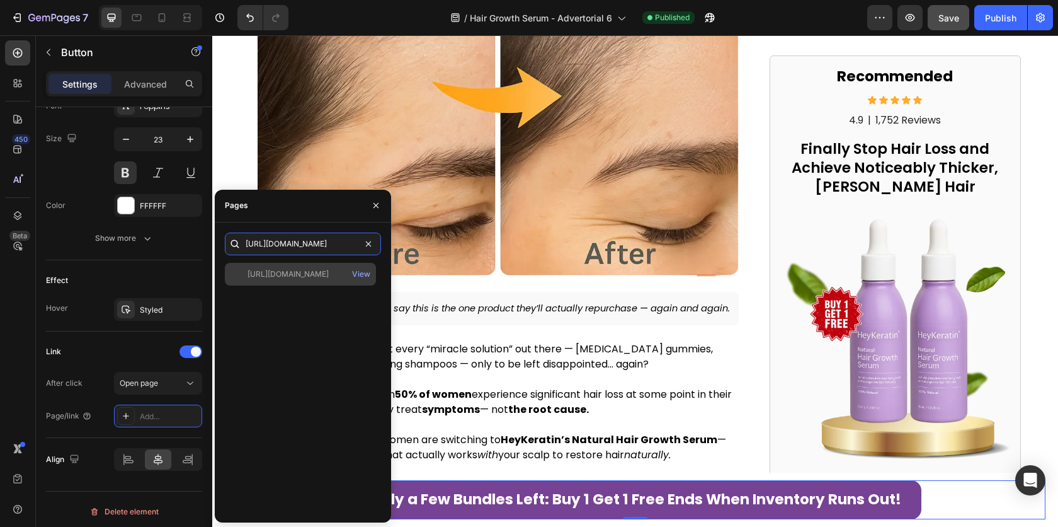
type input "[URL][DOMAIN_NAME]"
click at [289, 280] on div "[URL][DOMAIN_NAME] View" at bounding box center [300, 274] width 151 height 23
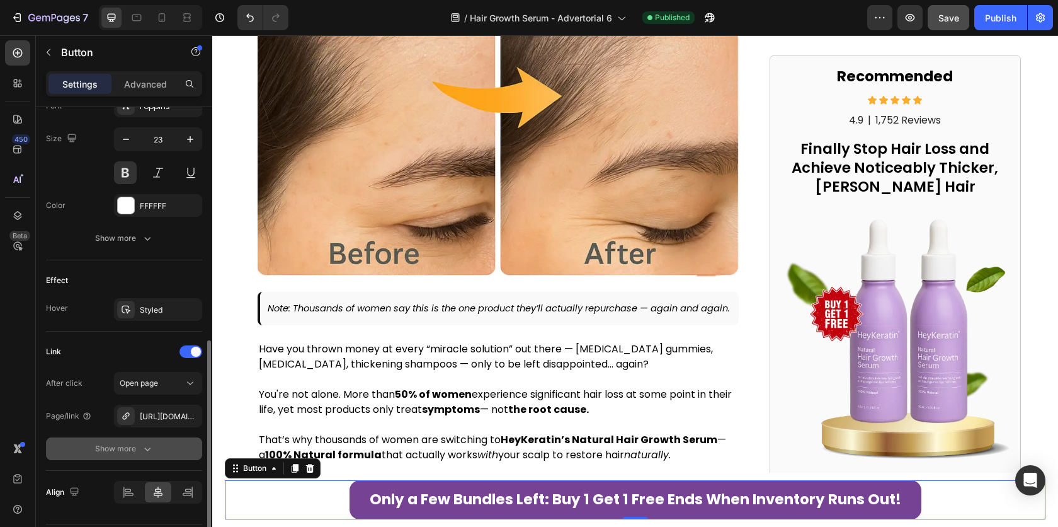
click at [135, 450] on button "Show more" at bounding box center [124, 448] width 156 height 23
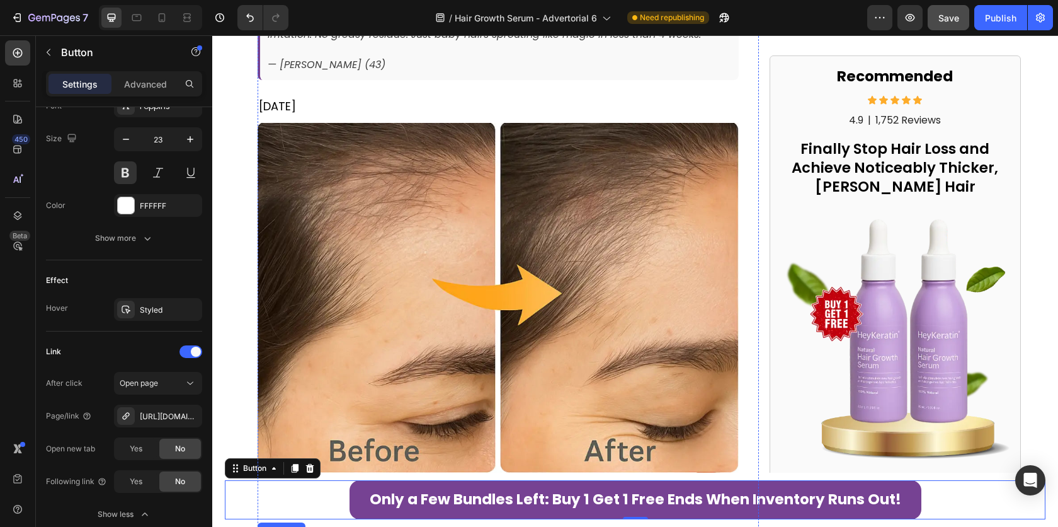
scroll to position [577, 0]
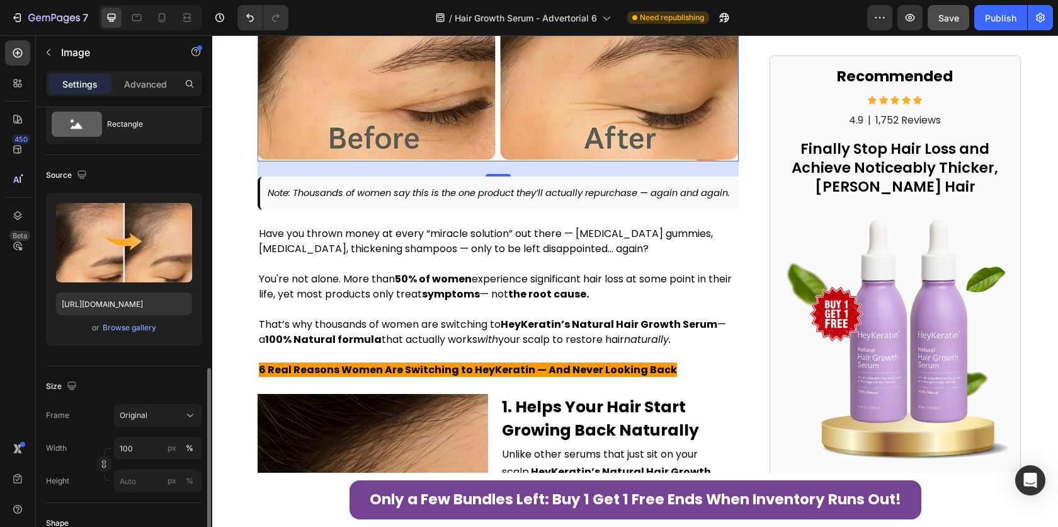
scroll to position [0, 0]
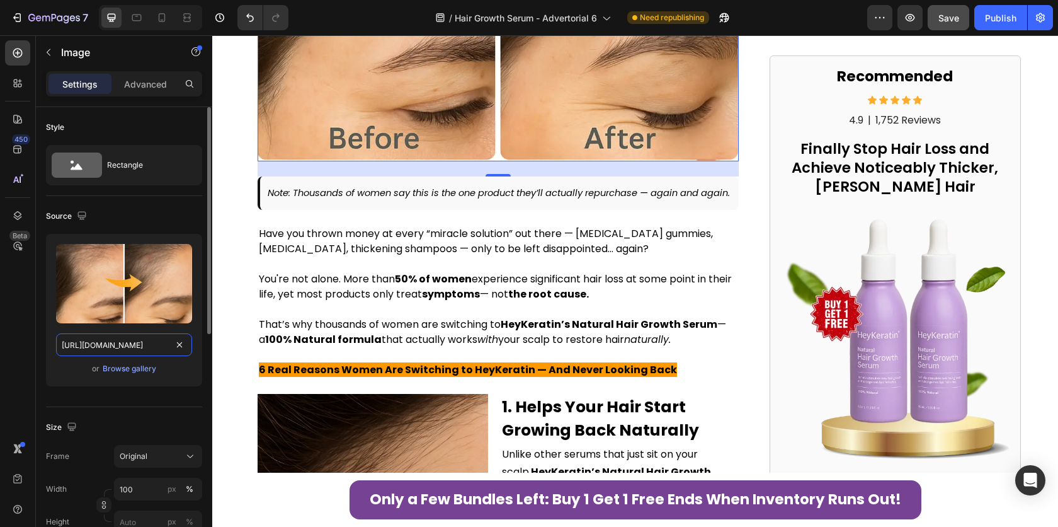
click at [151, 353] on input "[URL][DOMAIN_NAME]" at bounding box center [124, 344] width 136 height 23
click at [150, 351] on input "[URL][DOMAIN_NAME]" at bounding box center [124, 344] width 136 height 23
drag, startPoint x: 137, startPoint y: 349, endPoint x: 160, endPoint y: 350, distance: 22.7
click at [169, 350] on input "[URL][DOMAIN_NAME]" at bounding box center [124, 344] width 136 height 23
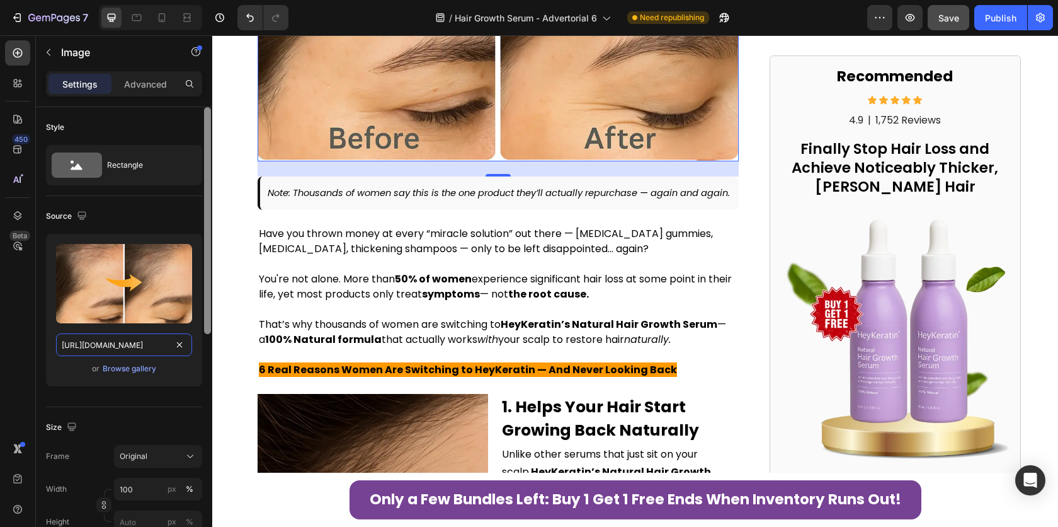
drag, startPoint x: 135, startPoint y: 347, endPoint x: 166, endPoint y: 353, distance: 31.4
click at [209, 352] on div "Style Rectangle Source Upload Image [URL][DOMAIN_NAME] or Browse gallery Size F…" at bounding box center [124, 335] width 176 height 456
click at [122, 348] on input "[URL][DOMAIN_NAME]" at bounding box center [124, 344] width 136 height 23
drag, startPoint x: 113, startPoint y: 348, endPoint x: 47, endPoint y: 353, distance: 67.0
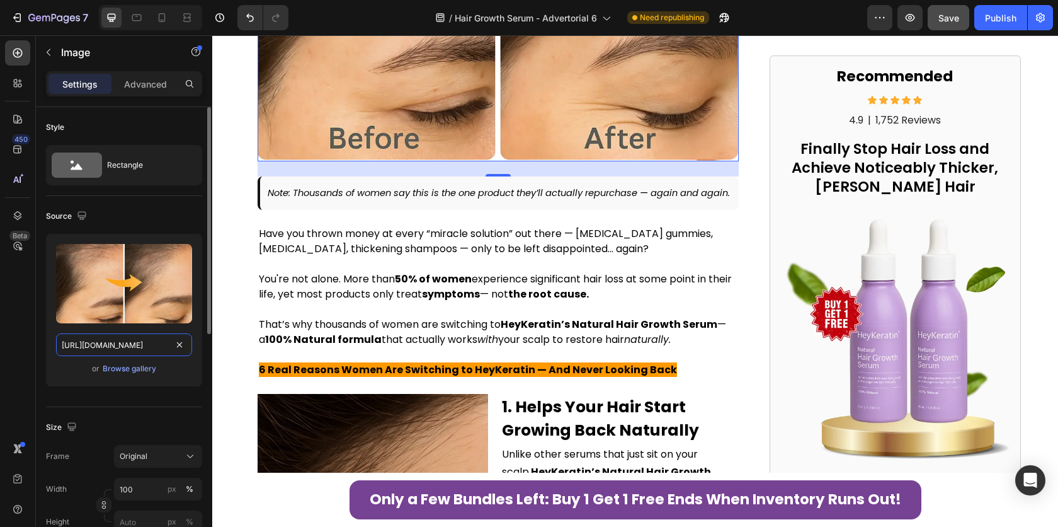
click at [47, 353] on div "Upload Image [URL][DOMAIN_NAME] or Browse gallery" at bounding box center [124, 310] width 156 height 152
click at [124, 81] on p "Advanced" at bounding box center [145, 83] width 43 height 13
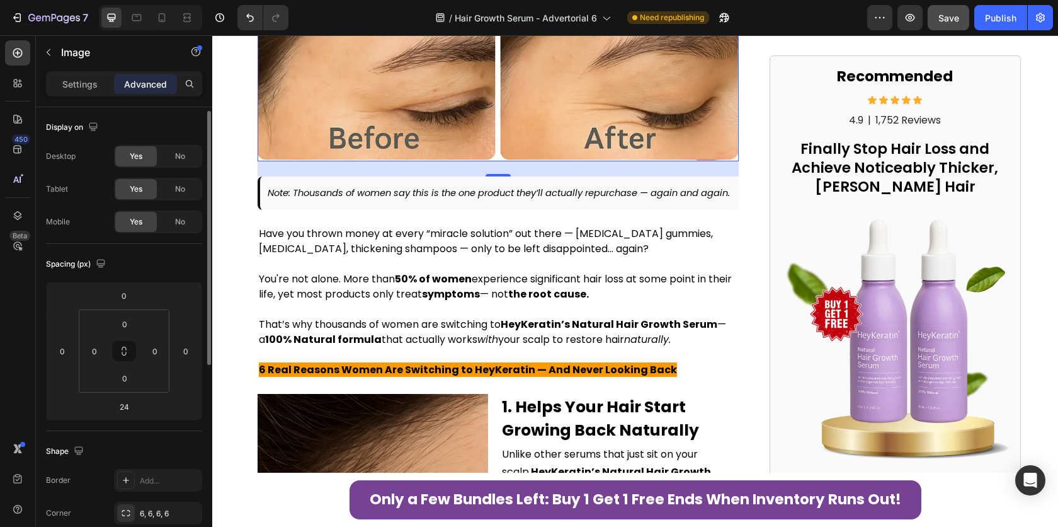
scroll to position [363, 0]
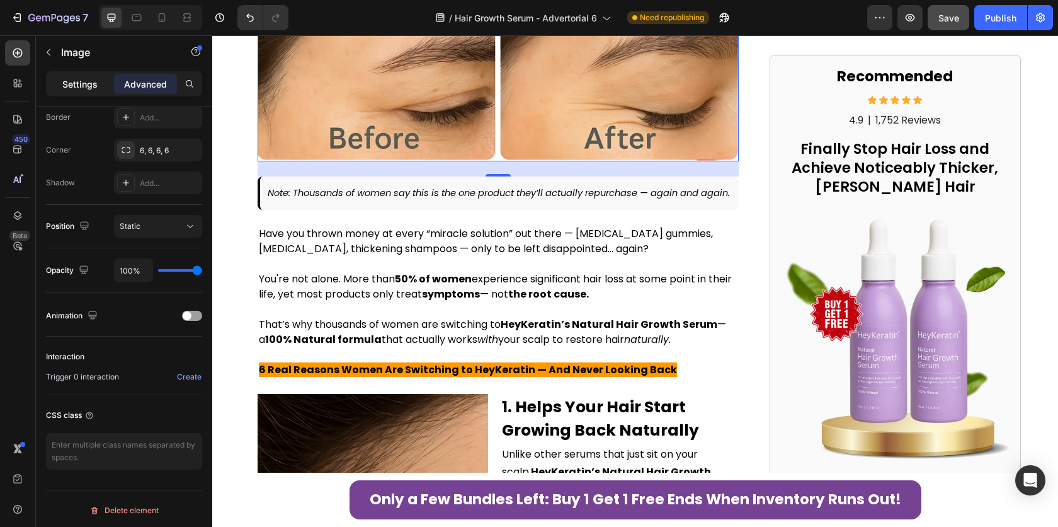
click at [73, 80] on p "Settings" at bounding box center [79, 83] width 35 height 13
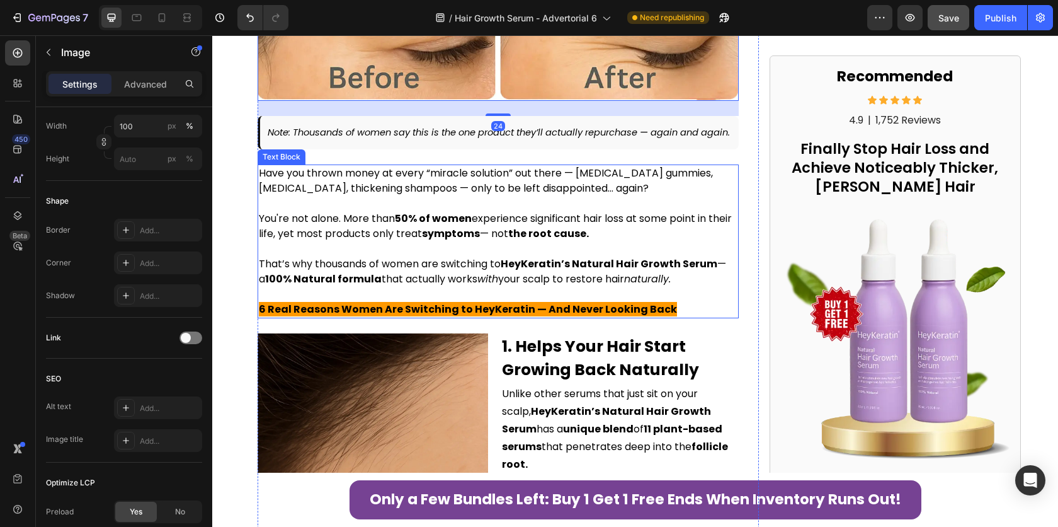
scroll to position [741, 0]
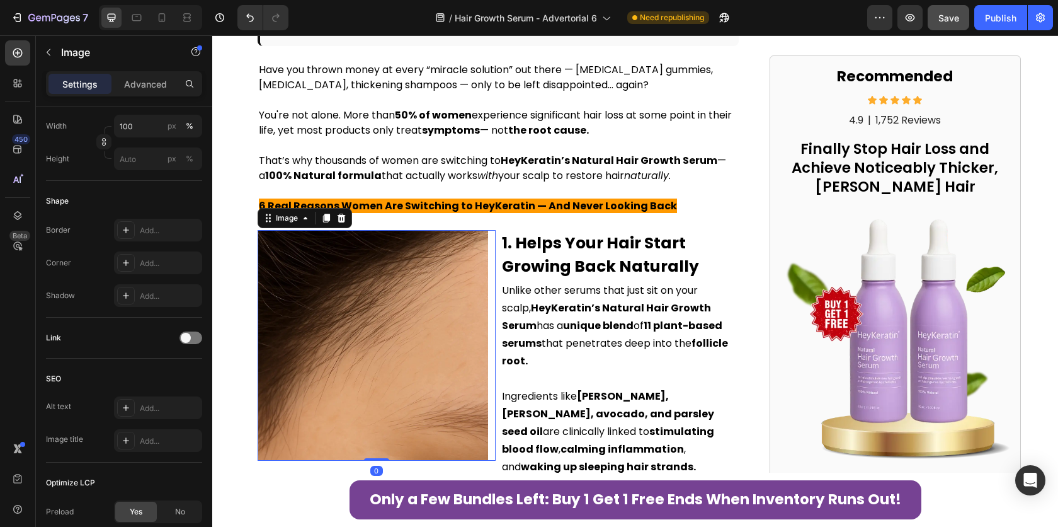
click at [345, 296] on img at bounding box center [373, 345] width 231 height 231
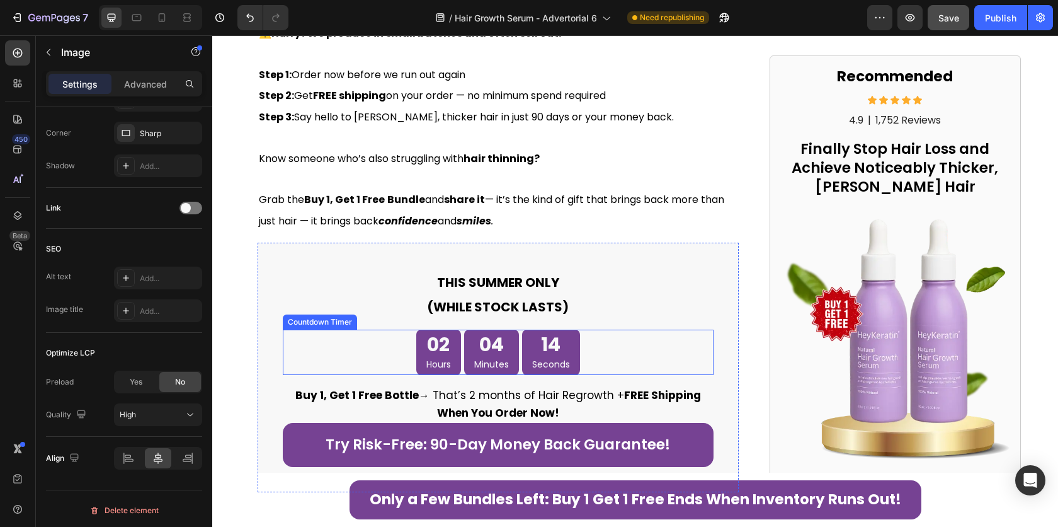
scroll to position [3887, 0]
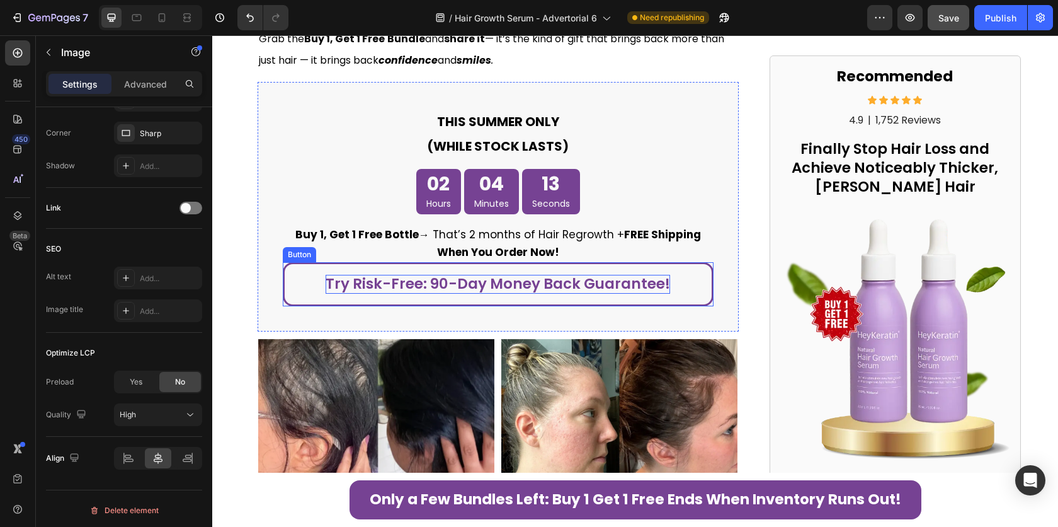
click at [522, 275] on link "Try Risk-Free: 90-Day Money Back Guarantee!" at bounding box center [499, 284] width 432 height 44
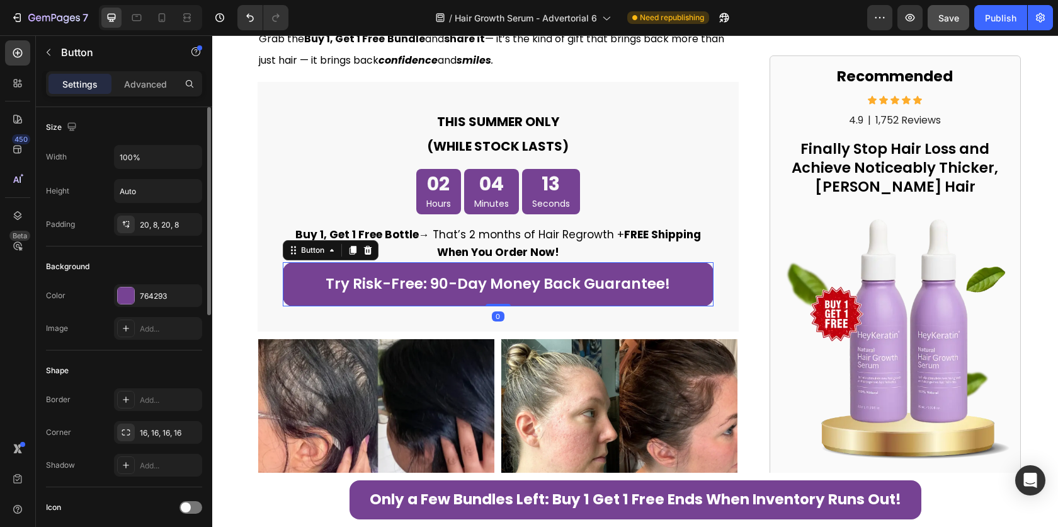
scroll to position [542, 0]
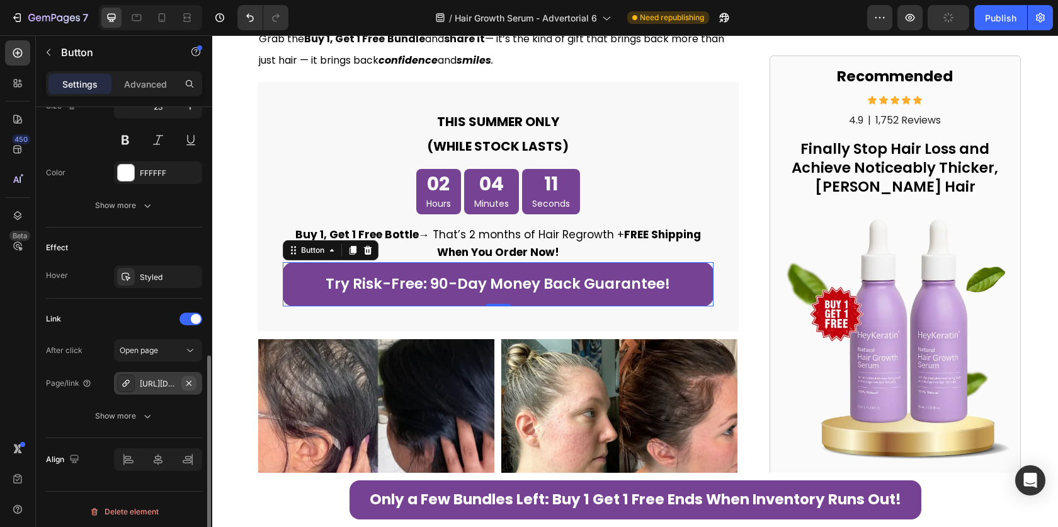
click at [185, 381] on icon "button" at bounding box center [189, 383] width 10 height 10
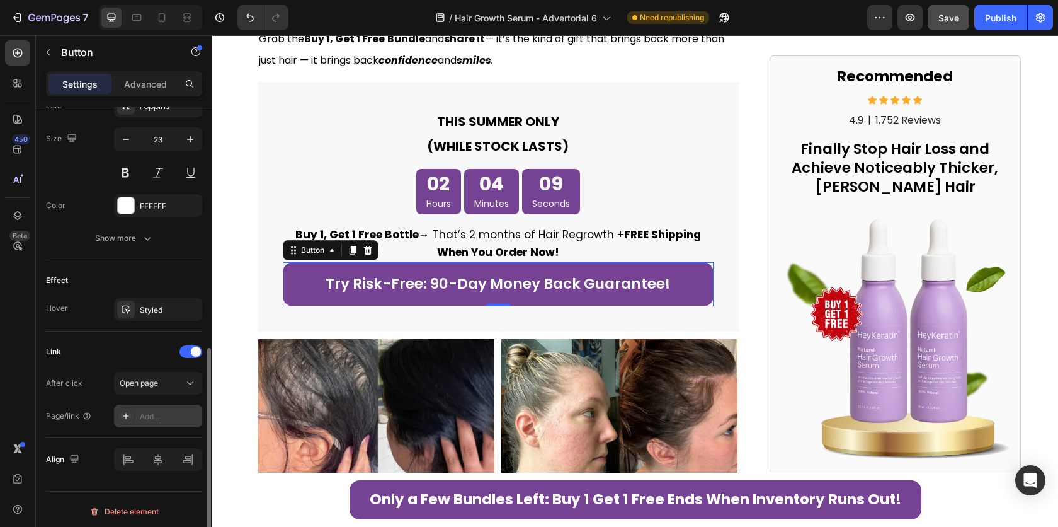
click at [155, 418] on div "Add..." at bounding box center [158, 415] width 88 height 23
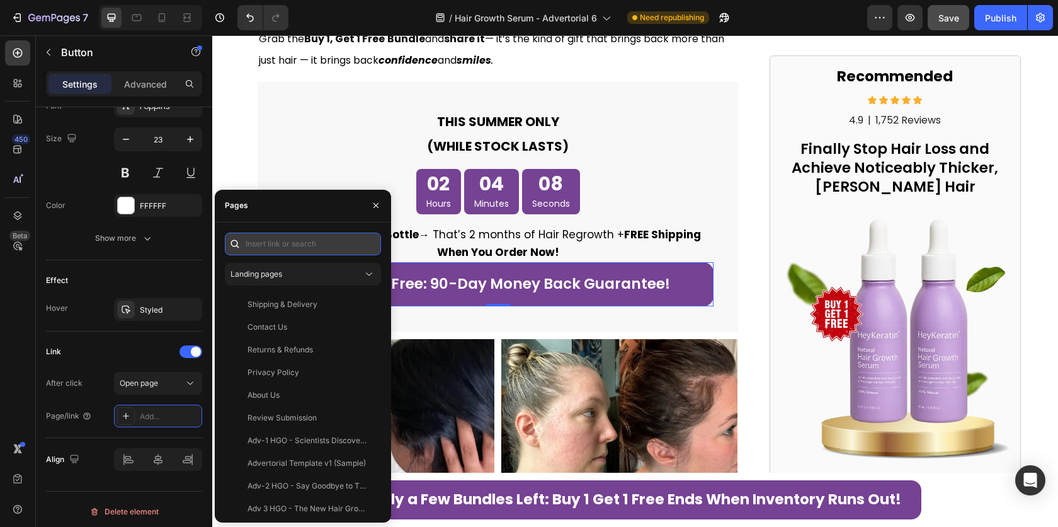
click at [273, 251] on input "text" at bounding box center [303, 243] width 156 height 23
paste input "[URL][DOMAIN_NAME]"
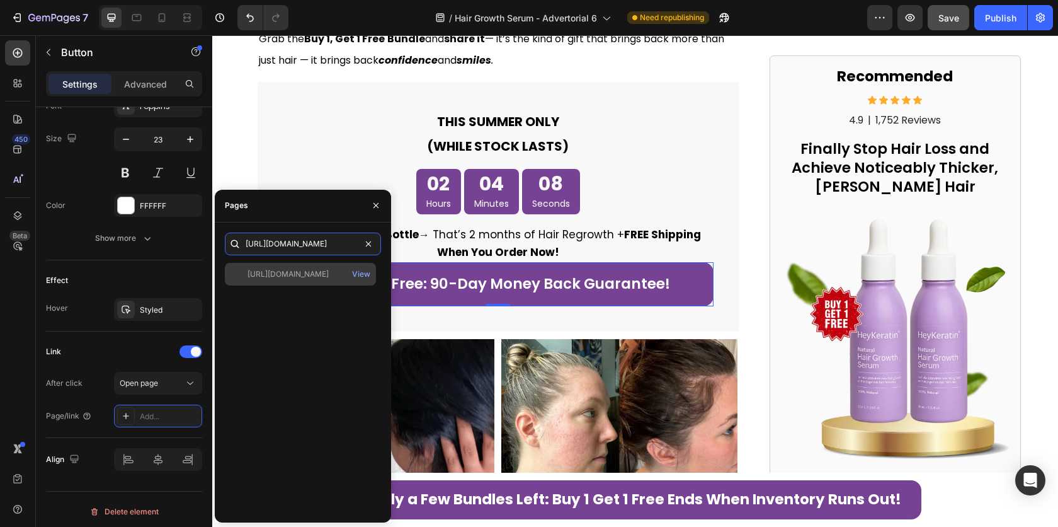
type input "[URL][DOMAIN_NAME]"
click at [293, 279] on div "[URL][DOMAIN_NAME]" at bounding box center [288, 273] width 81 height 11
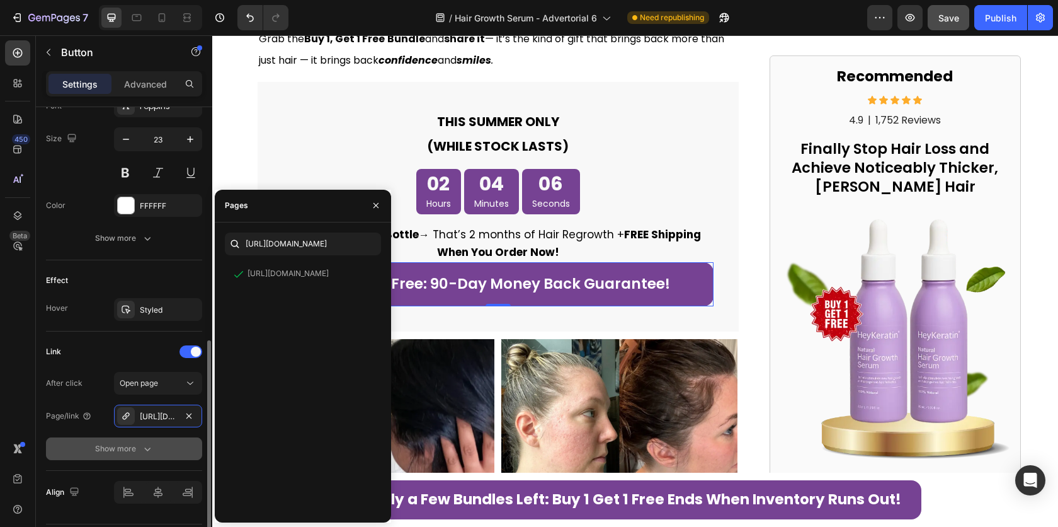
click at [145, 444] on icon "button" at bounding box center [147, 448] width 13 height 13
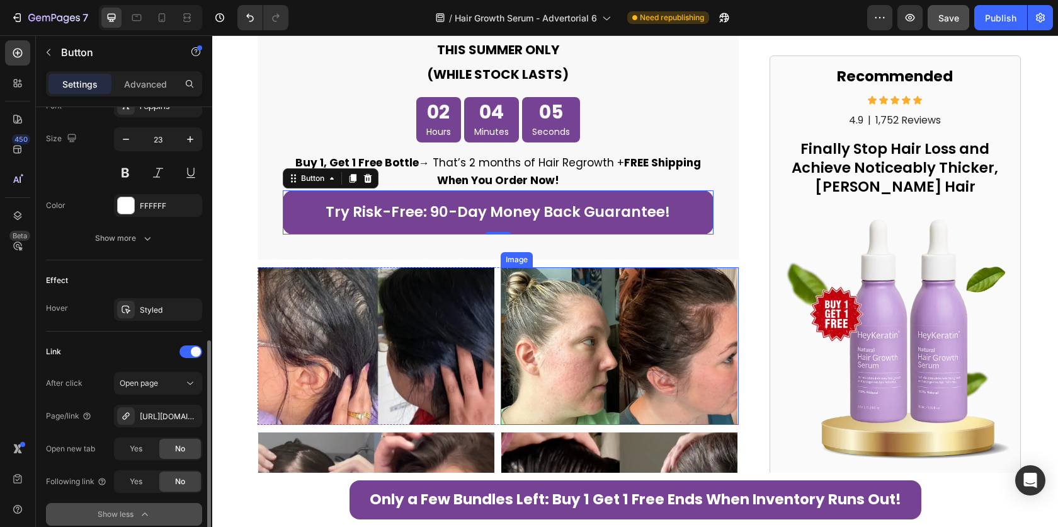
scroll to position [4093, 0]
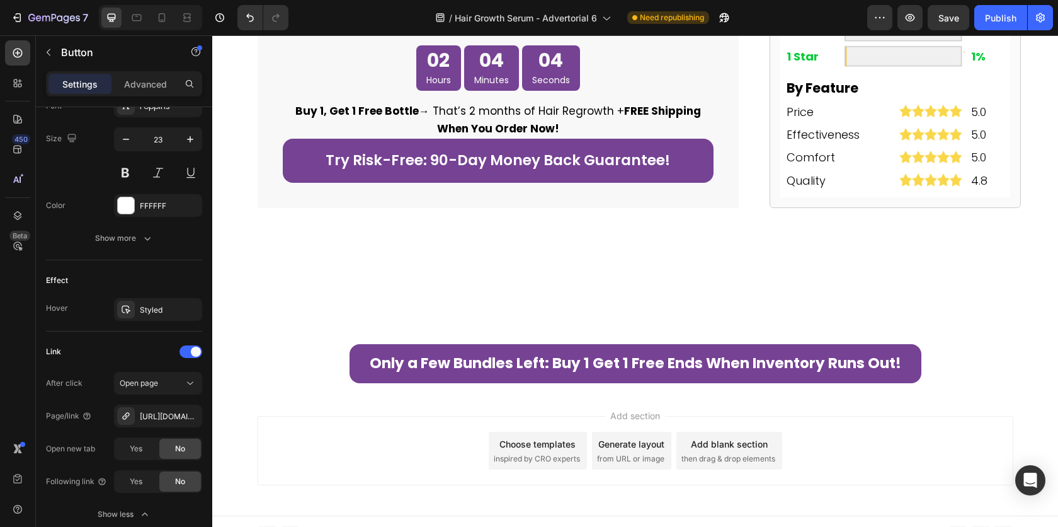
scroll to position [4630, 0]
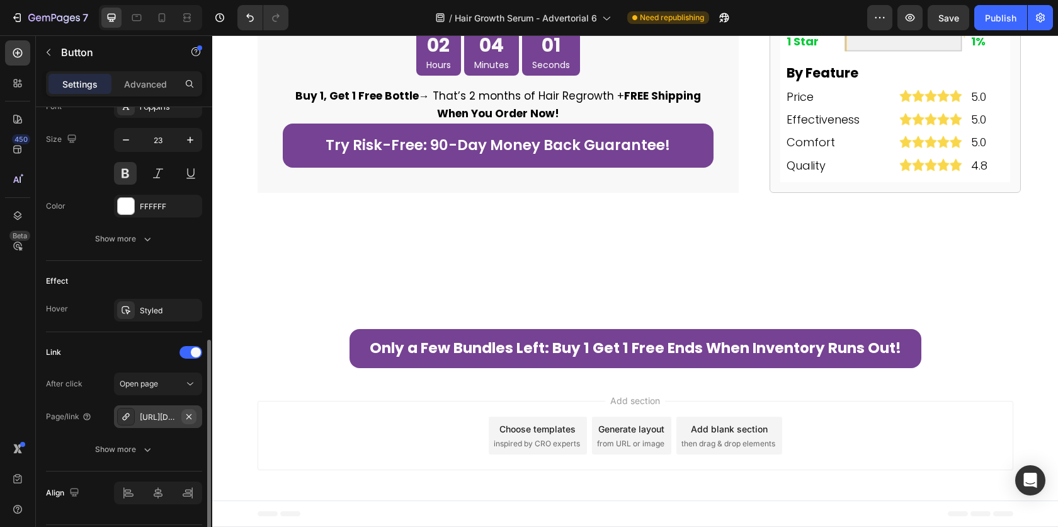
click at [184, 414] on icon "button" at bounding box center [189, 416] width 10 height 10
click at [166, 411] on div "Add..." at bounding box center [169, 416] width 59 height 11
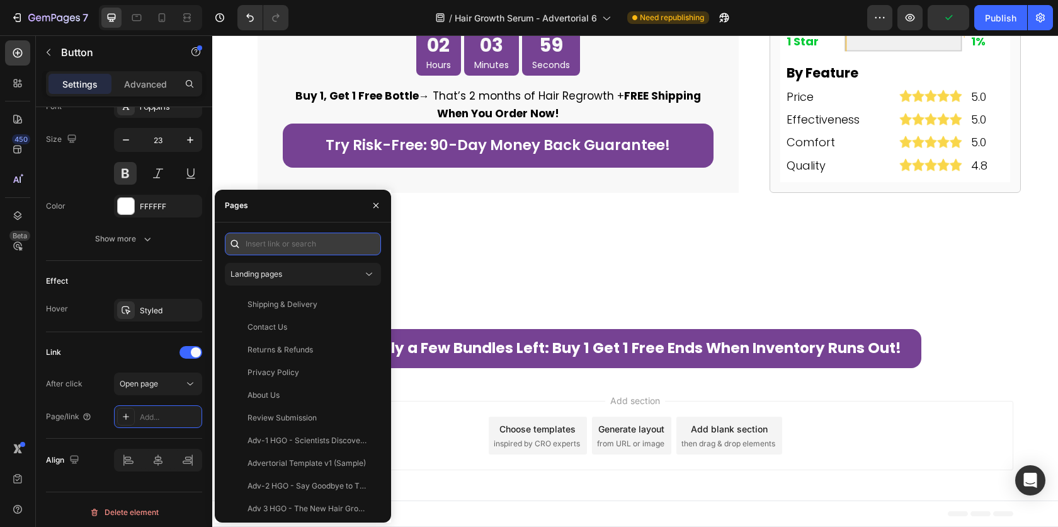
click at [277, 246] on input "text" at bounding box center [303, 243] width 156 height 23
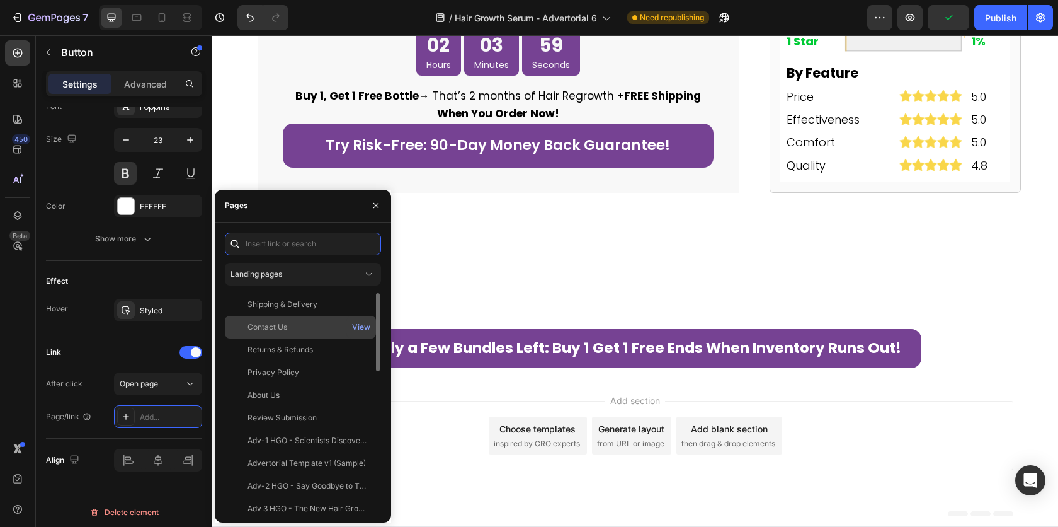
paste input "[URL][DOMAIN_NAME]"
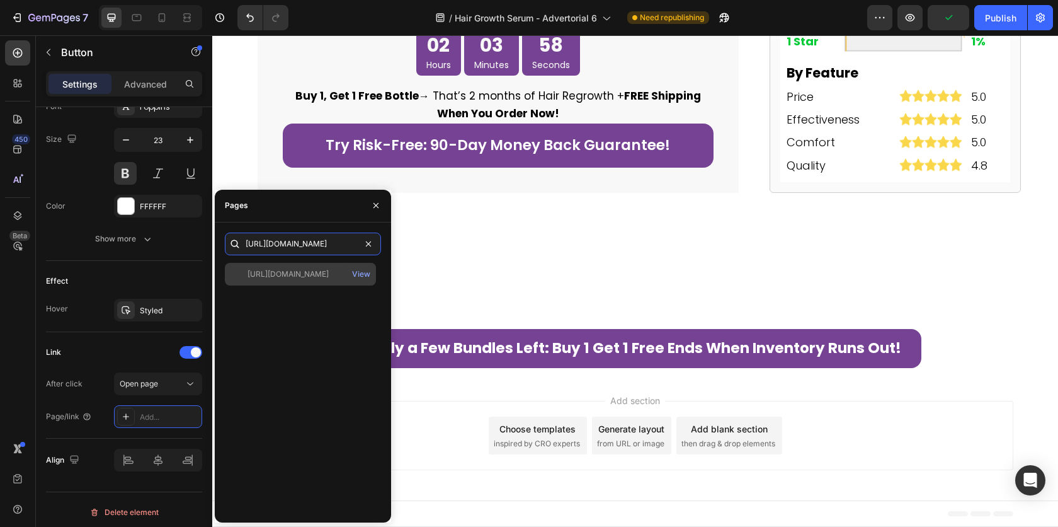
type input "[URL][DOMAIN_NAME]"
click at [292, 280] on div "[URL][DOMAIN_NAME] View" at bounding box center [300, 274] width 151 height 23
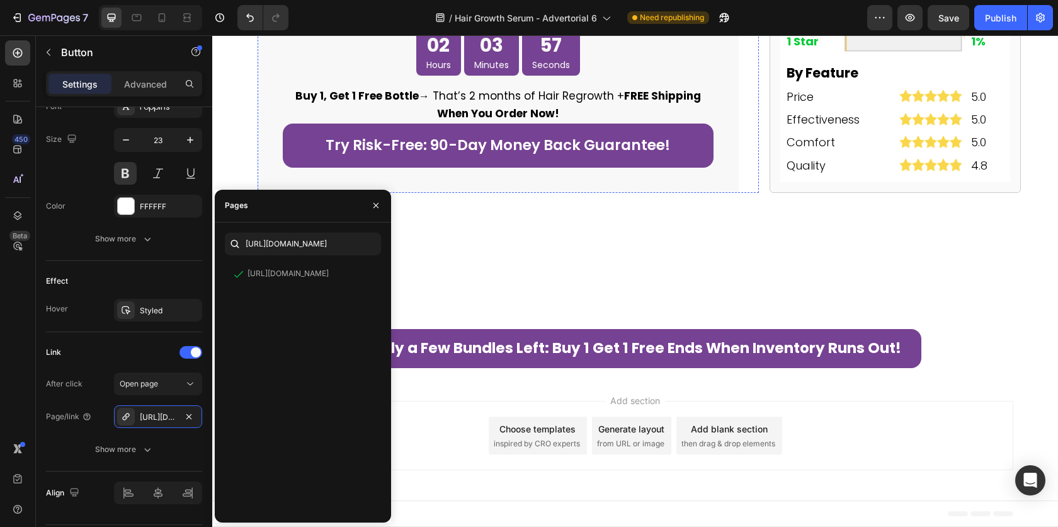
scroll to position [4970, 0]
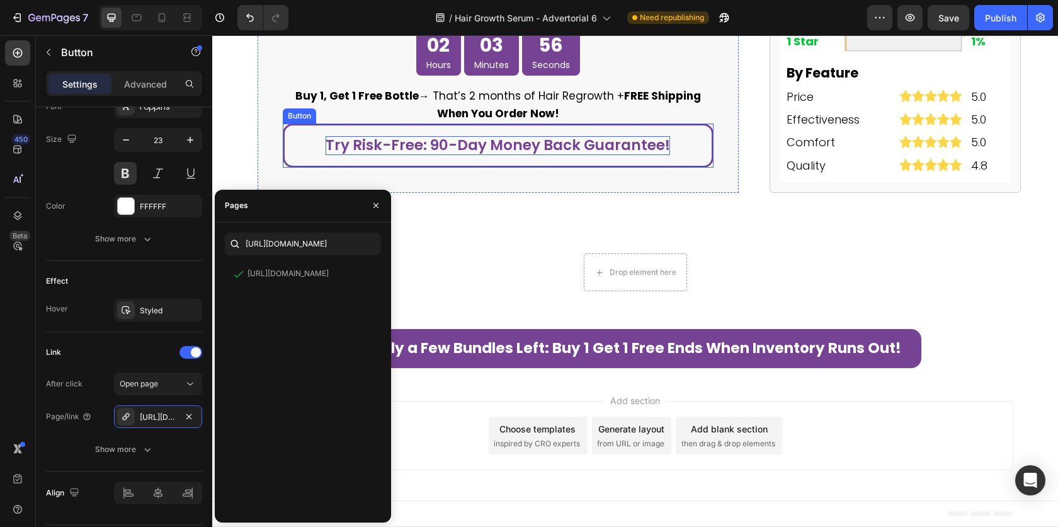
click at [604, 155] on p "Try Risk-Free: 90-Day Money Back Guarantee!" at bounding box center [498, 145] width 345 height 19
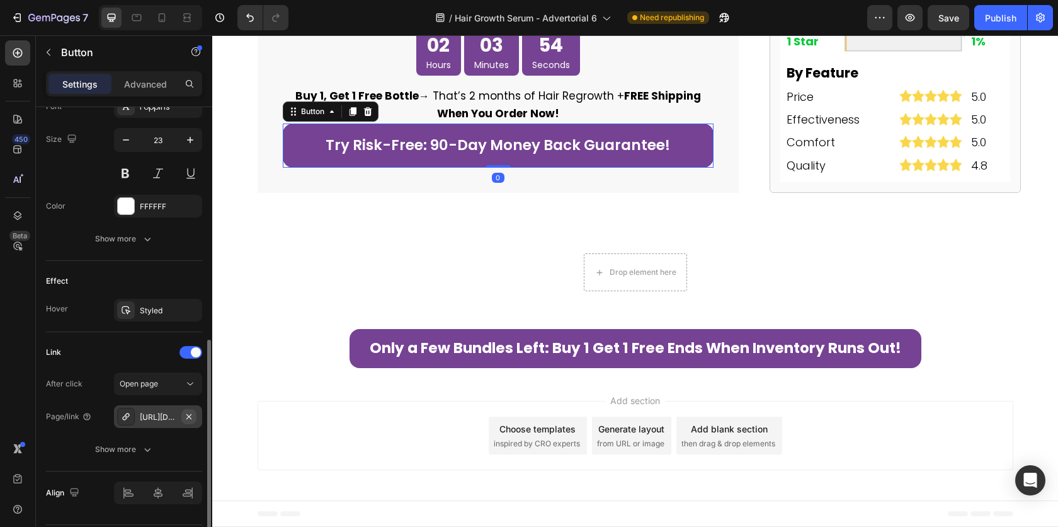
click at [186, 413] on icon "button" at bounding box center [189, 416] width 10 height 10
click at [158, 417] on div "Add..." at bounding box center [169, 416] width 59 height 11
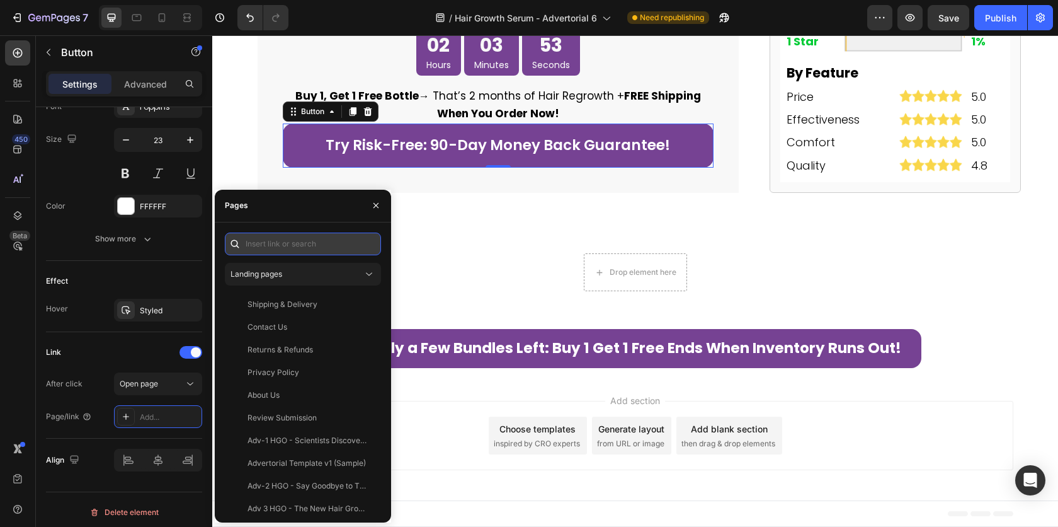
click at [287, 246] on input "text" at bounding box center [303, 243] width 156 height 23
paste input "[URL][DOMAIN_NAME]"
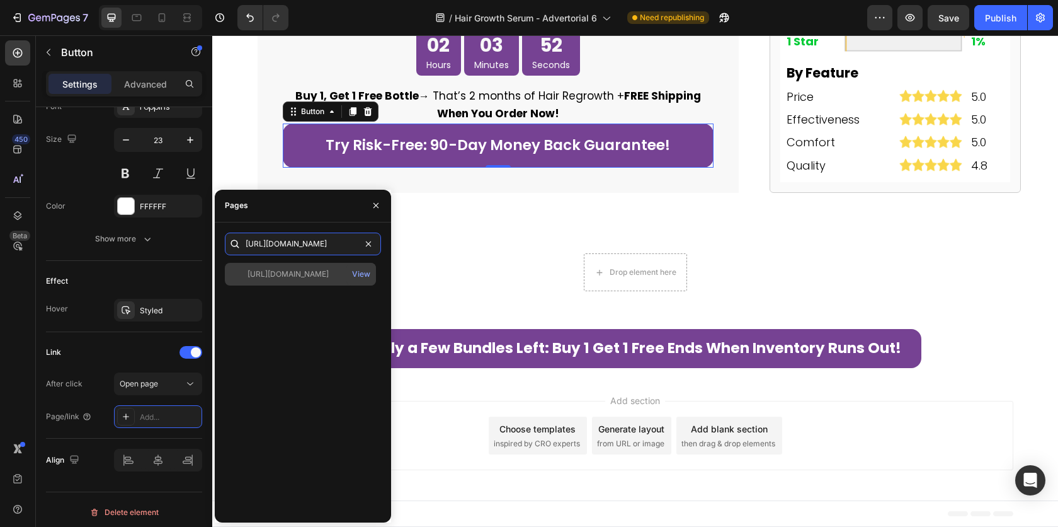
type input "[URL][DOMAIN_NAME]"
click at [315, 281] on div "[URL][DOMAIN_NAME] View" at bounding box center [300, 274] width 151 height 23
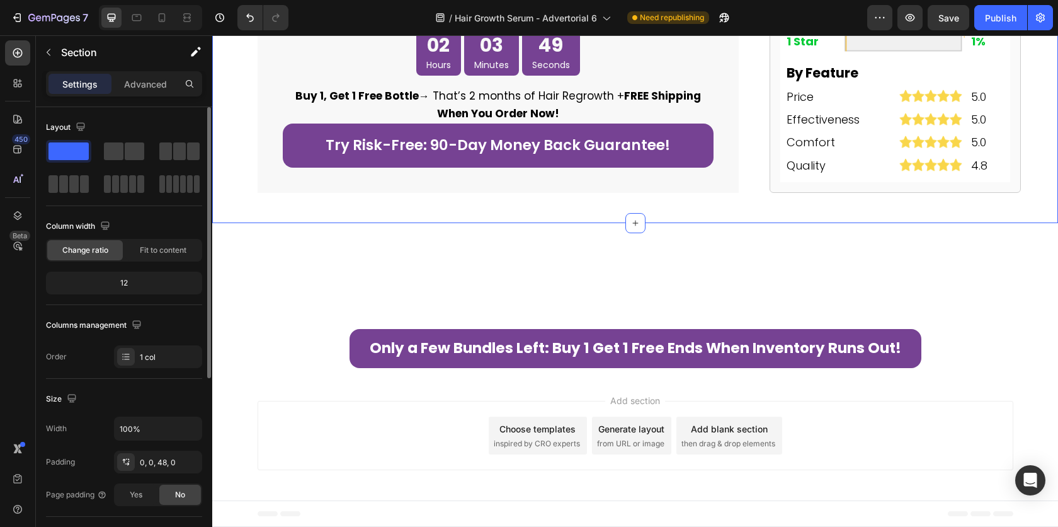
scroll to position [4569, 0]
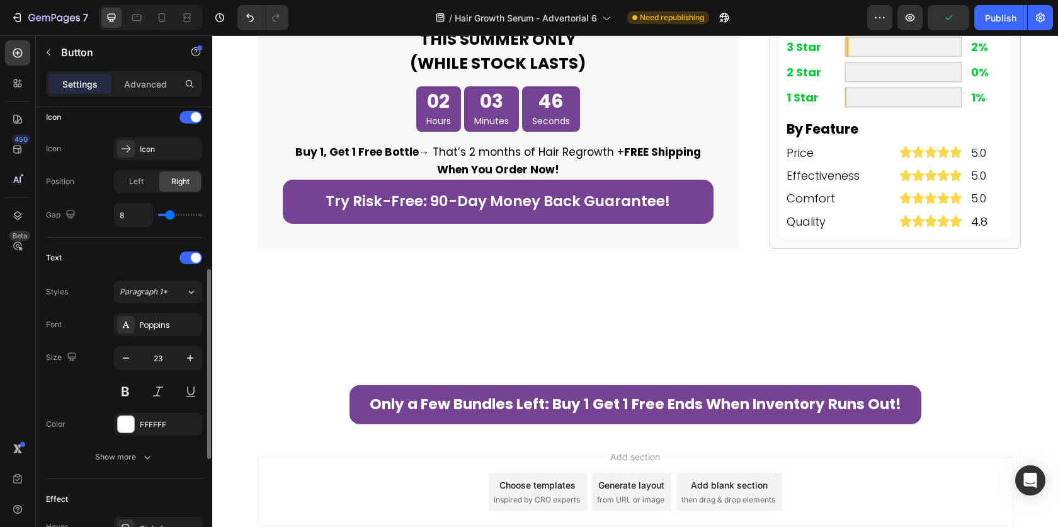
scroll to position [574, 0]
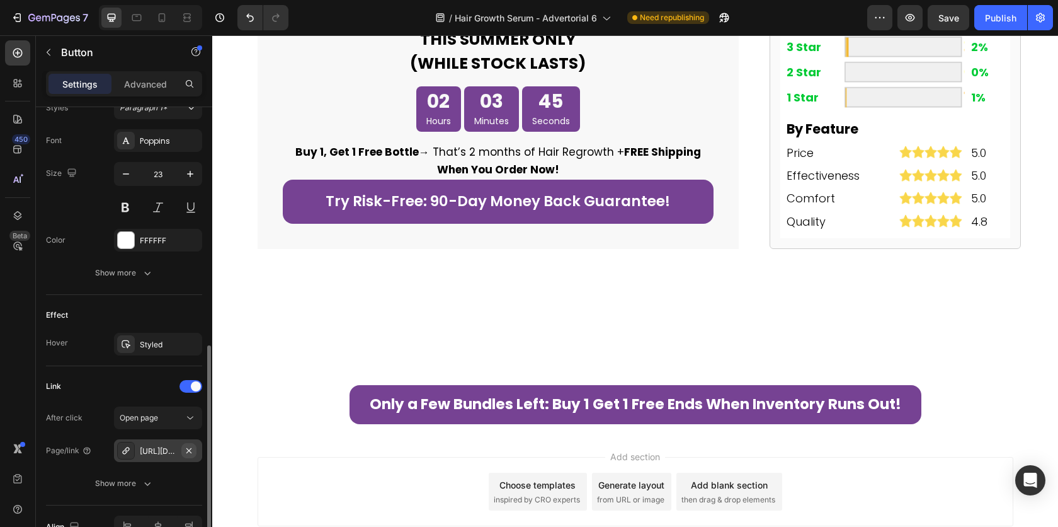
click at [188, 450] on icon "button" at bounding box center [189, 450] width 10 height 10
click at [149, 447] on div "Add..." at bounding box center [169, 450] width 59 height 11
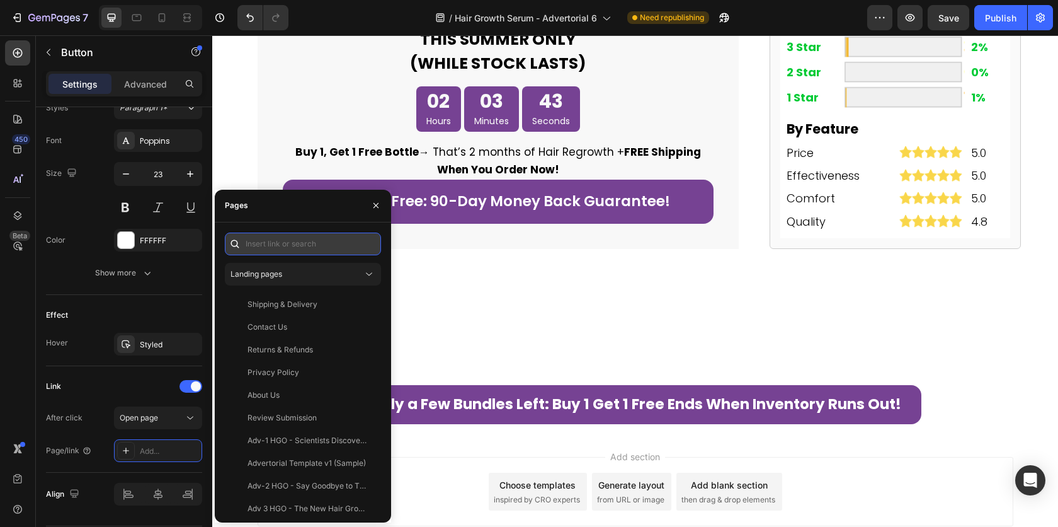
click at [286, 249] on input "text" at bounding box center [303, 243] width 156 height 23
paste input "[URL][DOMAIN_NAME]"
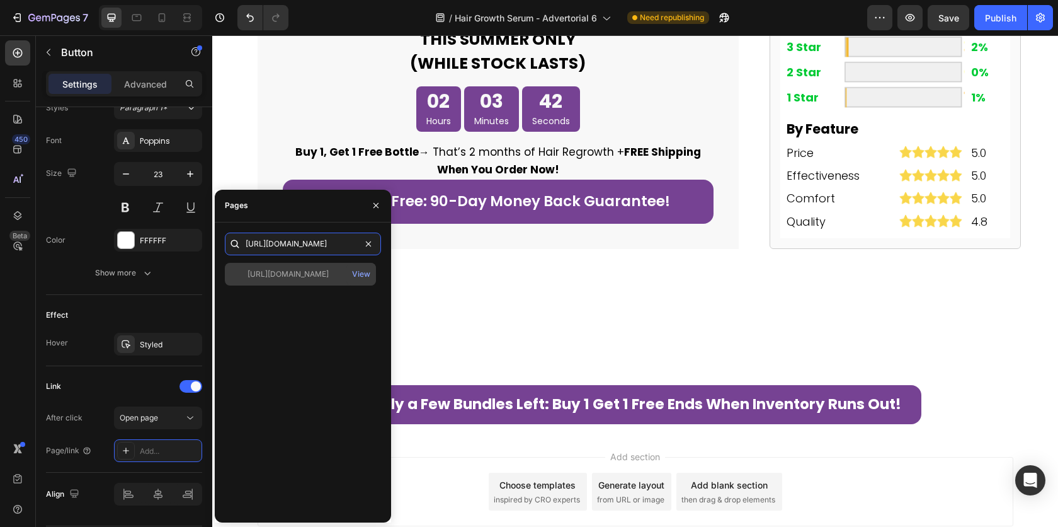
type input "[URL][DOMAIN_NAME]"
click at [324, 278] on div "[URL][DOMAIN_NAME]" at bounding box center [288, 273] width 81 height 11
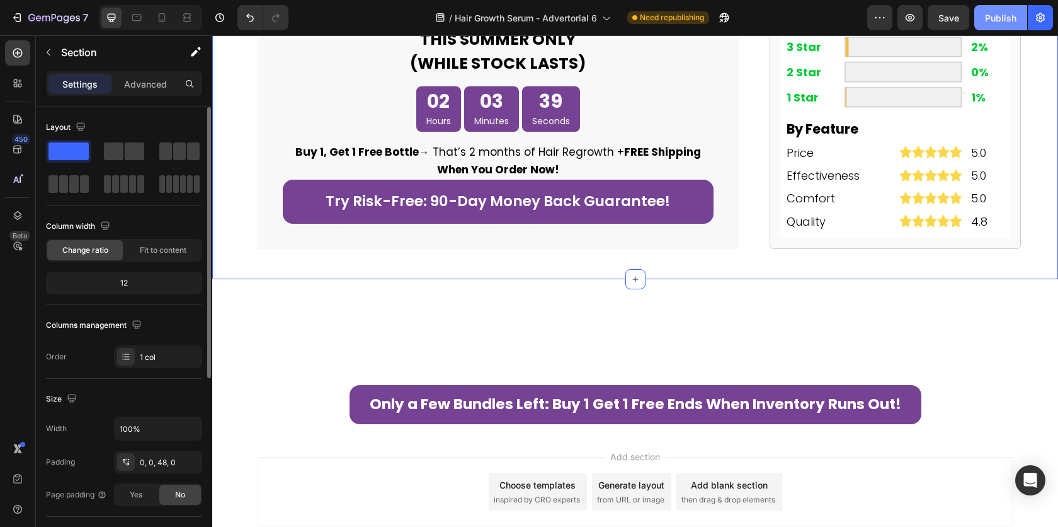
click at [1018, 25] on button "Publish" at bounding box center [1001, 17] width 53 height 25
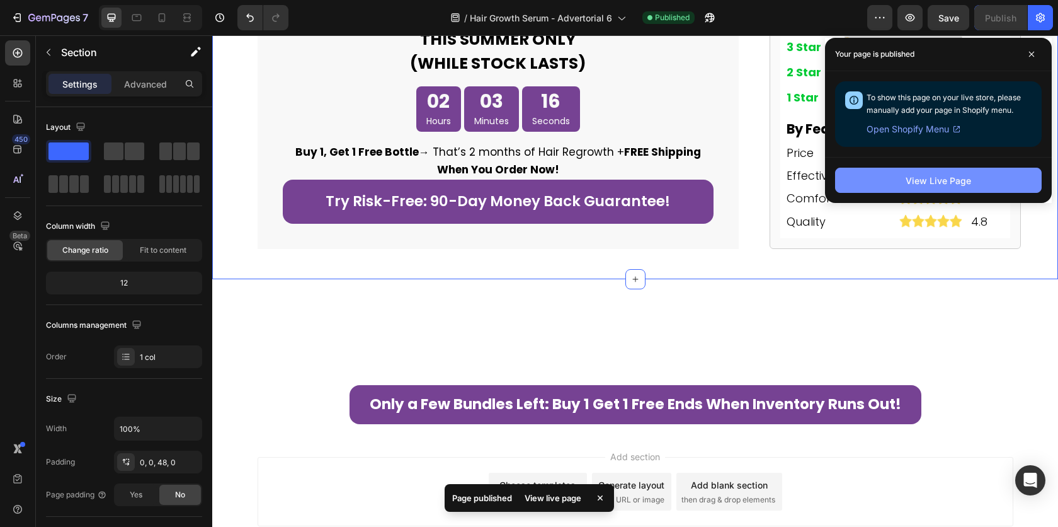
click at [900, 186] on button "View Live Page" at bounding box center [938, 180] width 207 height 25
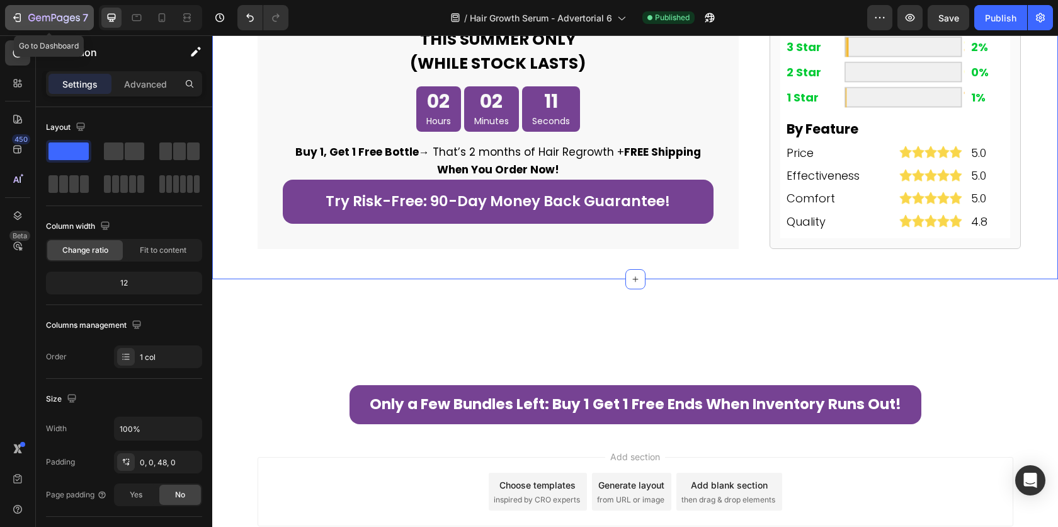
click at [16, 14] on icon "button" at bounding box center [19, 17] width 6 height 9
